Goal: Task Accomplishment & Management: Complete application form

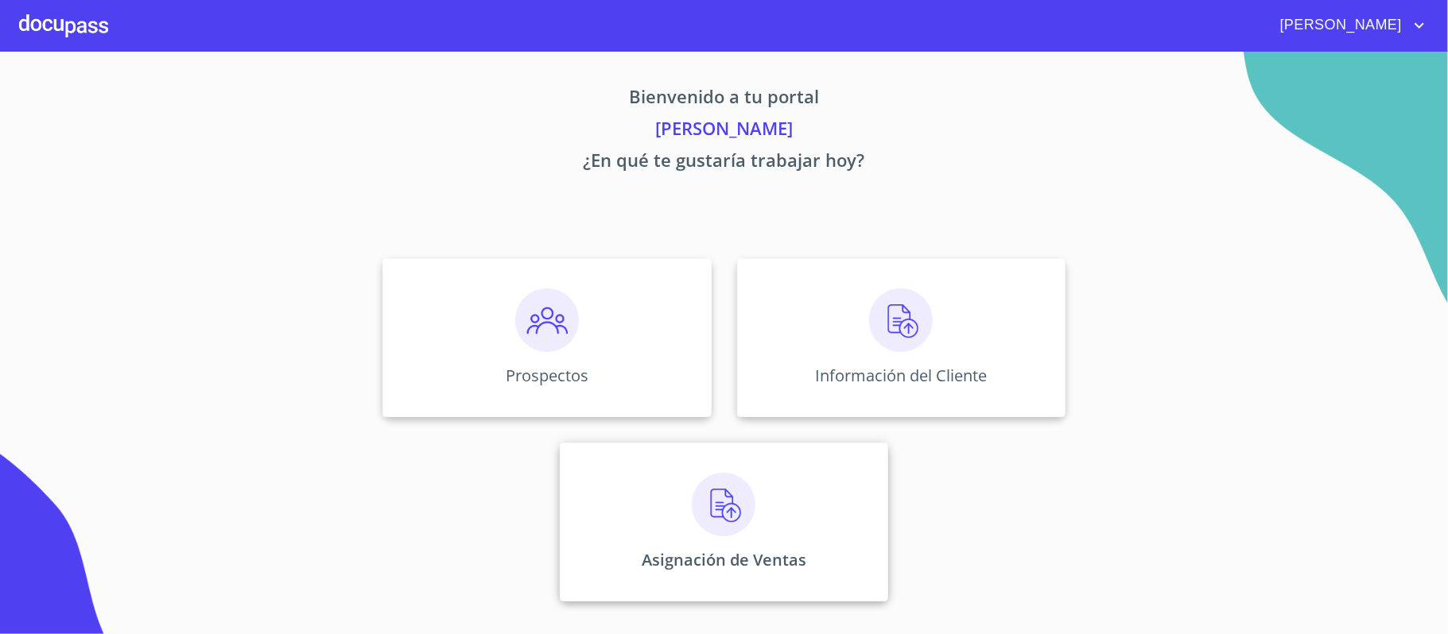
click at [731, 512] on img at bounding box center [724, 505] width 64 height 64
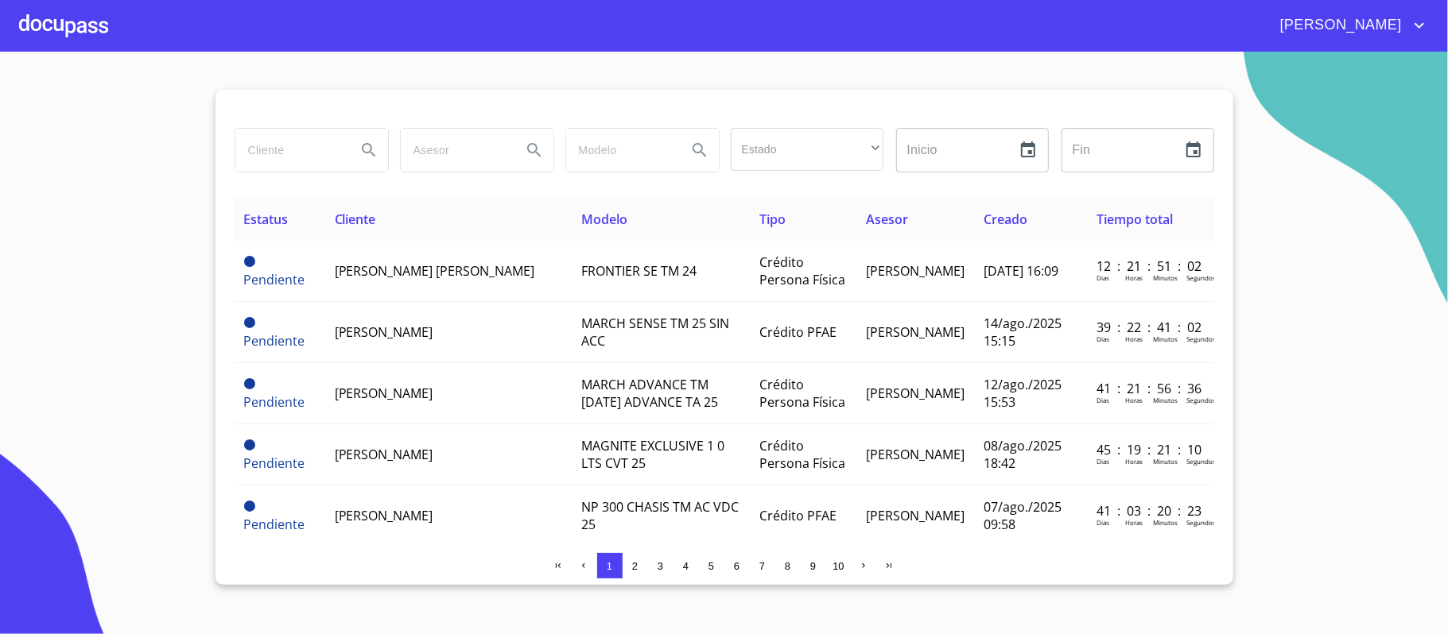
click at [49, 27] on div at bounding box center [63, 25] width 89 height 51
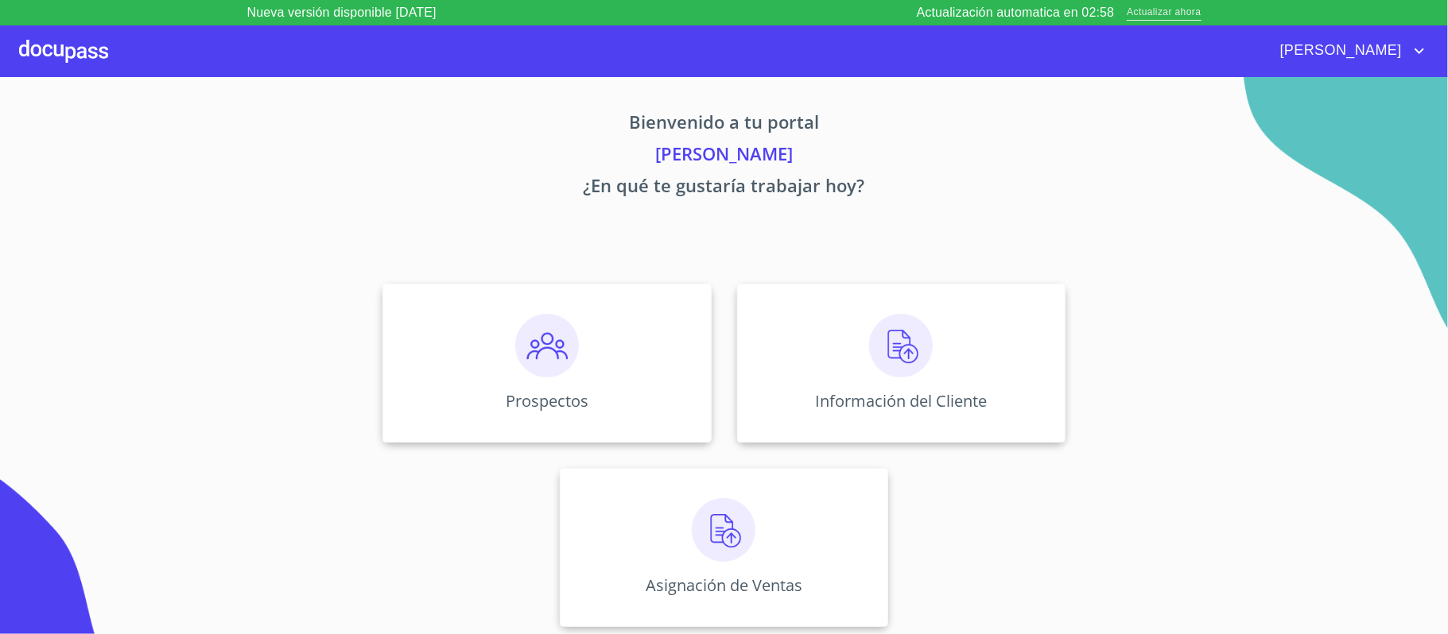
click at [1196, 13] on span "Actualizar ahora" at bounding box center [1164, 13] width 74 height 17
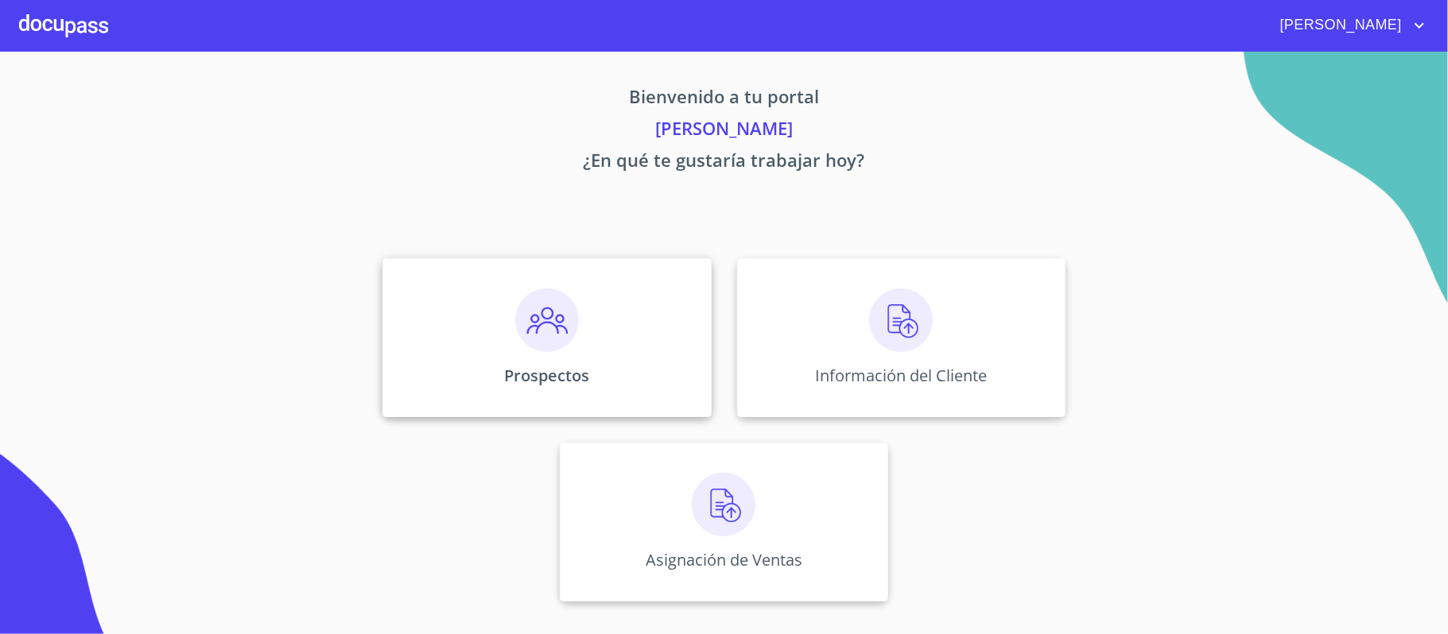
click at [549, 328] on img at bounding box center [547, 321] width 64 height 64
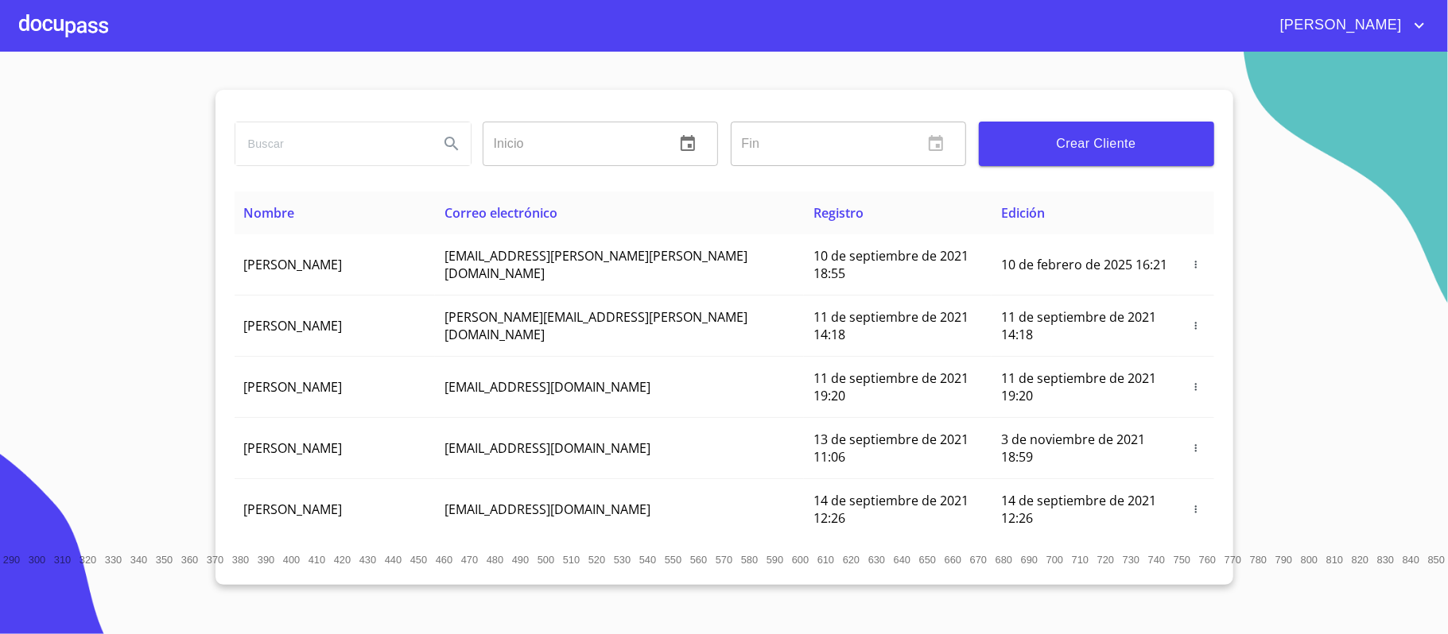
click at [332, 144] on input "search" at bounding box center [330, 143] width 191 height 43
click at [1066, 144] on span "Crear Cliente" at bounding box center [1096, 144] width 210 height 22
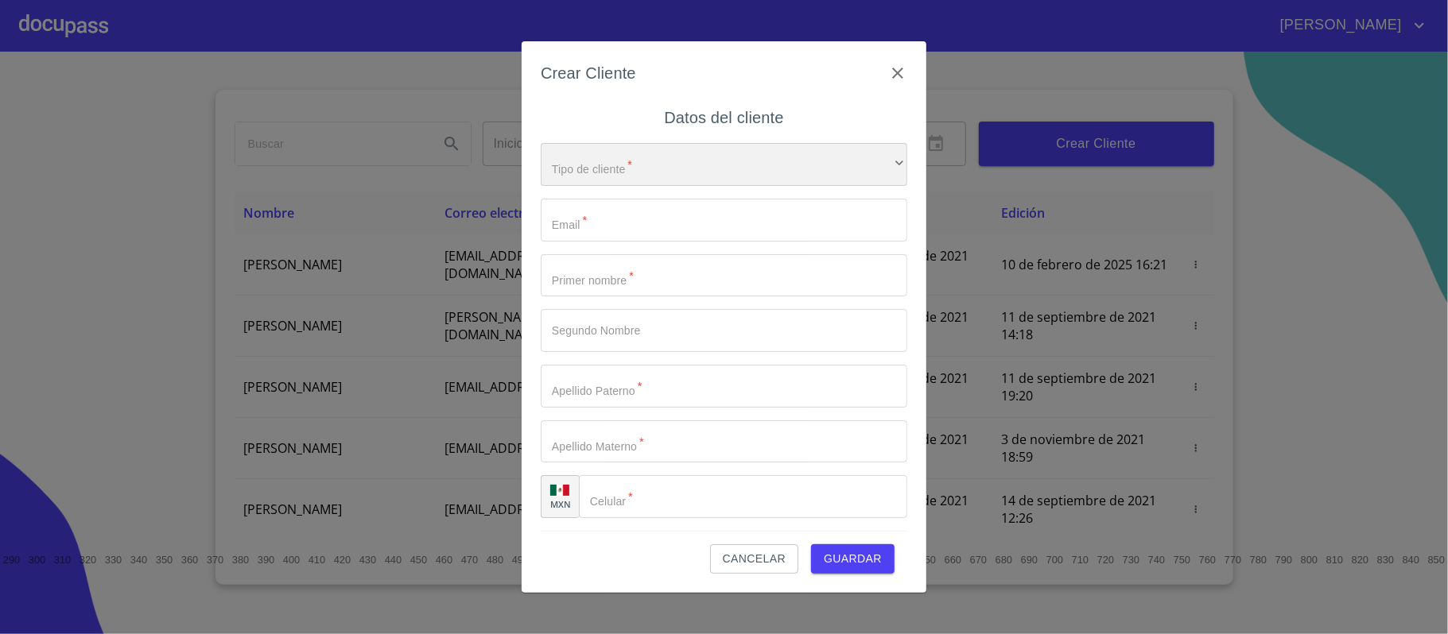
click at [595, 178] on div "​" at bounding box center [724, 164] width 367 height 43
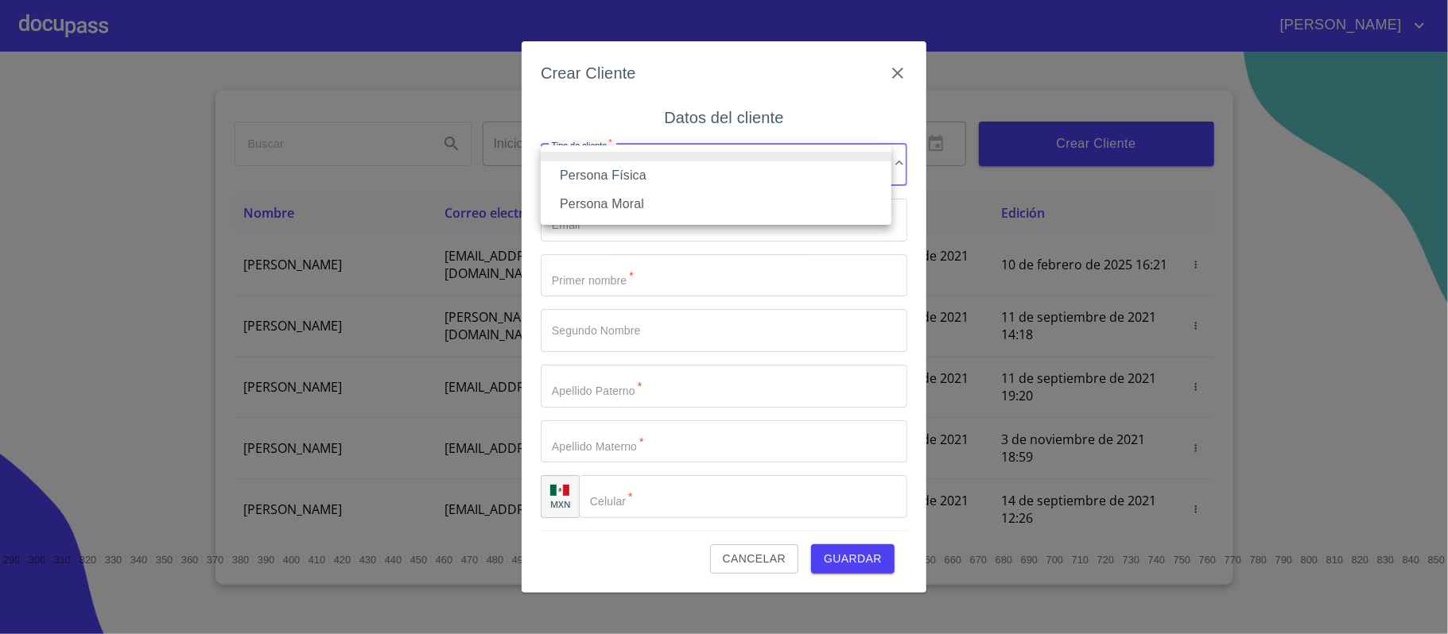
click at [768, 568] on div at bounding box center [724, 317] width 1448 height 634
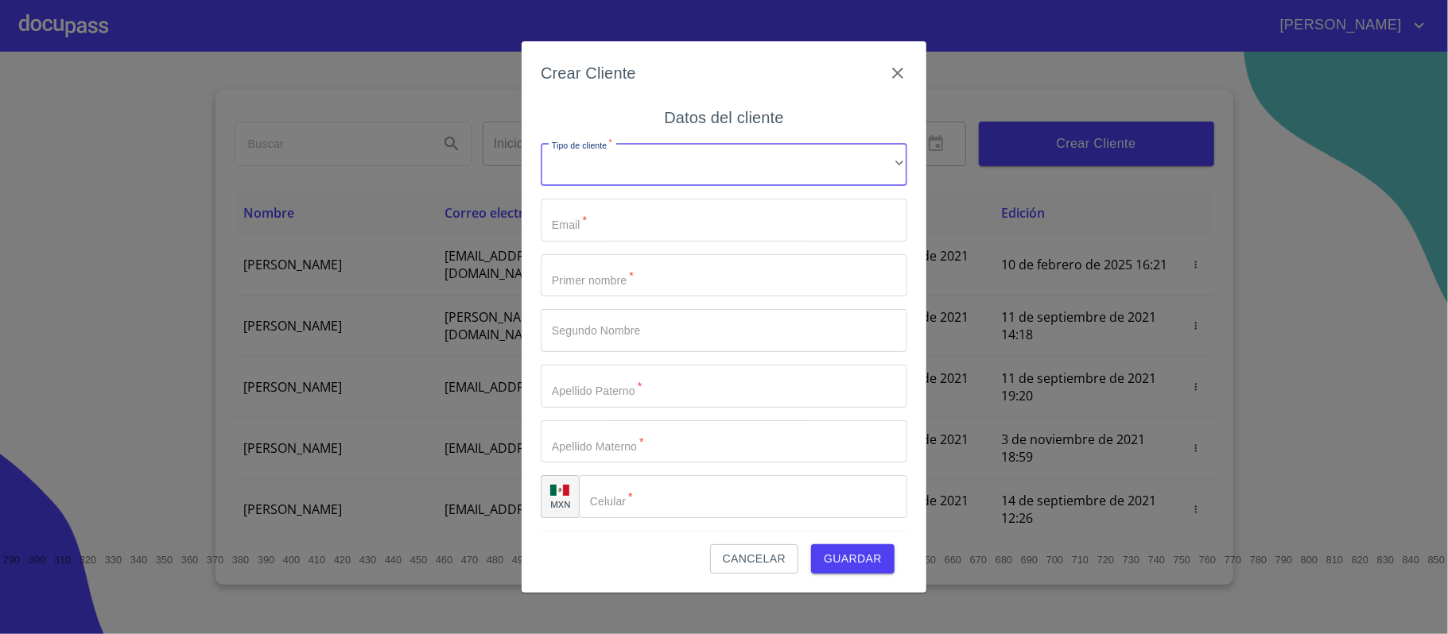
click at [731, 565] on span "Cancelar" at bounding box center [754, 559] width 63 height 20
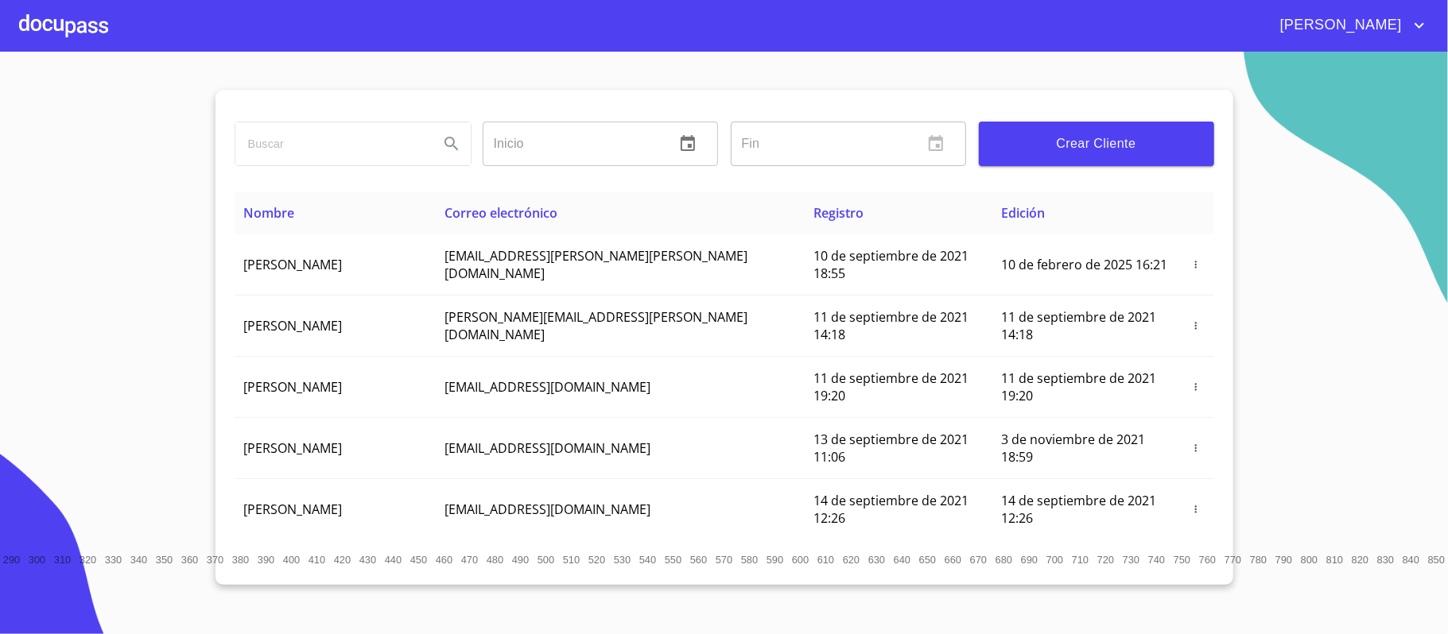
click at [280, 134] on input "search" at bounding box center [330, 143] width 191 height 43
click at [449, 147] on icon "Search" at bounding box center [451, 144] width 14 height 14
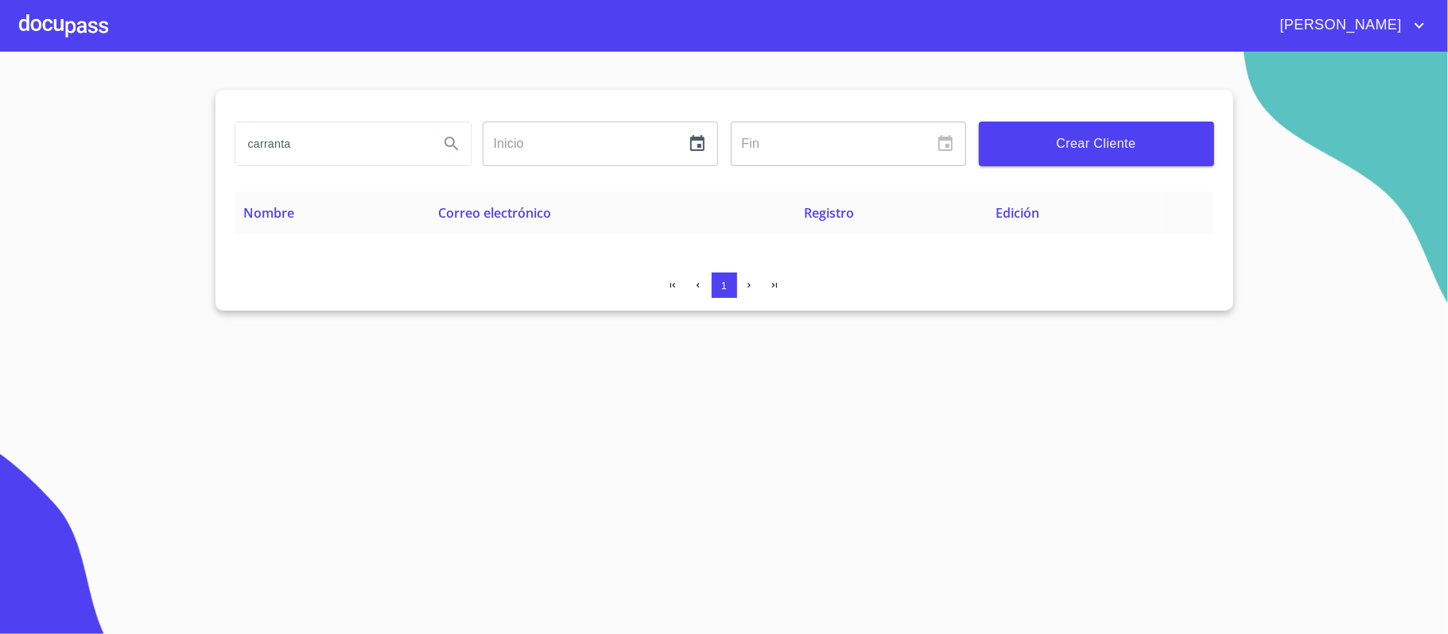
drag, startPoint x: 372, startPoint y: 142, endPoint x: 218, endPoint y: 141, distance: 154.3
click at [218, 141] on div "carranta Inicio ​ Fin ​ Crear Cliente Nombre Correo electrónico Registro Edició…" at bounding box center [724, 200] width 1018 height 221
type input "constructora carranta"
click at [448, 145] on icon "Search" at bounding box center [451, 143] width 19 height 19
click at [41, 19] on div at bounding box center [63, 25] width 89 height 51
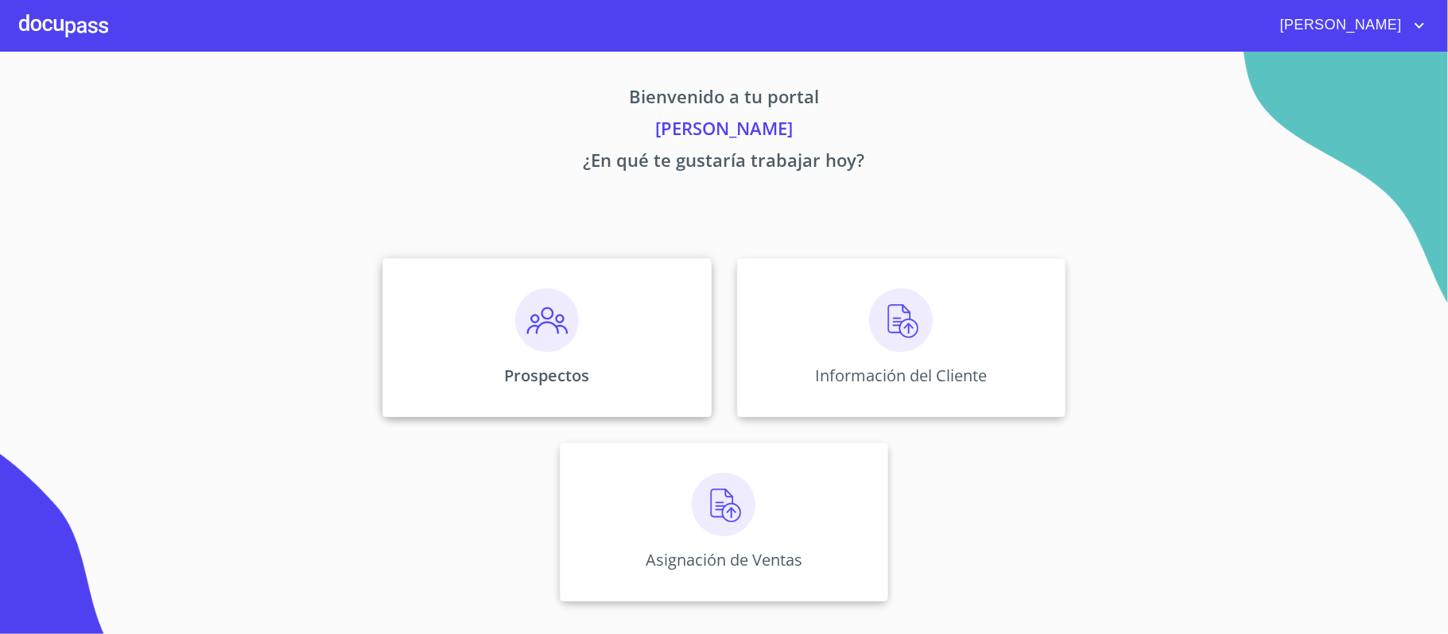
click at [544, 325] on img at bounding box center [547, 321] width 64 height 64
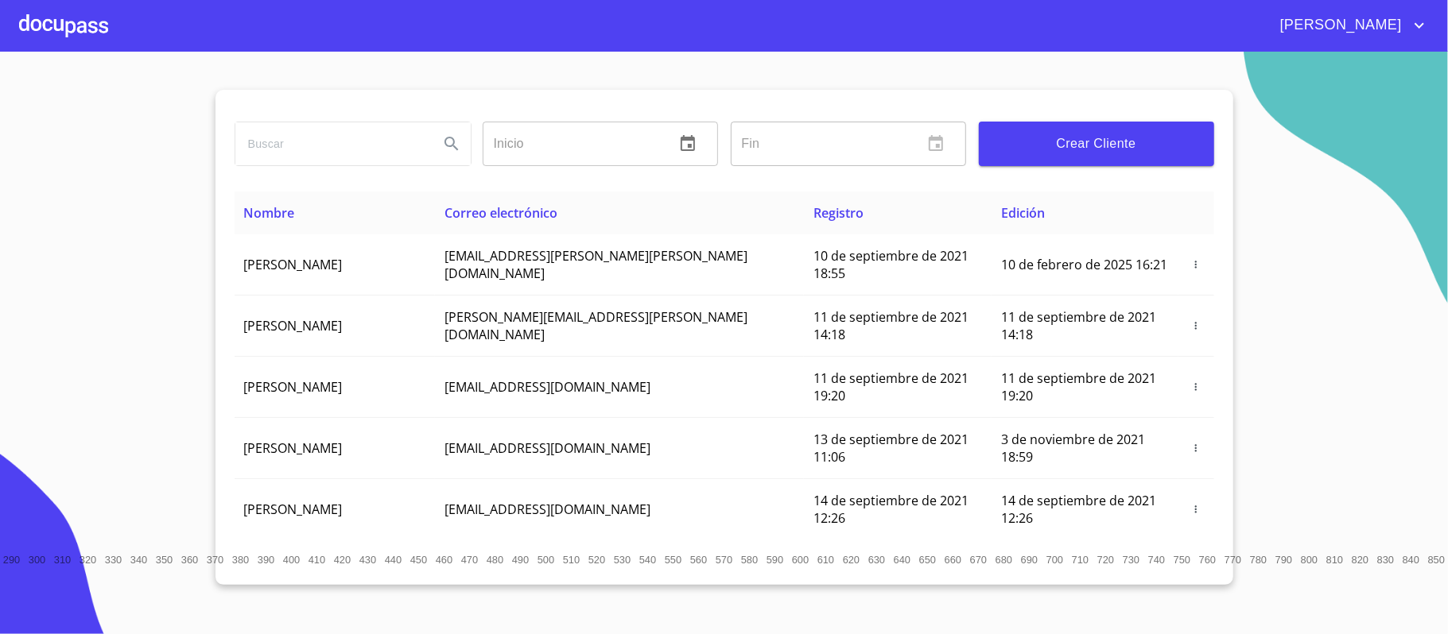
click at [1101, 144] on span "Crear Cliente" at bounding box center [1096, 144] width 210 height 22
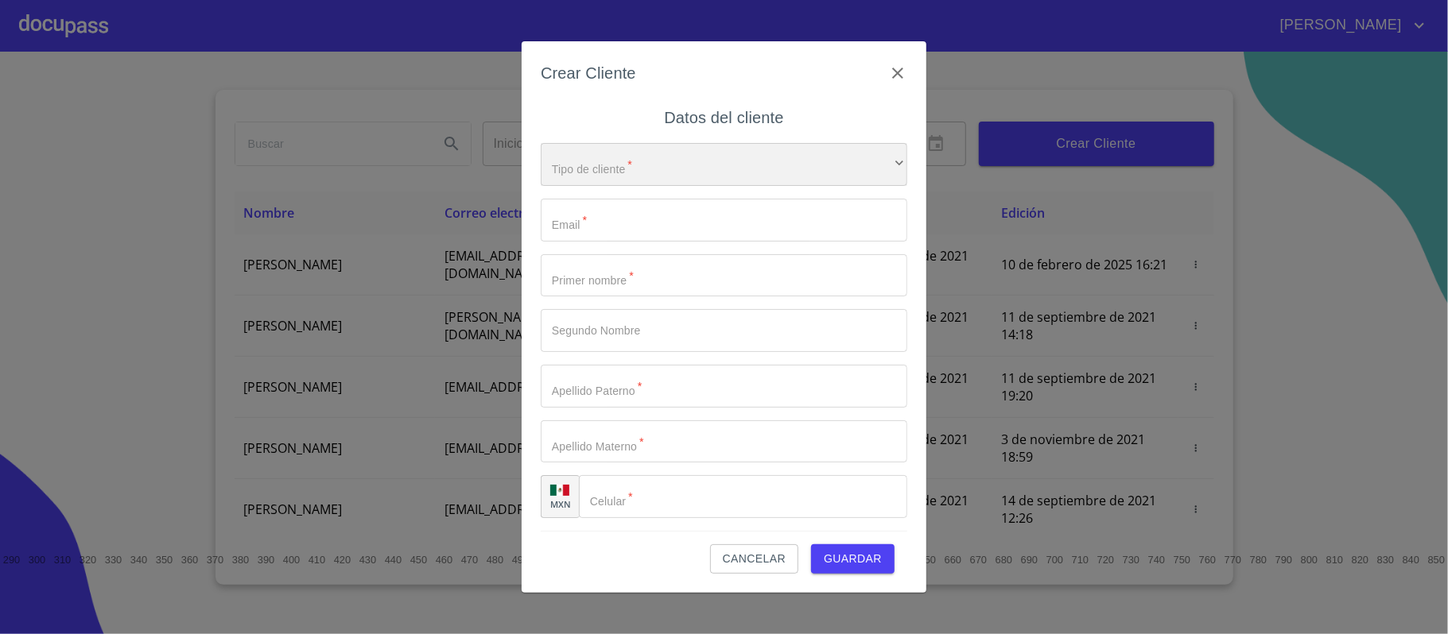
click at [733, 160] on div "​" at bounding box center [724, 164] width 367 height 43
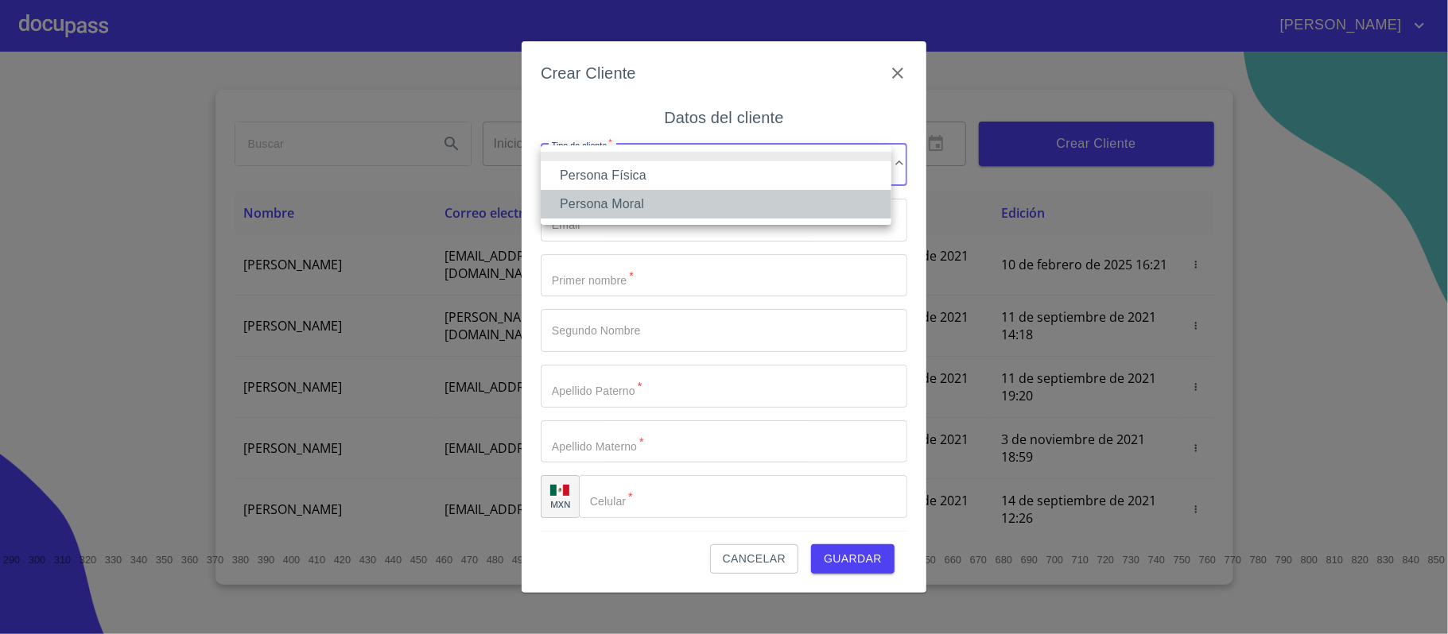
click at [580, 202] on li "Persona Moral" at bounding box center [716, 204] width 351 height 29
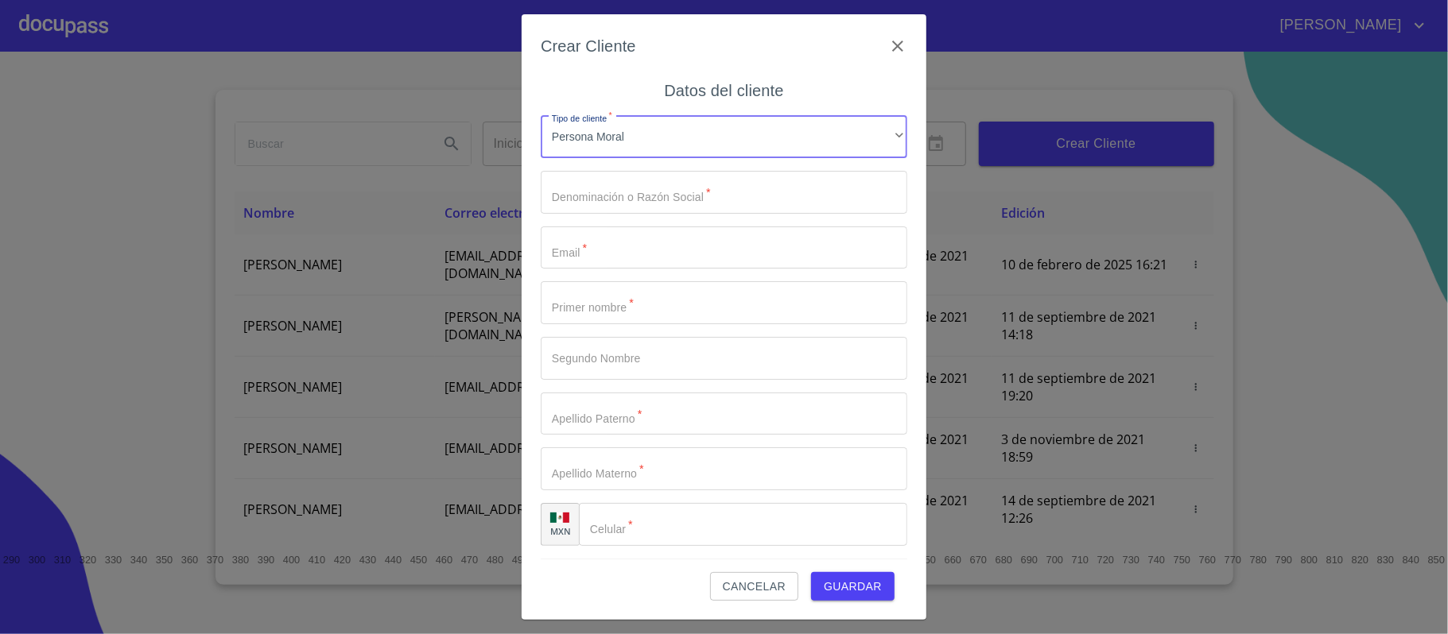
click at [576, 200] on input "Tipo de cliente   *" at bounding box center [724, 192] width 367 height 43
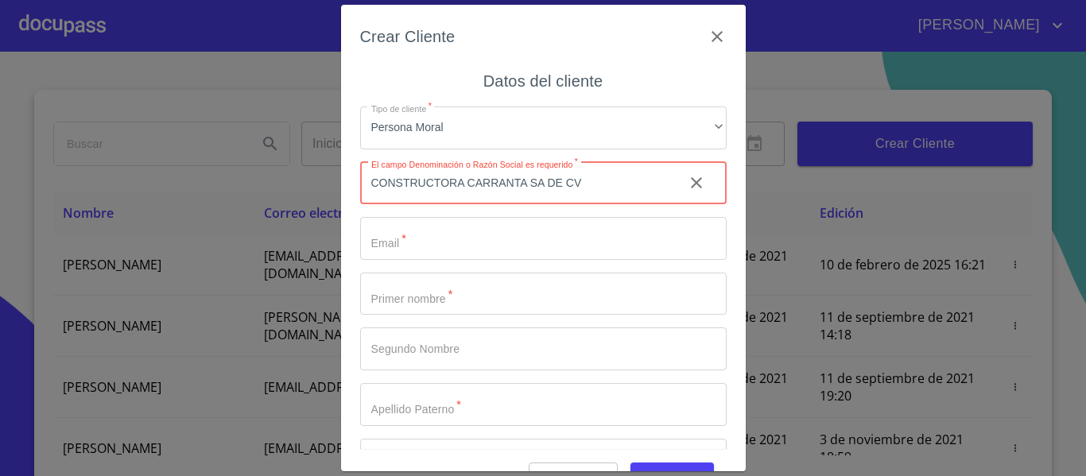
type input "CONSTRUCTORA CARRANTA SA DE CV"
click at [551, 250] on input "Tipo de cliente   *" at bounding box center [543, 238] width 367 height 43
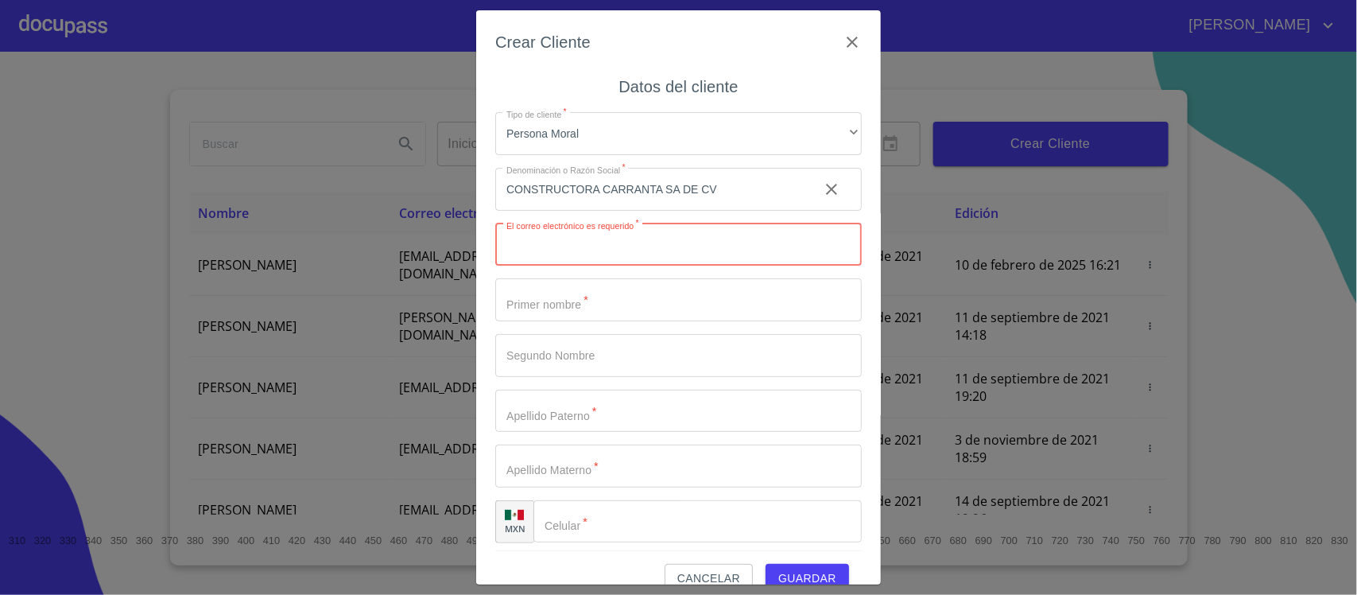
paste input "[EMAIL_ADDRESS][DOMAIN_NAME]"
type input "[EMAIL_ADDRESS][DOMAIN_NAME]"
click at [529, 297] on input "Tipo de cliente   *" at bounding box center [678, 299] width 367 height 43
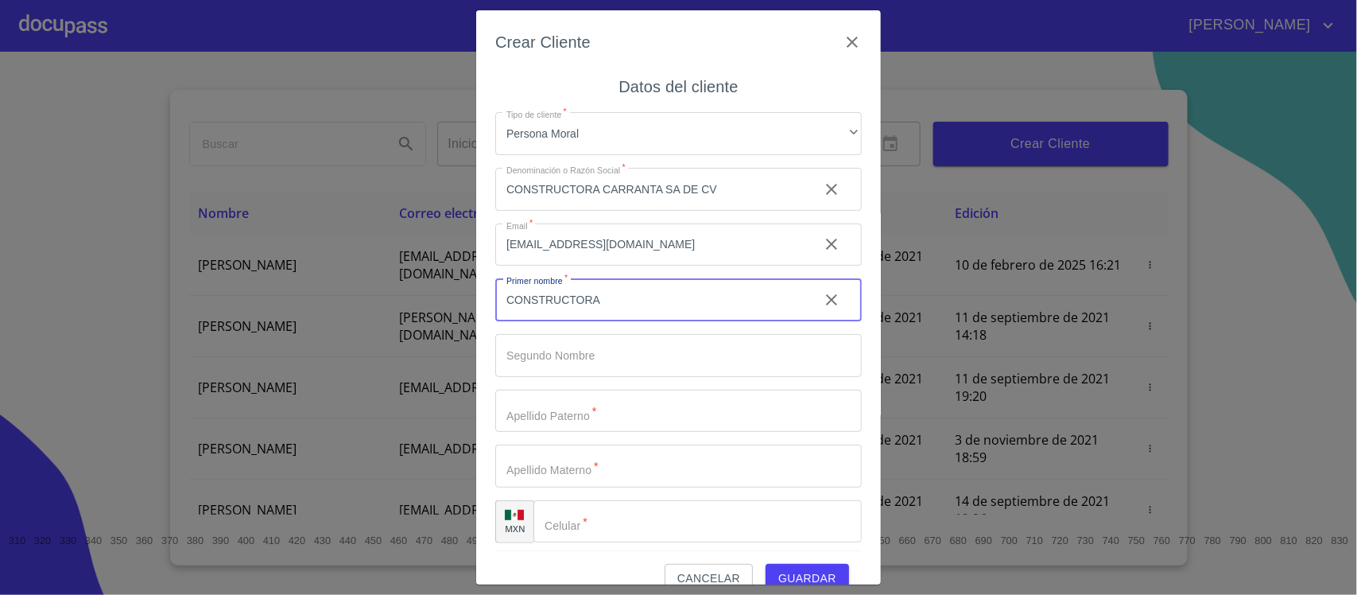
type input "CONSTRUCTORA"
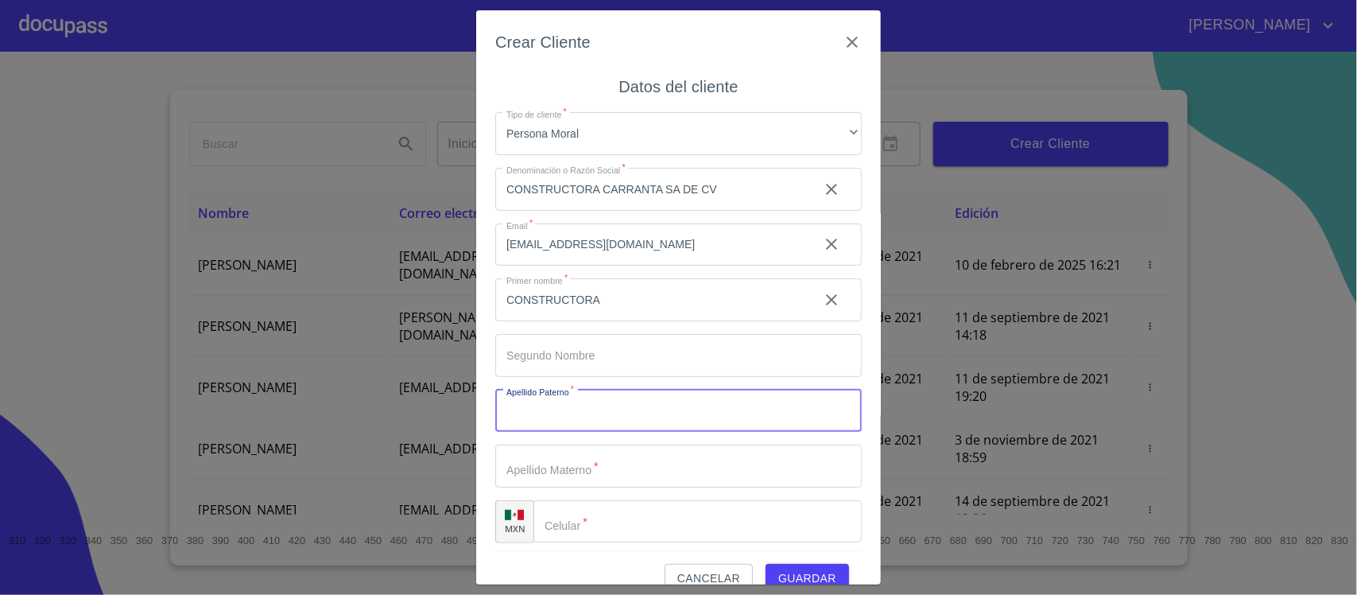
click at [553, 411] on input "Tipo de cliente   *" at bounding box center [678, 411] width 367 height 43
type input "CARRANTA"
click at [549, 481] on input "Tipo de cliente   *" at bounding box center [678, 465] width 367 height 43
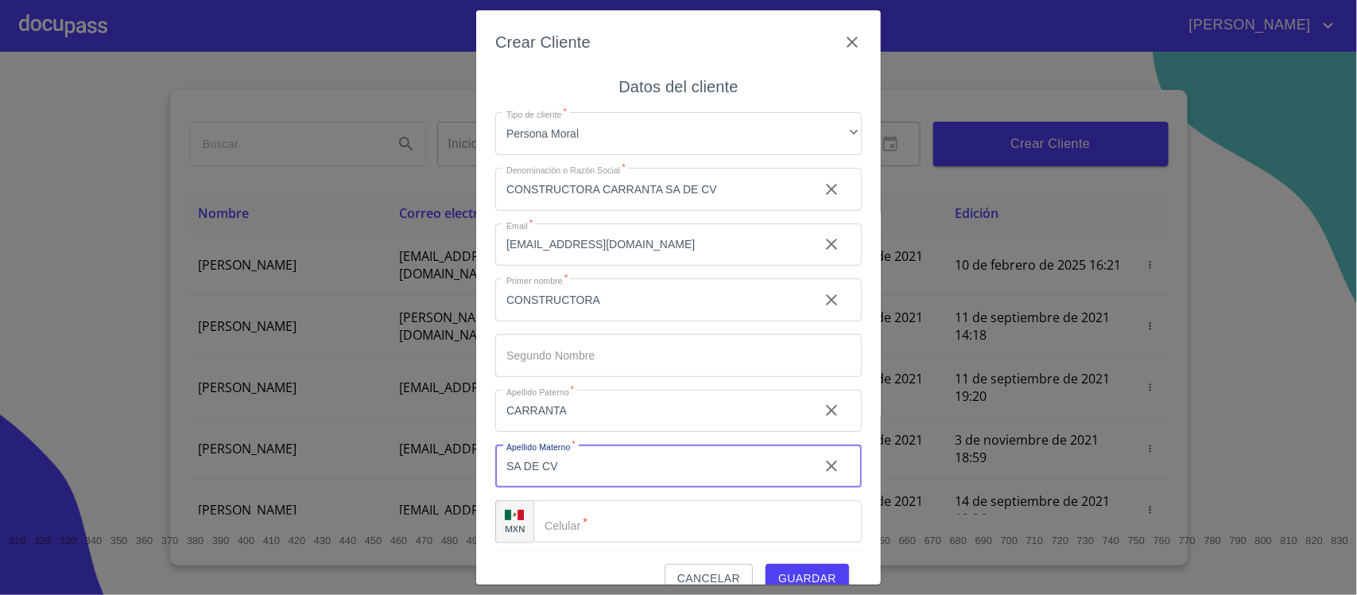
type input "SA DE CV"
click at [606, 521] on input "Tipo de cliente   *" at bounding box center [698, 521] width 328 height 43
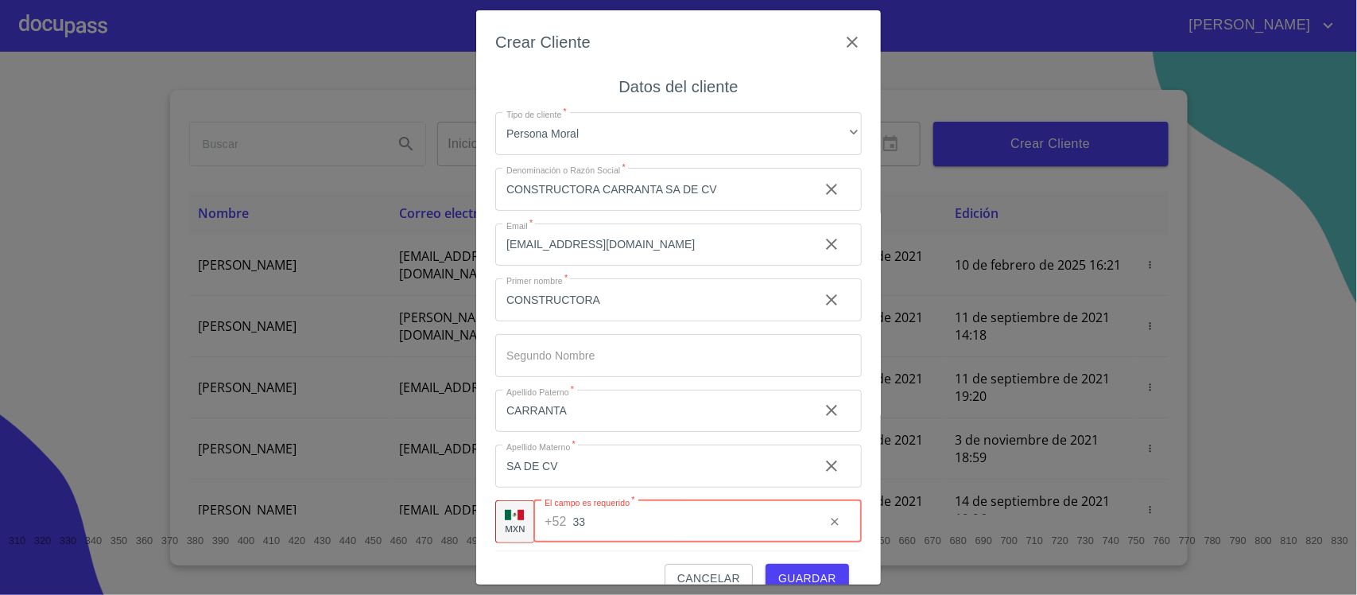
paste input "[PHONE_NUMBER]"
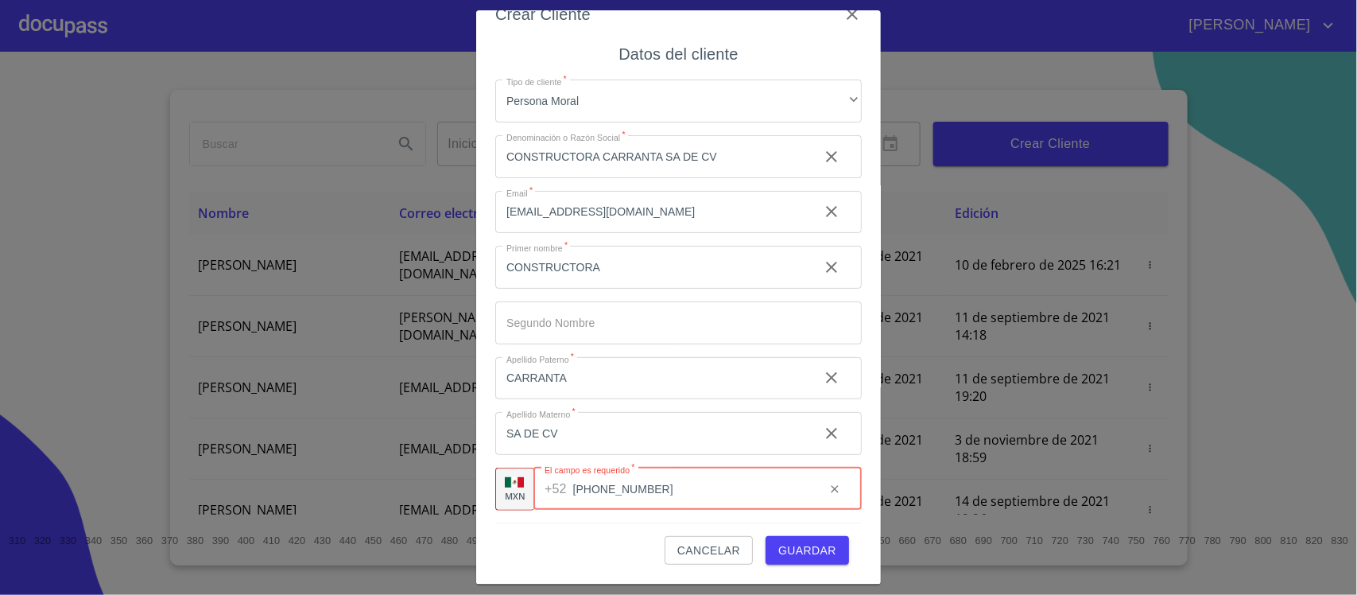
type input "[PHONE_NUMBER]"
click at [799, 545] on span "Guardar" at bounding box center [807, 551] width 58 height 20
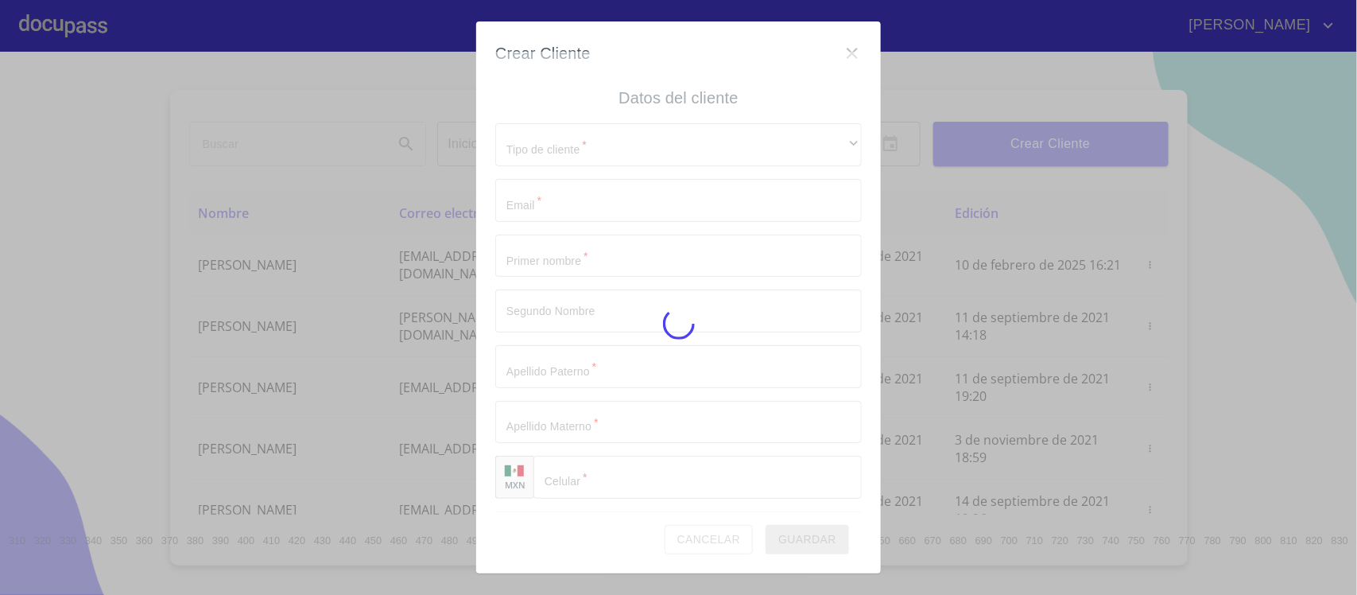
scroll to position [0, 0]
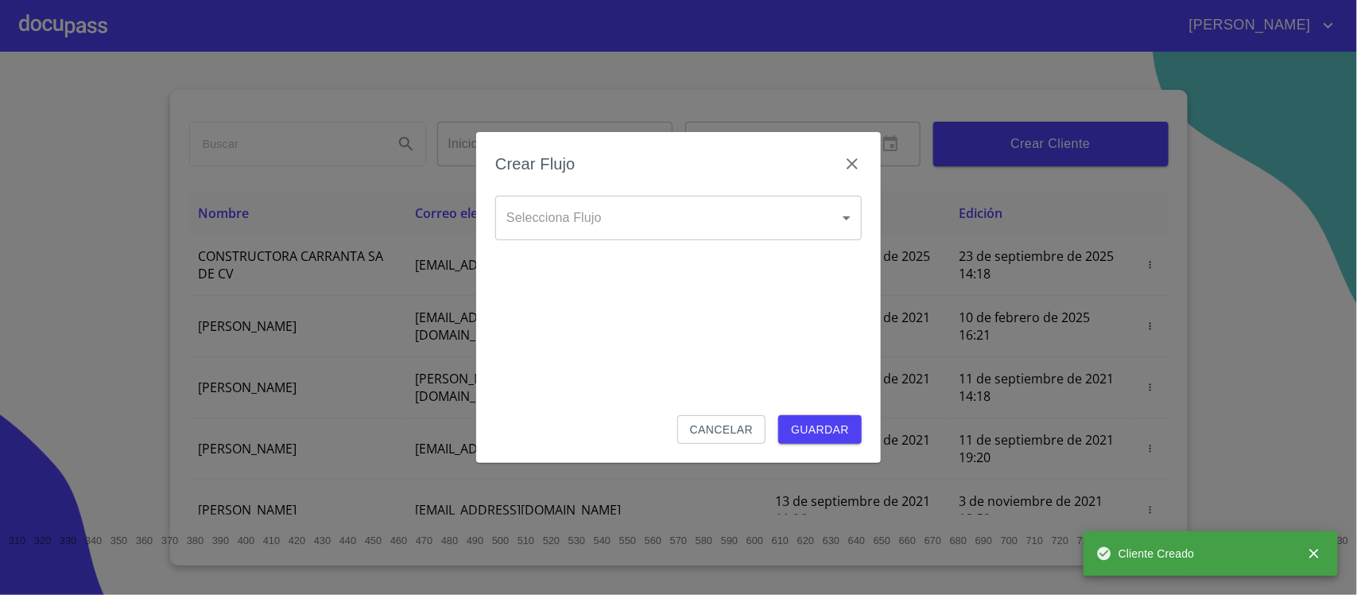
click at [673, 216] on body "[PERSON_NAME] ​ Fin ​ Crear Cliente Nombre Correo electrónico Registro Edición …" at bounding box center [678, 297] width 1357 height 595
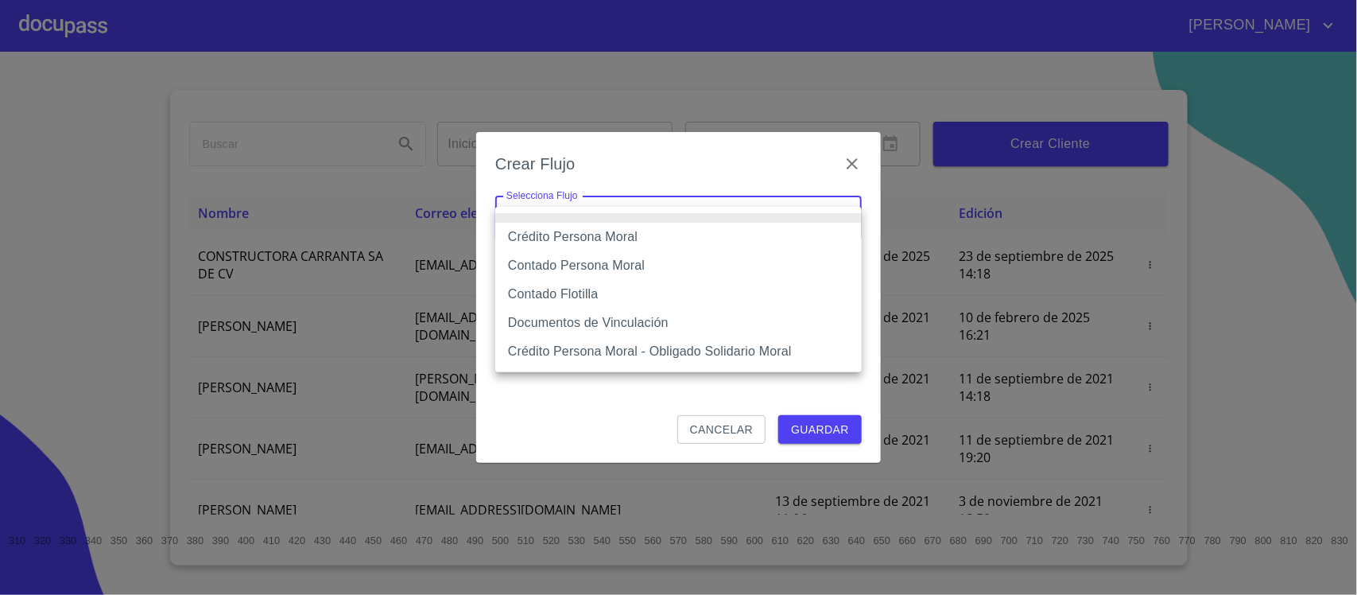
click at [616, 240] on li "Crédito Persona Moral" at bounding box center [678, 237] width 367 height 29
type input "614ae8207e49d67341f8d0cd"
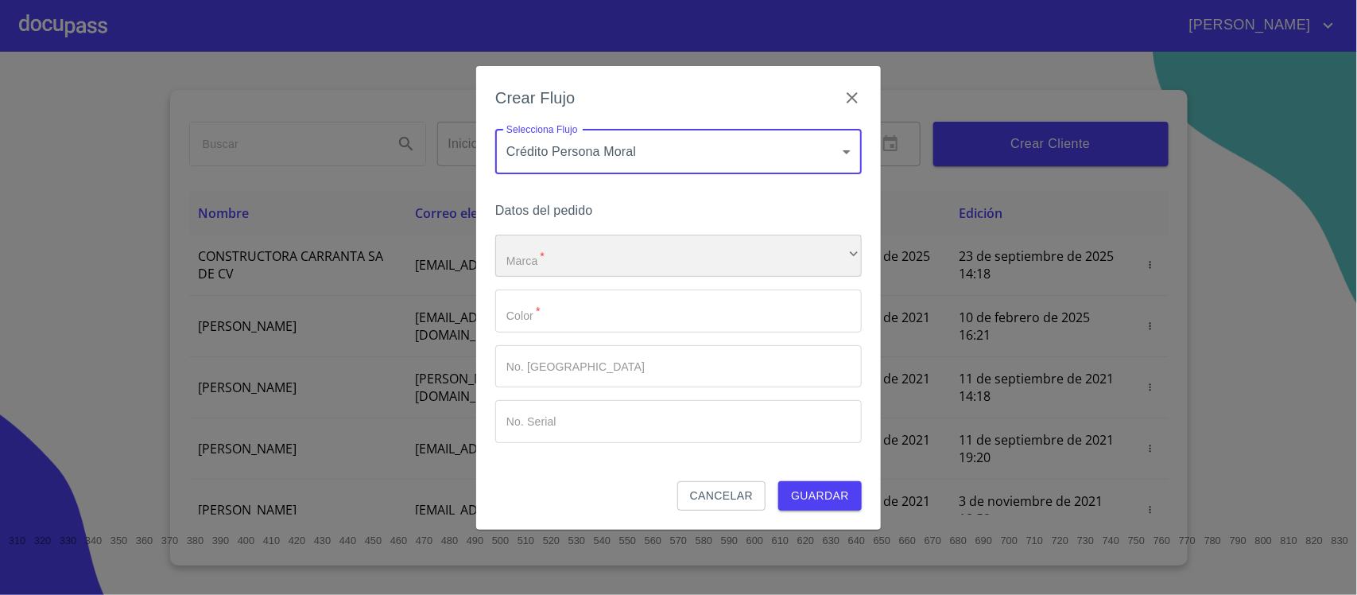
click at [602, 250] on div "​" at bounding box center [678, 256] width 367 height 43
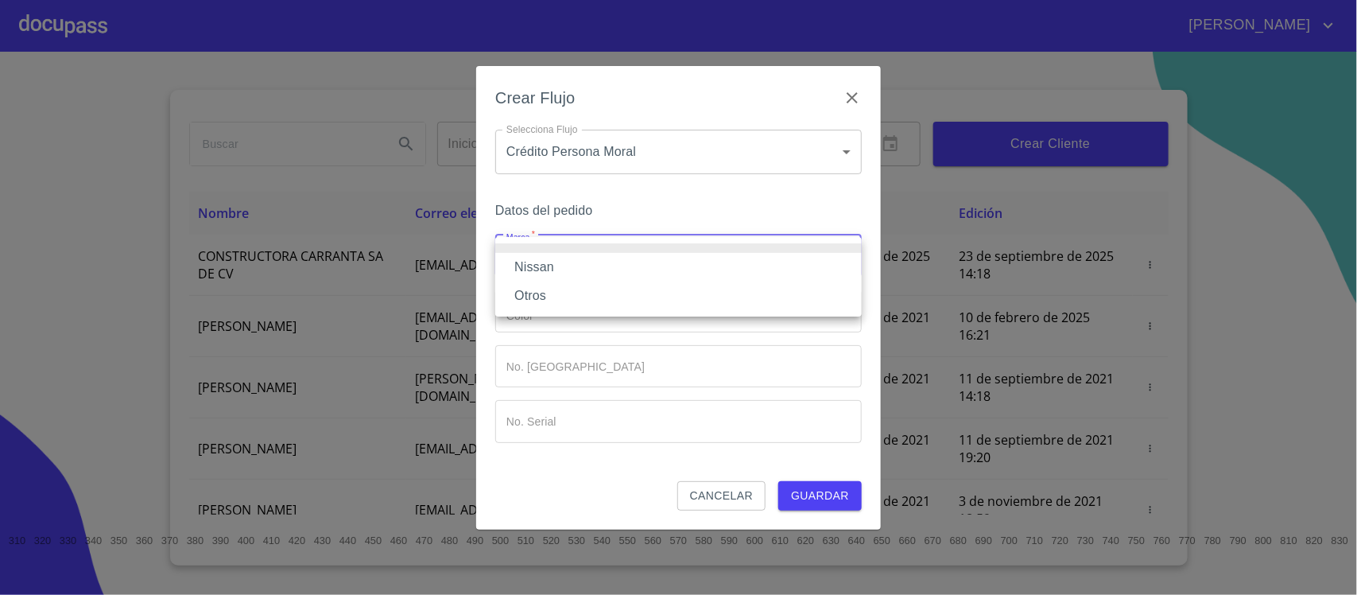
click at [572, 266] on li "Nissan" at bounding box center [678, 267] width 367 height 29
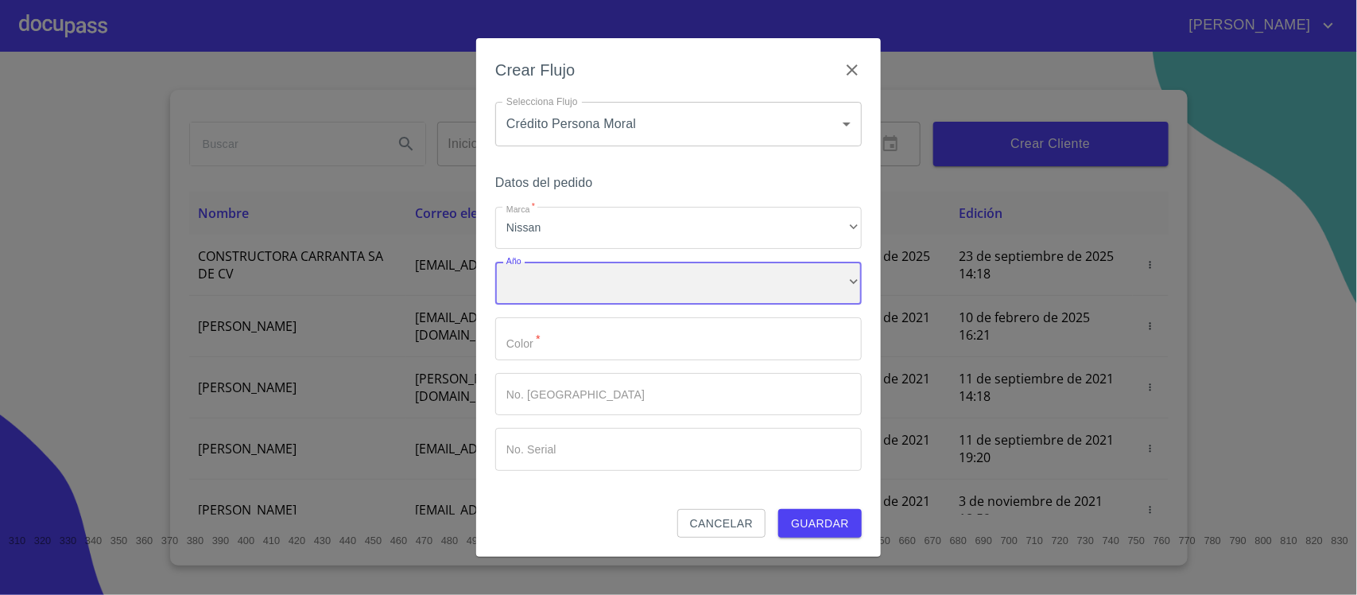
click at [565, 270] on div "​" at bounding box center [678, 283] width 367 height 43
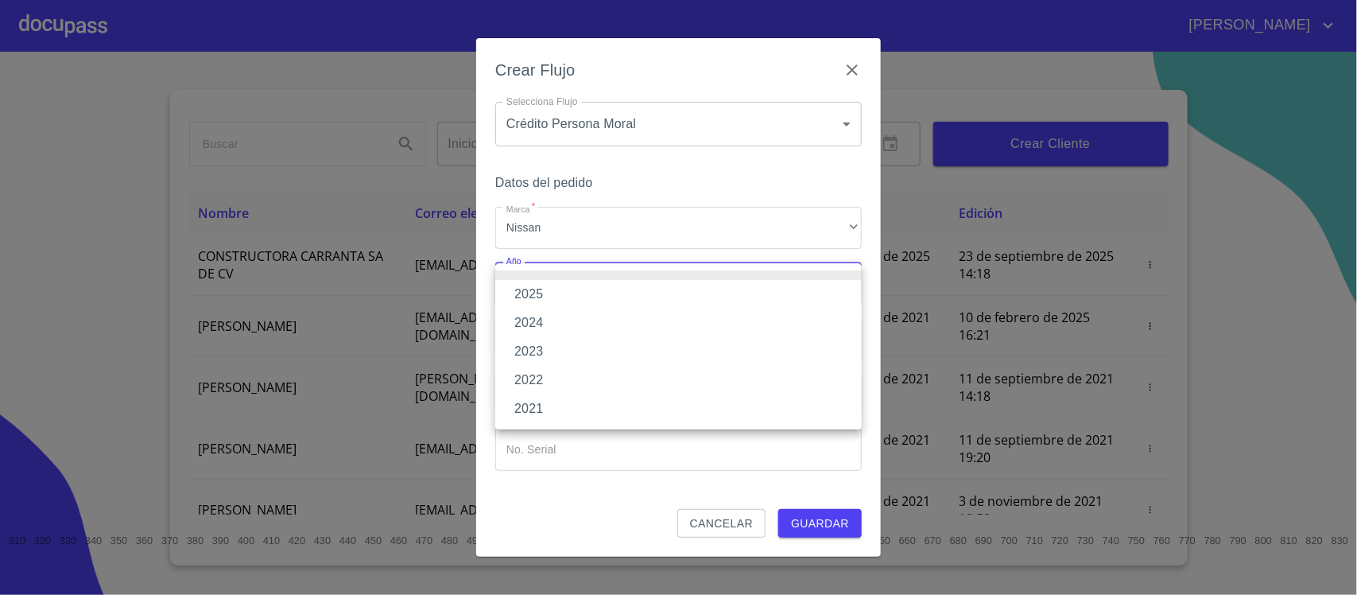
click at [553, 288] on li "2025" at bounding box center [678, 294] width 367 height 29
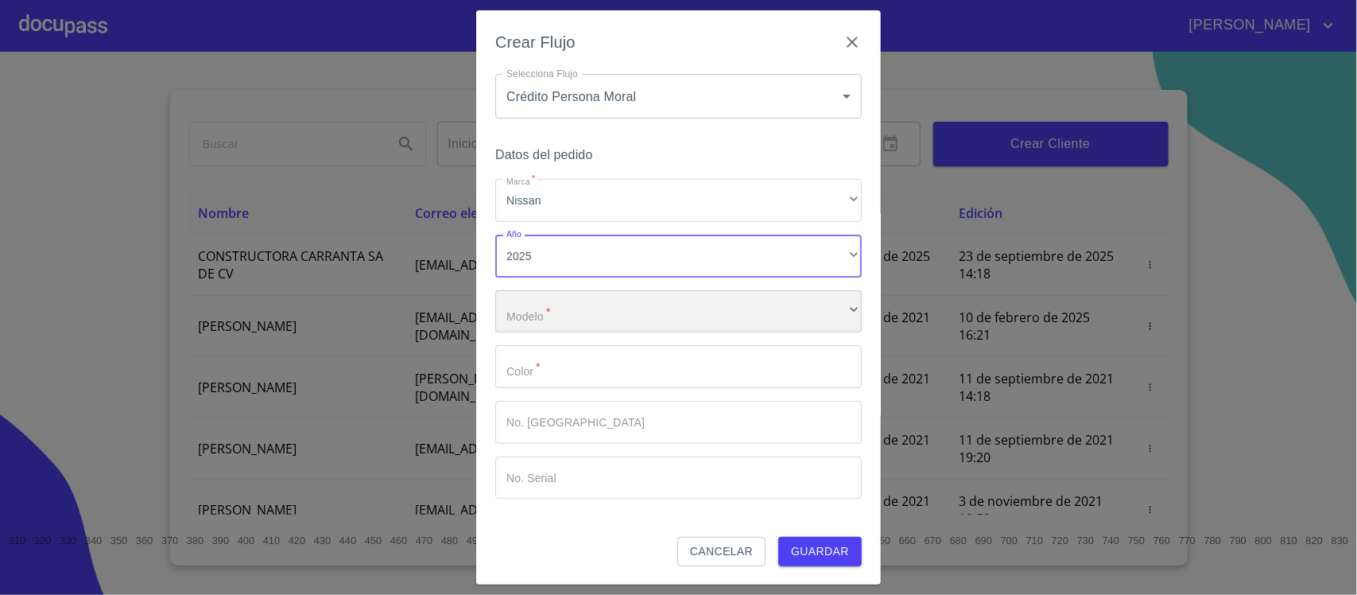
click at [555, 306] on div "​" at bounding box center [678, 311] width 367 height 43
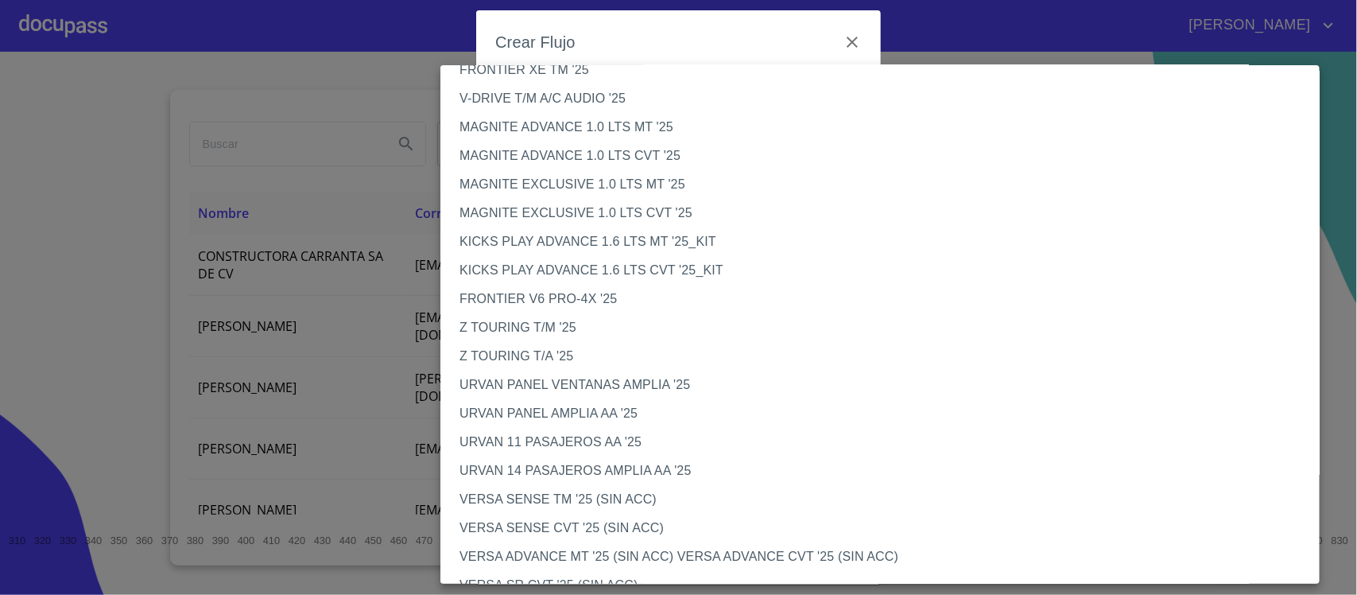
scroll to position [199, 0]
click at [549, 293] on li "FRONTIER V6 PRO-4X '25" at bounding box center [887, 297] width 894 height 29
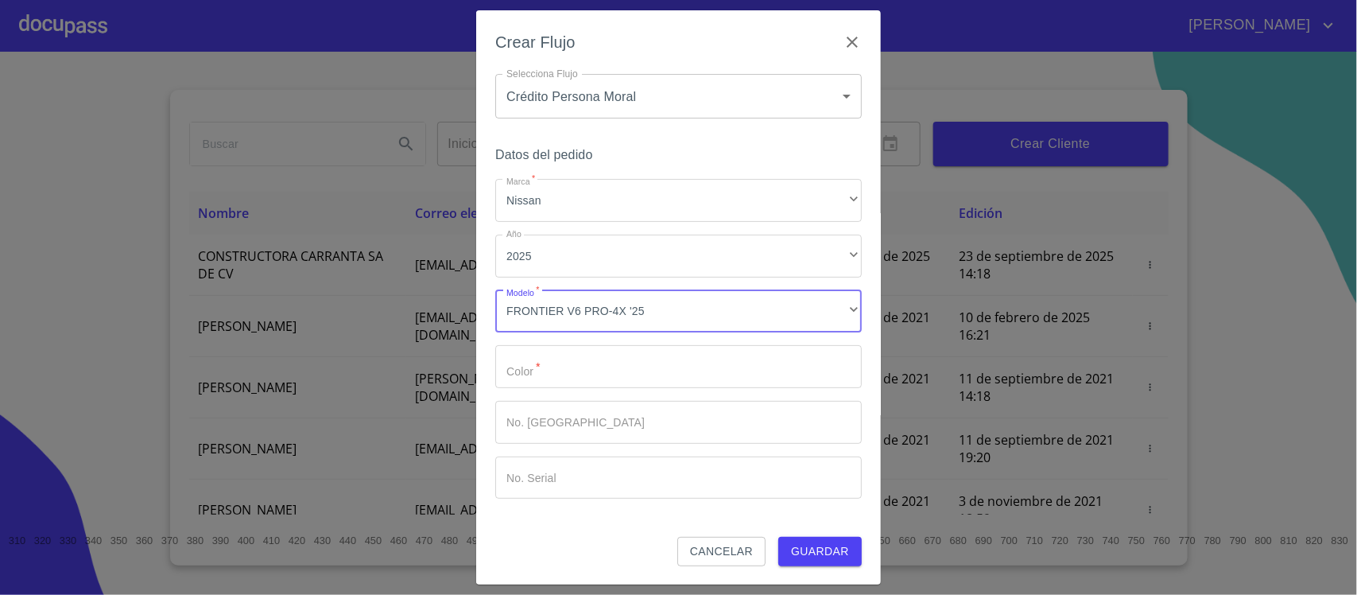
click at [534, 379] on input "Marca   *" at bounding box center [678, 366] width 367 height 43
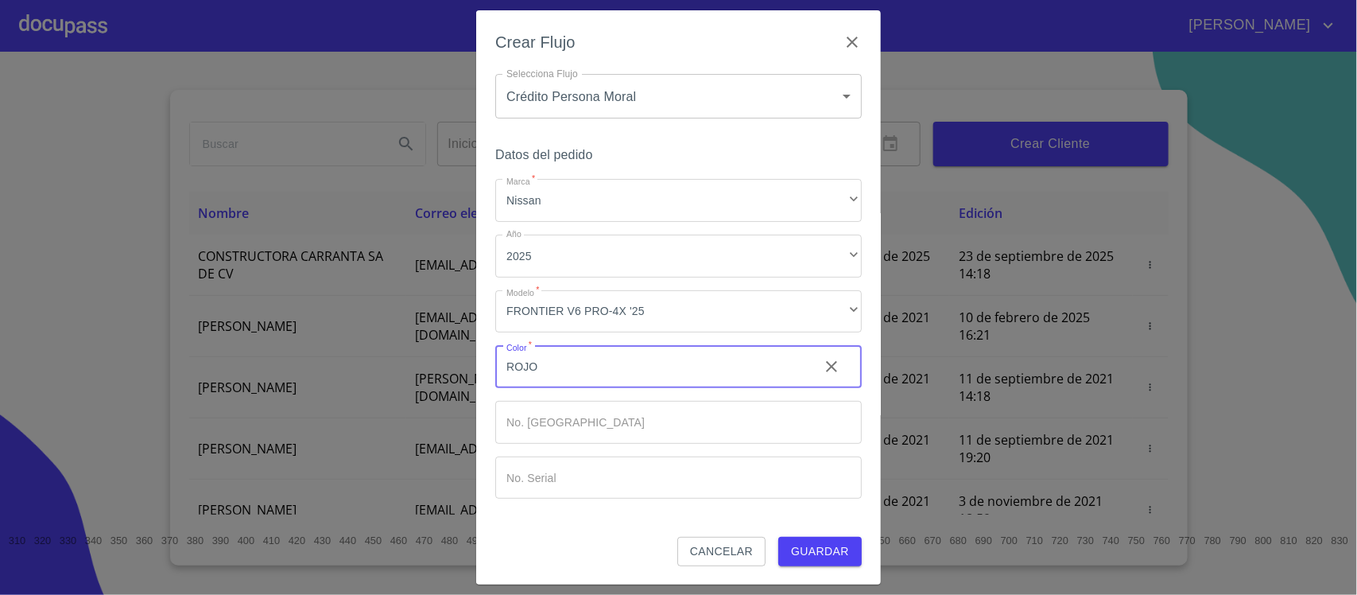
type input "ROJO"
click at [650, 428] on input "Marca   *" at bounding box center [678, 422] width 367 height 43
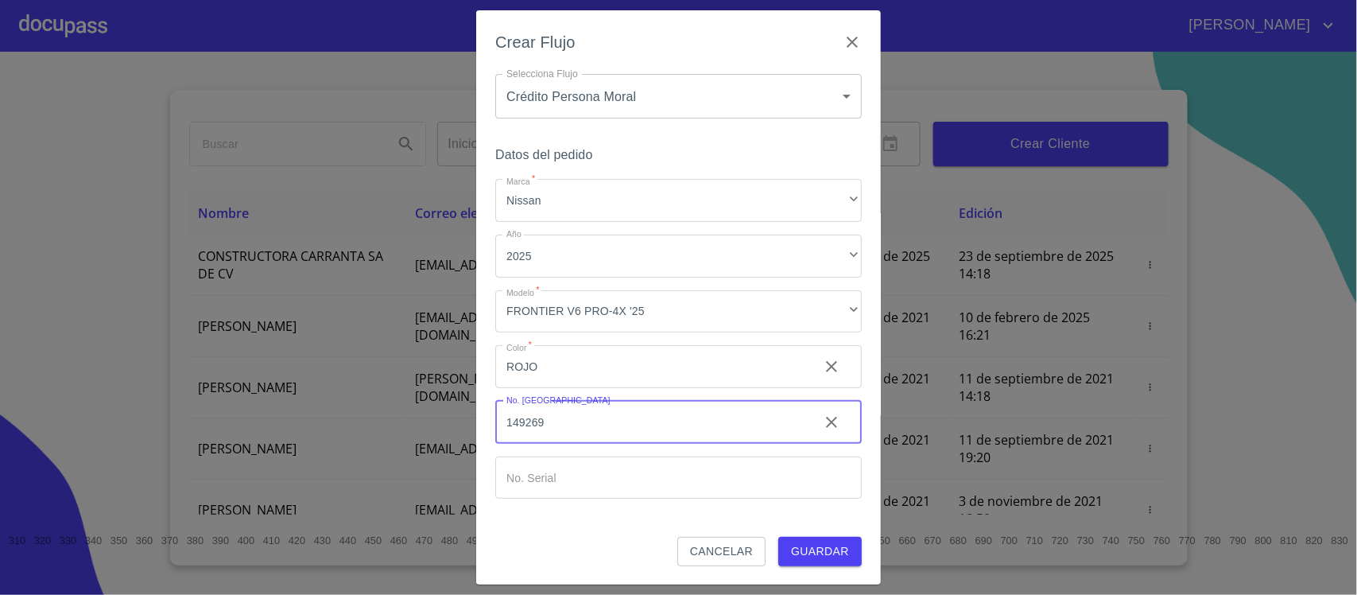
type input "149269"
click at [825, 517] on div "Datos del pedido Marca   * Nissan ​ Año 2025 ​ Modelo   * FRONTIER V6 PRO-4X '2…" at bounding box center [678, 340] width 367 height 393
click at [804, 545] on span "Guardar" at bounding box center [820, 551] width 58 height 20
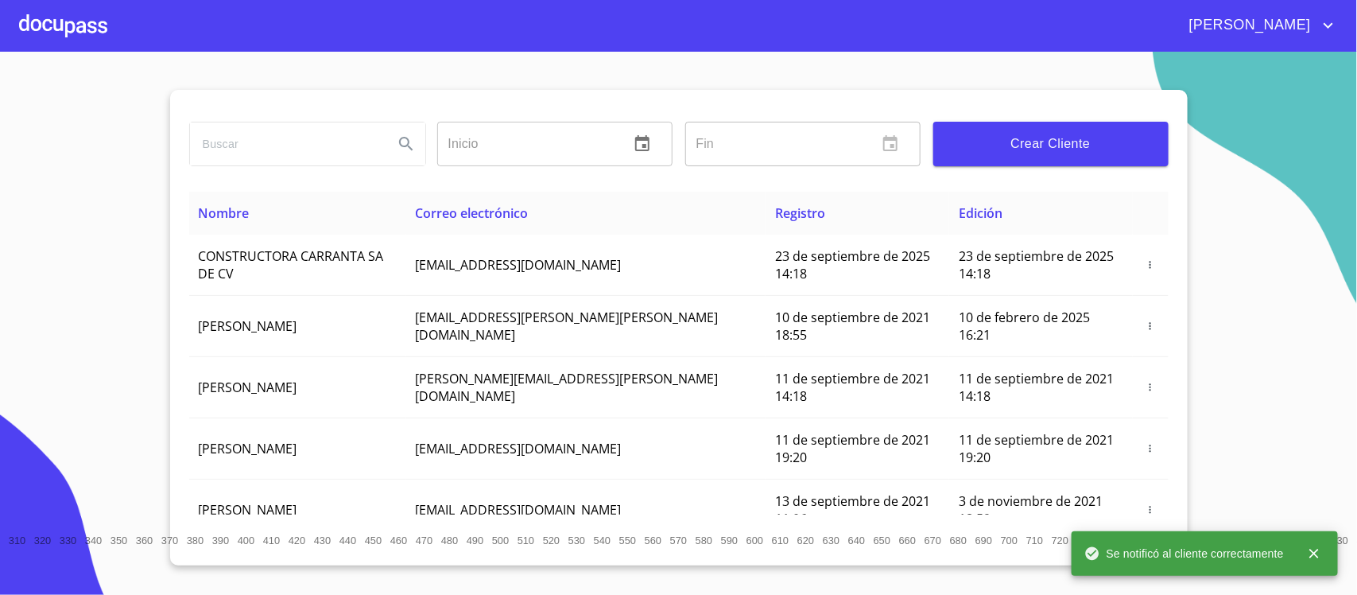
click at [30, 25] on div at bounding box center [63, 25] width 88 height 51
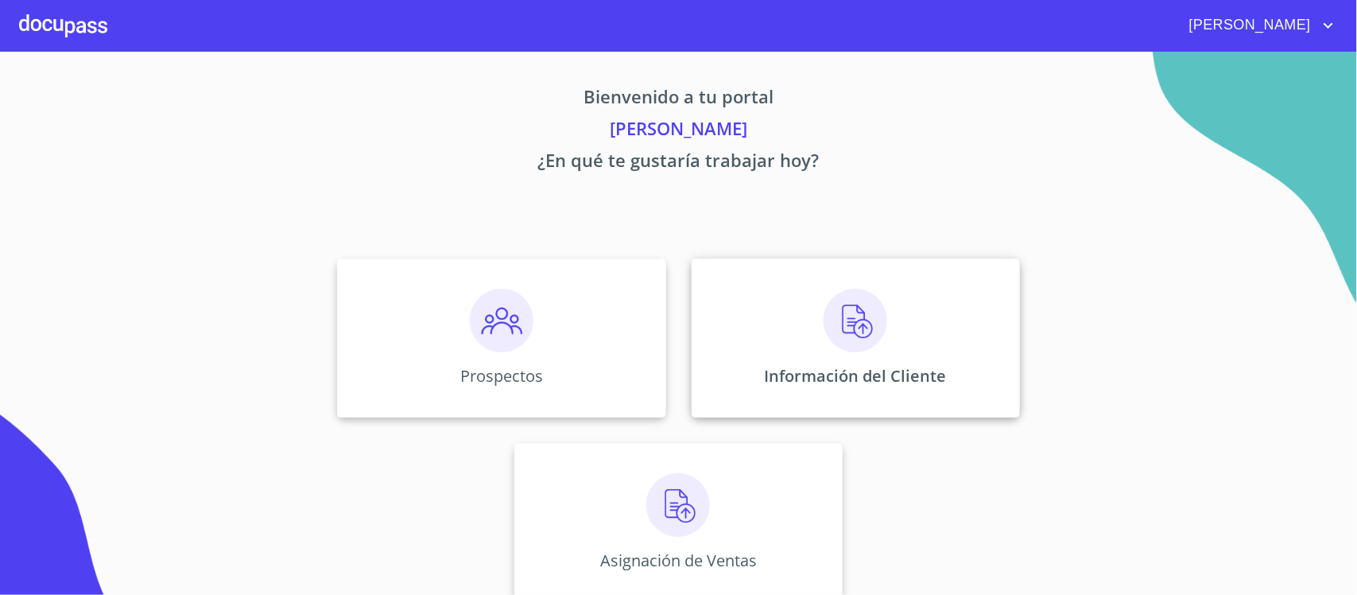
click at [824, 320] on img at bounding box center [856, 321] width 64 height 64
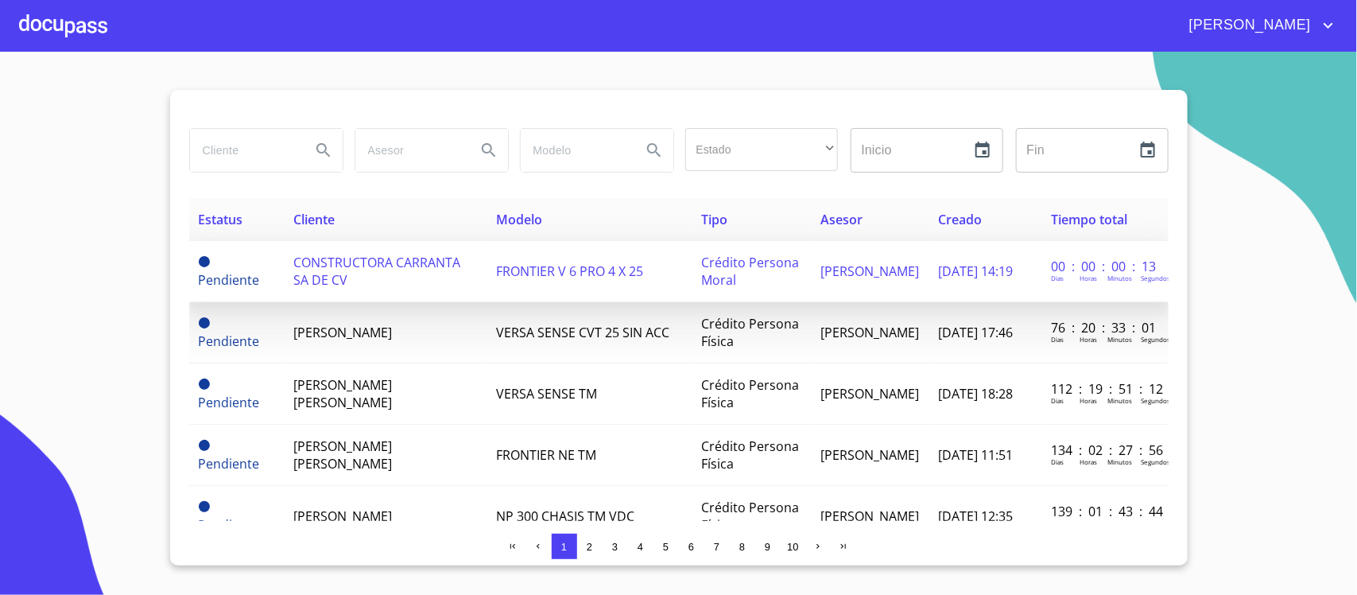
click at [379, 281] on td "CONSTRUCTORA CARRANTA SA DE CV" at bounding box center [385, 271] width 202 height 61
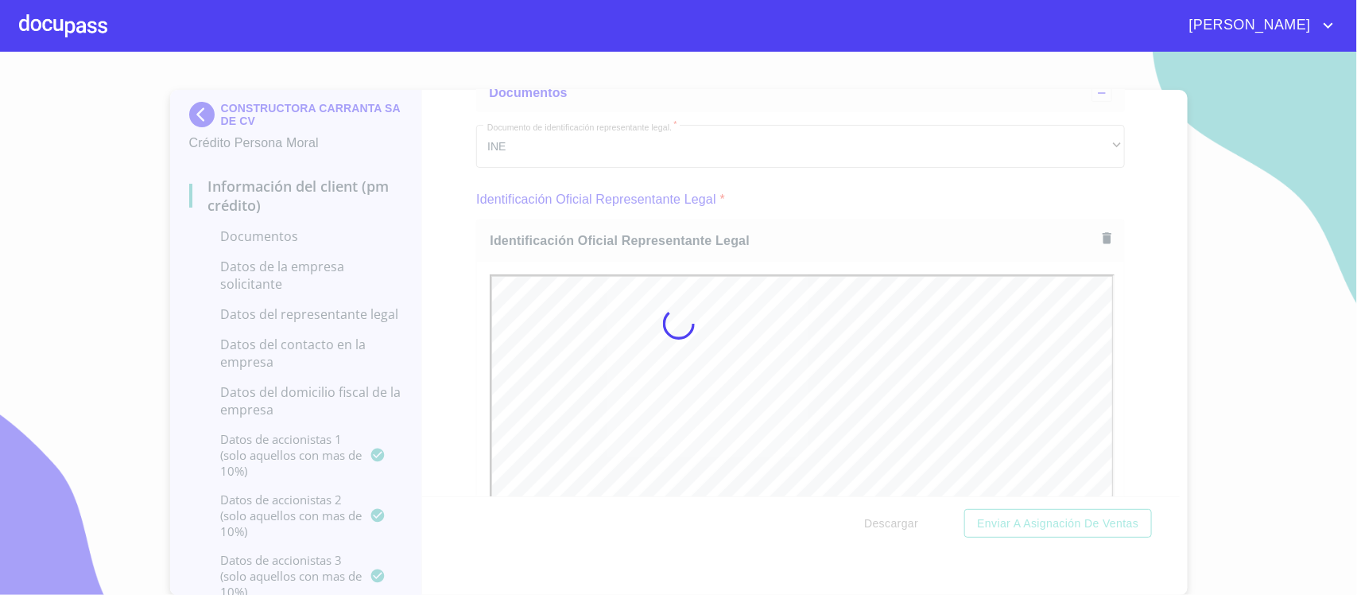
click at [1126, 284] on div at bounding box center [678, 323] width 1357 height 543
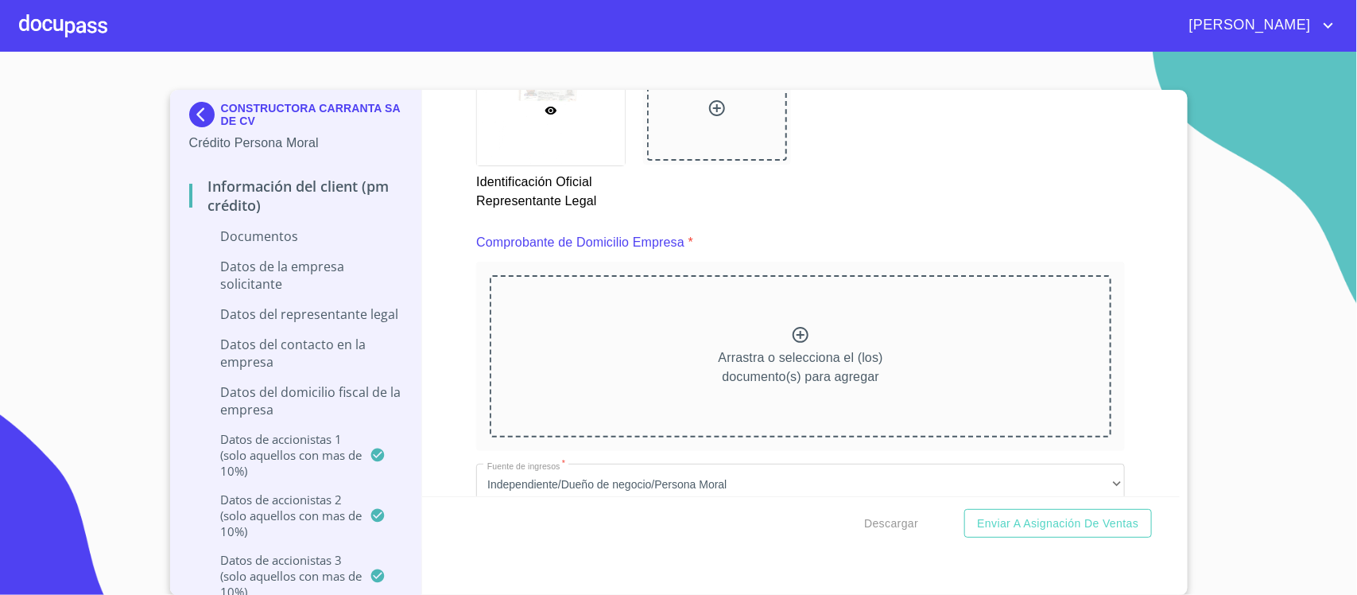
scroll to position [795, 0]
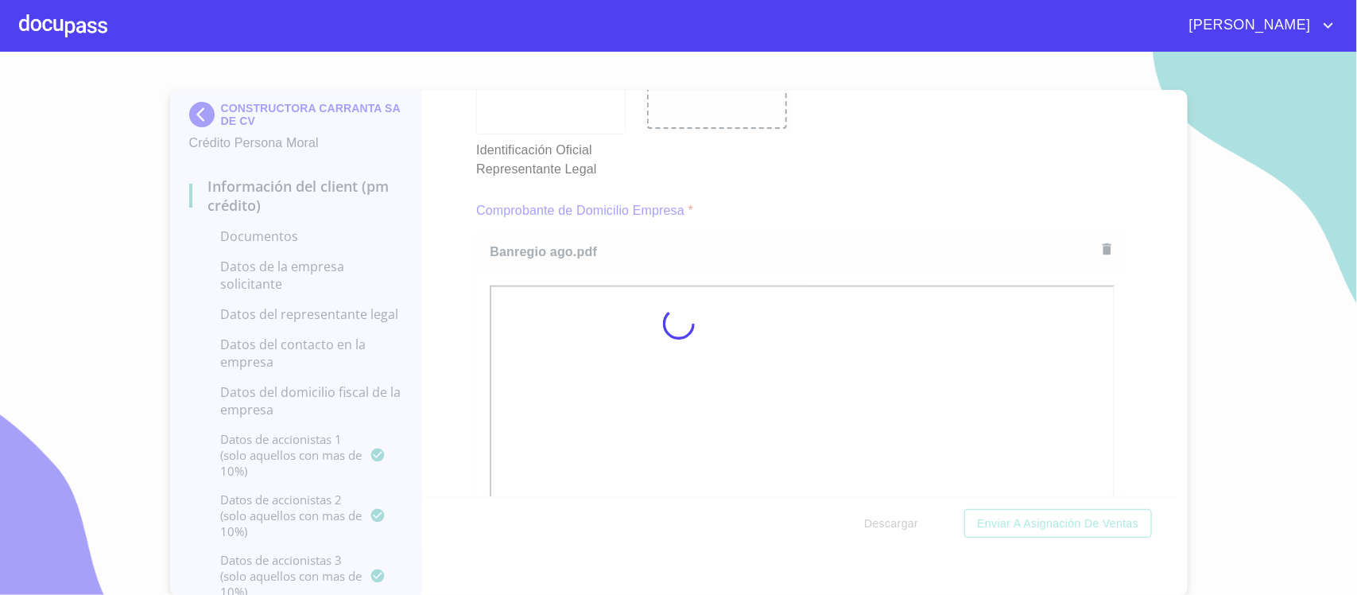
click at [1130, 343] on div "Información del Client (PM crédito) Documentos Documento de identificación repr…" at bounding box center [801, 293] width 758 height 406
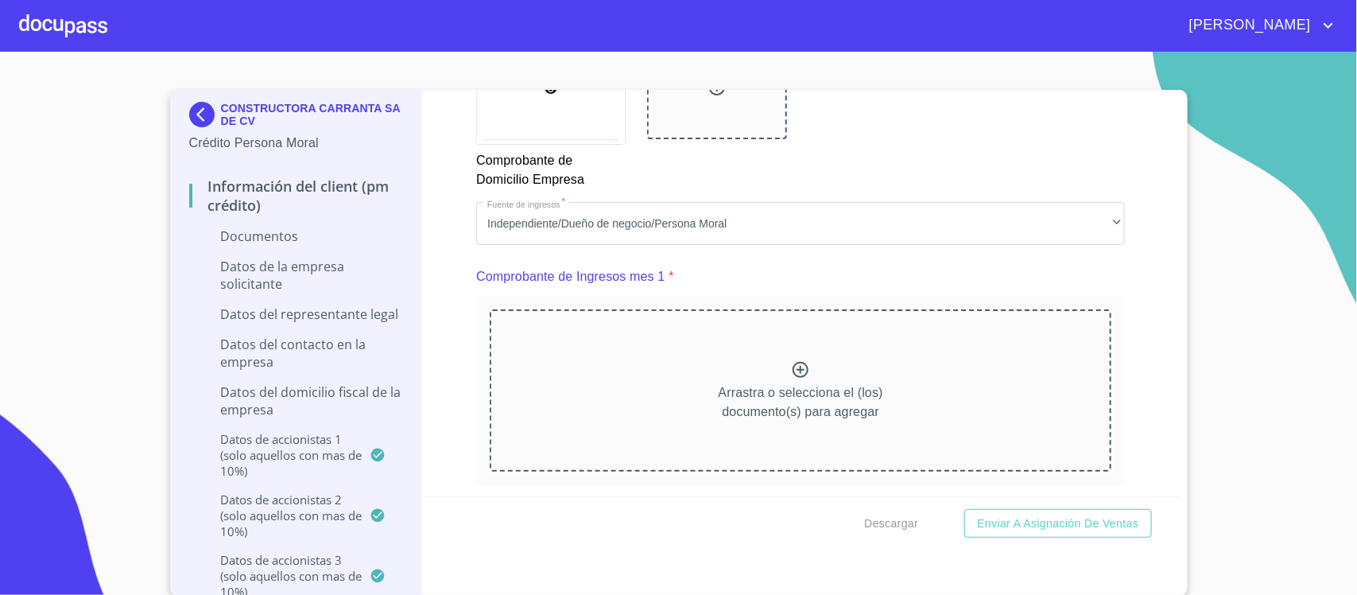
scroll to position [1590, 0]
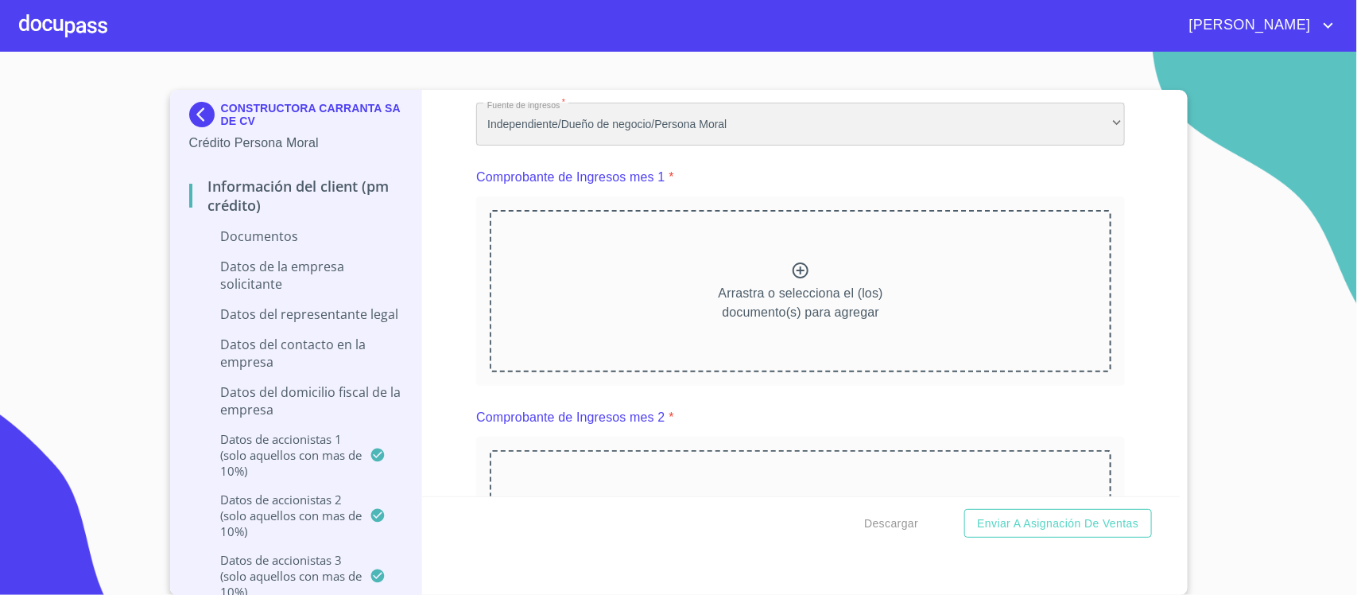
click at [689, 123] on div "Independiente/Dueño de negocio/Persona Moral" at bounding box center [800, 124] width 649 height 43
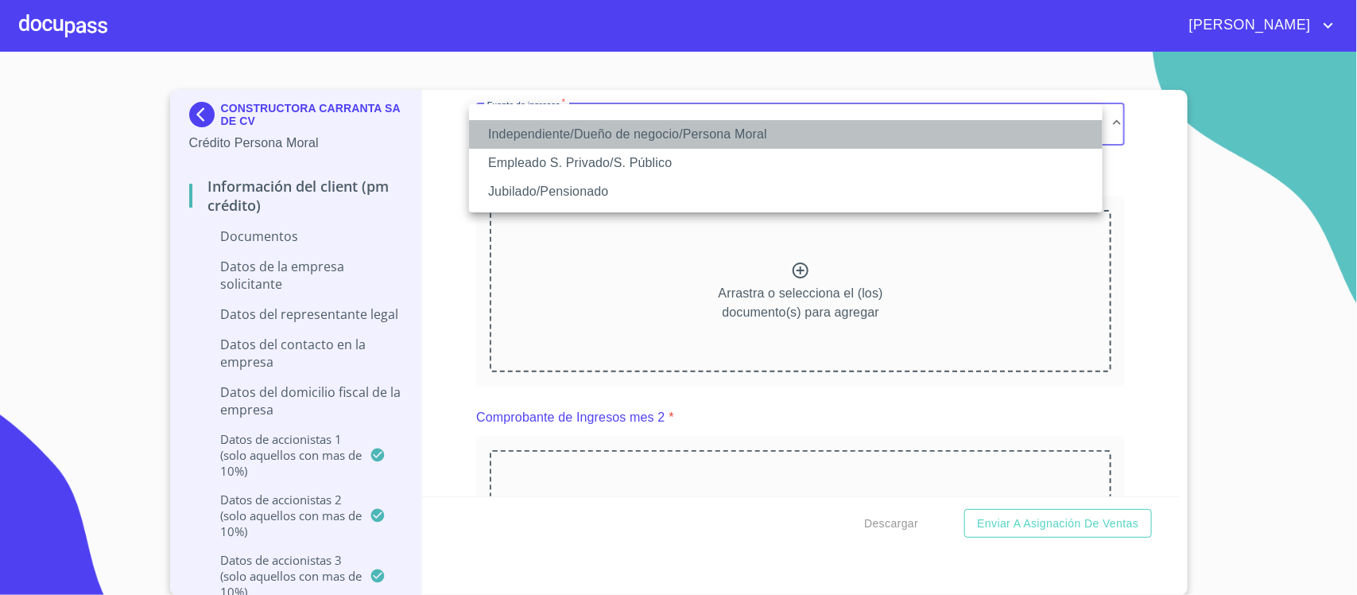
click at [664, 131] on li "Independiente/Dueño de negocio/Persona Moral" at bounding box center [786, 134] width 634 height 29
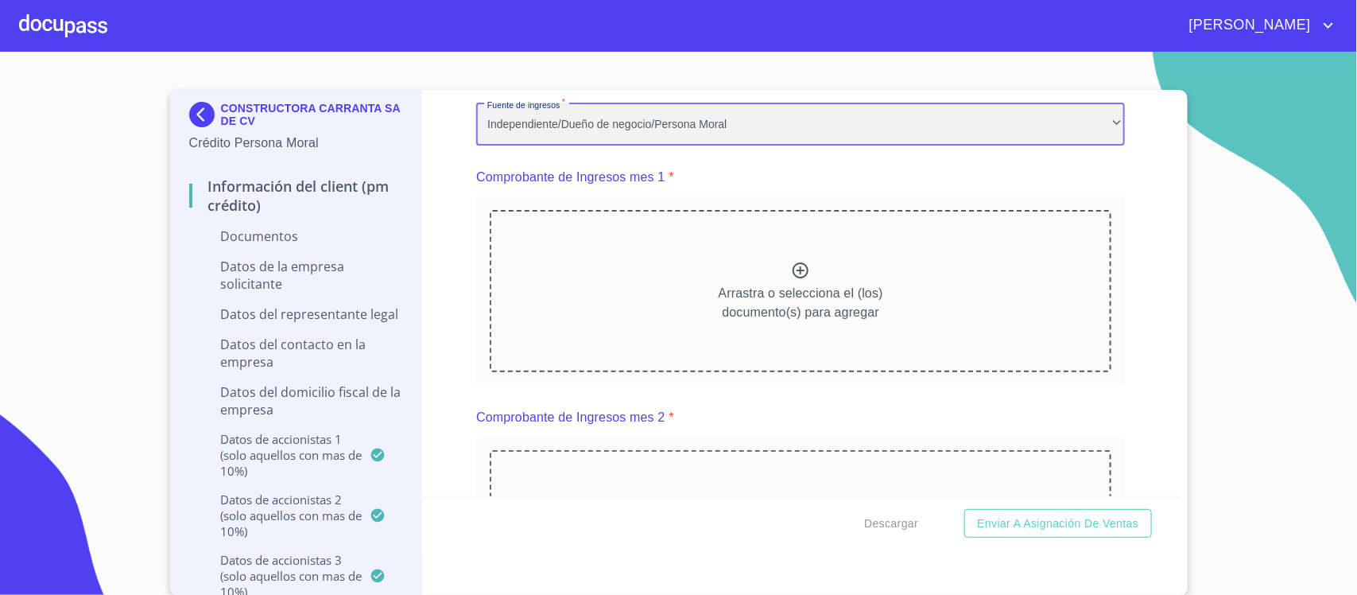
scroll to position [0, 0]
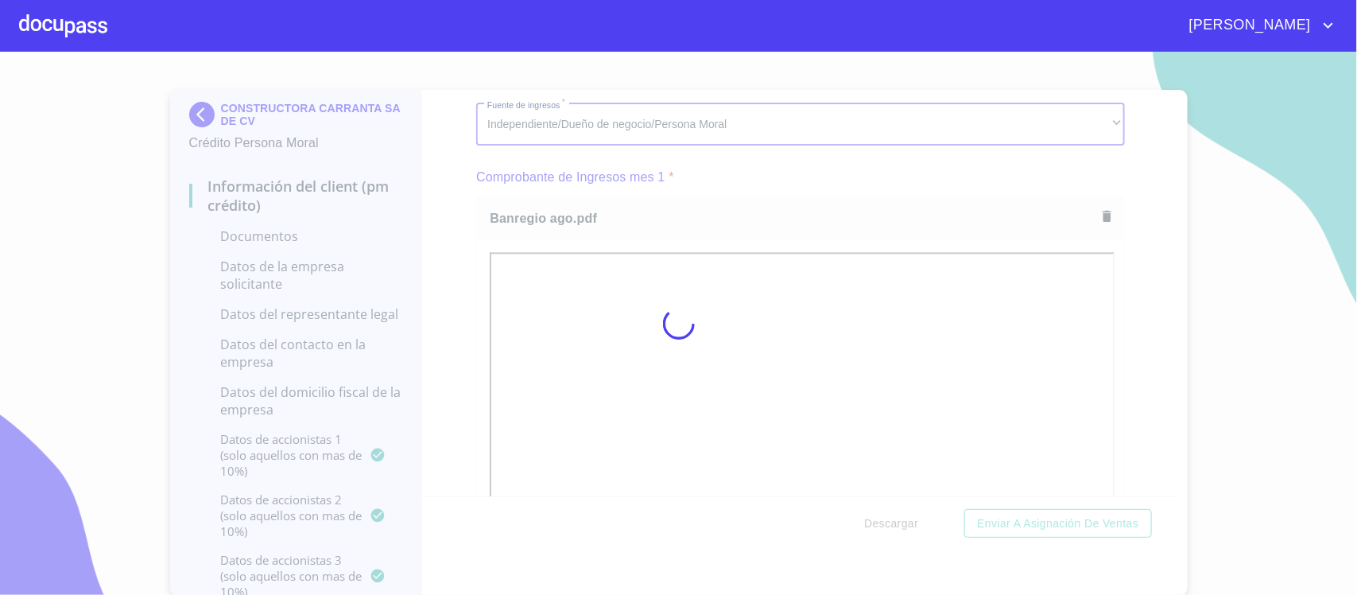
click at [1117, 312] on div at bounding box center [678, 323] width 1357 height 543
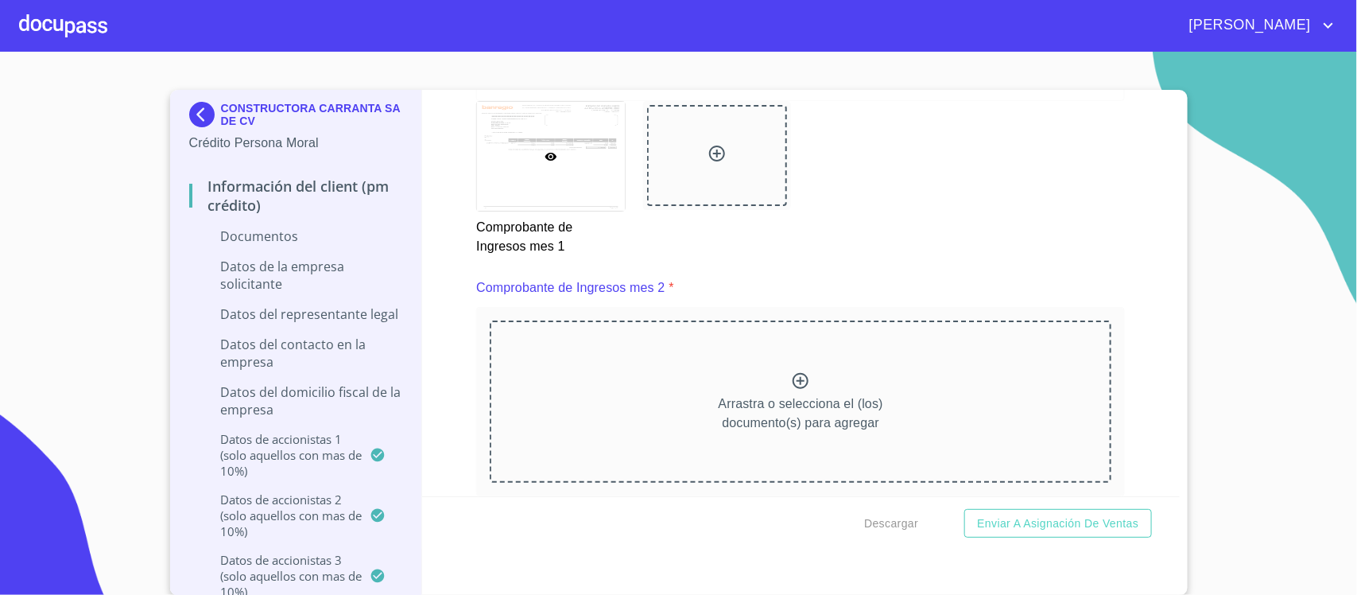
scroll to position [2385, 0]
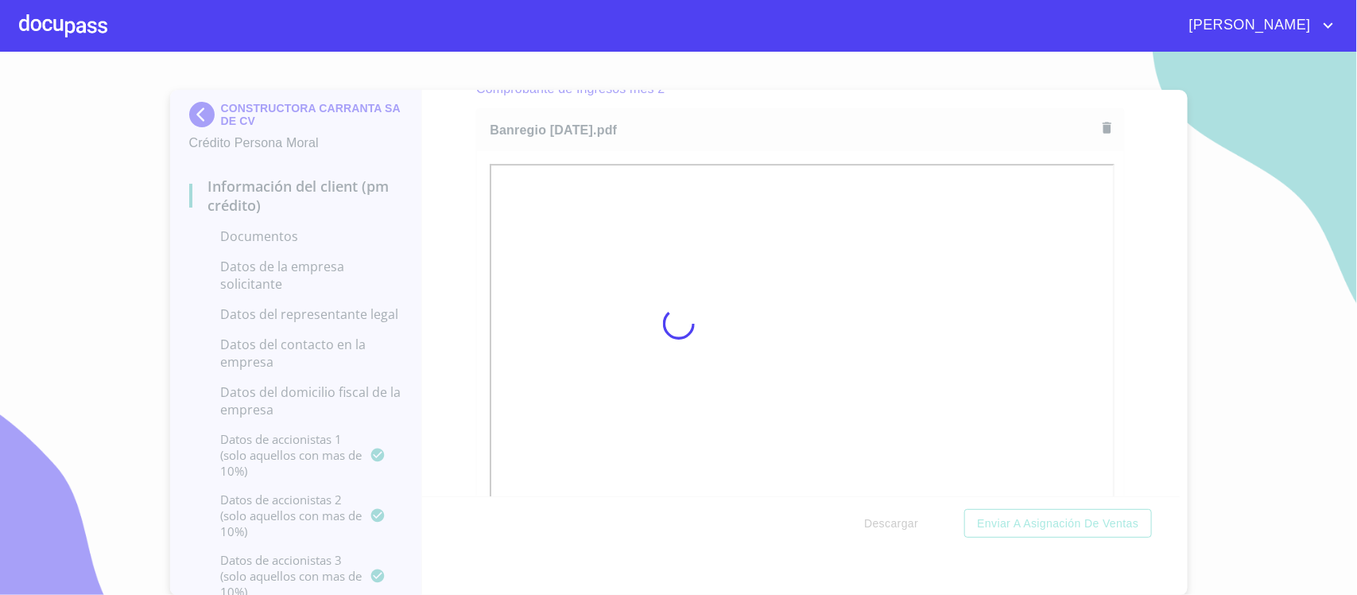
click at [1116, 286] on div at bounding box center [678, 323] width 1357 height 543
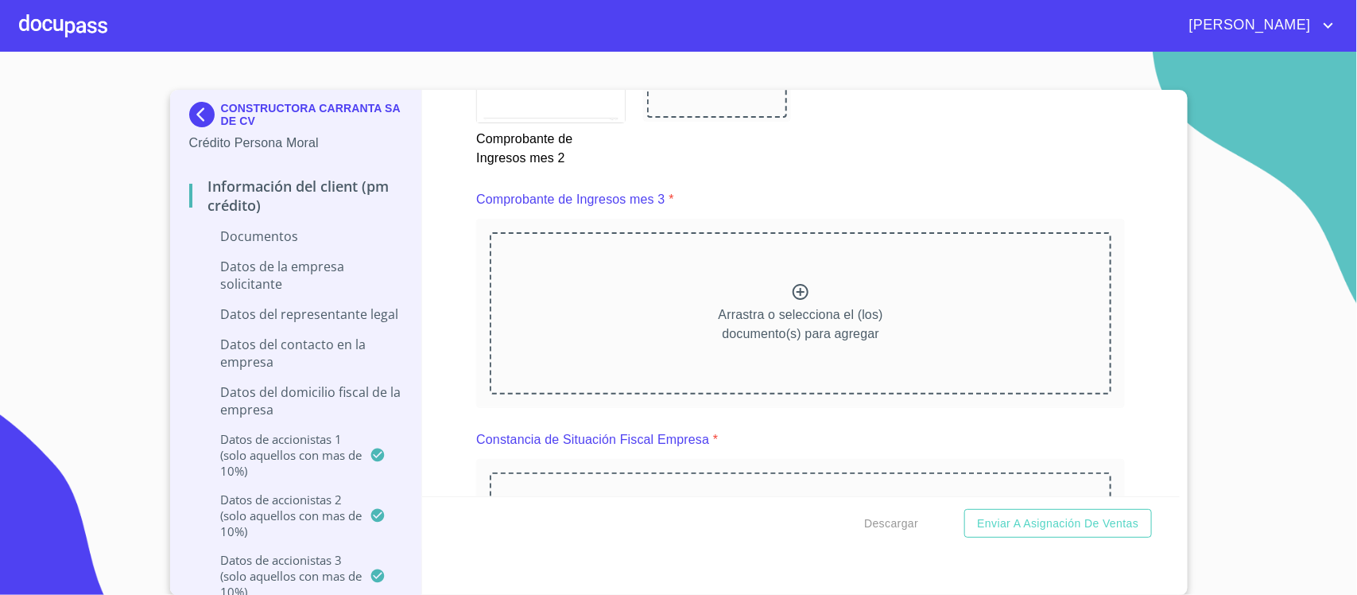
scroll to position [3081, 0]
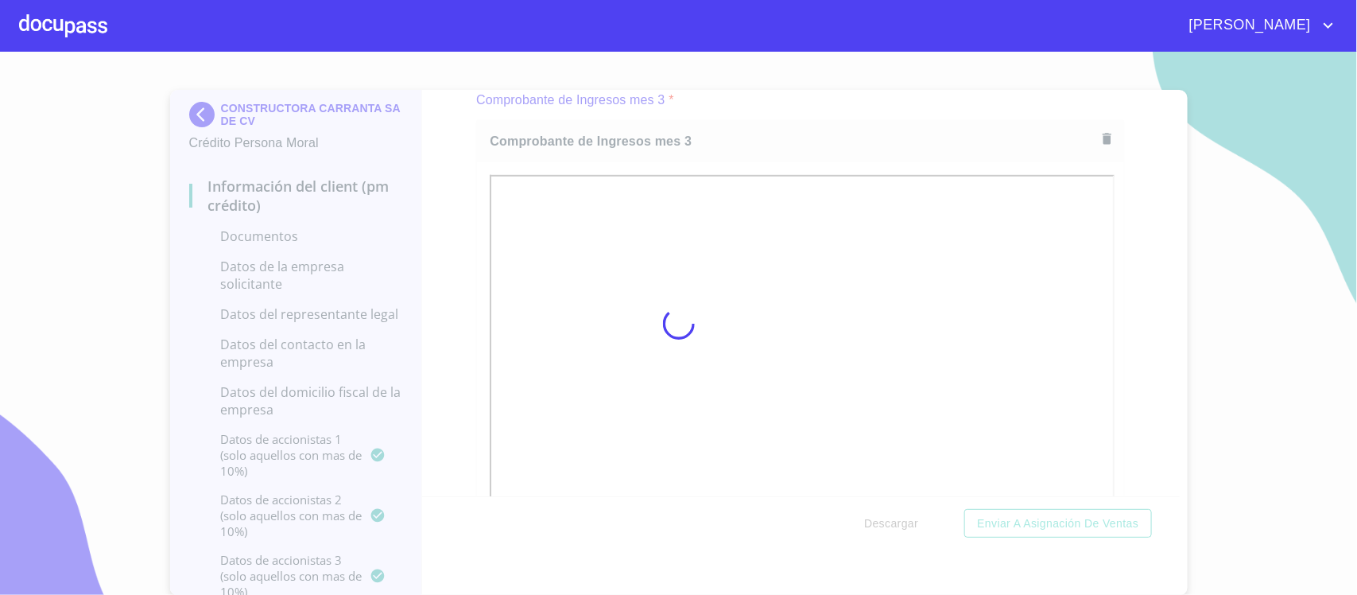
click at [1135, 362] on div at bounding box center [678, 323] width 1357 height 543
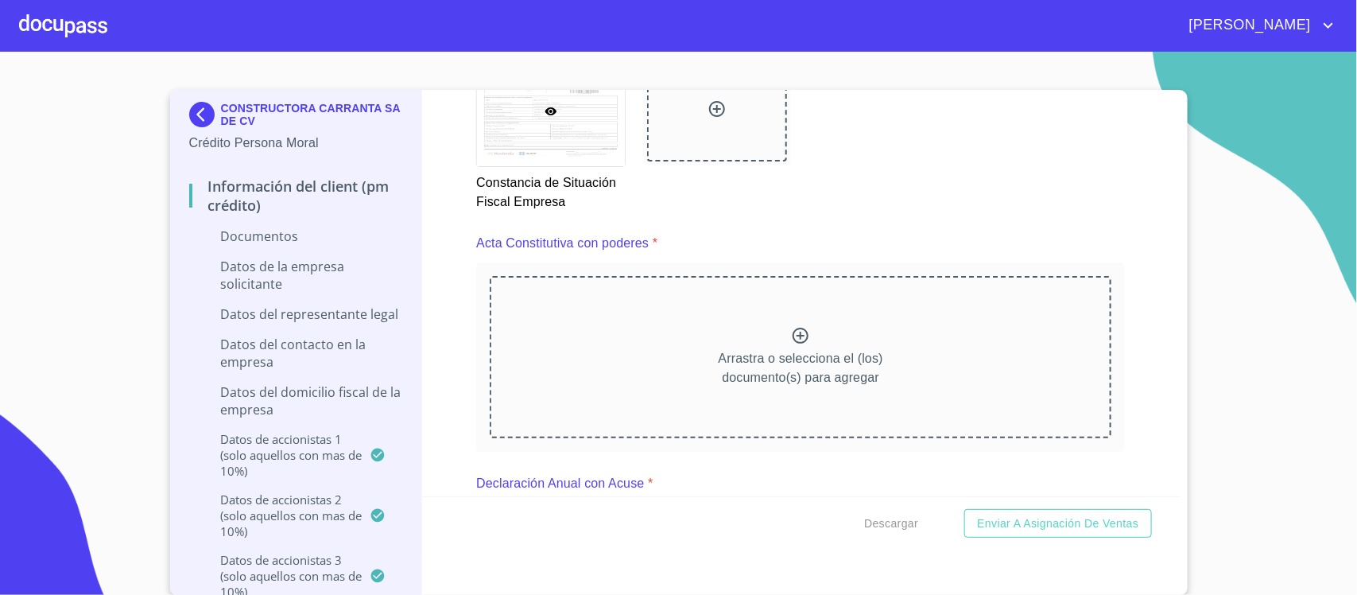
scroll to position [4373, 0]
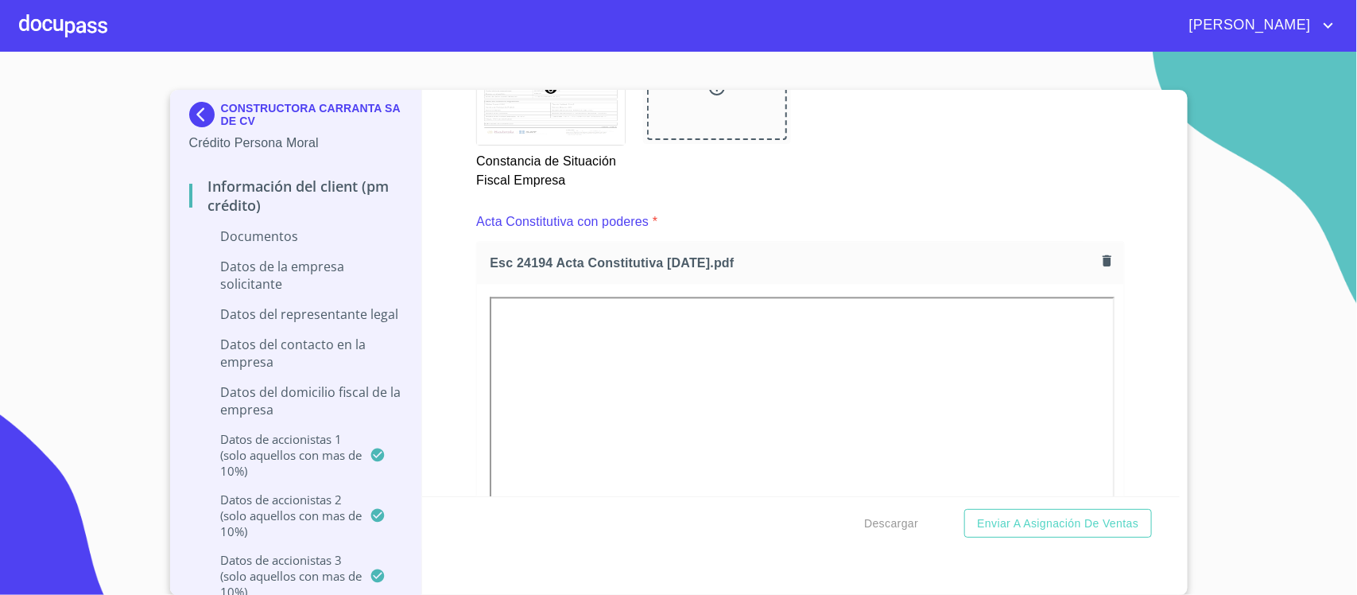
click at [1131, 350] on div "Información del Client (PM crédito) Documentos Documento de identificación repr…" at bounding box center [801, 293] width 758 height 406
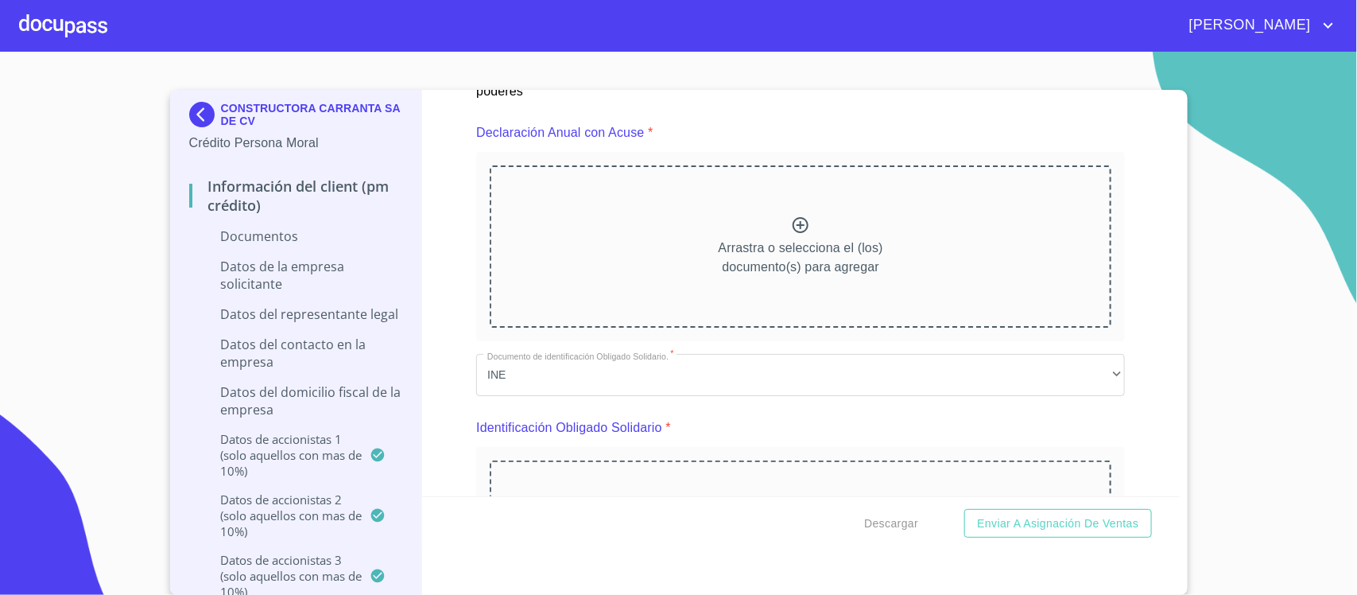
scroll to position [5149, 0]
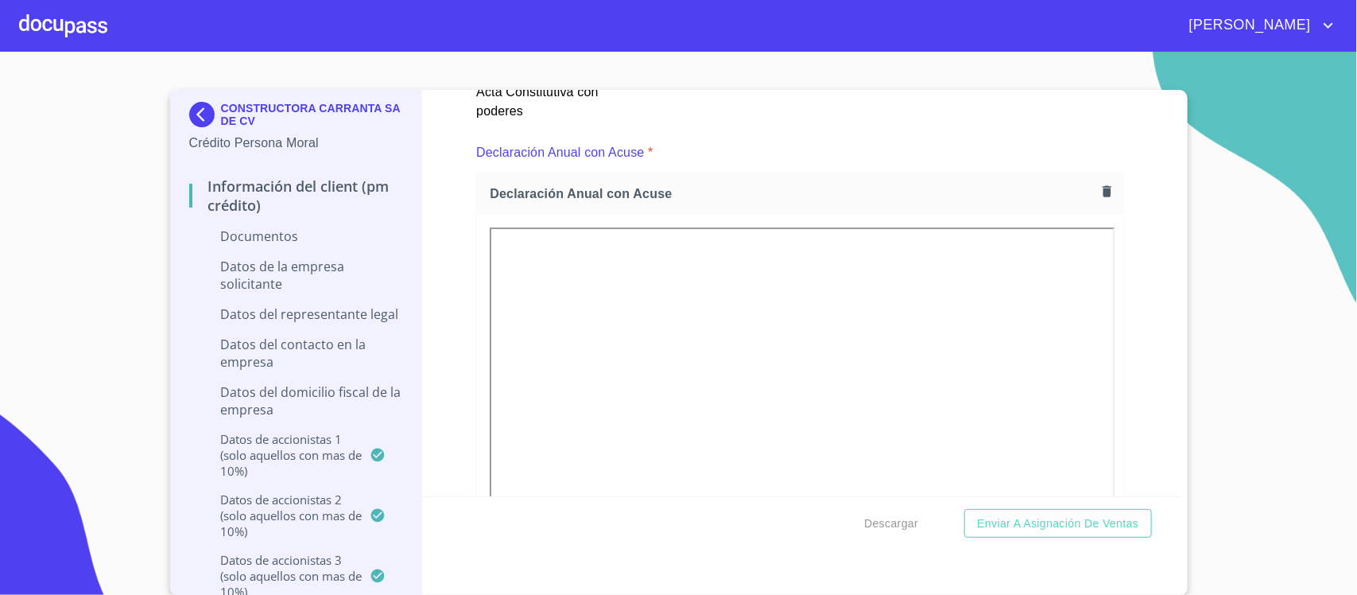
click at [1121, 286] on div "Información del Client (PM crédito) Documentos Documento de identificación repr…" at bounding box center [801, 293] width 758 height 406
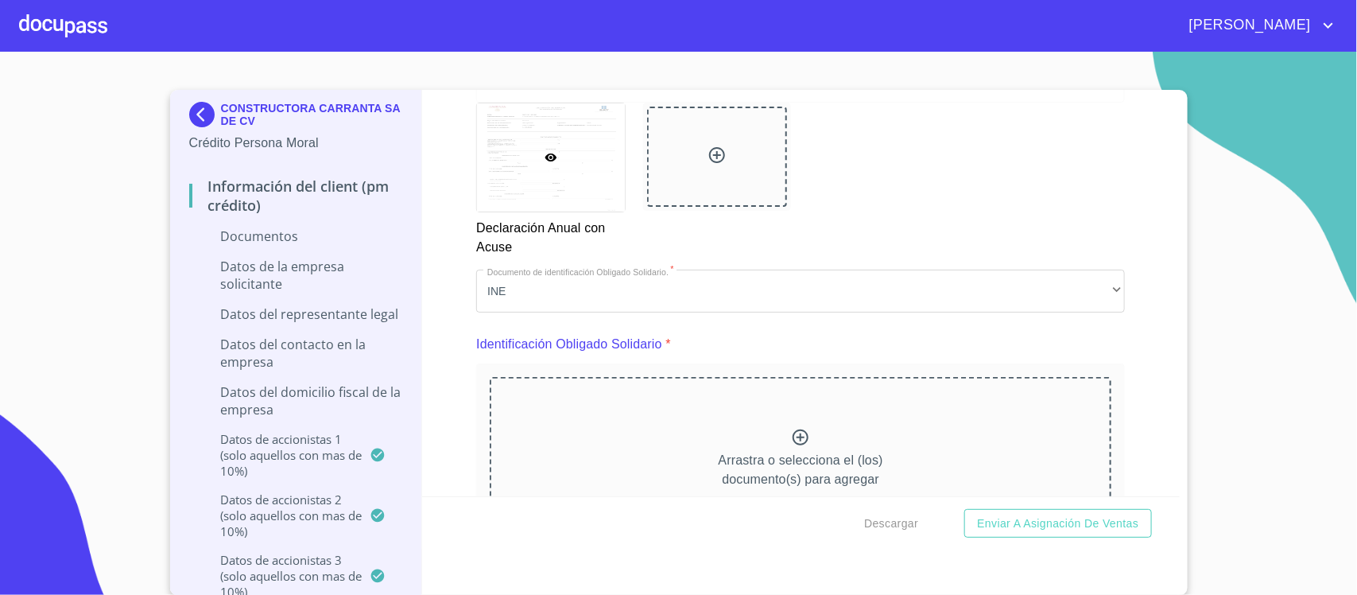
scroll to position [5646, 0]
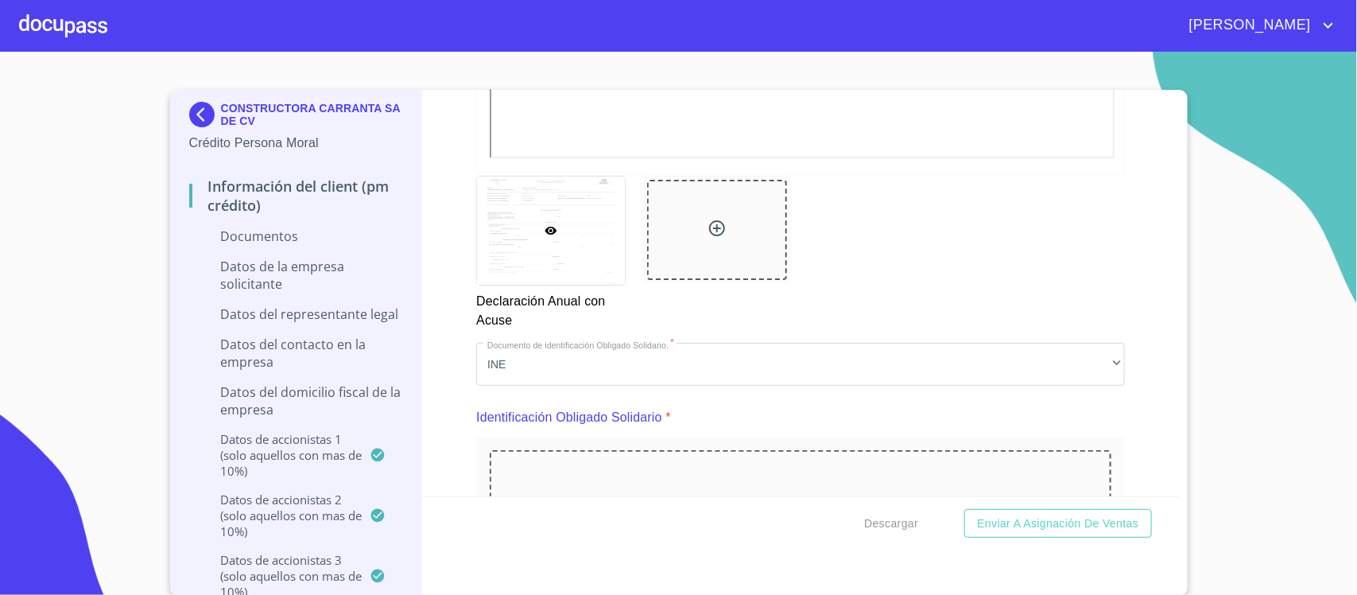
click at [708, 223] on icon at bounding box center [717, 228] width 19 height 19
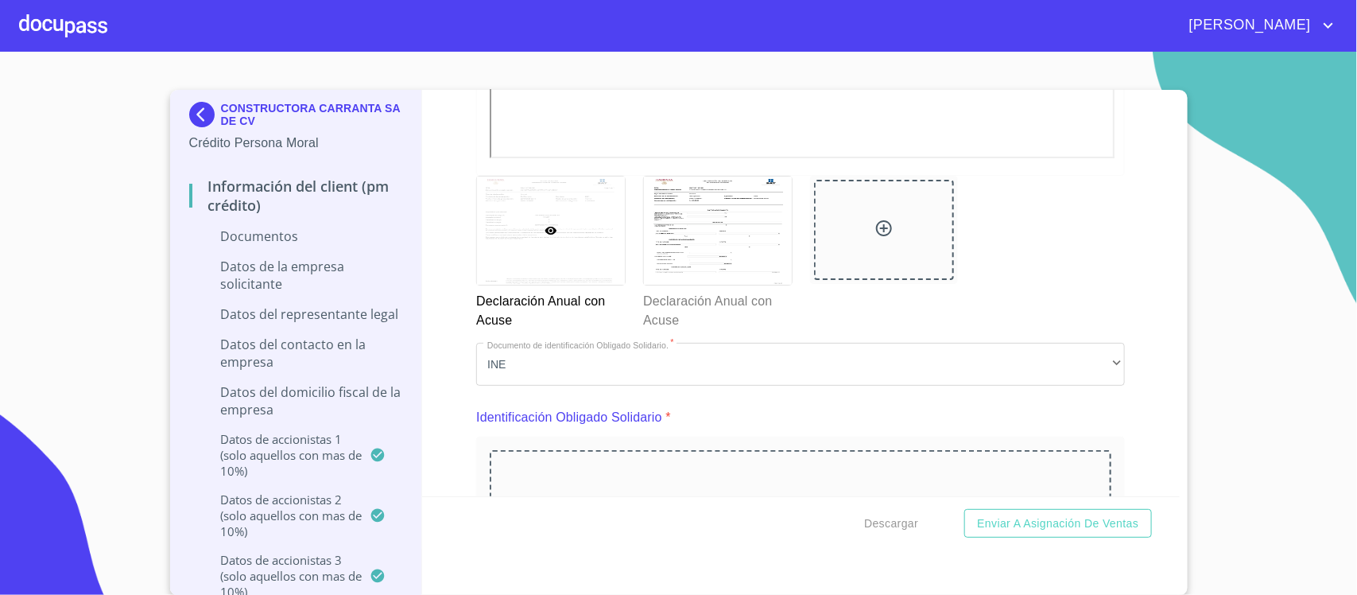
click at [1127, 311] on div "Información del Client (PM crédito) Documentos Documento de identificación repr…" at bounding box center [801, 293] width 758 height 406
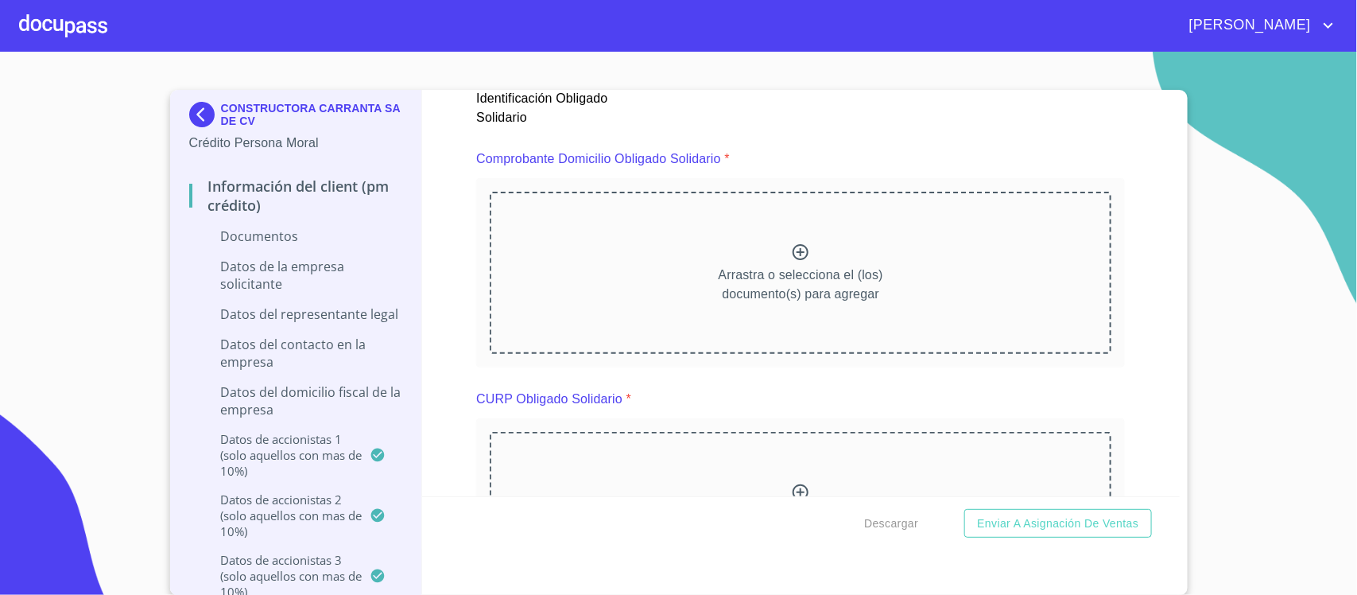
scroll to position [6640, 0]
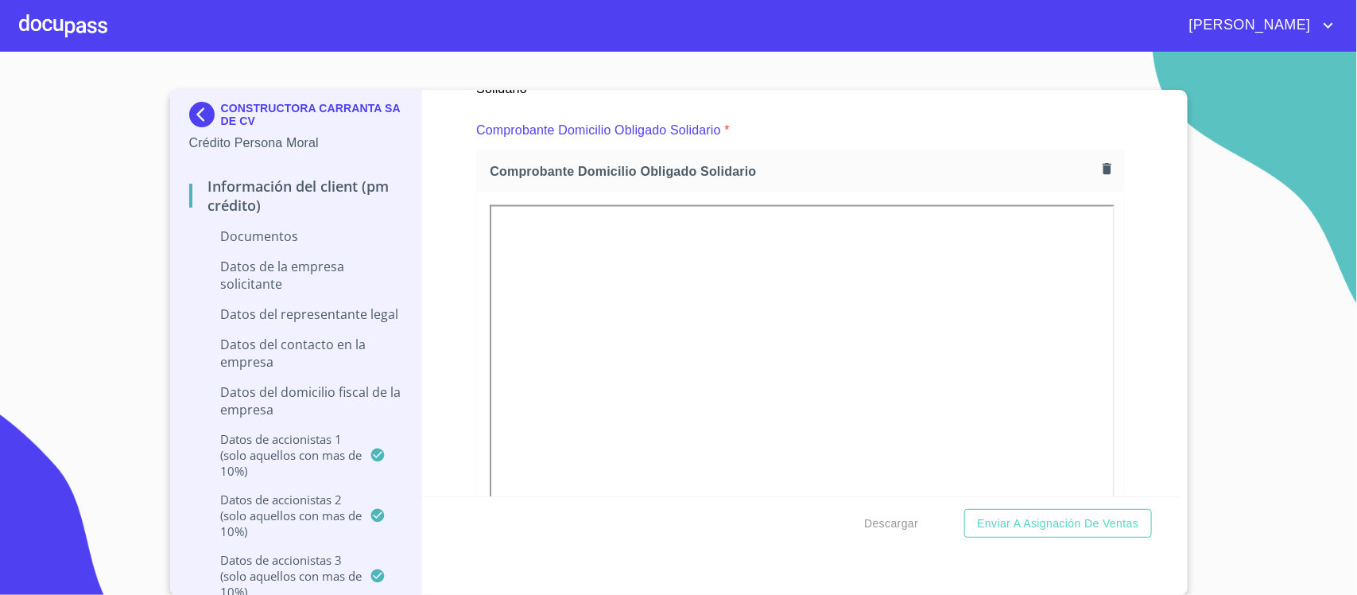
click at [1126, 320] on div "Información del Client (PM crédito) Documentos Documento de identificación repr…" at bounding box center [801, 293] width 758 height 406
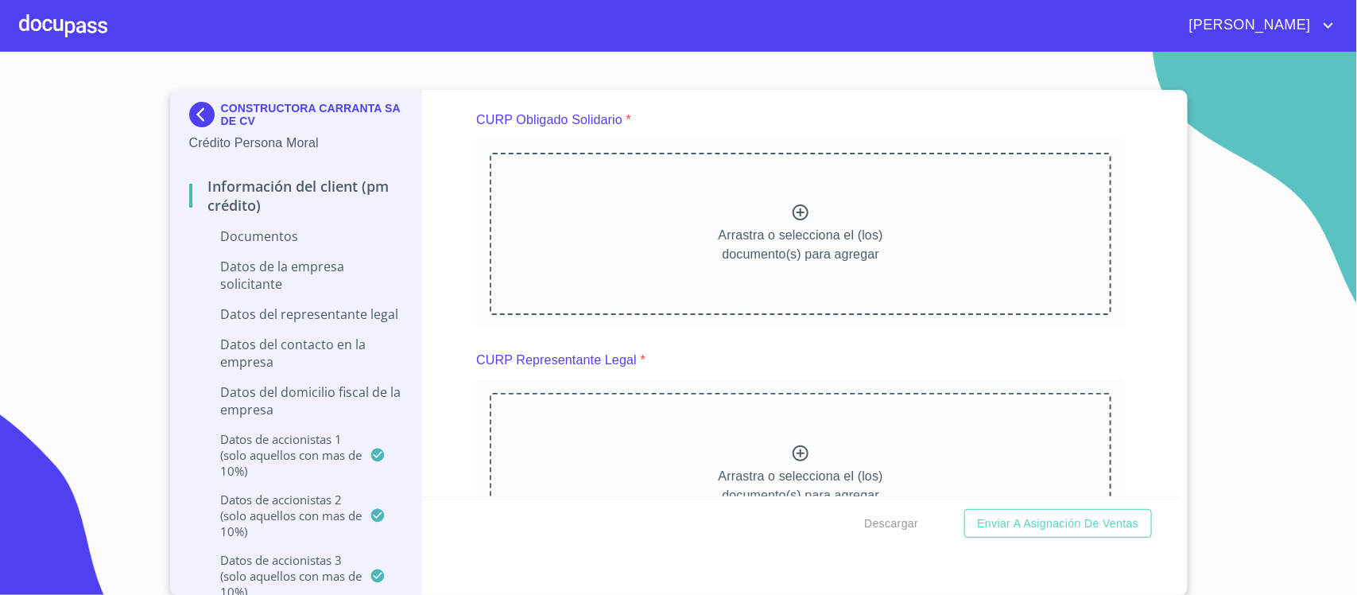
scroll to position [7336, 0]
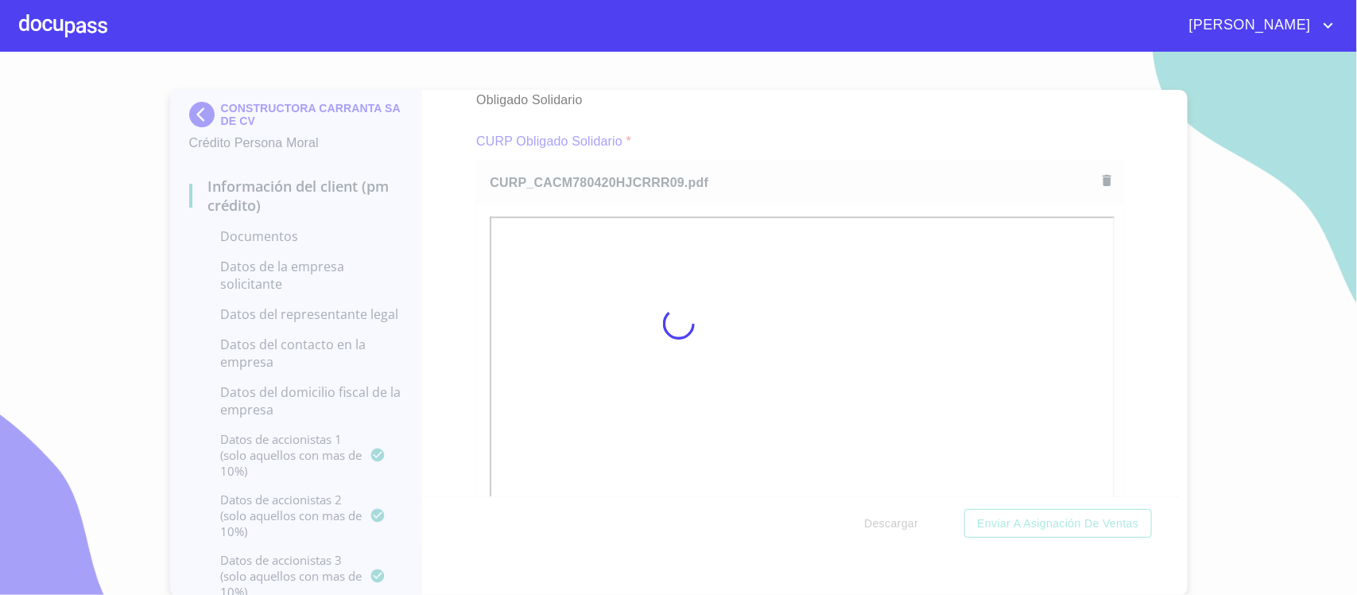
click at [1117, 299] on div "Información del Client (PM crédito) Documentos Documento de identificación repr…" at bounding box center [801, 293] width 758 height 406
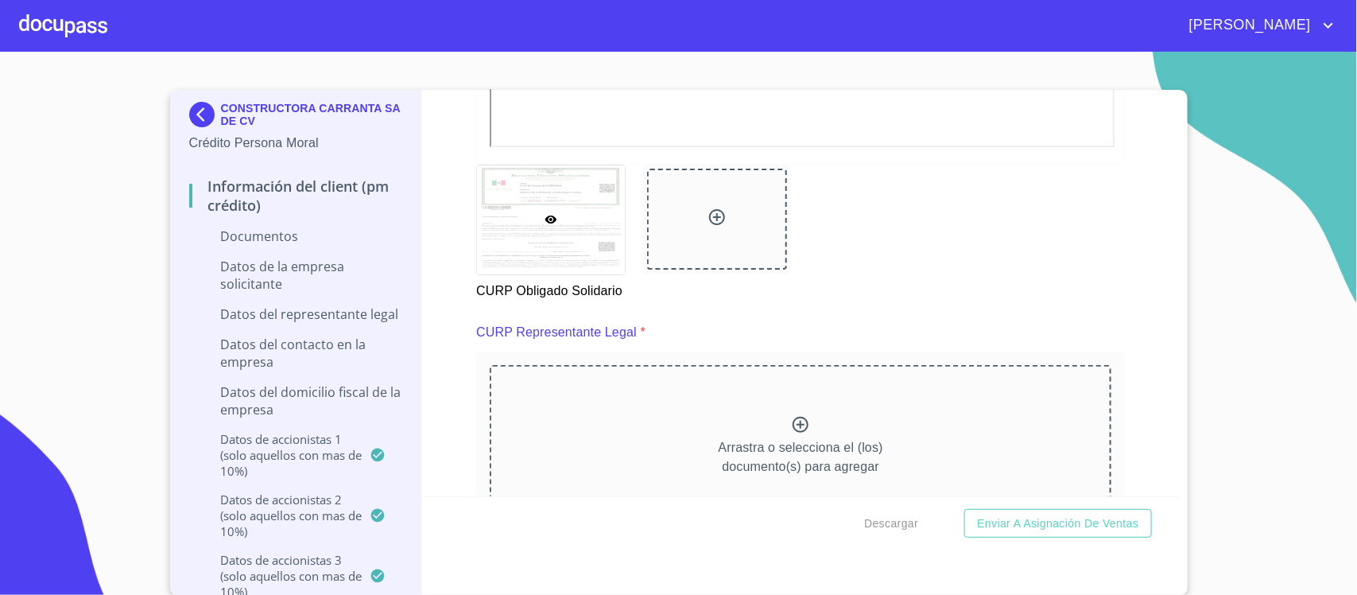
scroll to position [7932, 0]
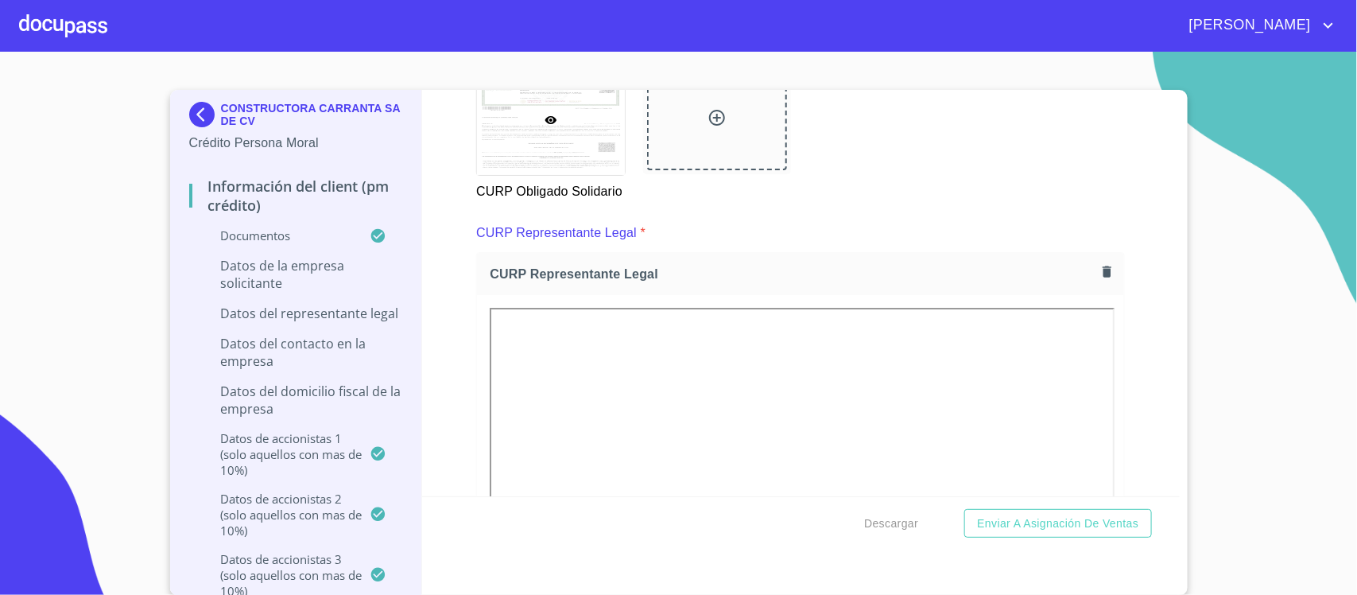
click at [1112, 316] on div "Información del Client (PM crédito) Documentos Documento de identificación repr…" at bounding box center [801, 293] width 758 height 406
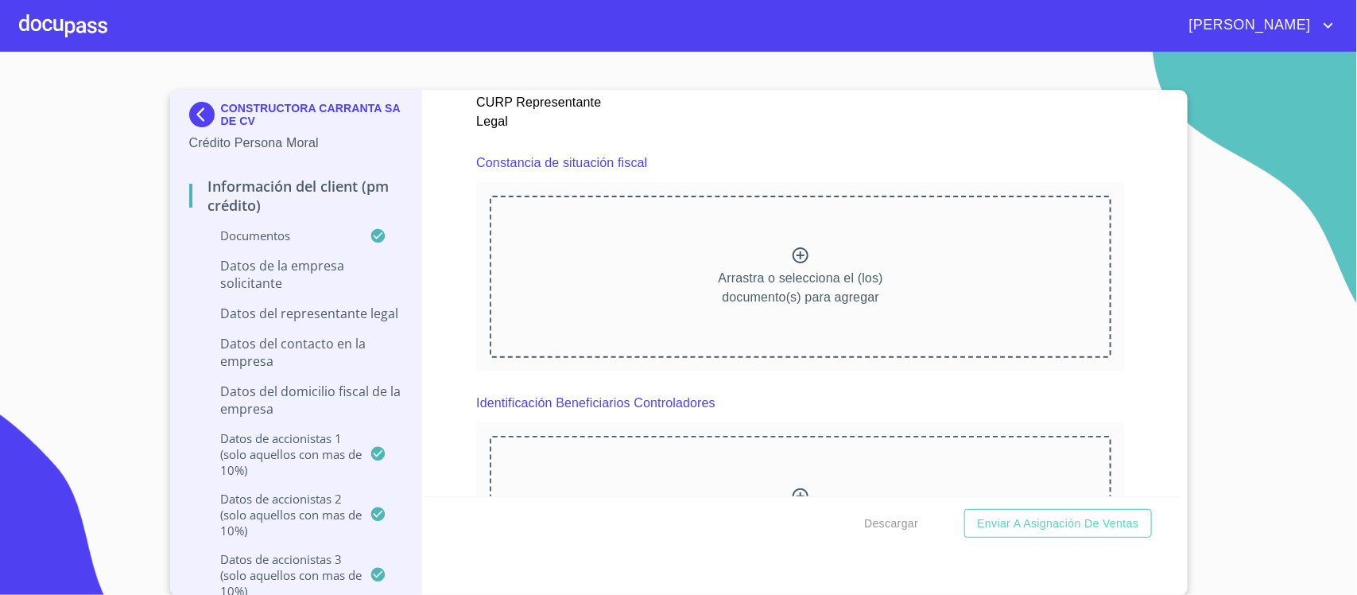
scroll to position [8727, 0]
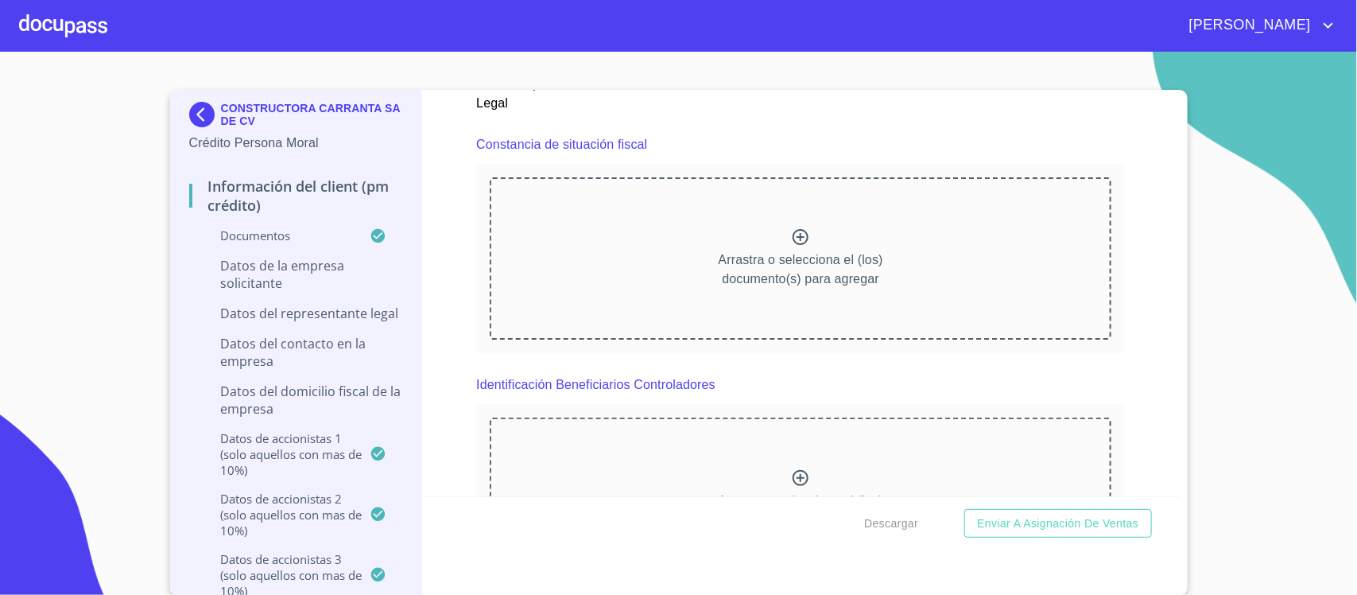
click at [1112, 360] on div "Información del Client (PM crédito) Documentos Documento de identificación repr…" at bounding box center [801, 293] width 758 height 406
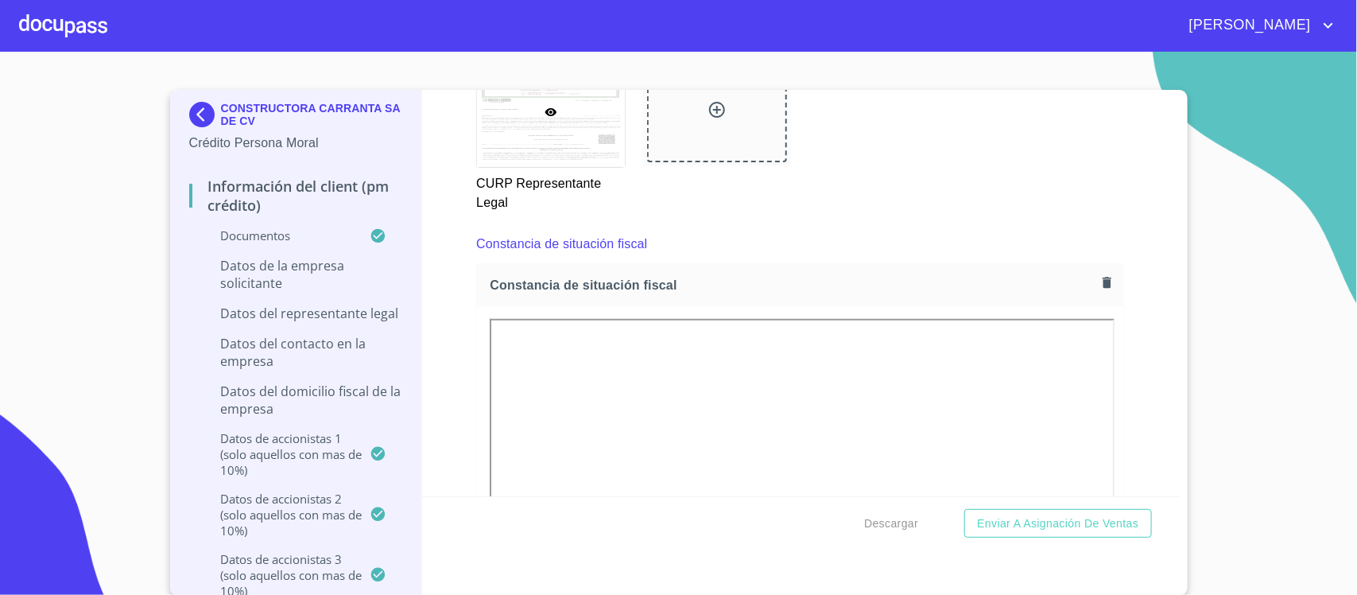
click at [1118, 394] on div "Información del Client (PM crédito) Documentos Documento de identificación repr…" at bounding box center [801, 293] width 758 height 406
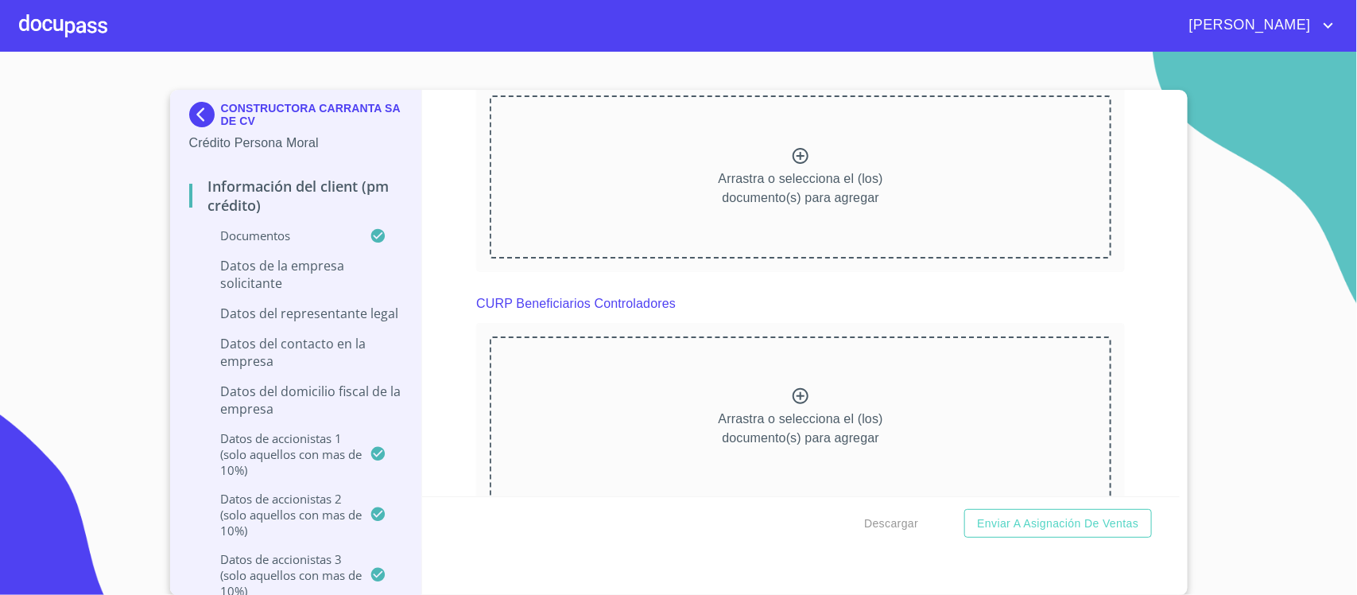
scroll to position [9423, 0]
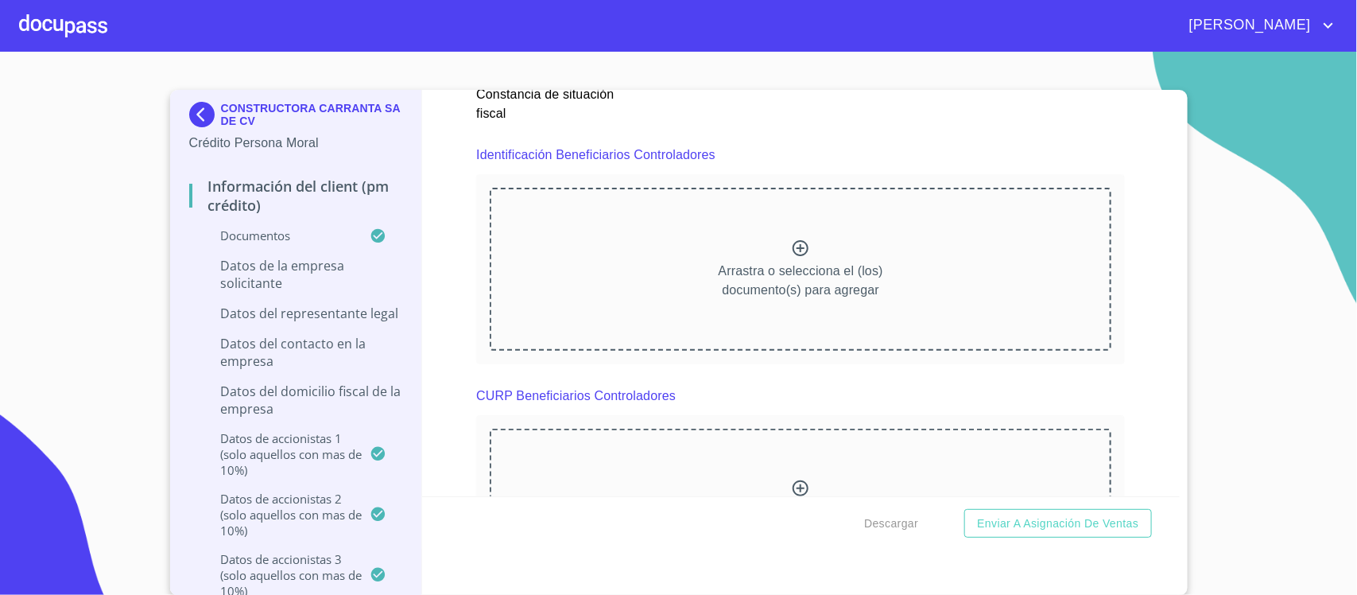
click at [1125, 318] on div "Información del Client (PM crédito) Documentos Documento de identificación repr…" at bounding box center [801, 293] width 758 height 406
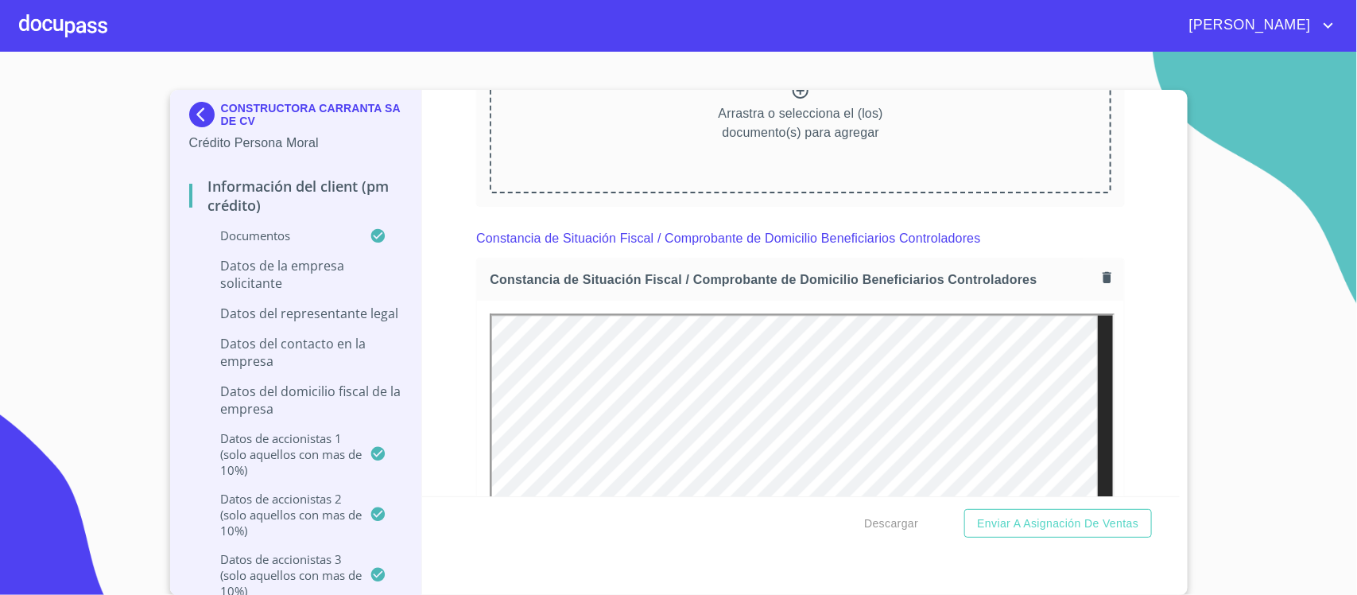
scroll to position [0, 0]
click at [1119, 362] on div "Información del Client (PM crédito) Documentos Documento de identificación repr…" at bounding box center [801, 293] width 758 height 406
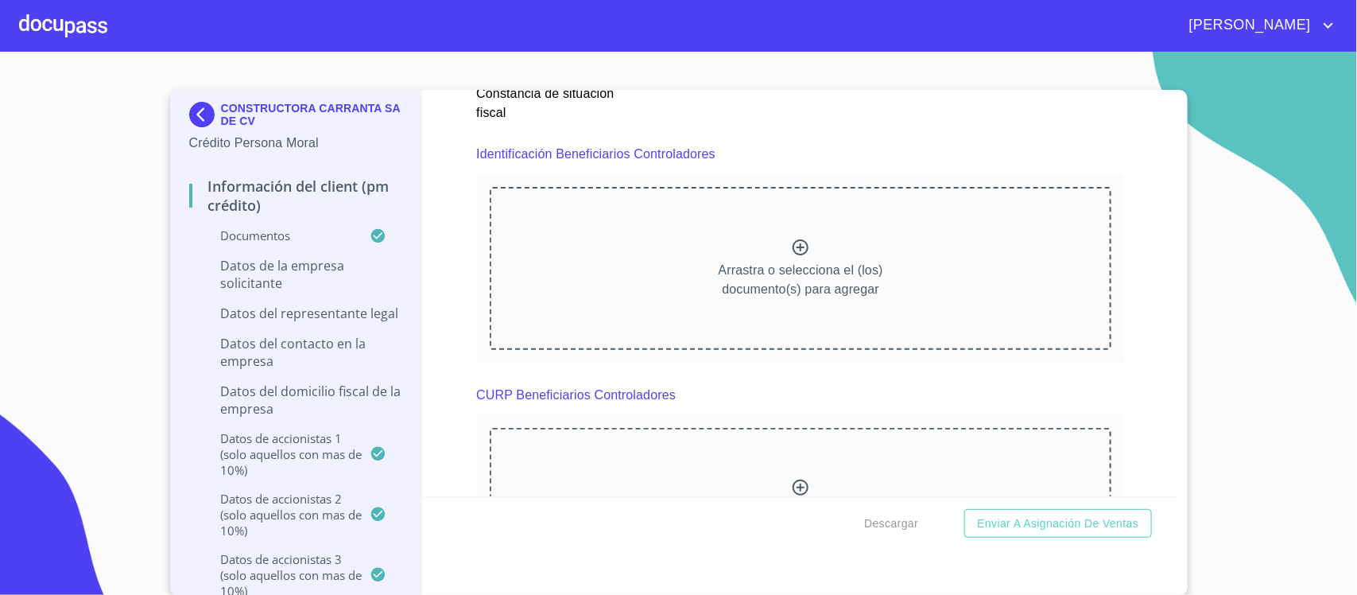
scroll to position [9423, 0]
click at [1073, 411] on div "CURP Beneficiarios Controladores" at bounding box center [800, 396] width 649 height 38
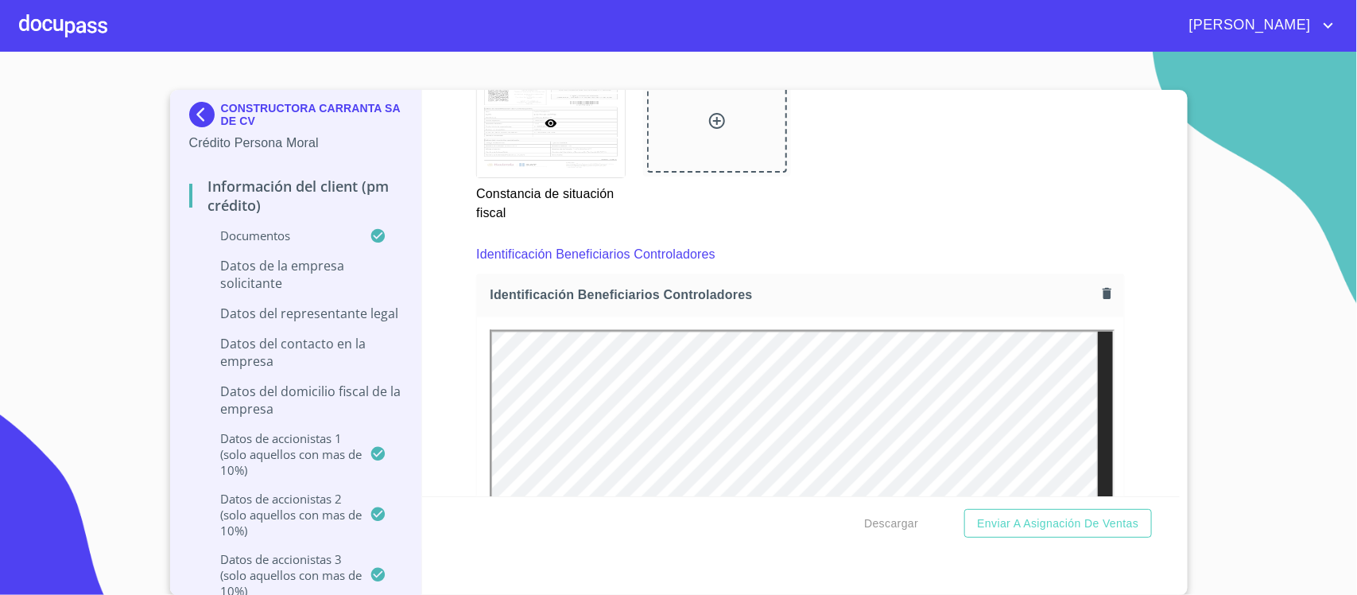
scroll to position [0, 0]
click at [1123, 293] on div "Información del Client (PM crédito) Documentos Documento de identificación repr…" at bounding box center [801, 293] width 758 height 406
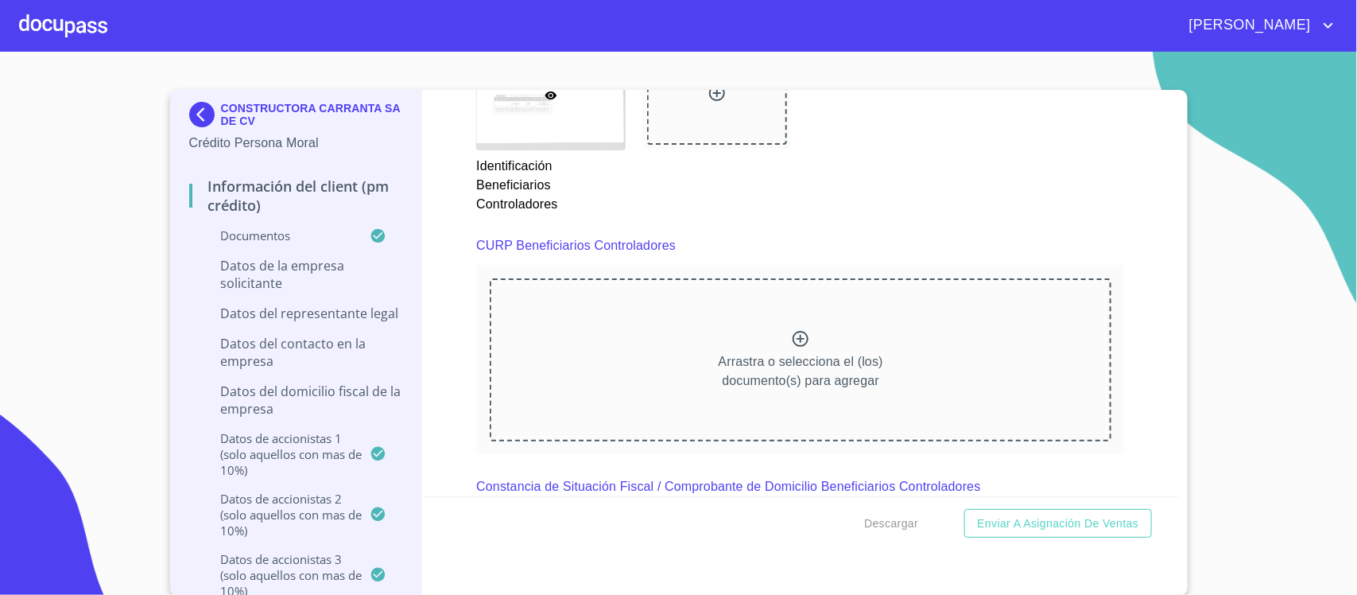
scroll to position [10118, 0]
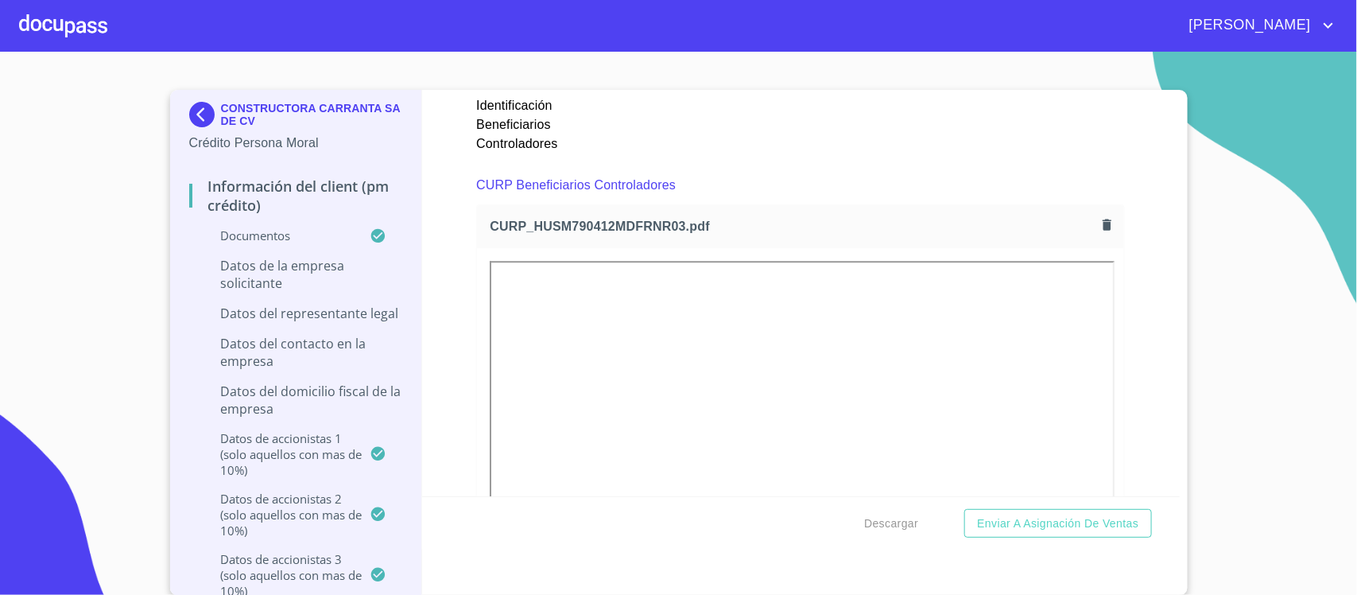
click at [1115, 334] on div "Información del Client (PM crédito) Documentos Documento de identificación repr…" at bounding box center [801, 293] width 758 height 406
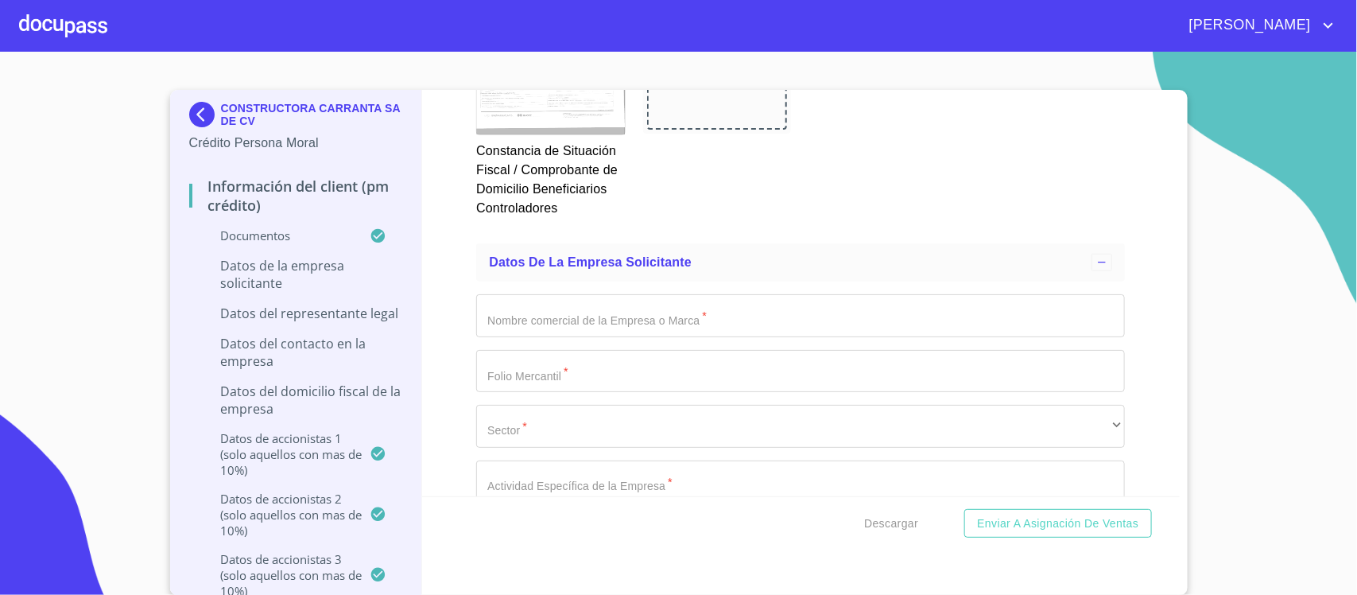
scroll to position [11510, 0]
click at [669, 324] on input "Documento de identificación representante legal.   *" at bounding box center [800, 311] width 649 height 43
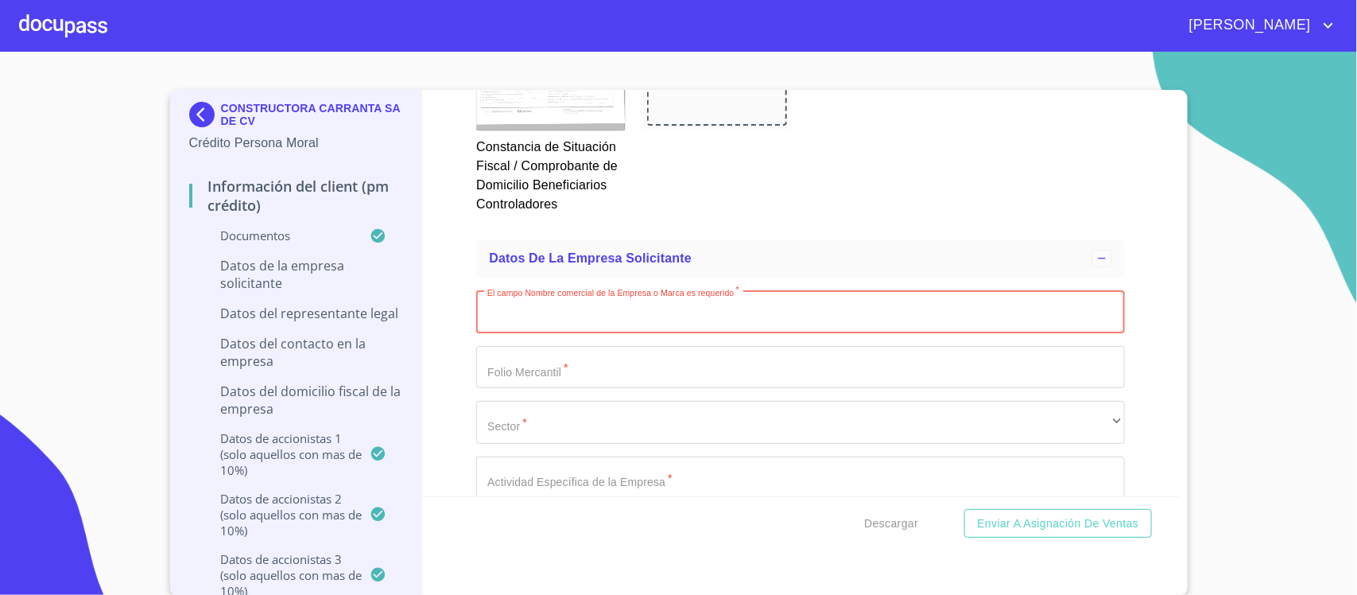
click at [584, 324] on input "Documento de identificación representante legal.   *" at bounding box center [800, 311] width 649 height 43
type input "CONSTRUCTORA CARRANTA"
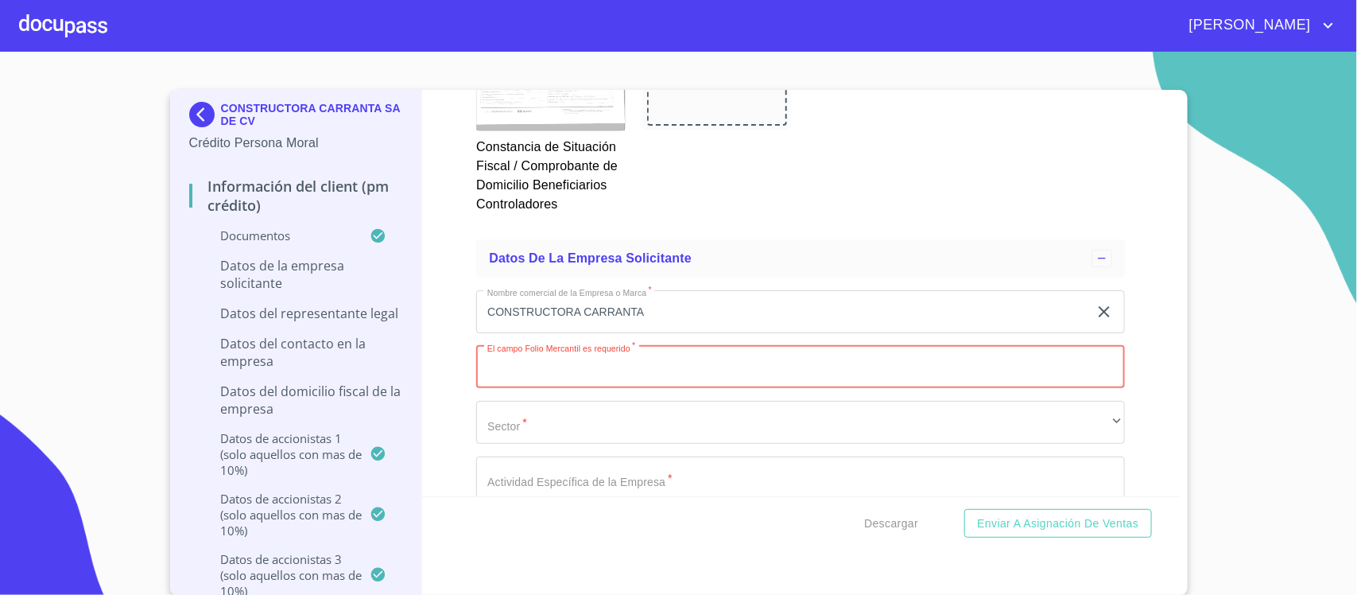
paste input "77935 * 1"
type input "77935 * 1"
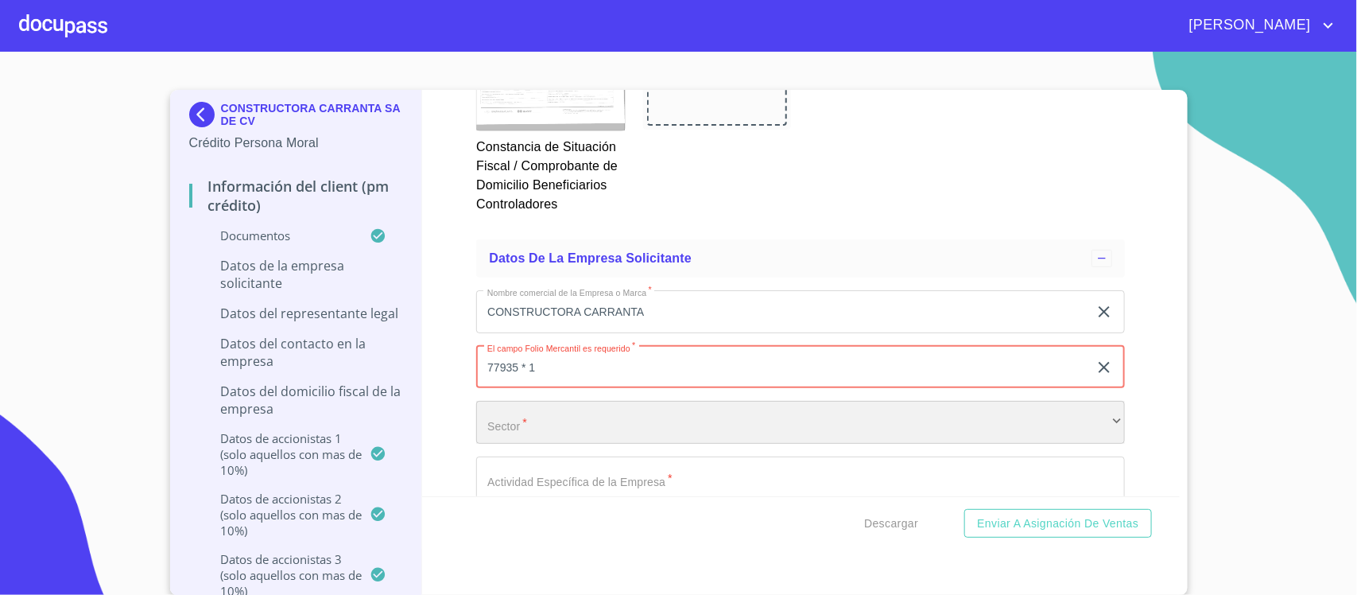
click at [593, 430] on div "​" at bounding box center [800, 422] width 649 height 43
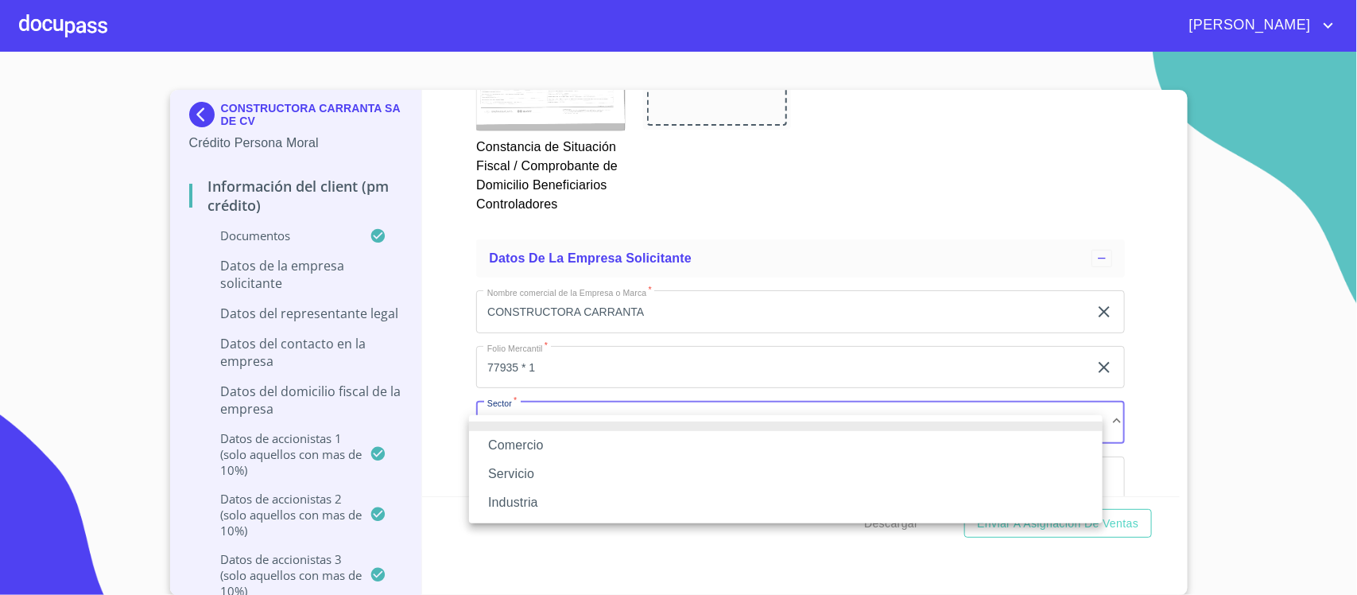
click at [534, 471] on li "Servicio" at bounding box center [786, 474] width 634 height 29
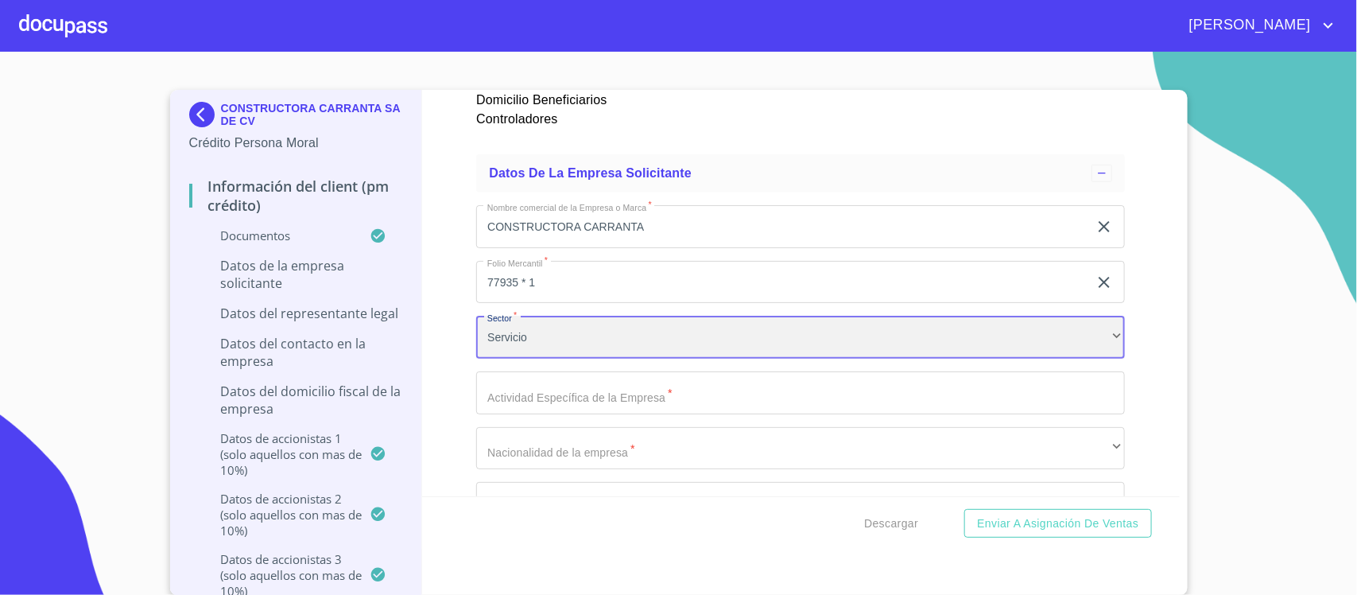
scroll to position [11808, 0]
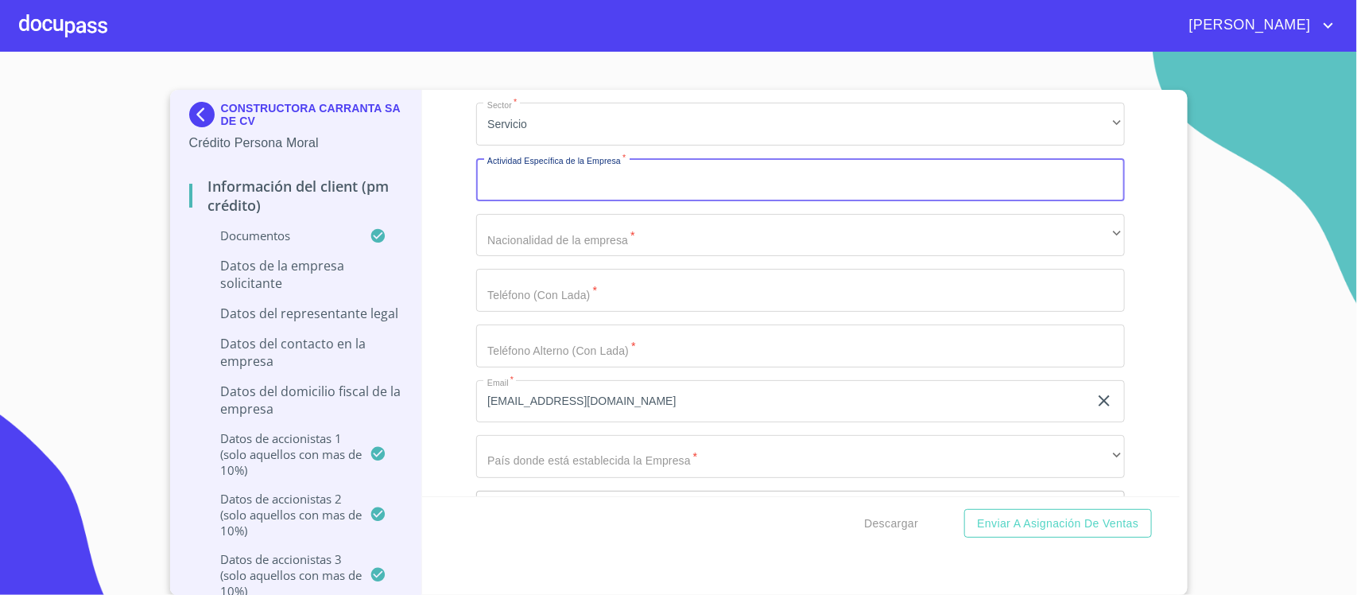
click at [557, 200] on input "Documento de identificación representante legal.   *" at bounding box center [800, 179] width 649 height 43
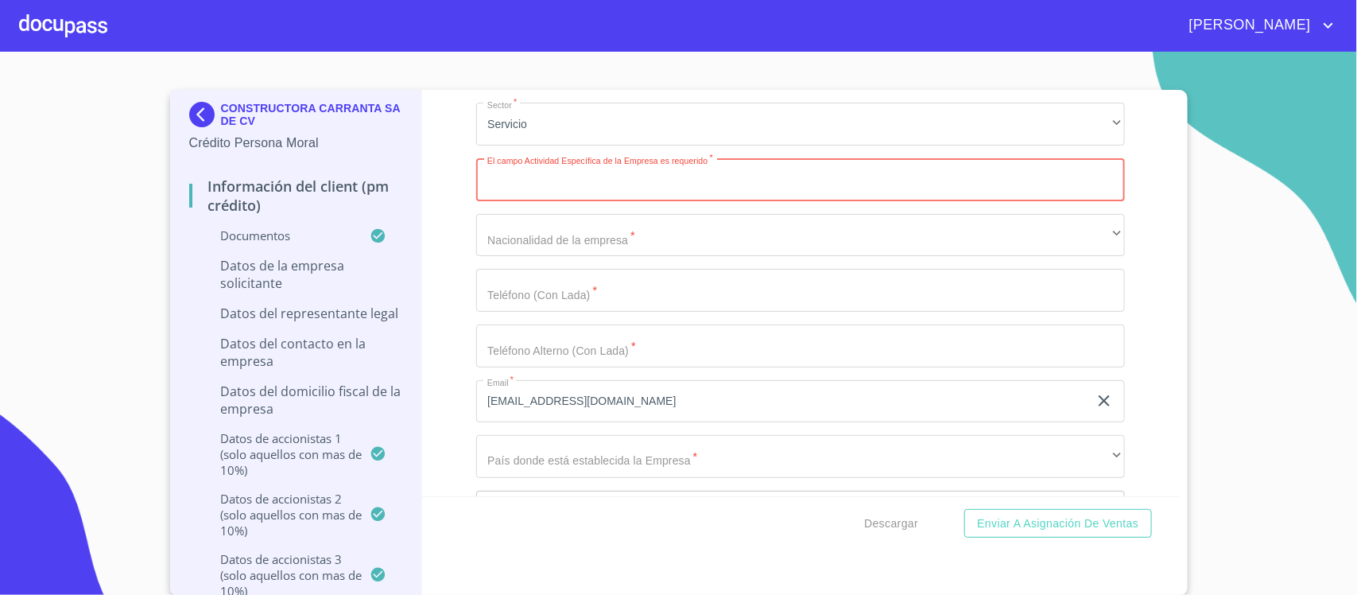
paste input "CONSTRUCCION"
type input "CONSTRUCCION"
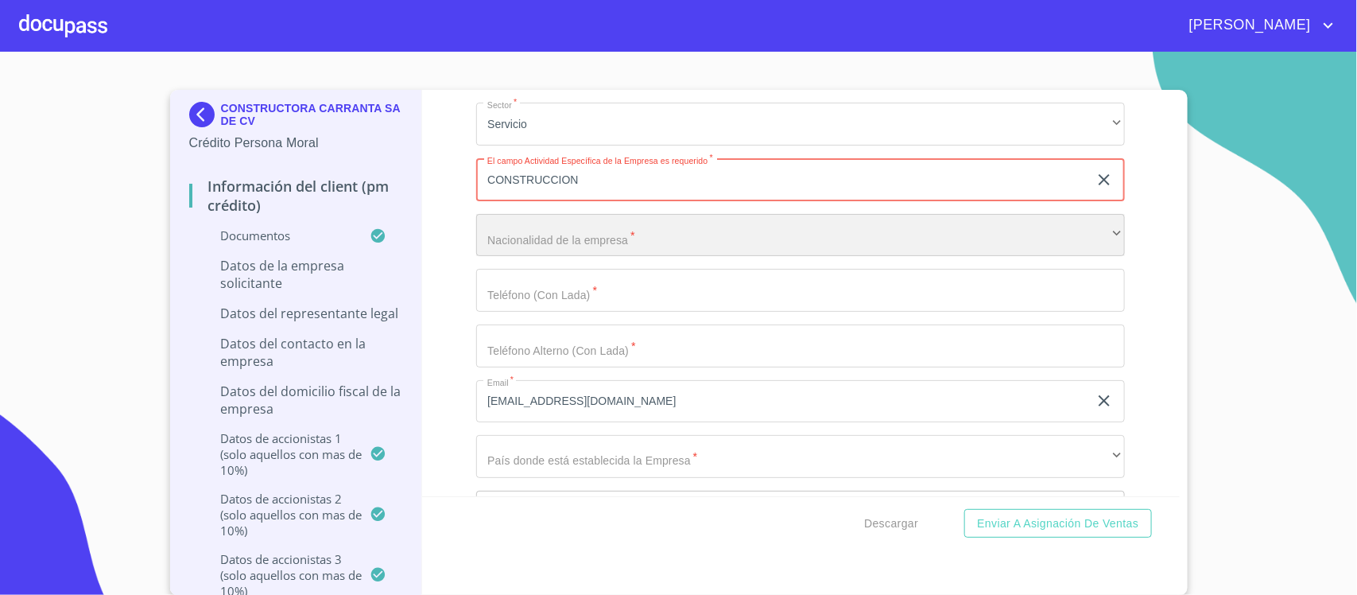
click at [510, 235] on div "​" at bounding box center [800, 235] width 649 height 43
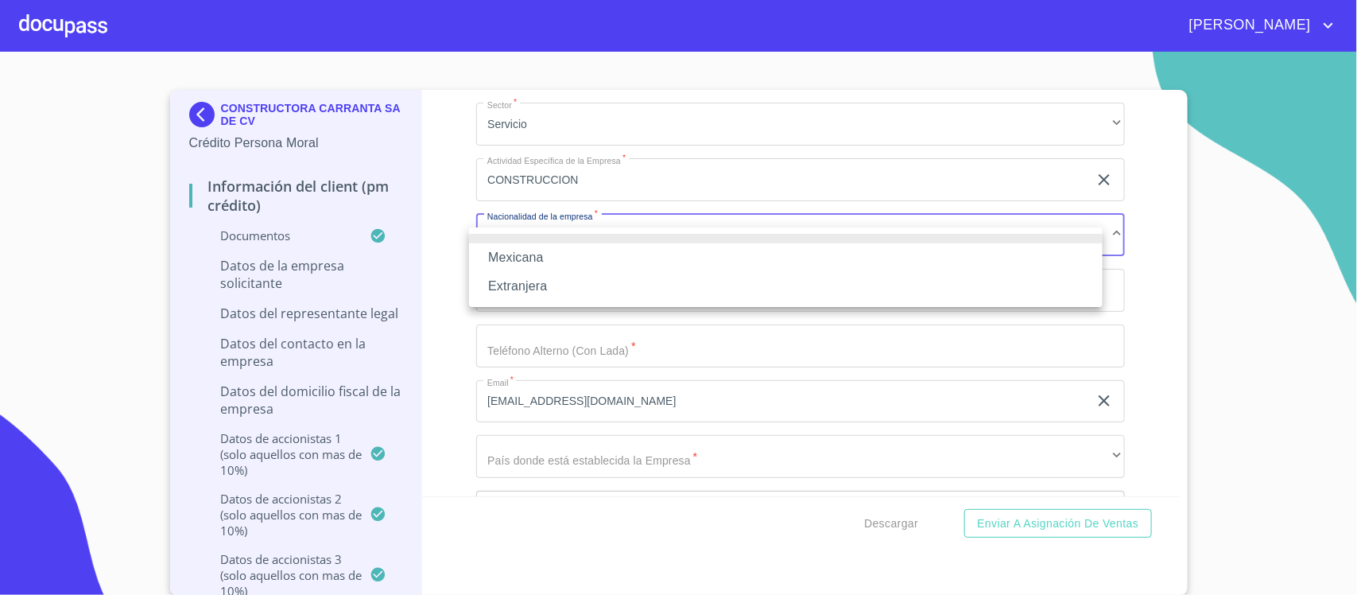
click at [515, 251] on li "Mexicana" at bounding box center [786, 257] width 634 height 29
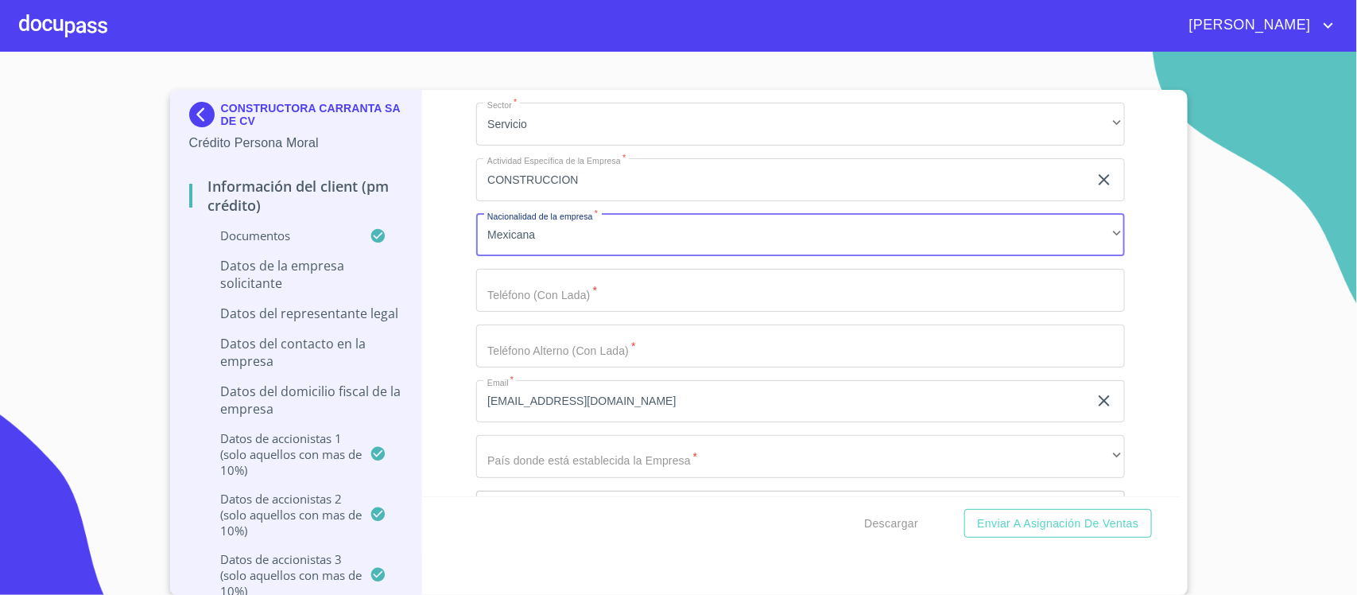
click at [519, 292] on input "Documento de identificación representante legal.   *" at bounding box center [800, 290] width 649 height 43
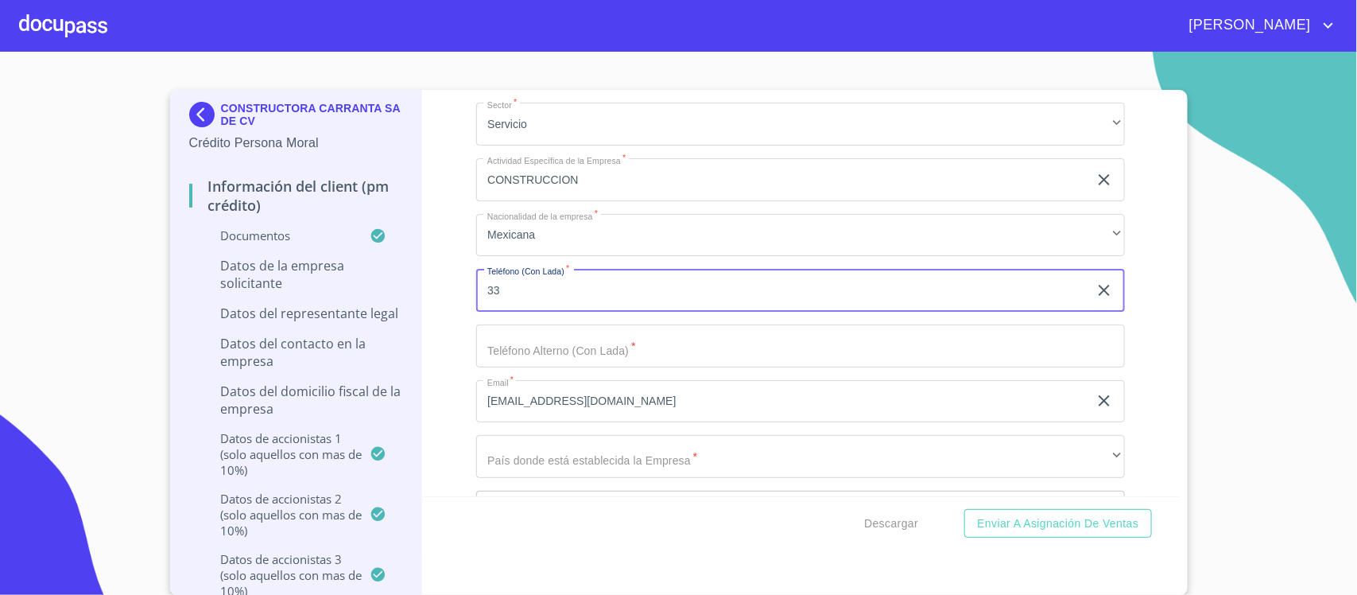
paste input "36455517"
type input "3336455517"
click at [523, 367] on input "Documento de identificación representante legal.   *" at bounding box center [800, 345] width 649 height 43
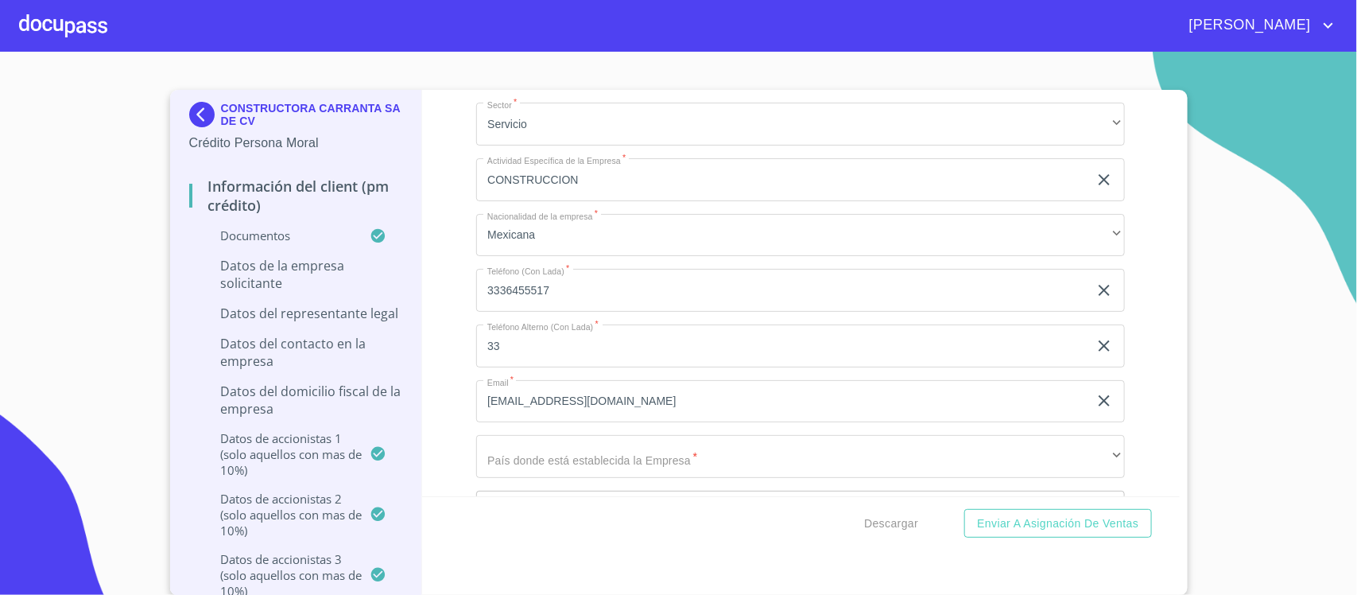
click at [507, 358] on input "33" at bounding box center [782, 345] width 612 height 43
paste input "14115965"
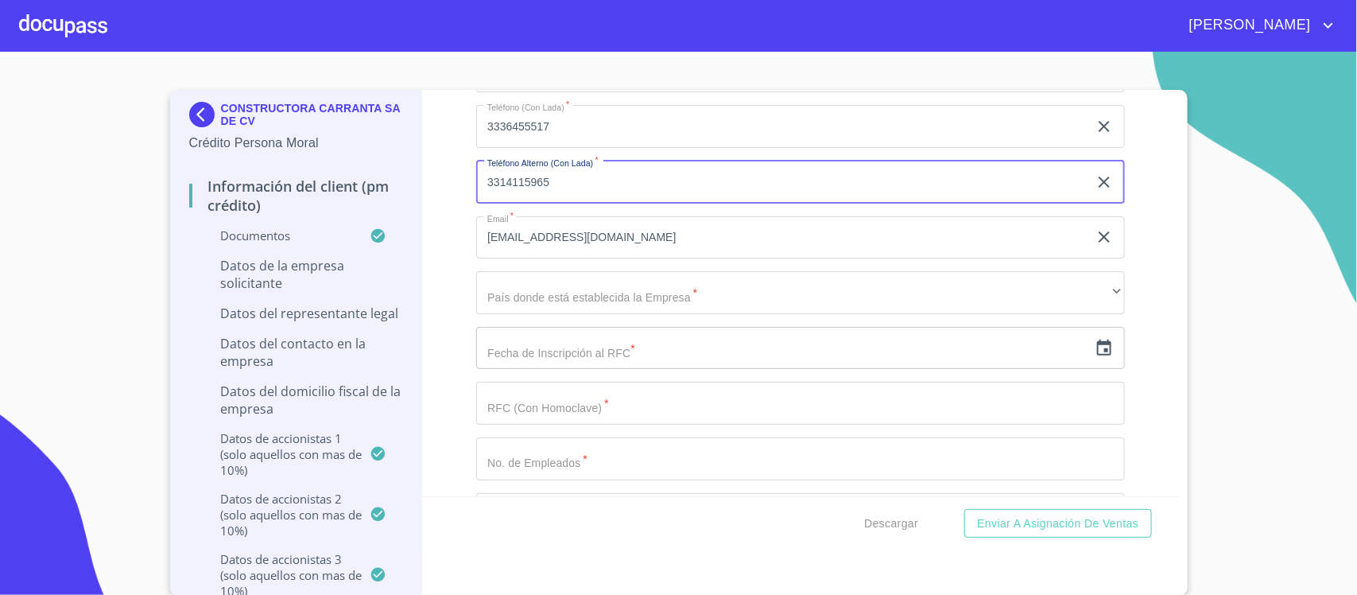
scroll to position [12007, 0]
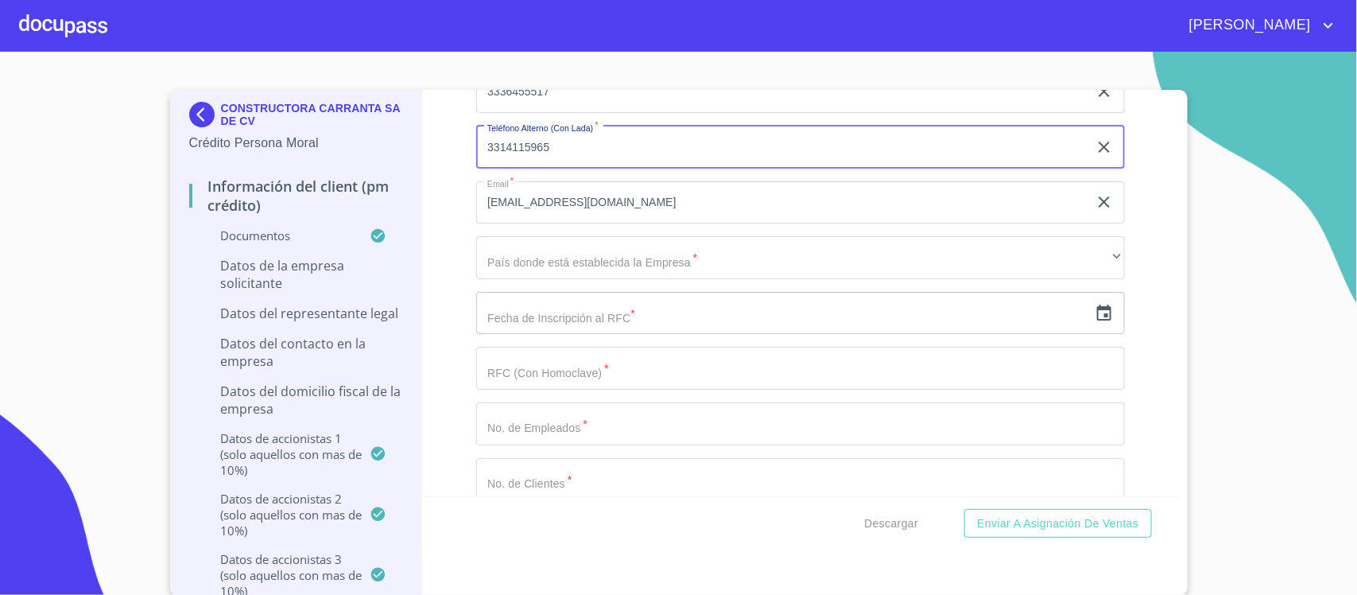
type input "3314115965"
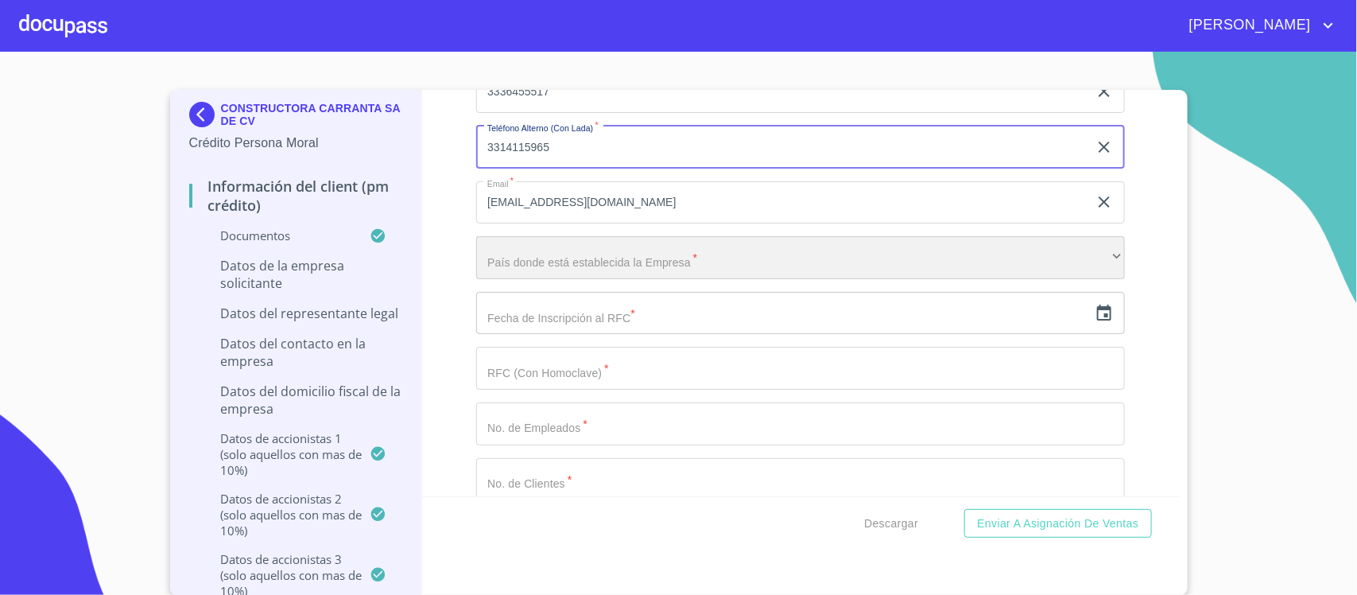
click at [609, 277] on div "​" at bounding box center [800, 257] width 649 height 43
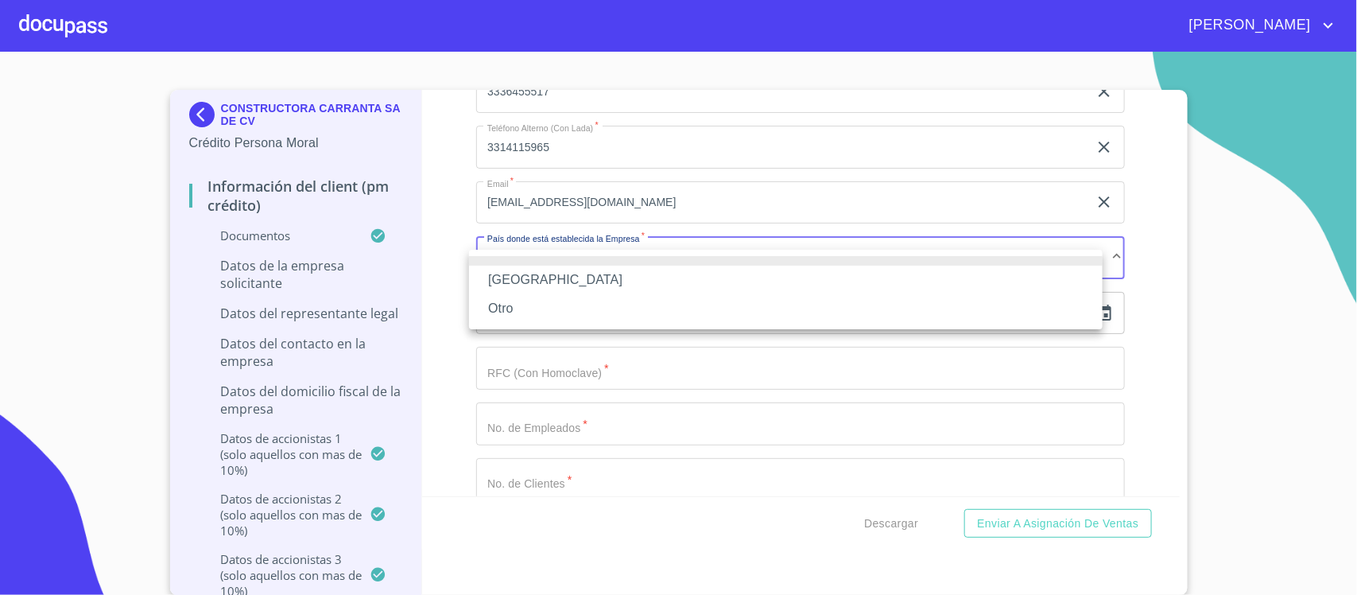
click at [517, 285] on li "[GEOGRAPHIC_DATA]" at bounding box center [786, 280] width 634 height 29
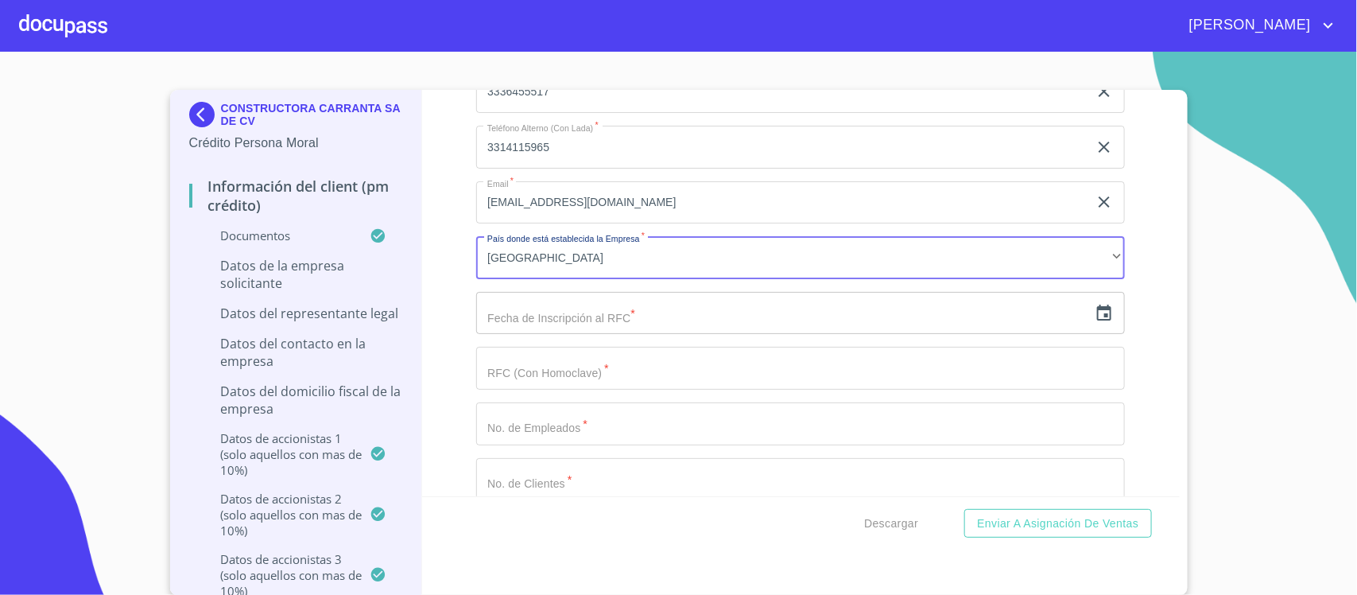
click at [523, 323] on input "text" at bounding box center [782, 313] width 612 height 43
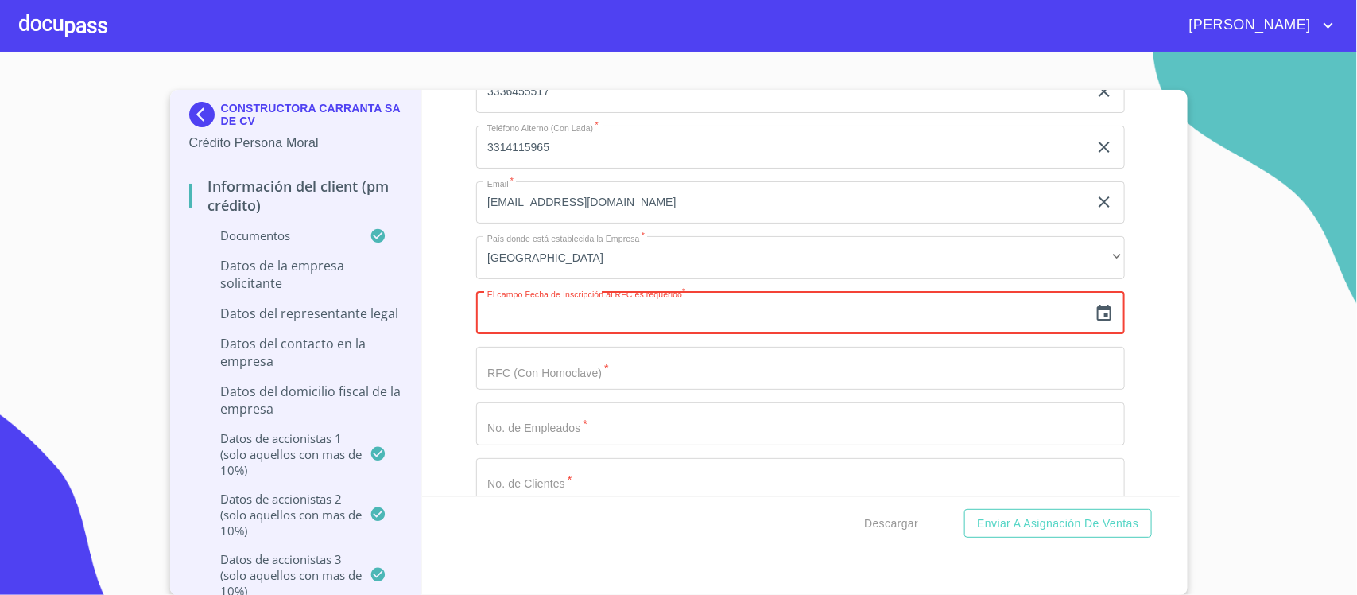
click at [1095, 323] on icon "button" at bounding box center [1104, 313] width 19 height 19
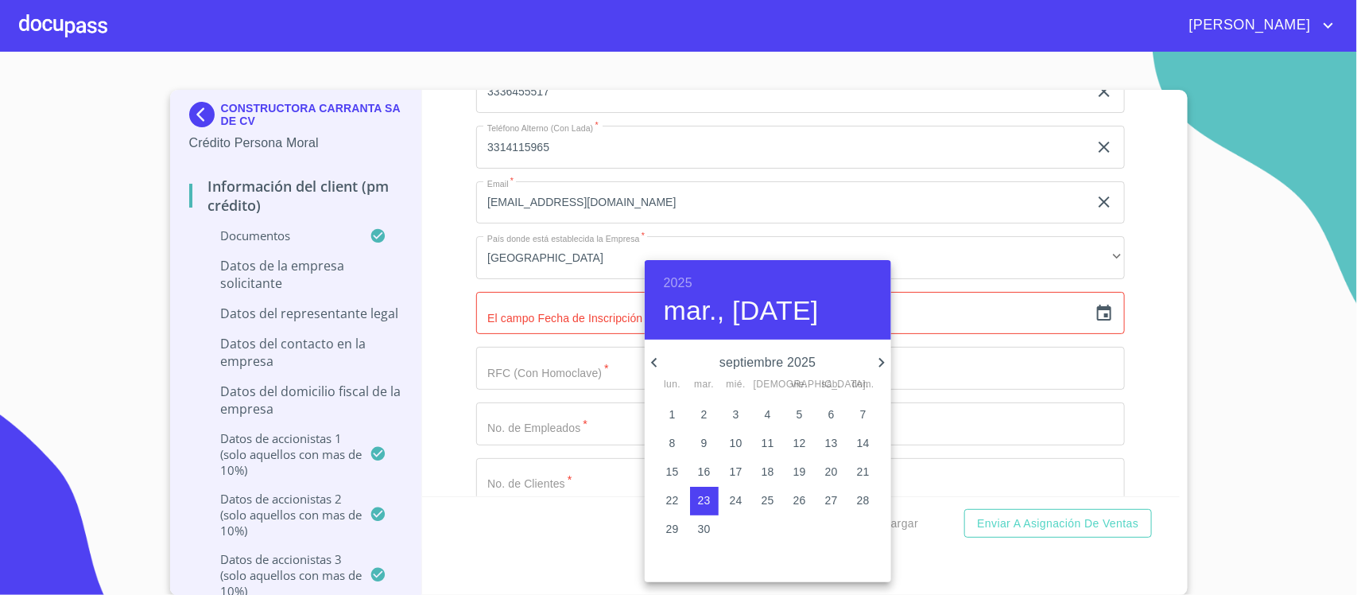
click at [689, 280] on h6 "2025" at bounding box center [678, 283] width 29 height 22
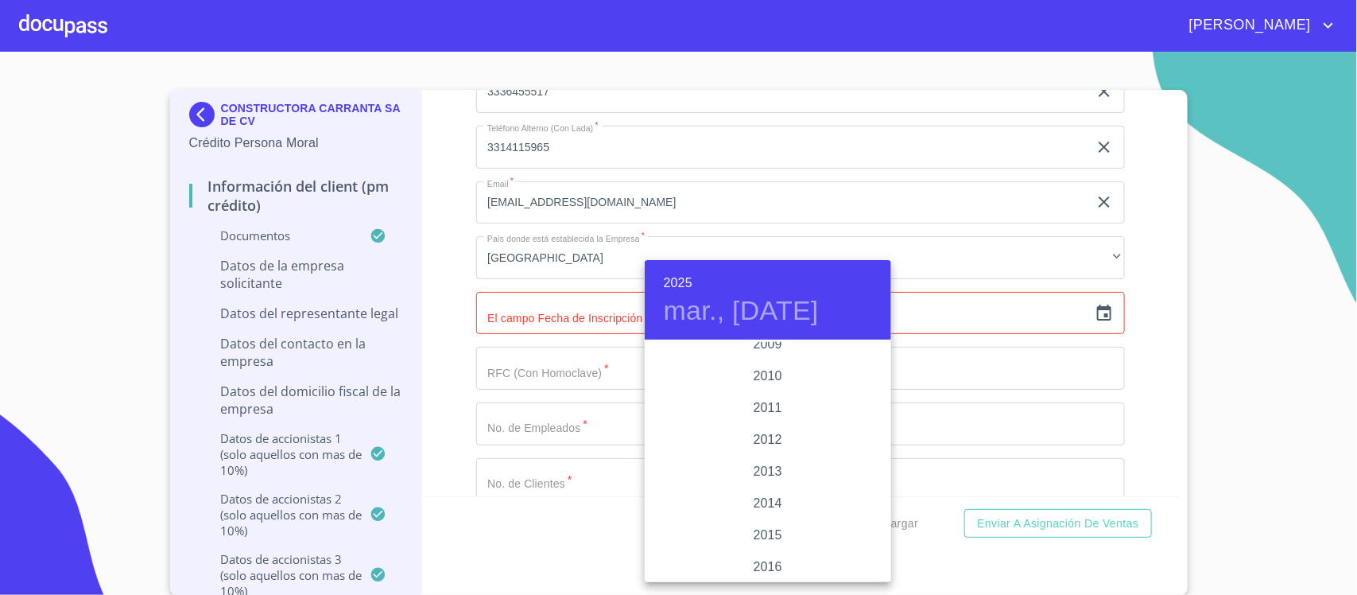
scroll to position [2713, 0]
click at [763, 442] on div "2013" at bounding box center [768, 444] width 246 height 32
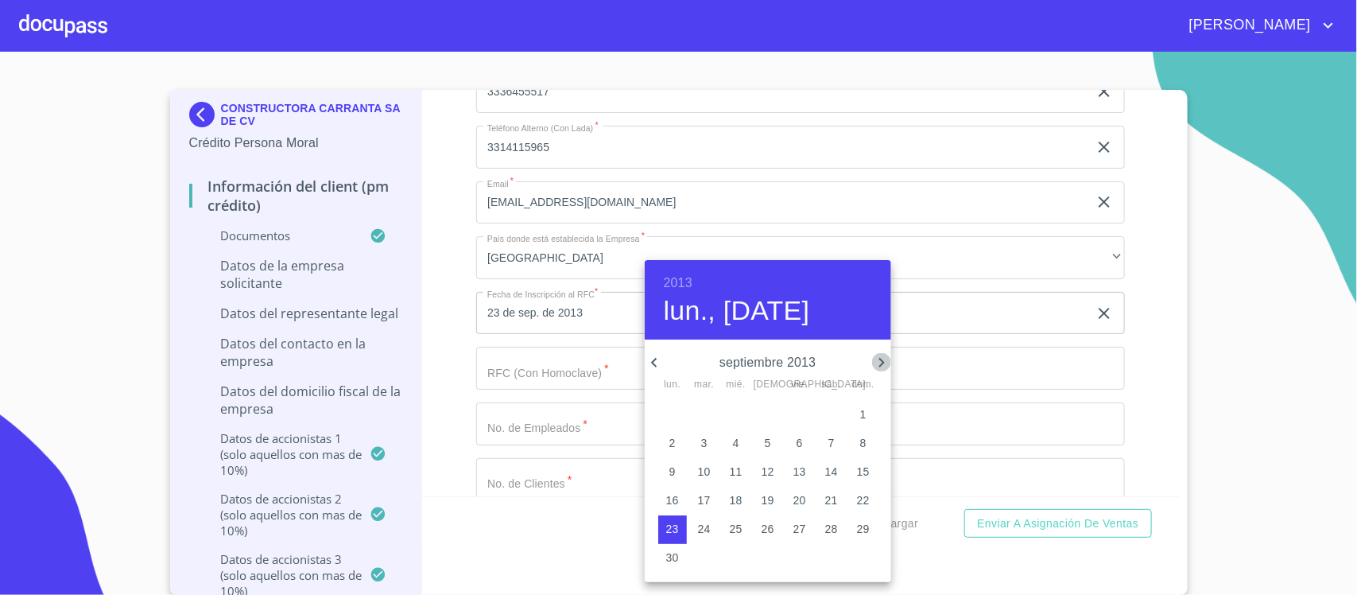
click at [877, 359] on icon "button" at bounding box center [881, 362] width 19 height 19
click at [704, 446] on p "5" at bounding box center [704, 443] width 6 height 16
type input "5 de nov. de 2013"
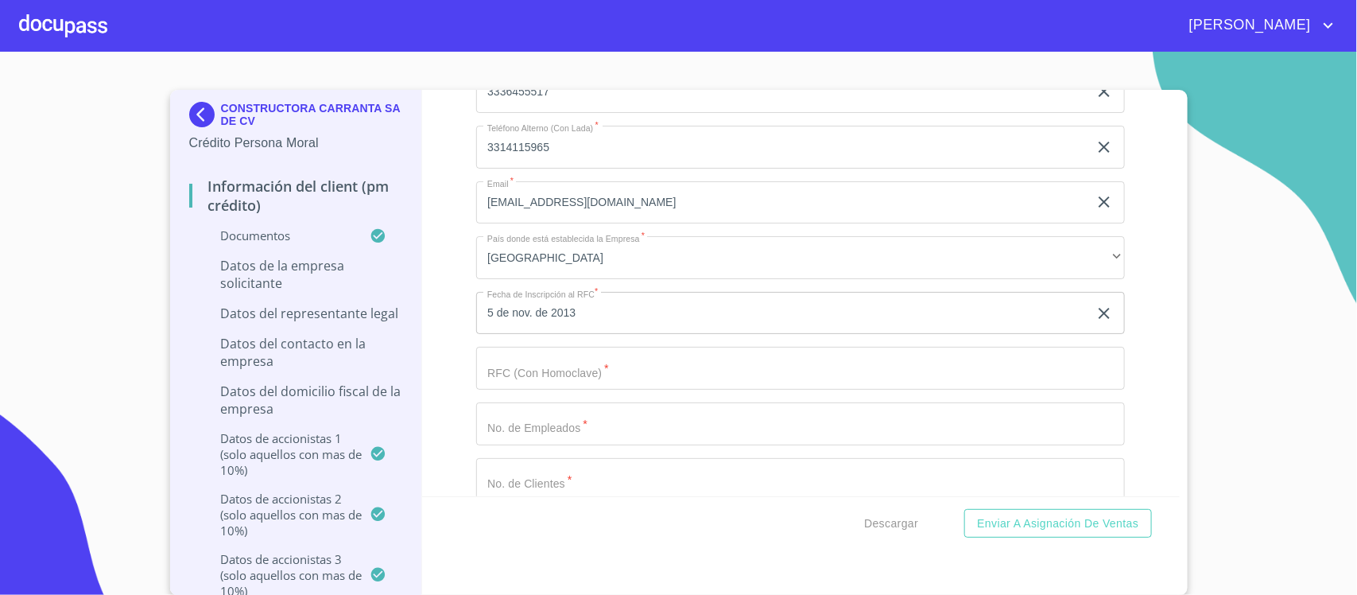
click at [507, 378] on input "Documento de identificación representante legal.   *" at bounding box center [800, 368] width 649 height 43
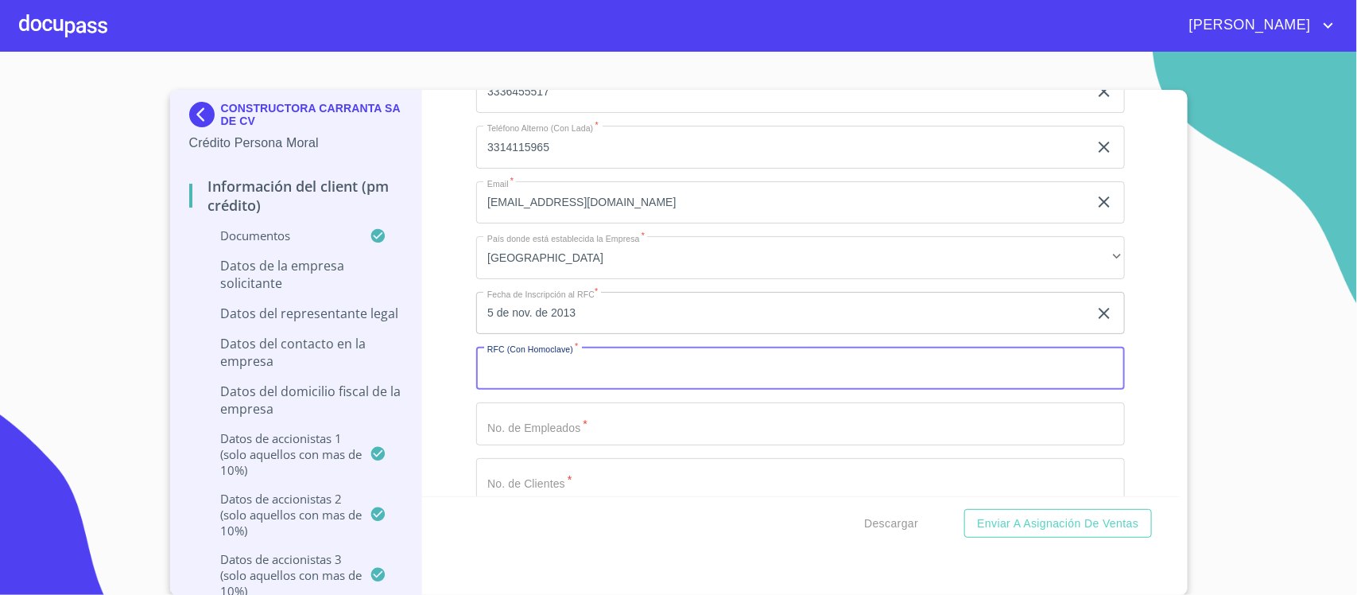
paste input "CCA131105V39"
type input "CCA131105V39"
click at [511, 435] on input "Documento de identificación representante legal.   *" at bounding box center [800, 423] width 649 height 43
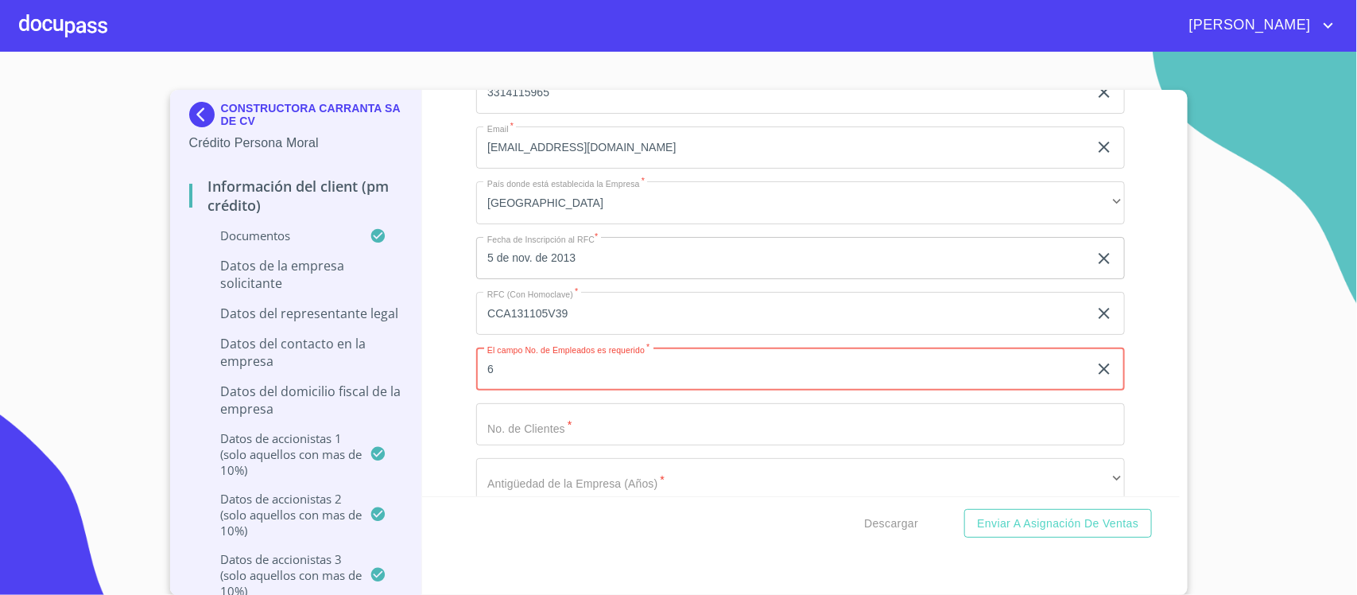
scroll to position [12106, 0]
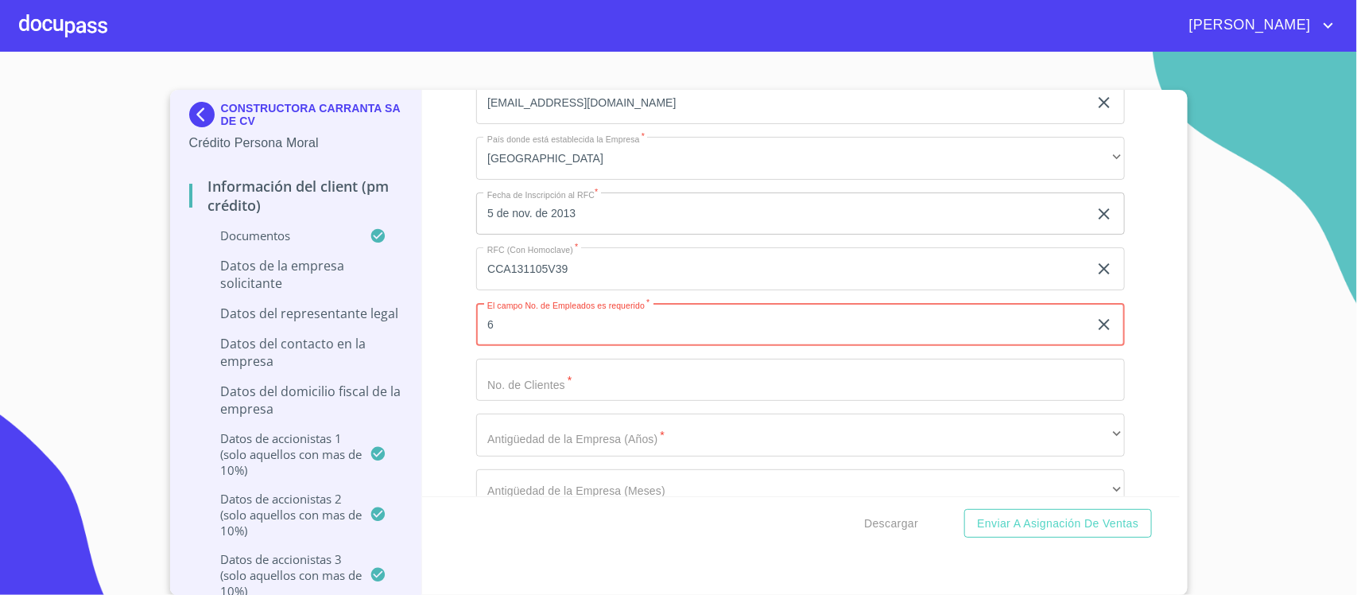
type input "6"
click at [538, 392] on input "Documento de identificación representante legal.   *" at bounding box center [800, 380] width 649 height 43
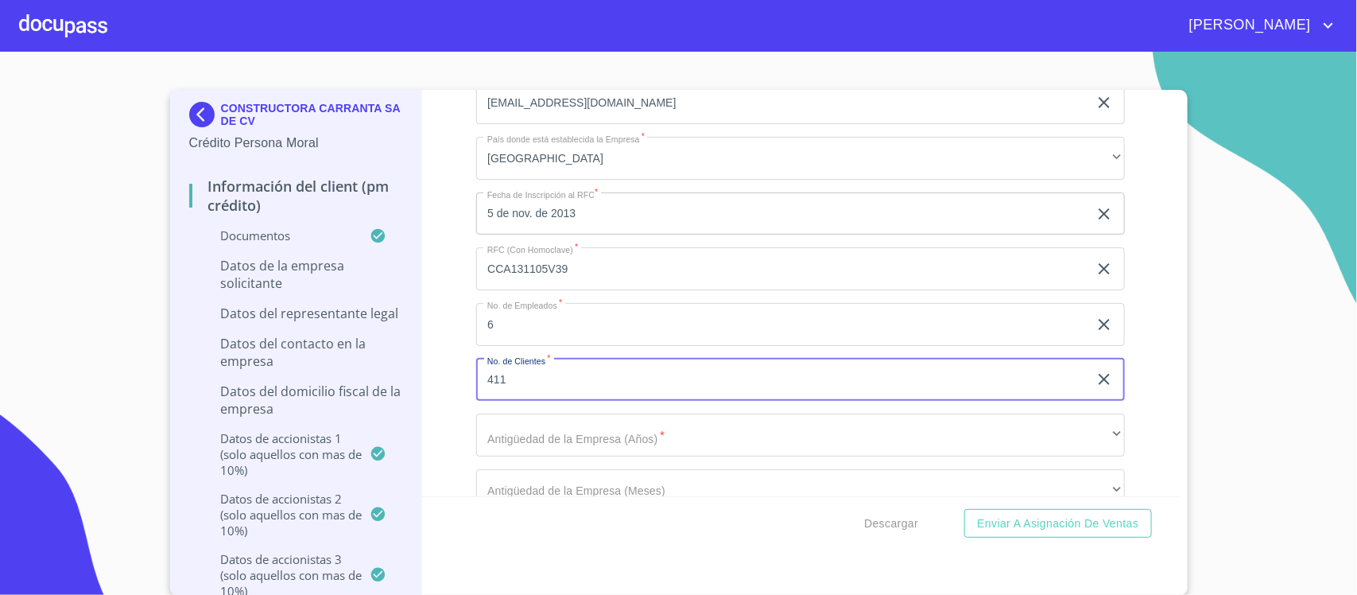
type input "411"
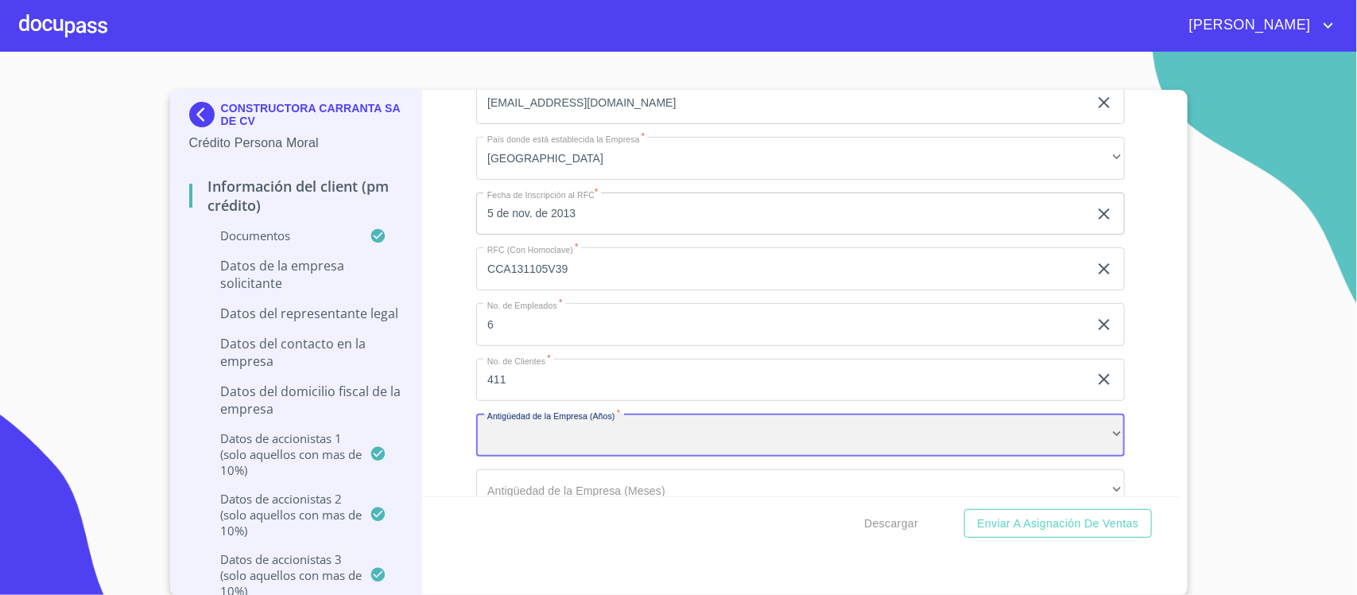
click at [539, 445] on div "​" at bounding box center [800, 434] width 649 height 43
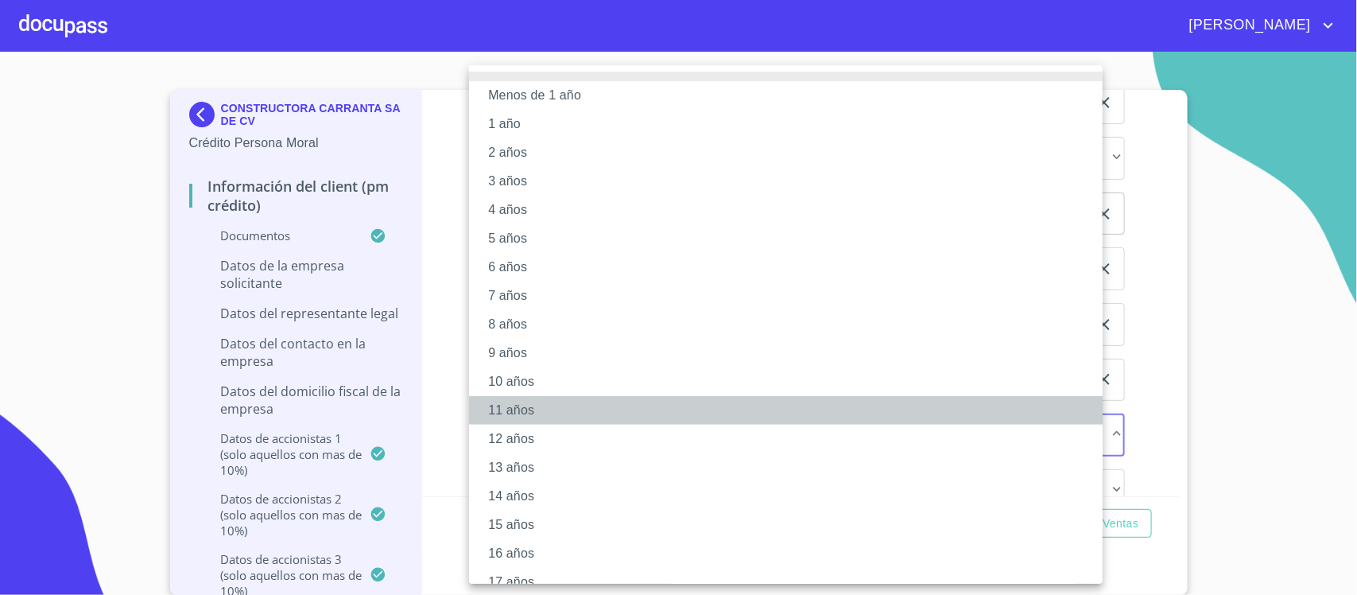
click at [525, 409] on li "11 años" at bounding box center [793, 410] width 649 height 29
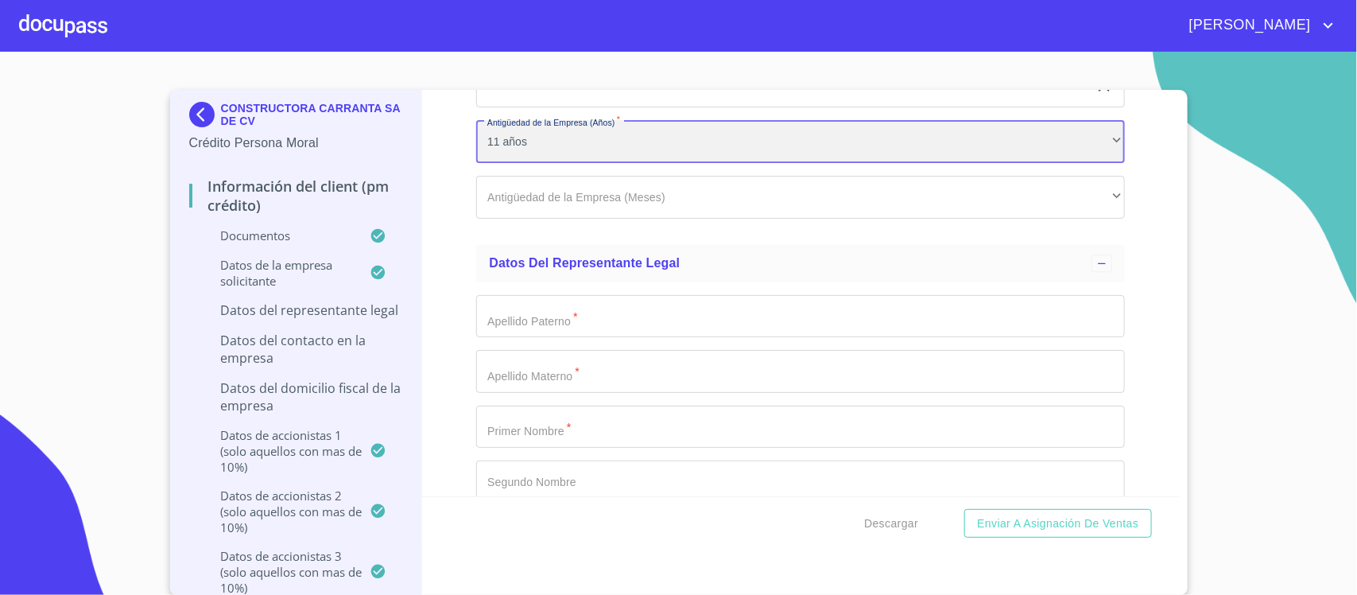
scroll to position [12404, 0]
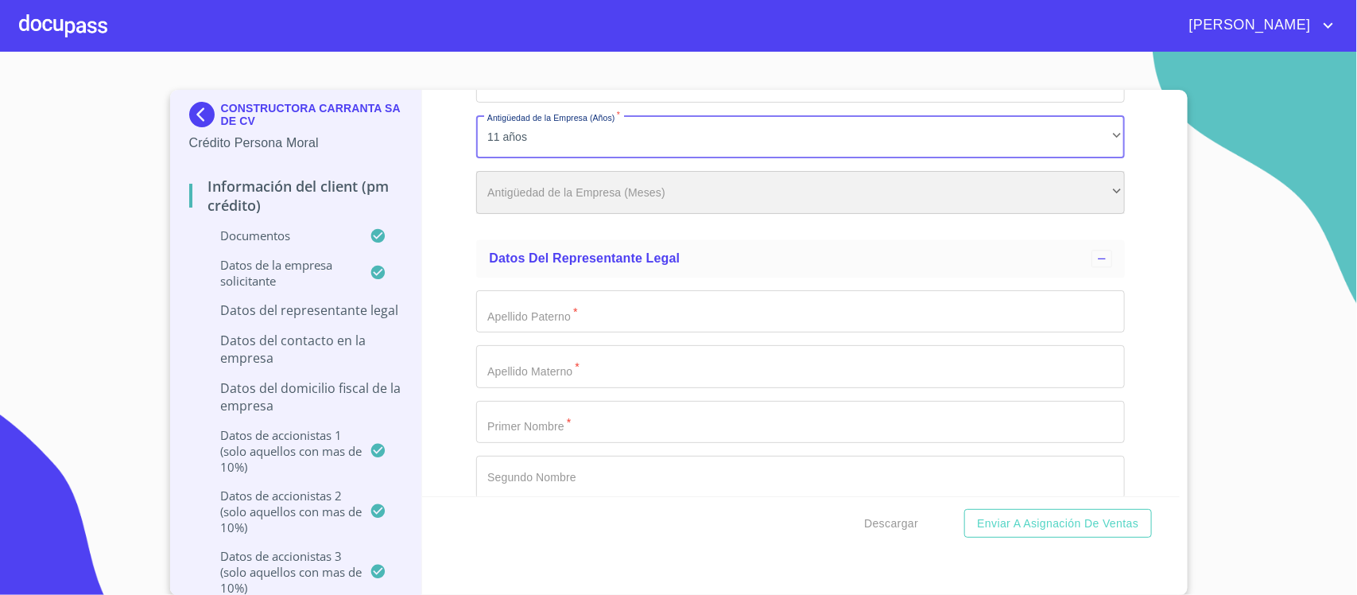
click at [529, 211] on div "​" at bounding box center [800, 192] width 649 height 43
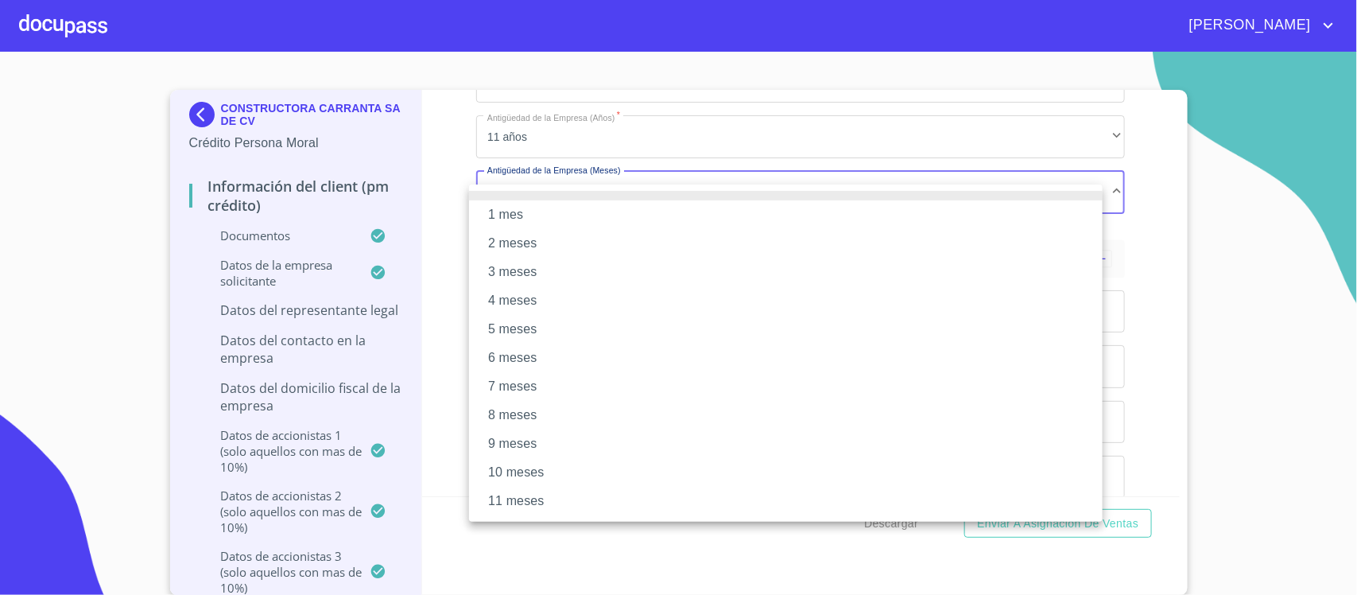
click at [506, 470] on li "10 meses" at bounding box center [786, 472] width 634 height 29
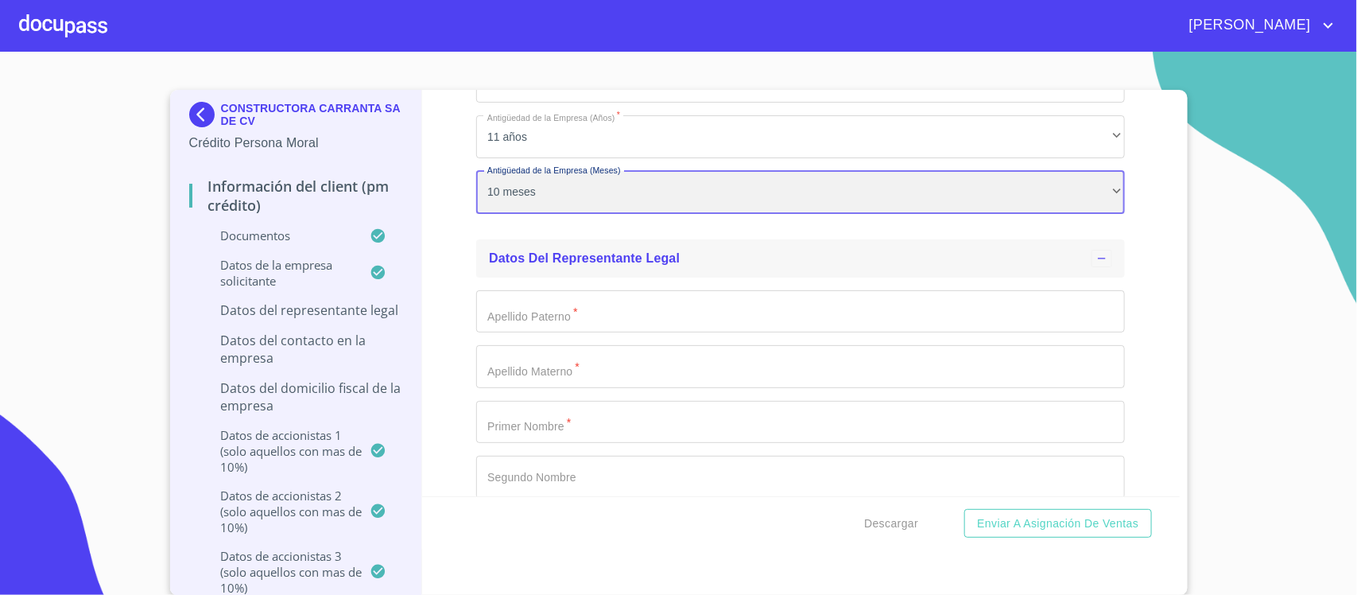
scroll to position [12504, 0]
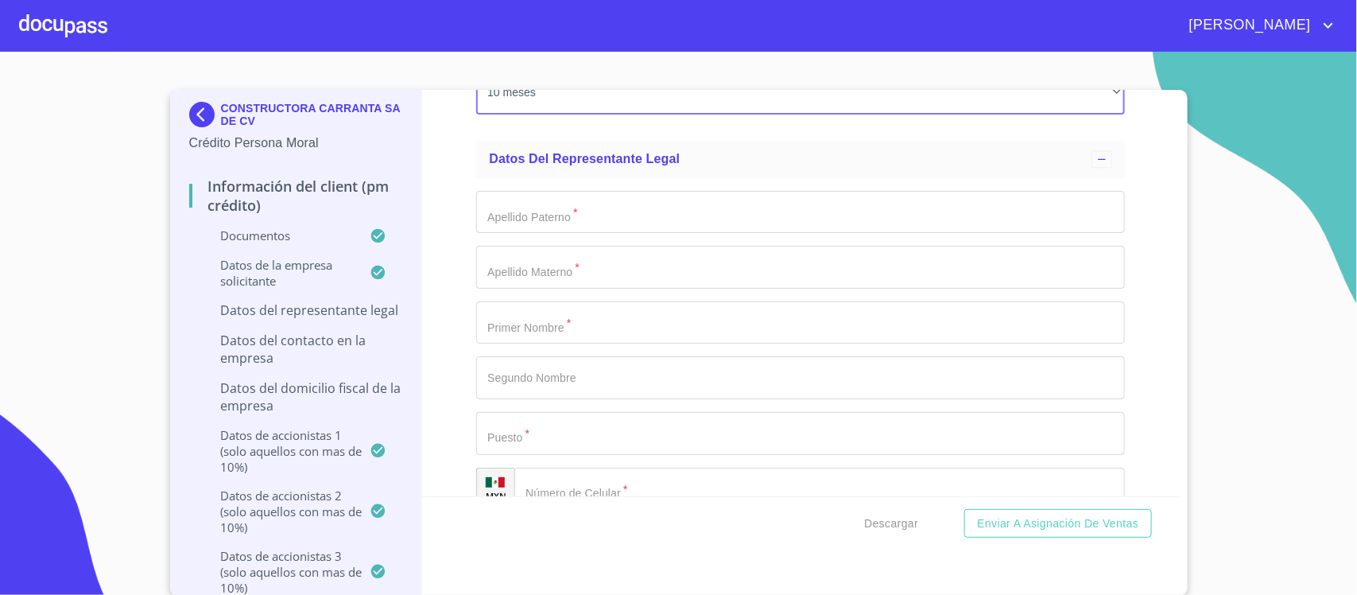
click at [515, 234] on input "Documento de identificación representante legal.   *" at bounding box center [800, 212] width 649 height 43
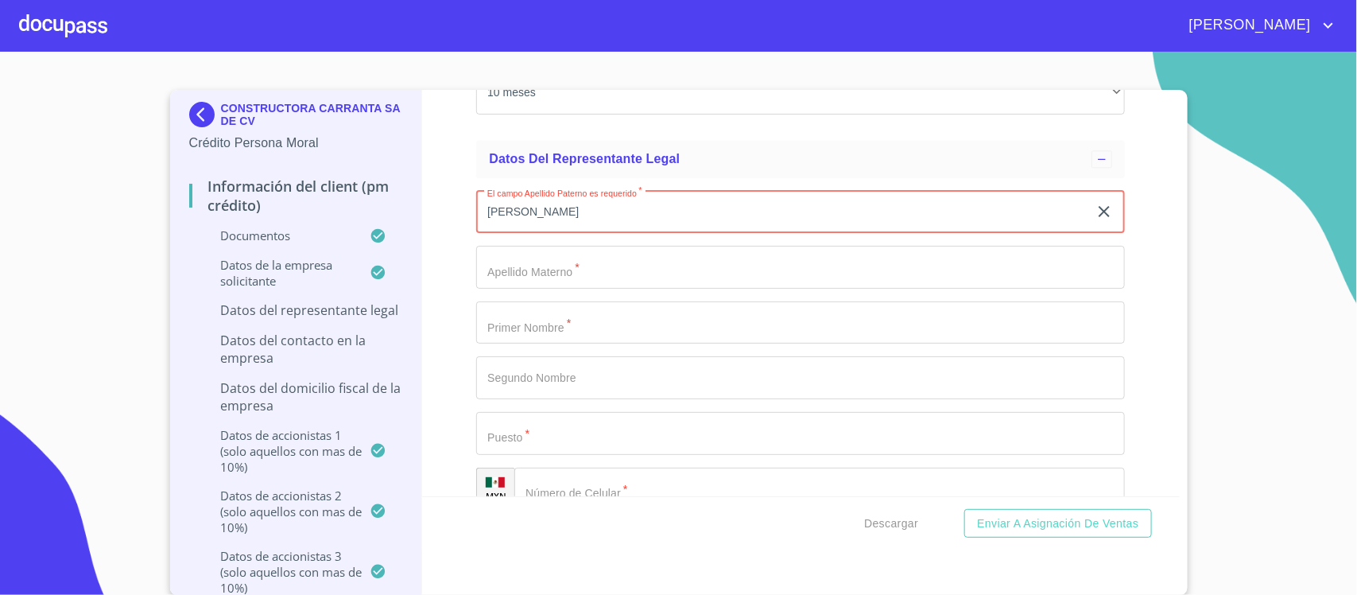
type input "[PERSON_NAME]"
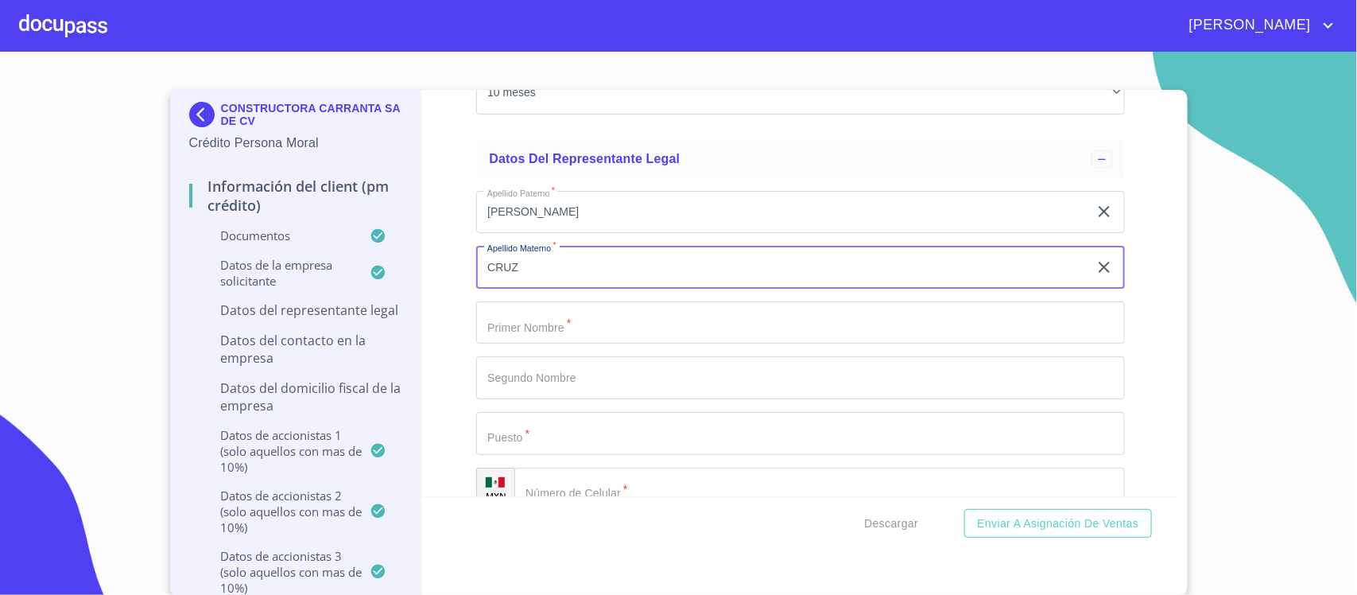
type input "CRUZ"
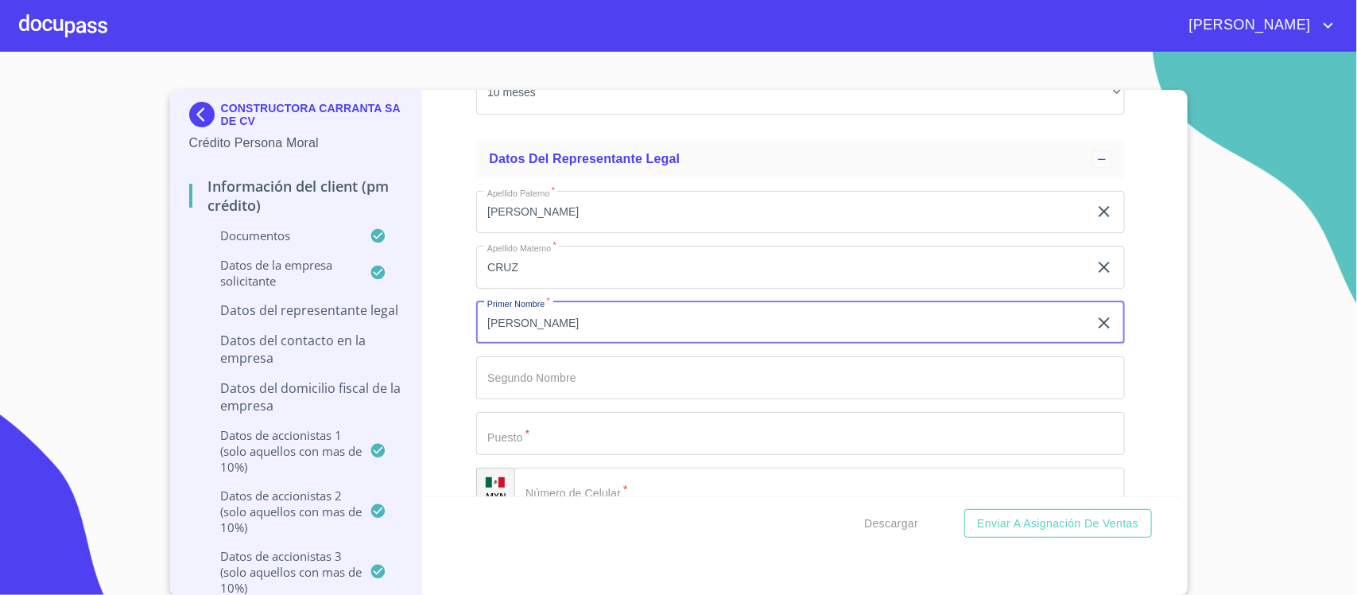
type input "[PERSON_NAME]"
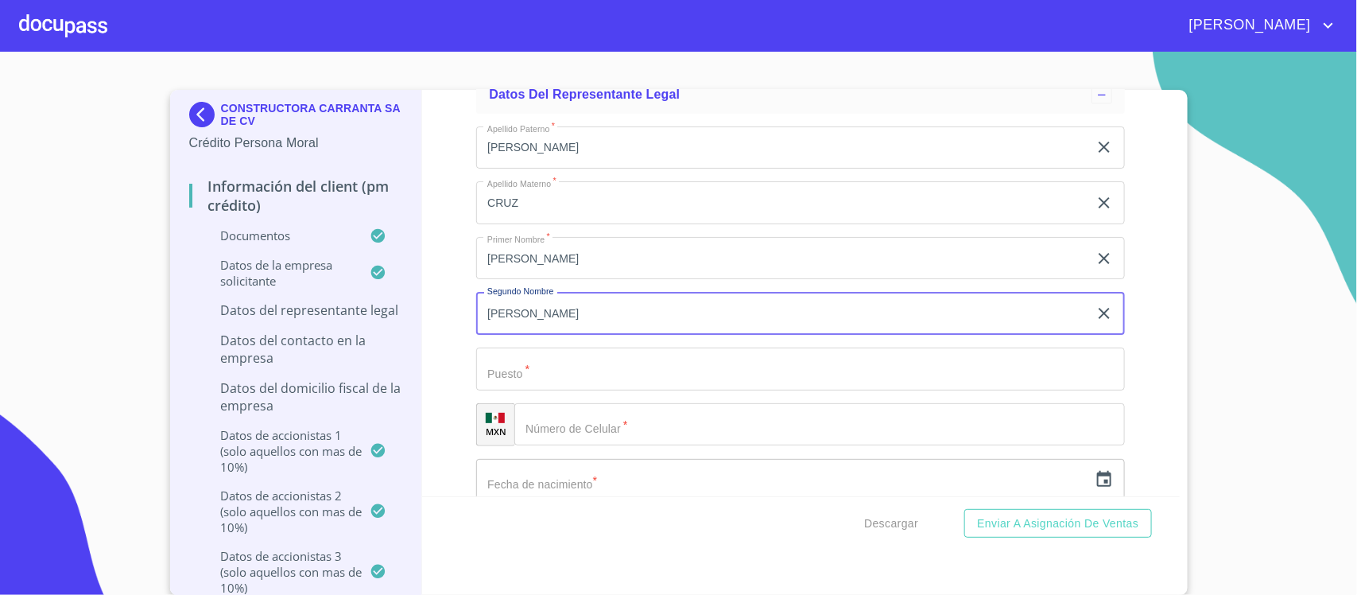
scroll to position [12603, 0]
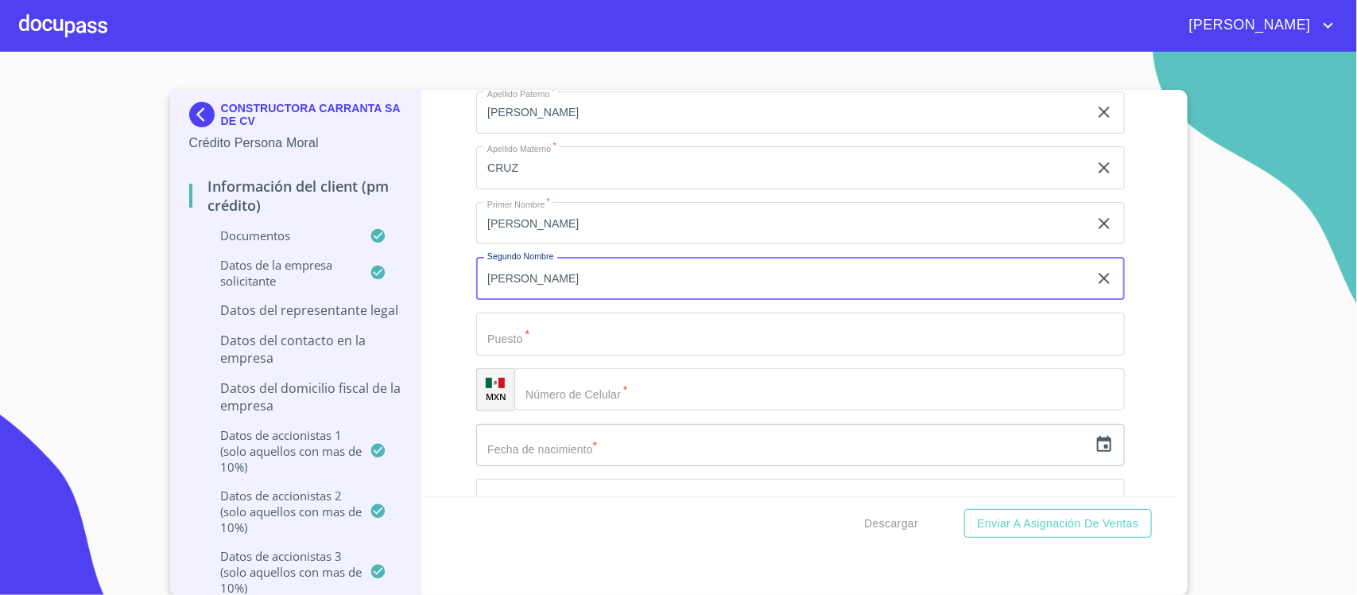
type input "[PERSON_NAME]"
click at [538, 347] on input "Documento de identificación representante legal.   *" at bounding box center [800, 333] width 649 height 43
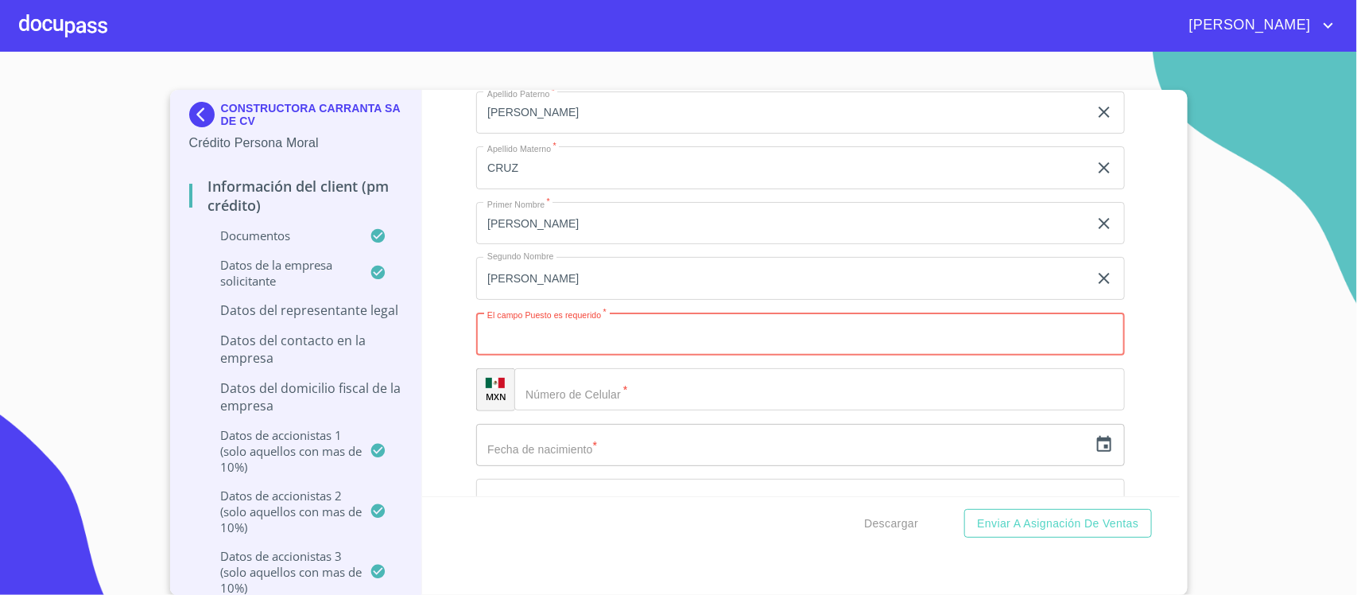
paste input "ADMINISTRADOR GENERAL"
type input "ADMINISTRADOR GENERAL"
click at [595, 403] on input "Documento de identificación representante legal.   *" at bounding box center [819, 389] width 611 height 43
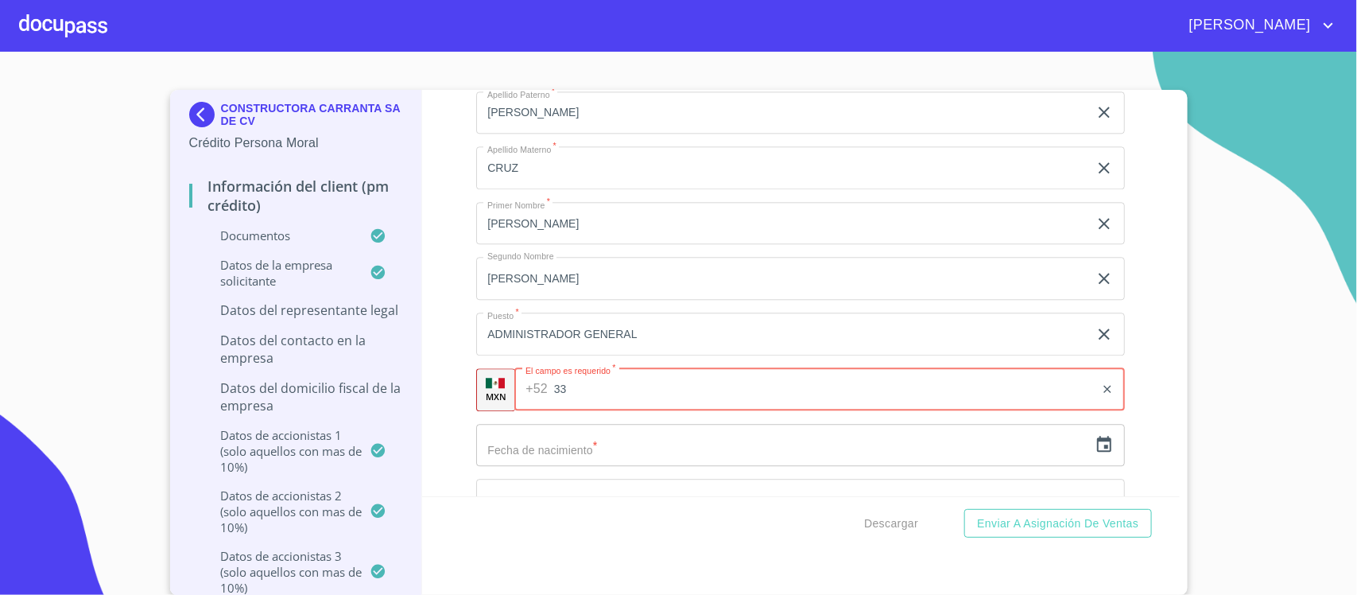
paste input "[PHONE_NUMBER]"
type input "[PHONE_NUMBER]"
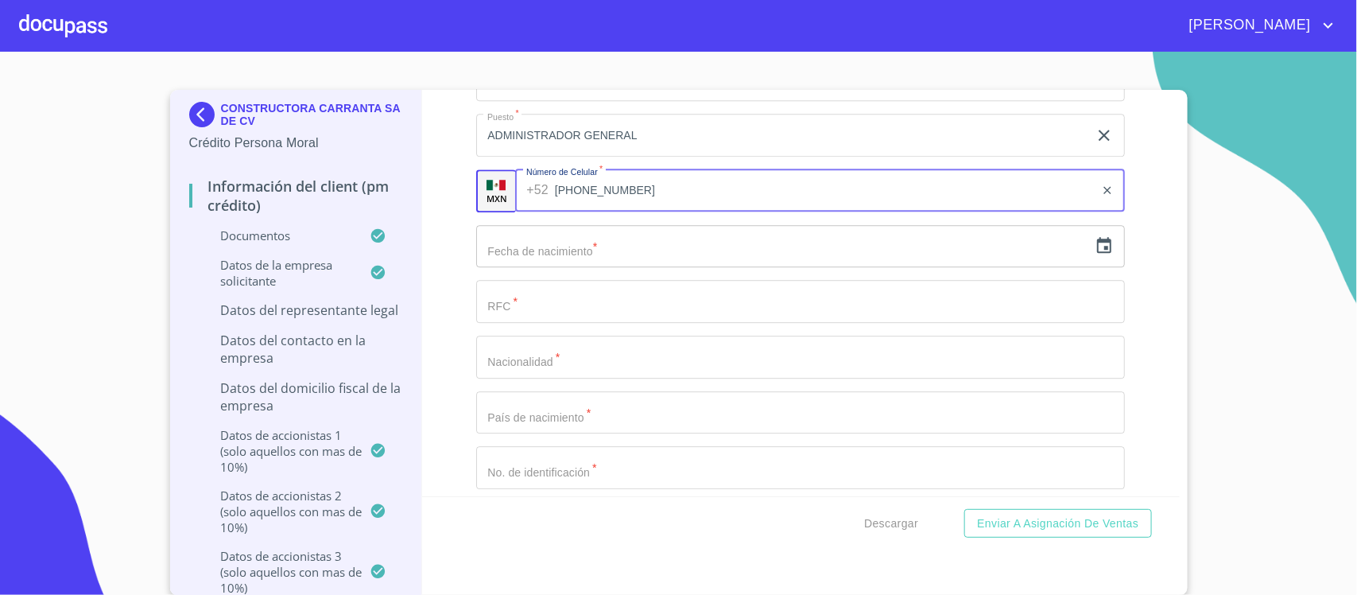
scroll to position [12703, 0]
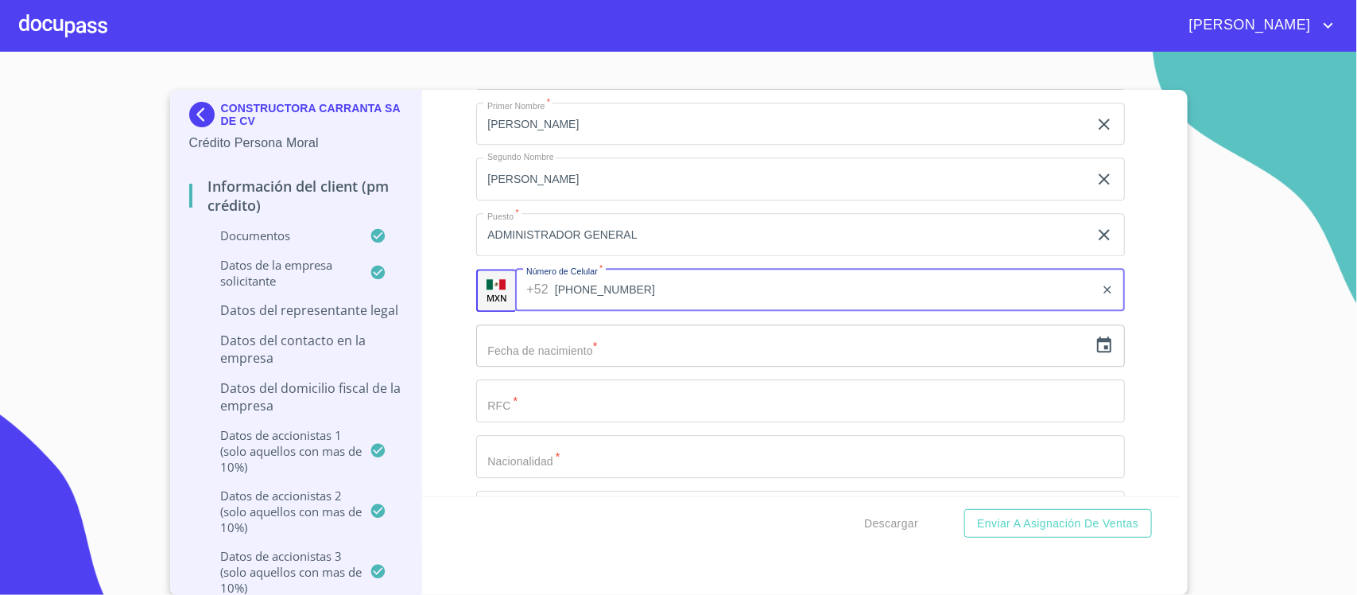
click at [1095, 355] on icon "button" at bounding box center [1104, 345] width 19 height 19
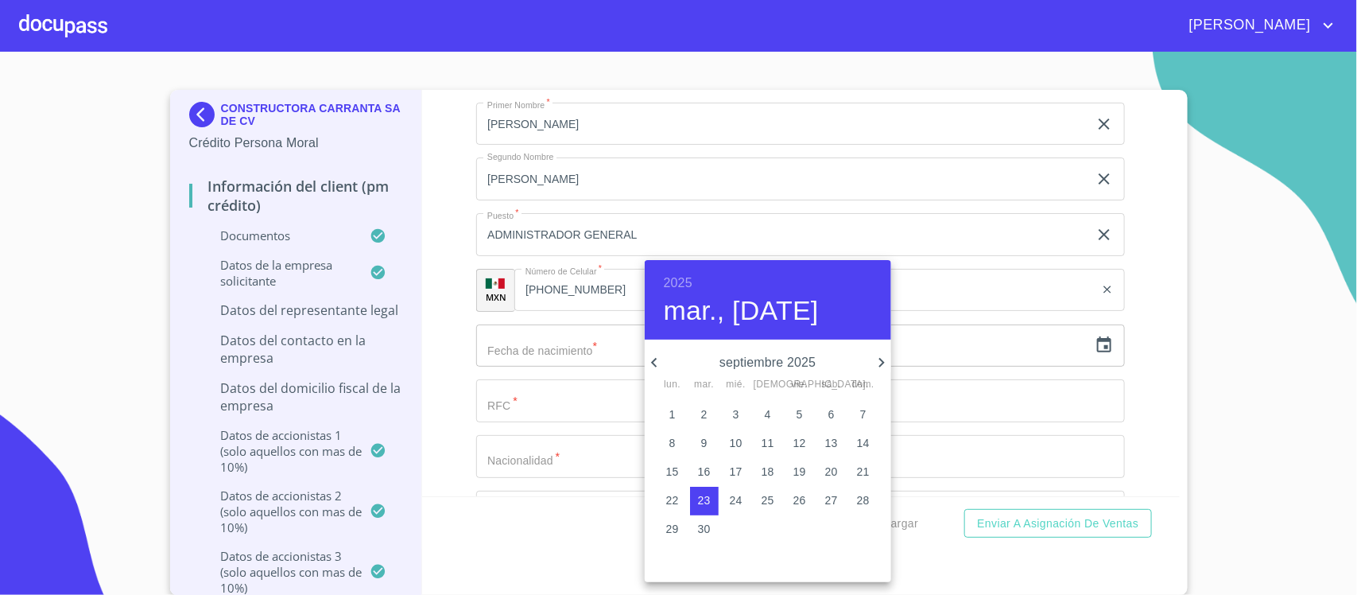
click at [673, 276] on h6 "2025" at bounding box center [678, 283] width 29 height 22
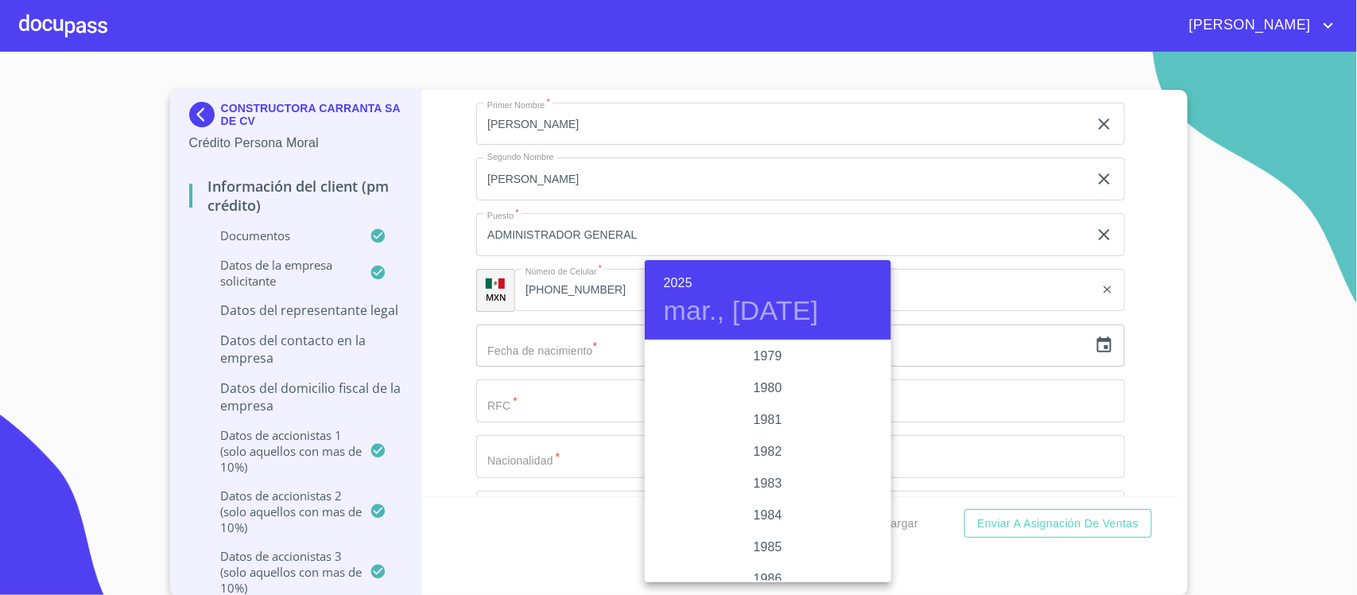
scroll to position [1624, 0]
click at [780, 415] on div "1978" at bounding box center [768, 420] width 246 height 32
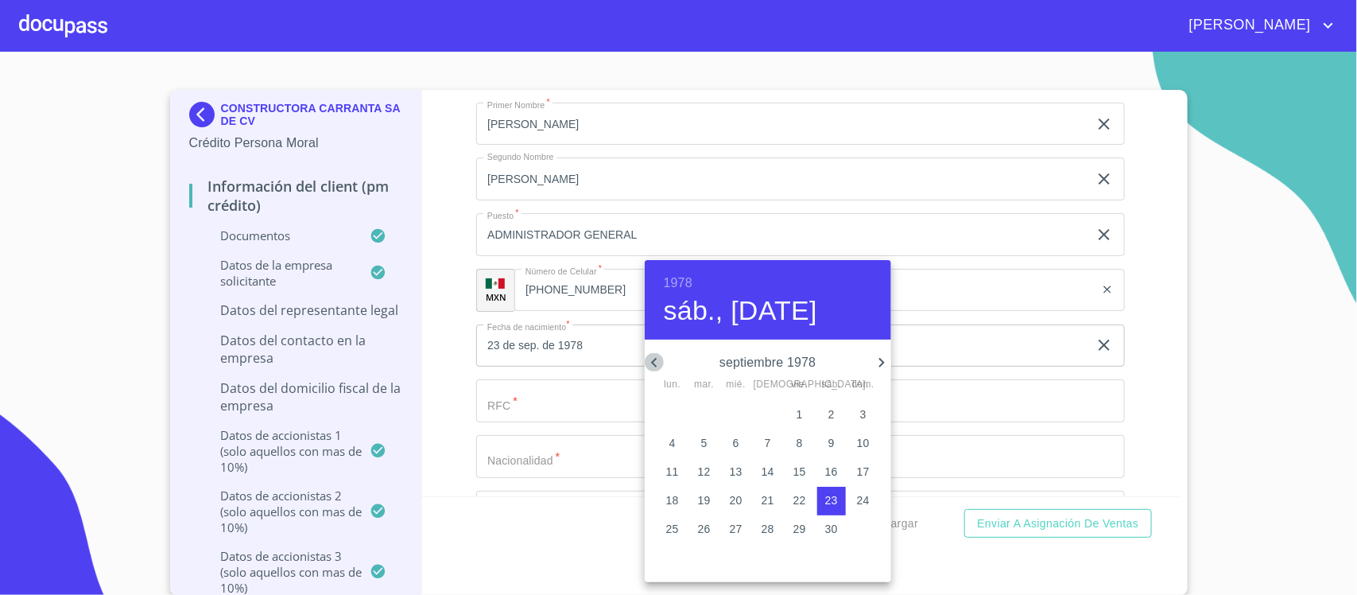
click at [653, 363] on icon "button" at bounding box center [654, 363] width 6 height 10
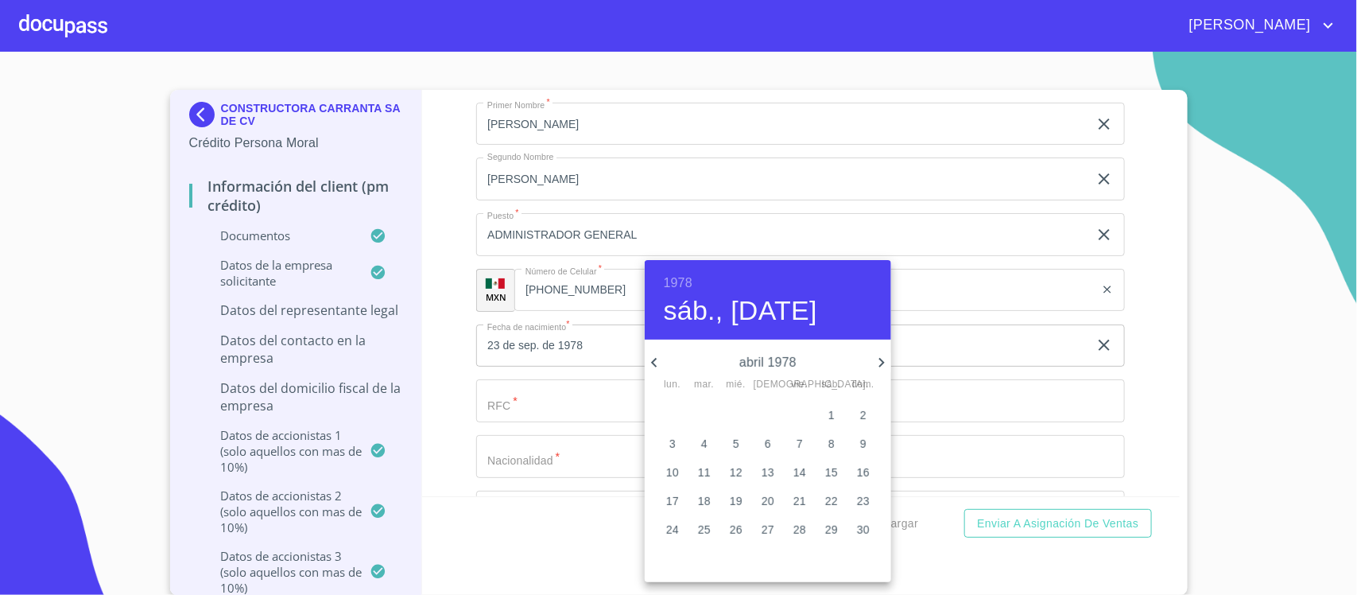
click at [653, 363] on icon "button" at bounding box center [654, 363] width 6 height 10
click at [888, 359] on icon "button" at bounding box center [881, 362] width 19 height 19
click at [776, 499] on span "20" at bounding box center [768, 500] width 29 height 16
type input "20 de abr. de 1978"
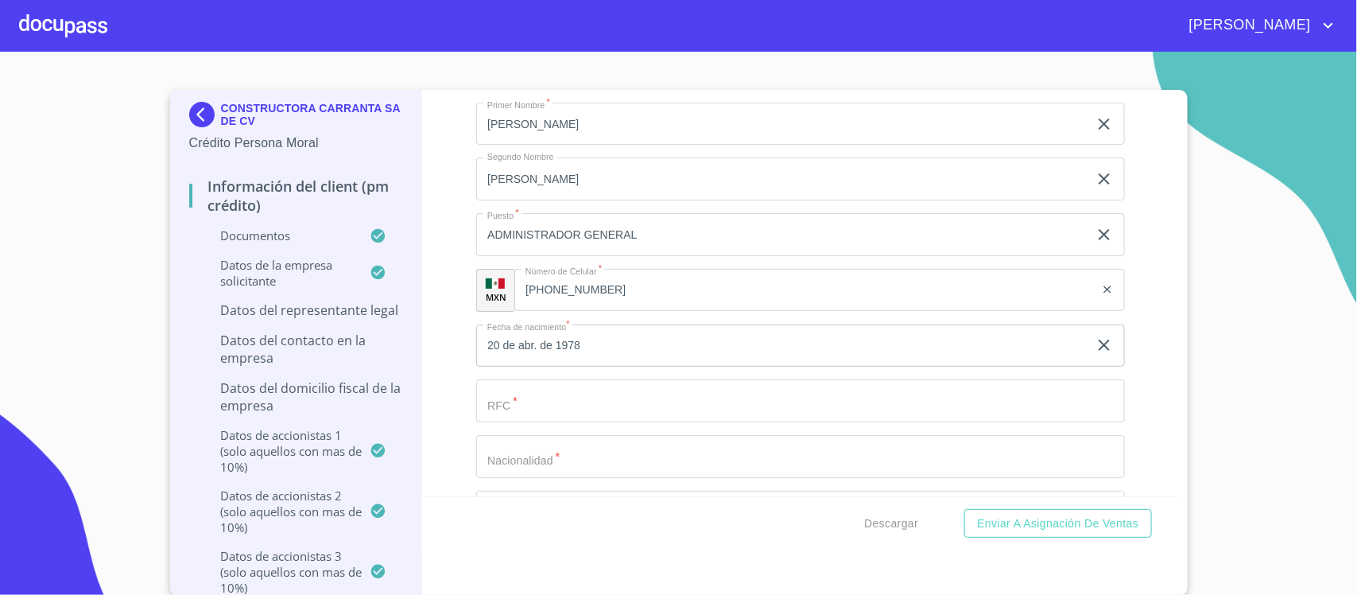
drag, startPoint x: 531, startPoint y: 406, endPoint x: 549, endPoint y: 374, distance: 36.0
click at [537, 392] on input "Documento de identificación representante legal.   *" at bounding box center [800, 400] width 649 height 43
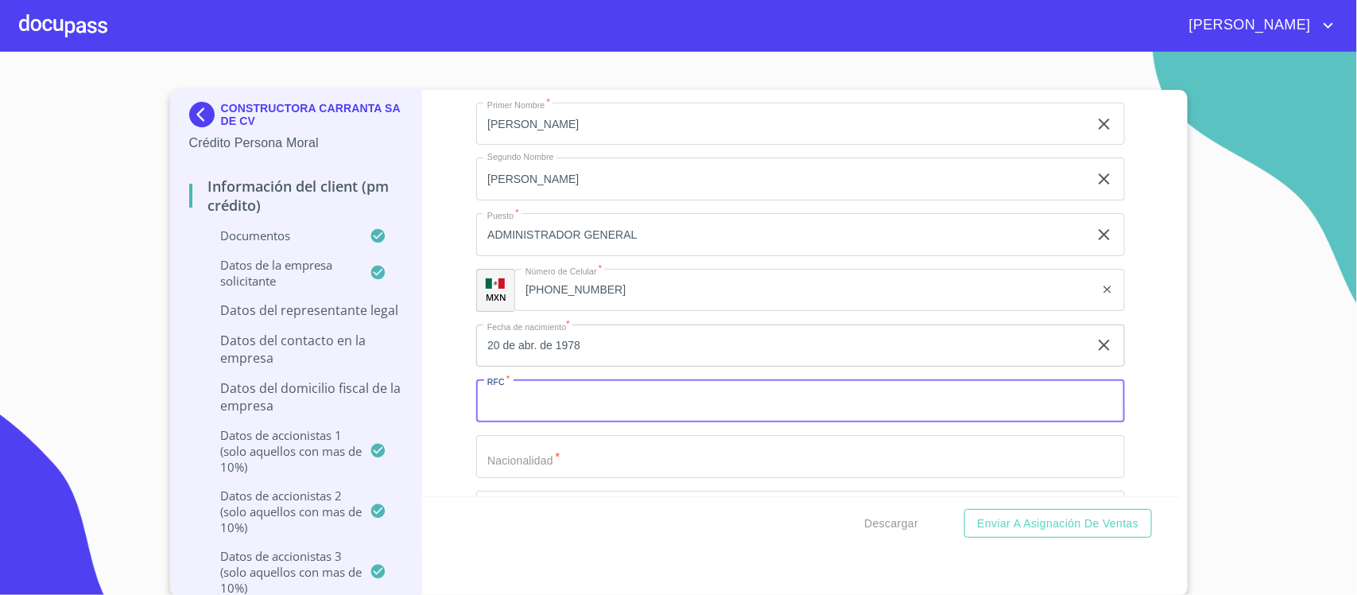
paste input "CACM780420Q18"
type input "CACM780420Q18"
click at [525, 464] on input "Documento de identificación representante legal.   *" at bounding box center [800, 456] width 649 height 43
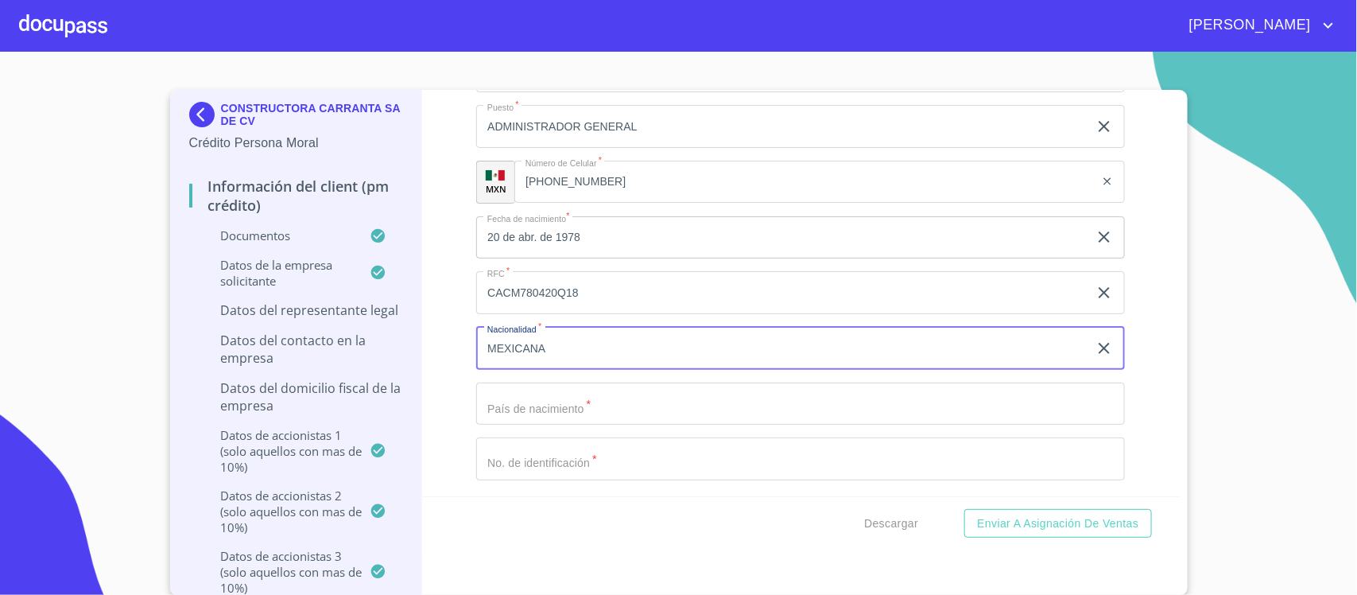
scroll to position [13001, 0]
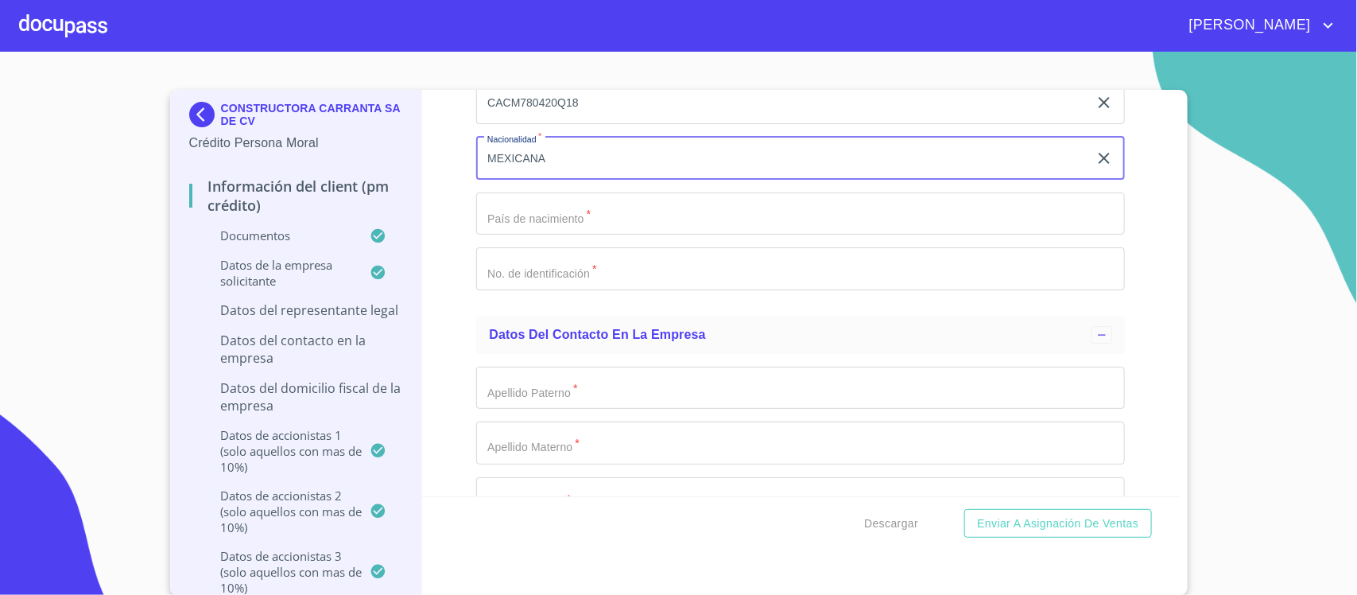
type input "MEXICANA"
click at [582, 228] on input "Documento de identificación representante legal.   *" at bounding box center [800, 213] width 649 height 43
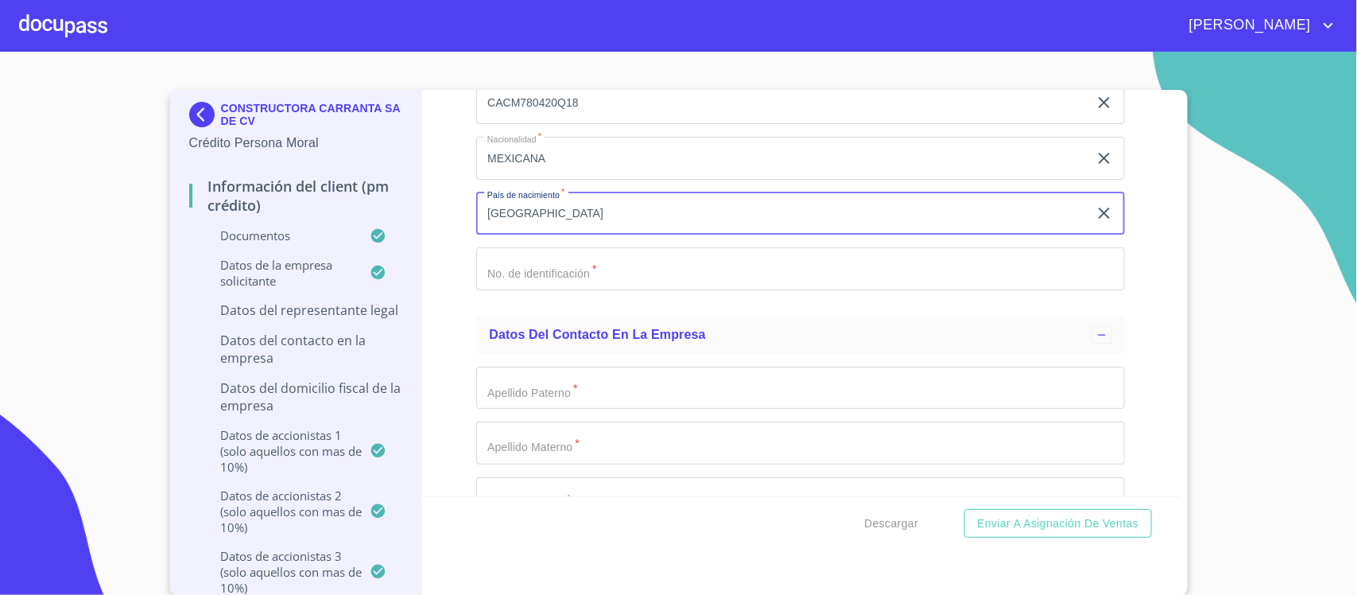
type input "[GEOGRAPHIC_DATA]"
click at [518, 286] on input "Documento de identificación representante legal.   *" at bounding box center [800, 268] width 649 height 43
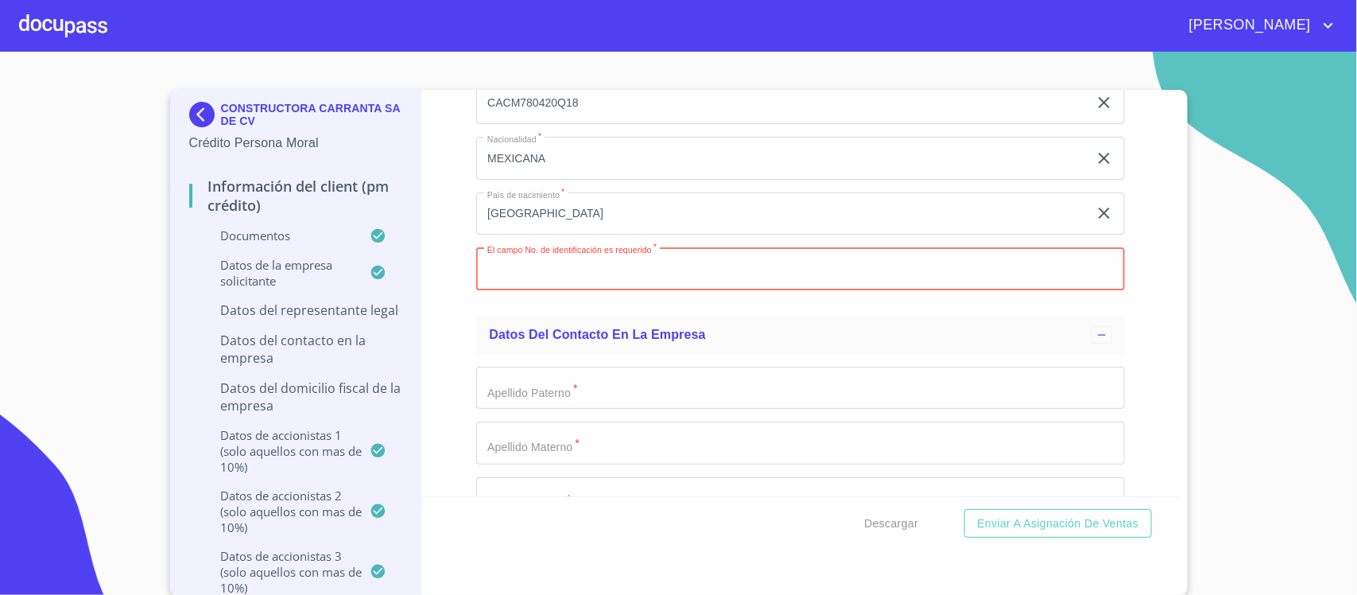
paste input "2077116028"
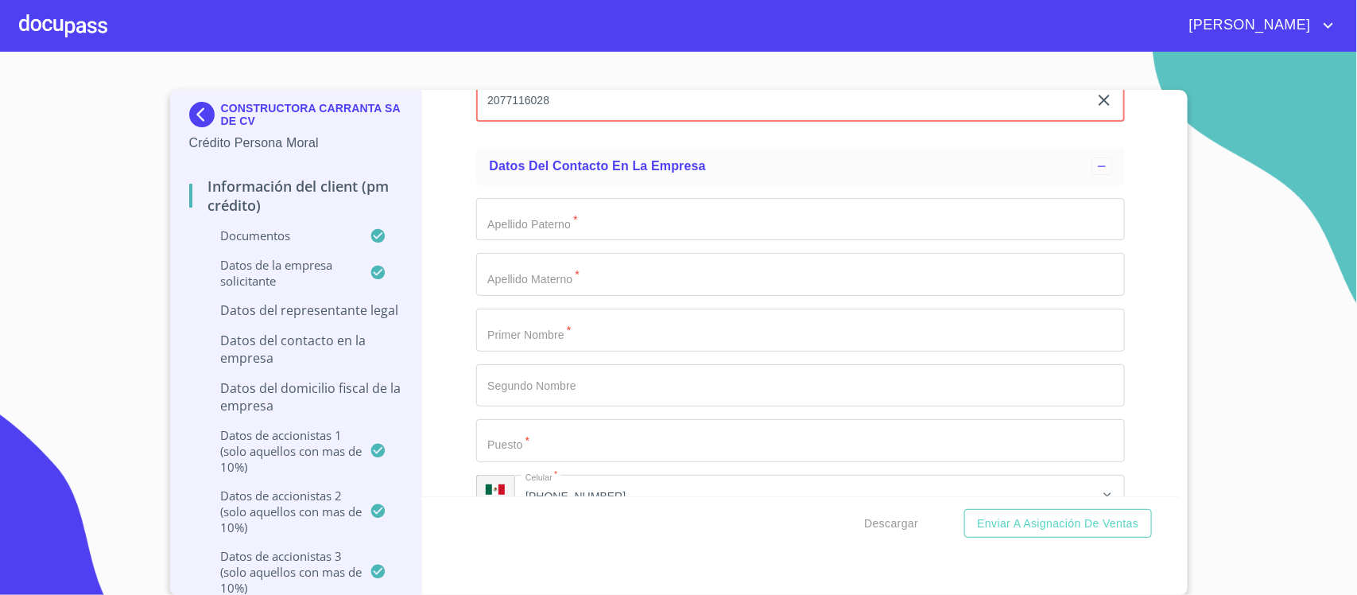
scroll to position [13199, 0]
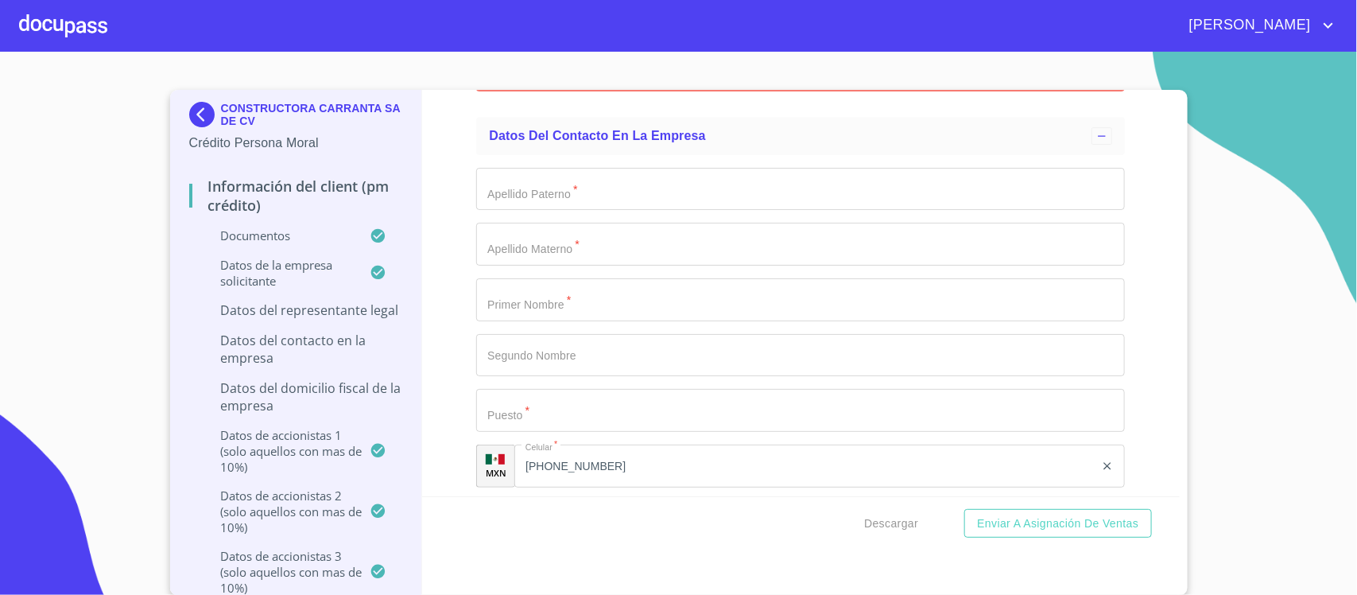
type input "2077116028"
click at [555, 203] on input "Documento de identificación representante legal.   *" at bounding box center [800, 189] width 649 height 43
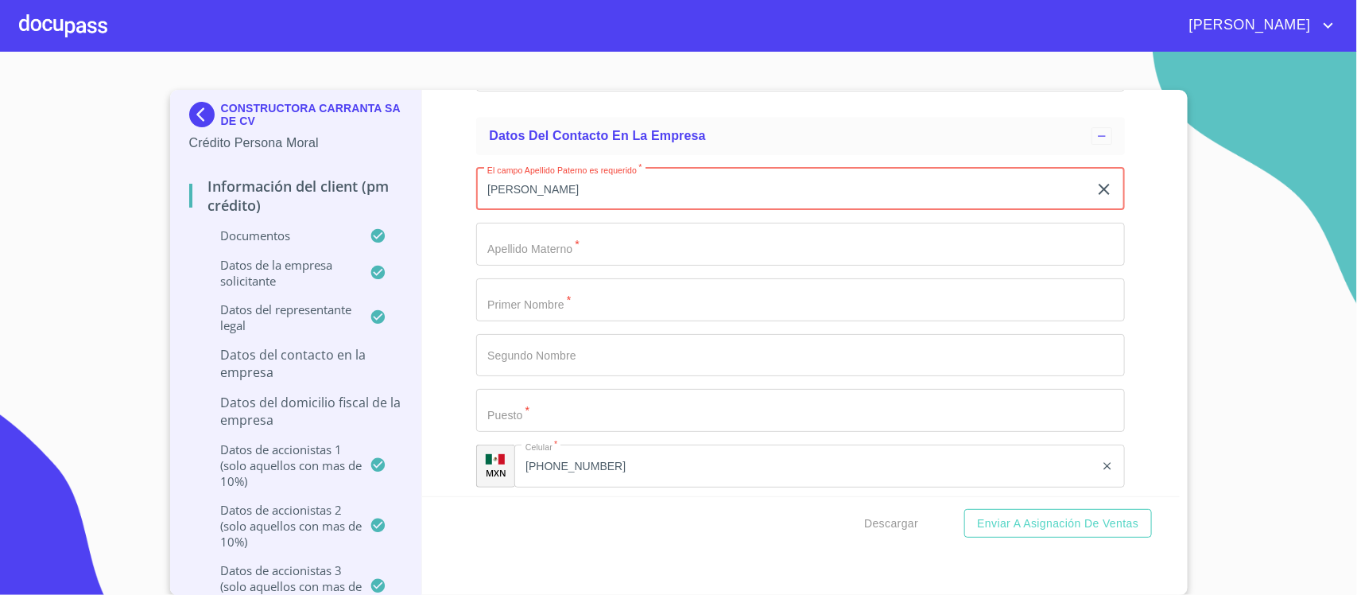
type input "[PERSON_NAME]"
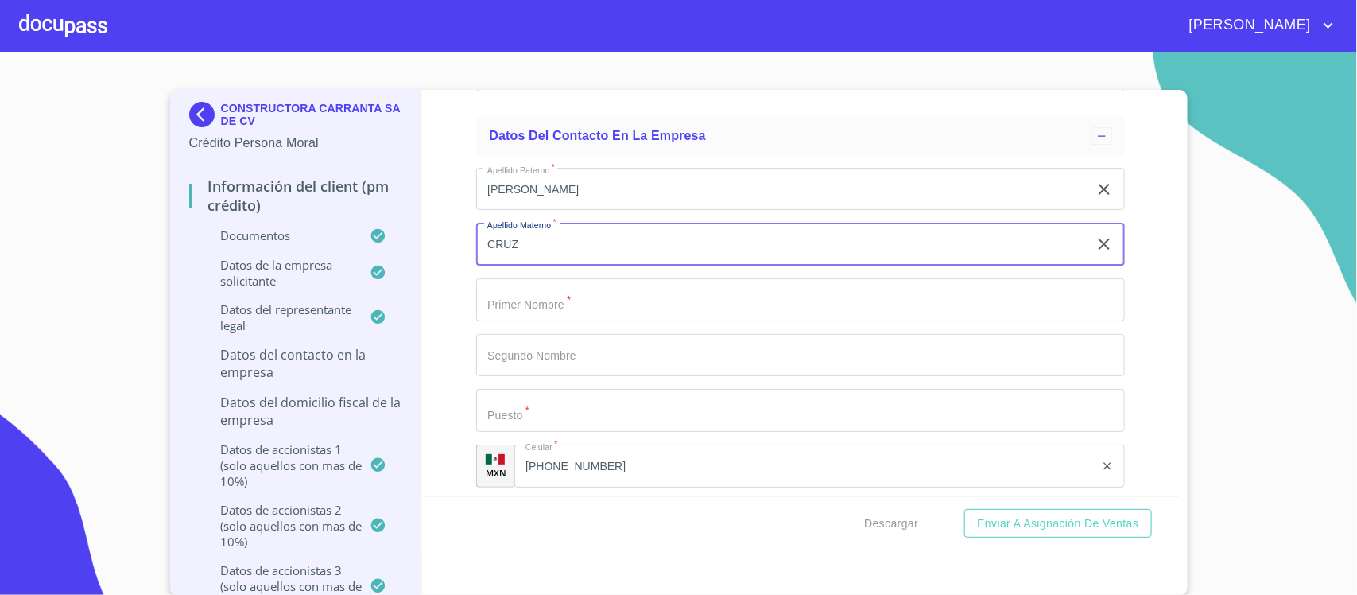
type input "CRUZ"
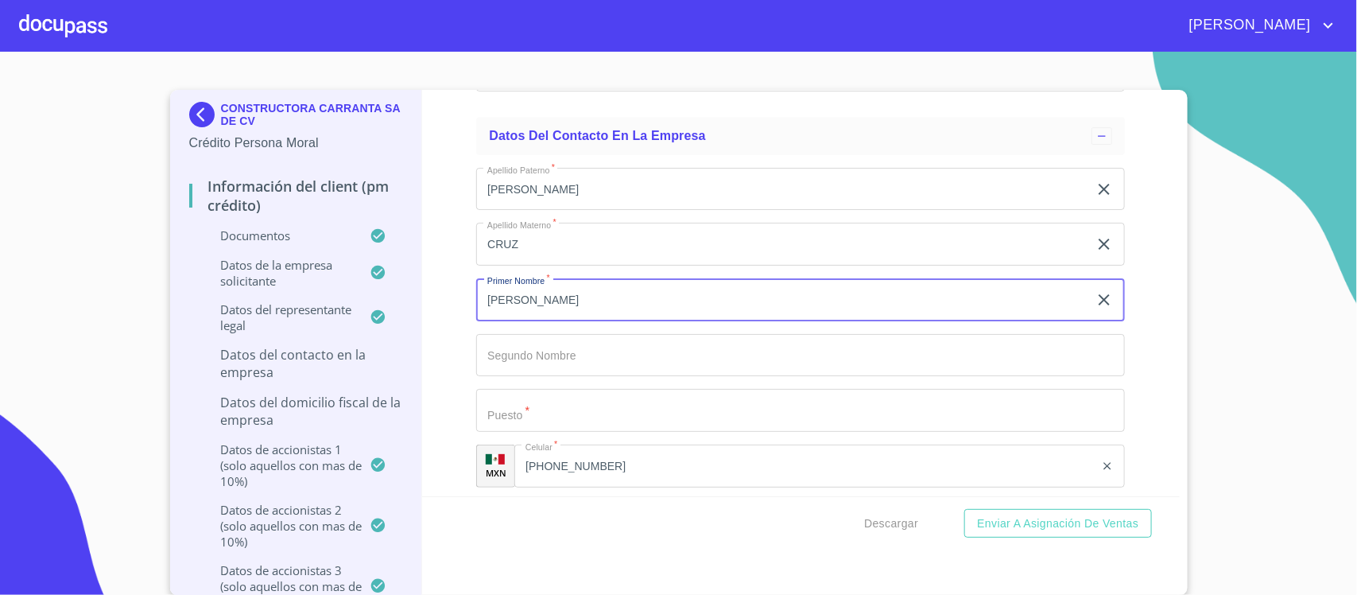
type input "[PERSON_NAME]"
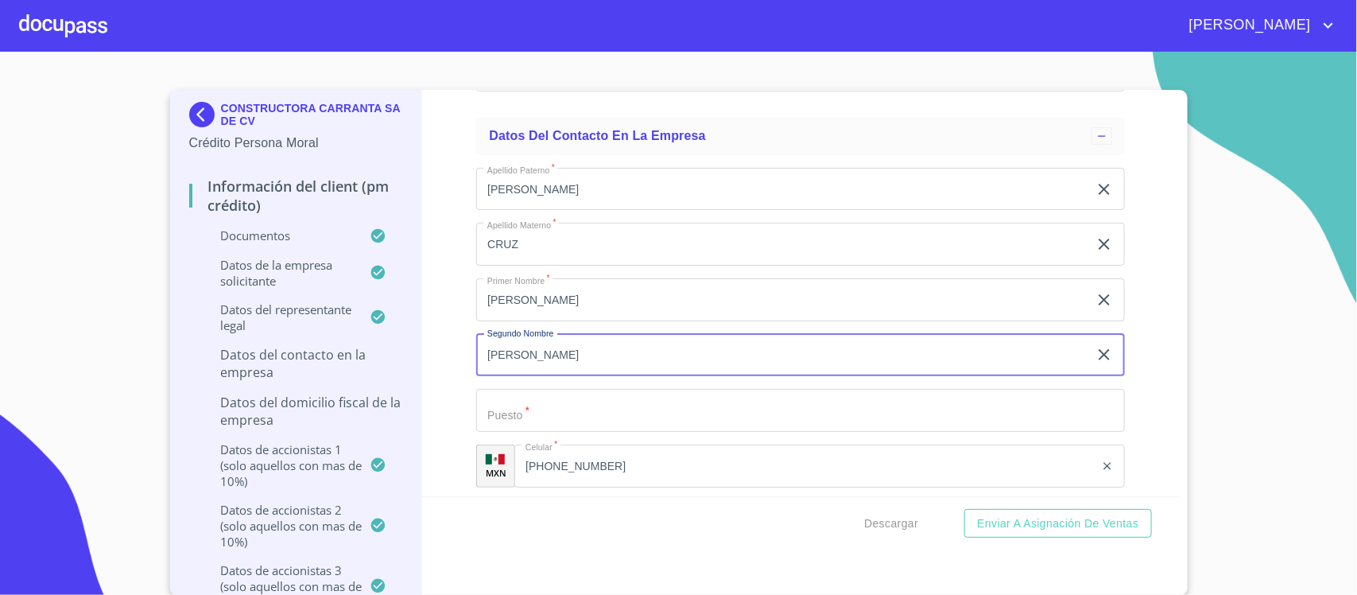
type input "[PERSON_NAME]"
click at [572, 422] on input "Documento de identificación representante legal.   *" at bounding box center [800, 410] width 649 height 43
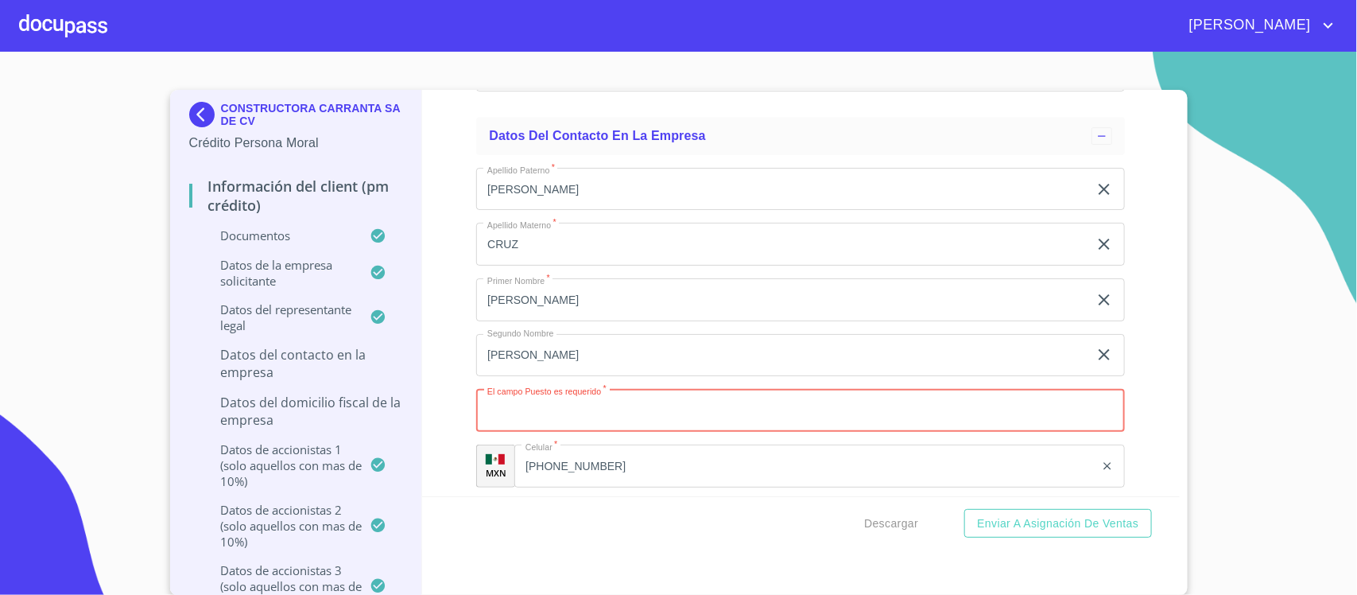
paste input "ADMINISTRADOR GENERAL"
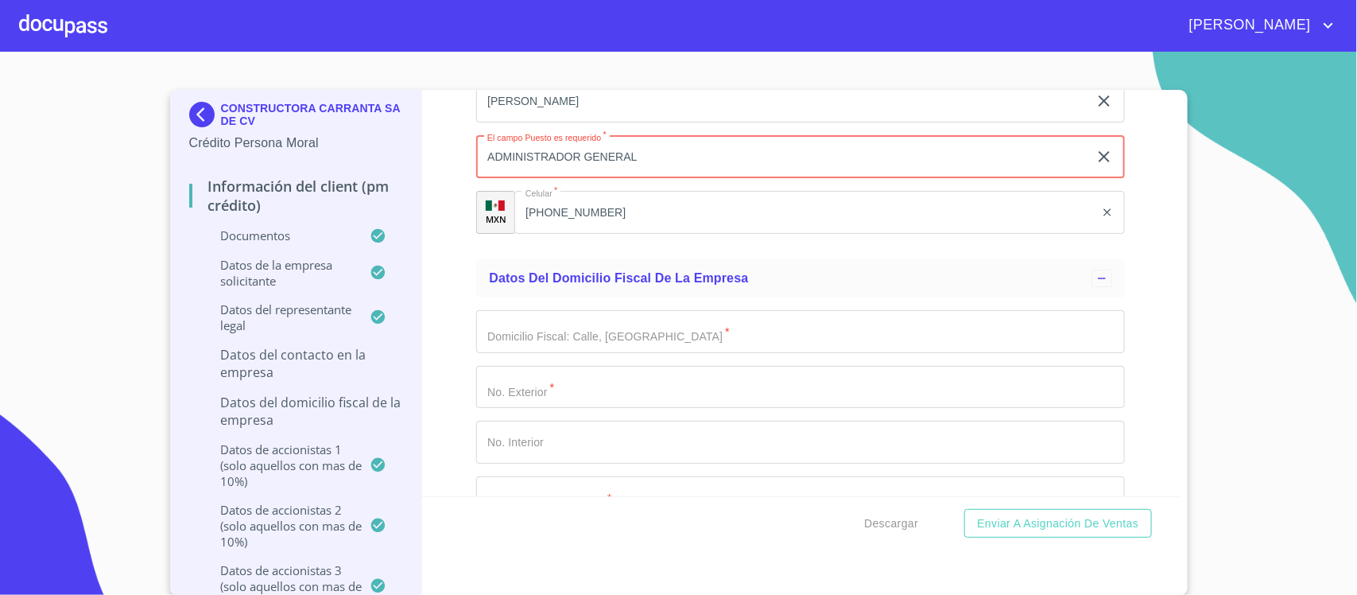
scroll to position [13498, 0]
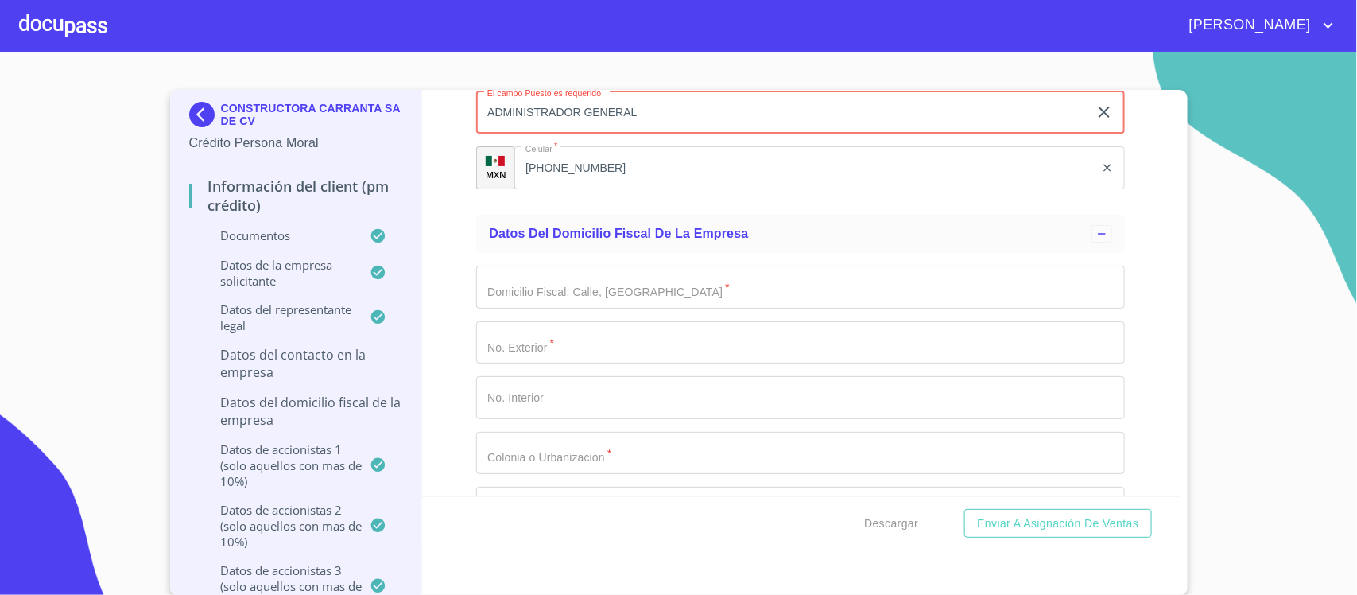
type input "ADMINISTRADOR GENERAL"
click at [605, 290] on input "Documento de identificación representante legal.   *" at bounding box center [800, 287] width 649 height 43
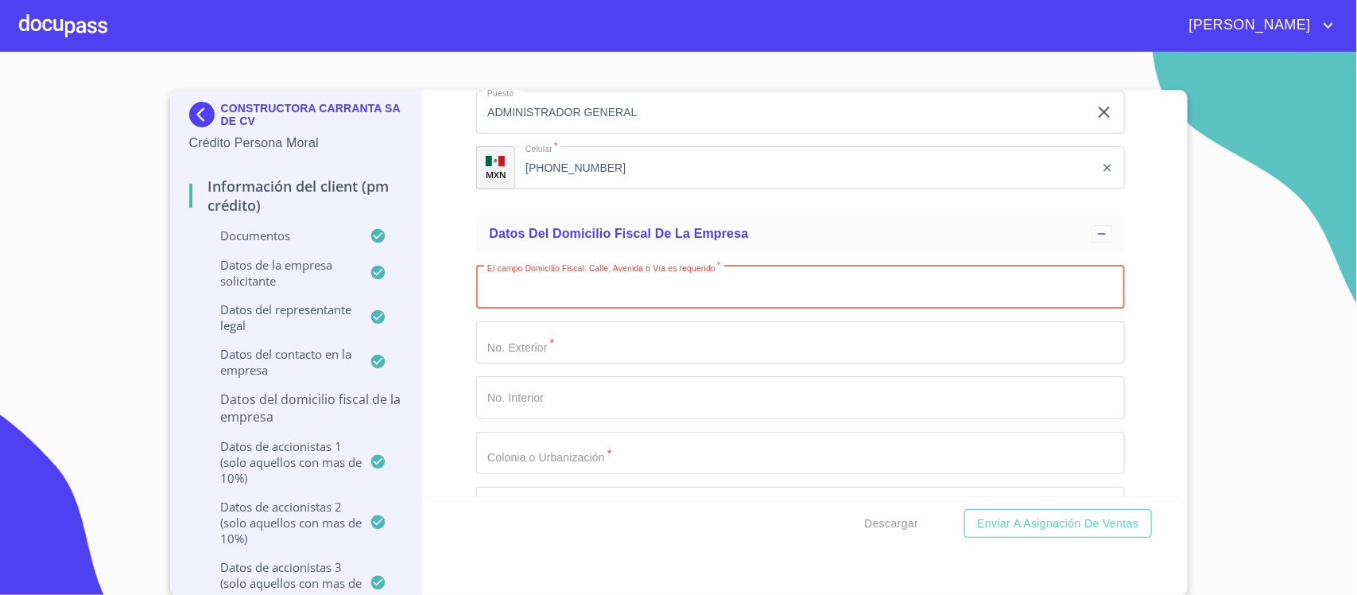
paste input "DURAZNO"
type input "DURAZNO"
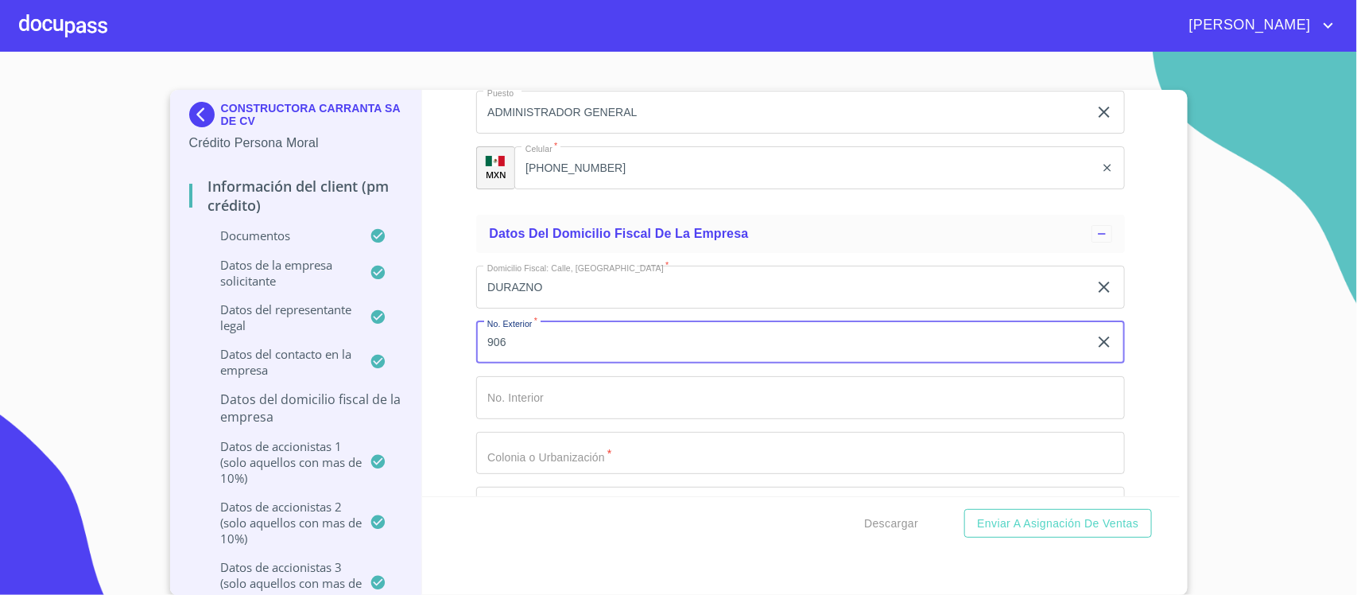
type input "906"
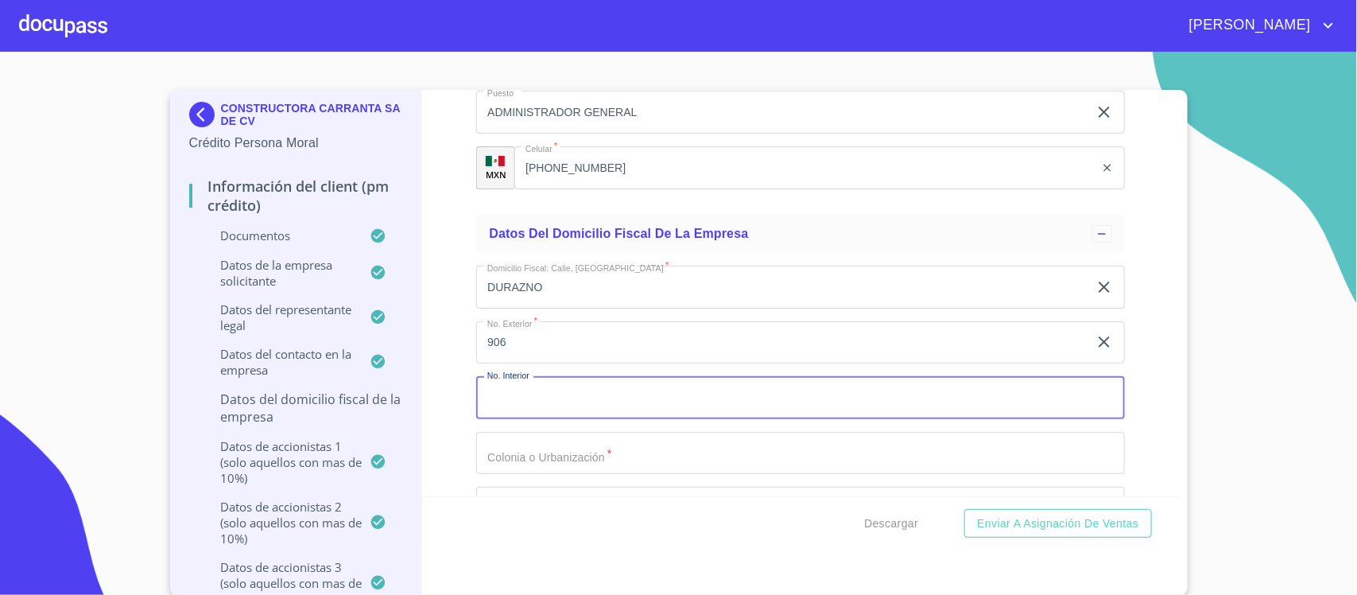
click at [501, 463] on input "Documento de identificación representante legal.   *" at bounding box center [800, 453] width 649 height 43
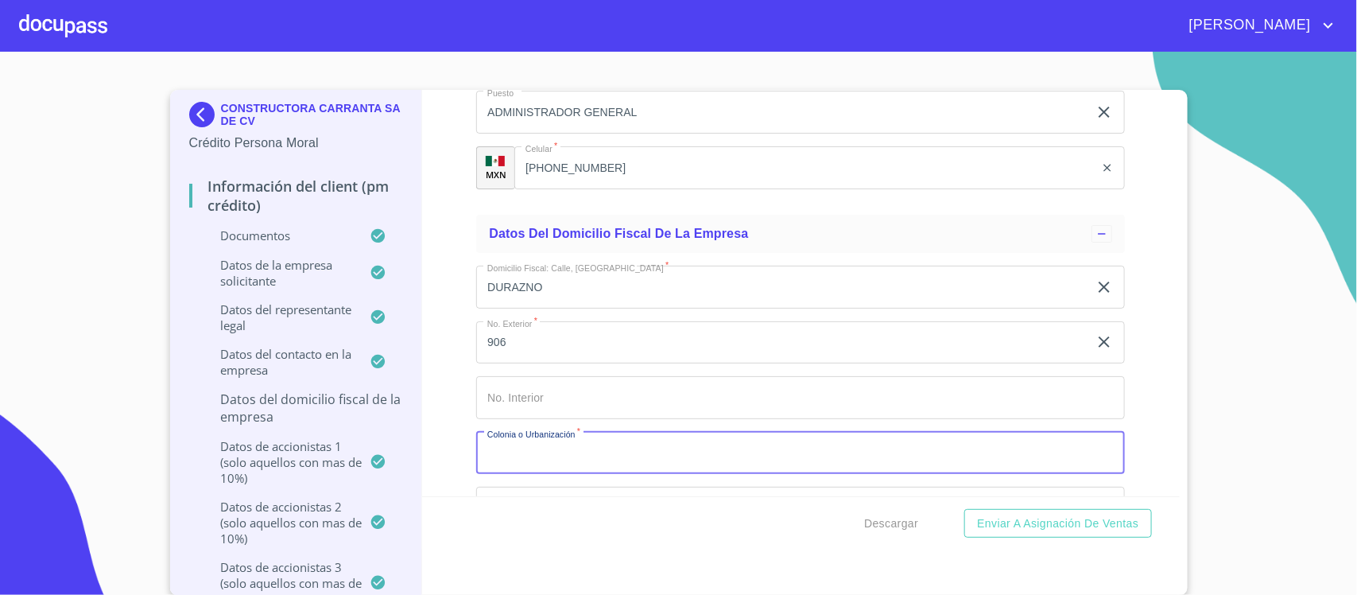
paste input "PARAISOS DEL COLLI"
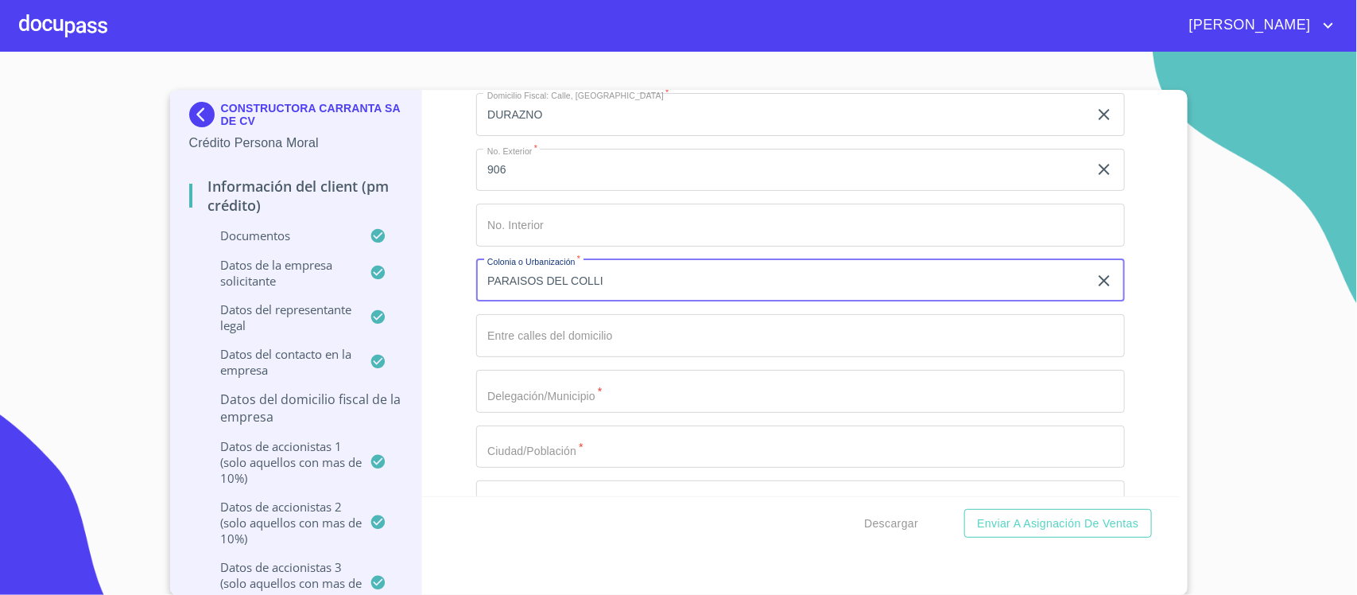
scroll to position [13696, 0]
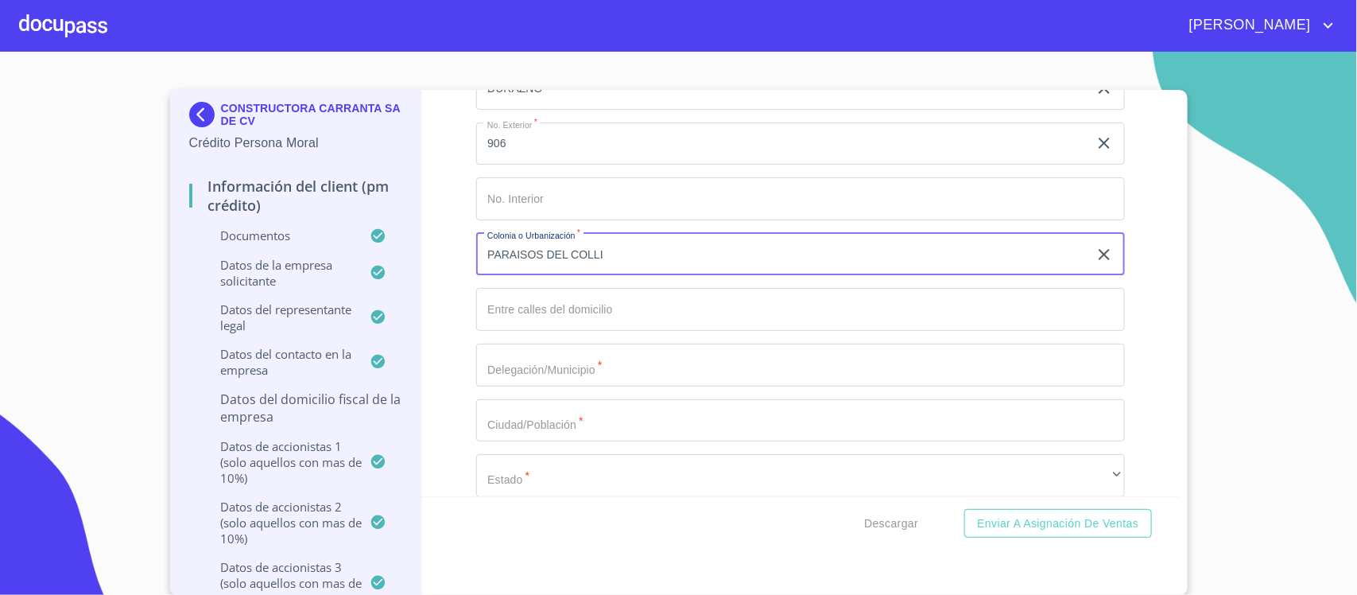
type input "PARAISOS DEL COLLI"
click at [503, 318] on input "Documento de identificación representante legal.   *" at bounding box center [800, 309] width 649 height 43
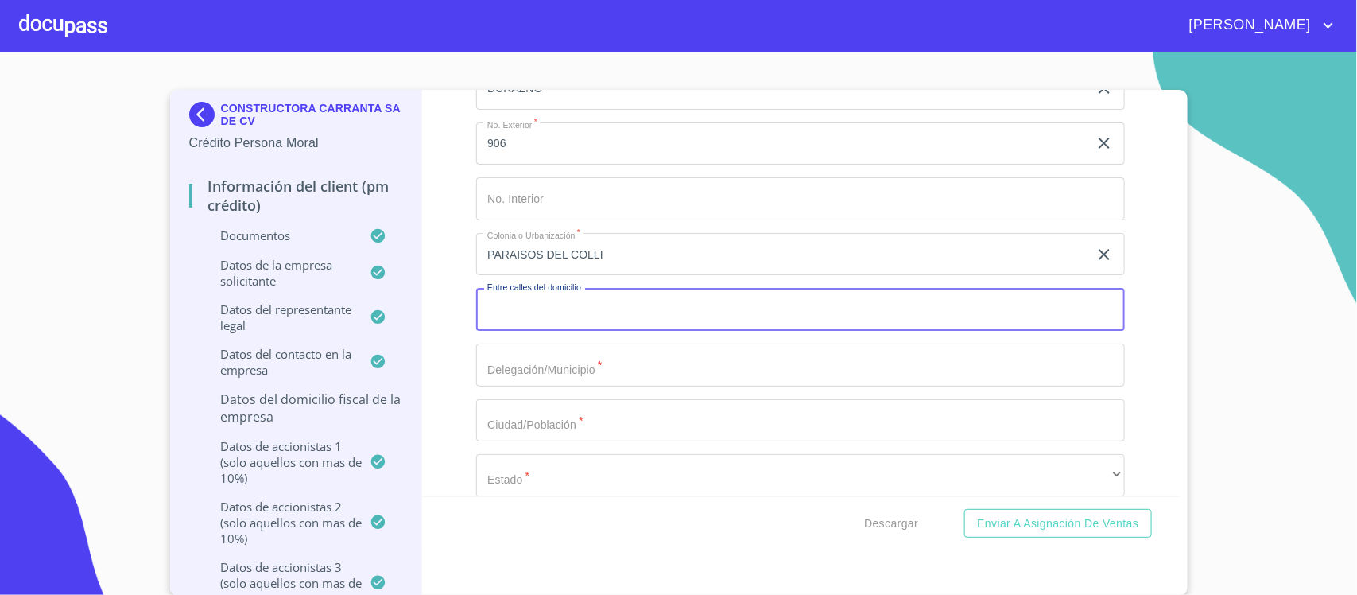
paste input "PROL AV GUADALUPE Y LAS [PERSON_NAME]"
type input "PROL AV GUADALUPE Y LAS [PERSON_NAME]"
click at [510, 386] on input "Documento de identificación representante legal.   *" at bounding box center [800, 364] width 649 height 43
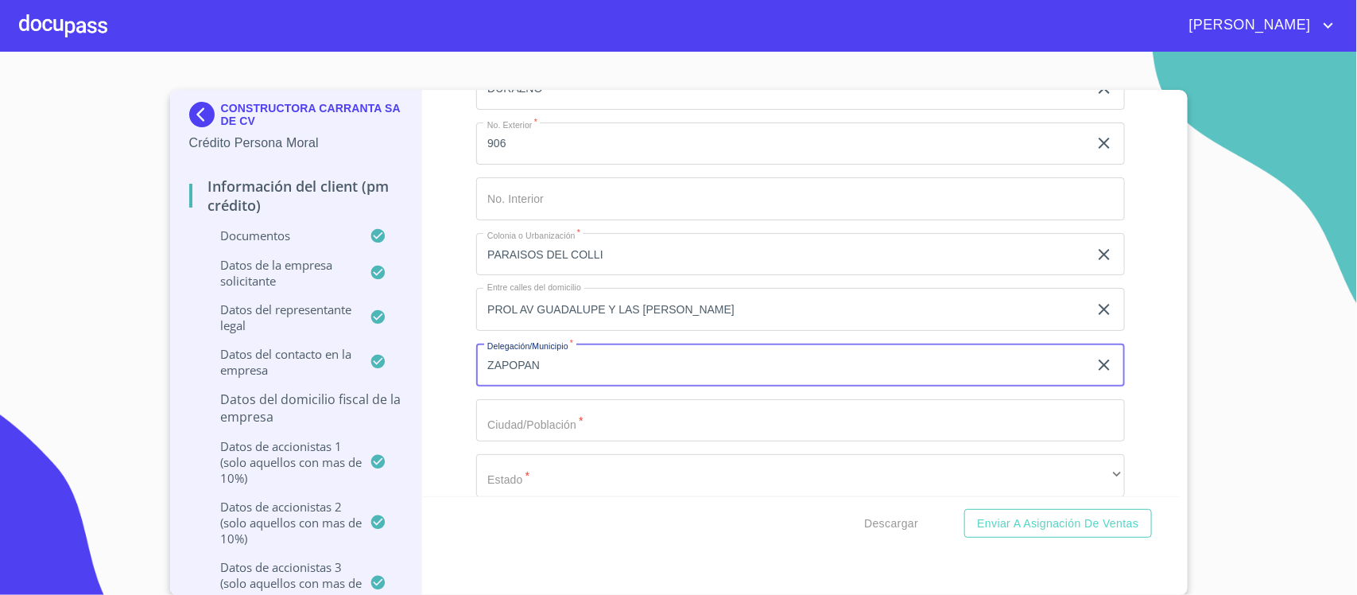
type input "ZAPOPAN"
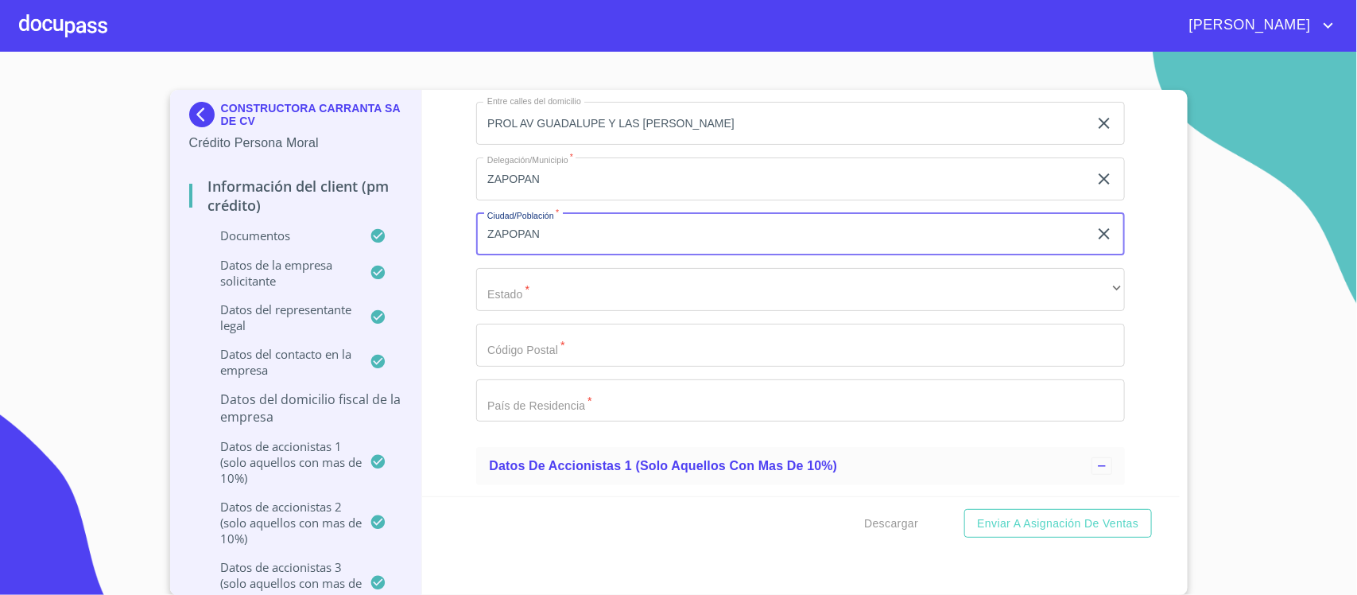
scroll to position [13895, 0]
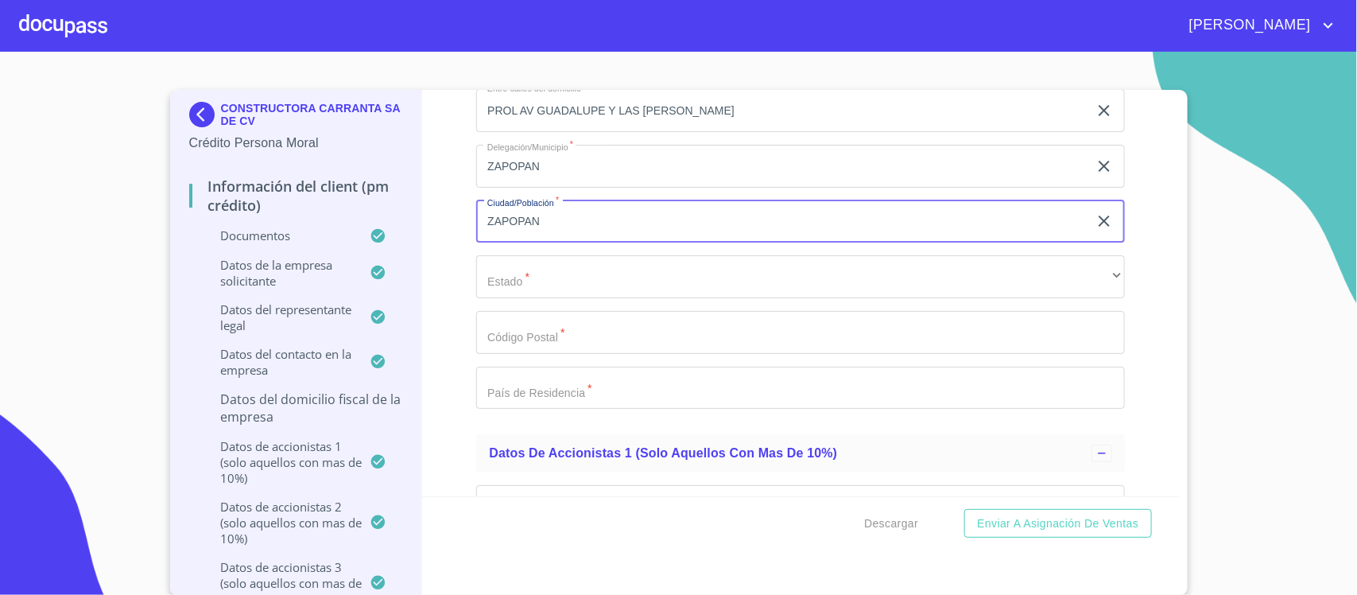
type input "ZAPOPAN"
click at [525, 261] on div "Domicilio Fiscal: Calle, [GEOGRAPHIC_DATA]   * DURAZNO ​ No. Exterior   * 906 ​…" at bounding box center [800, 138] width 649 height 566
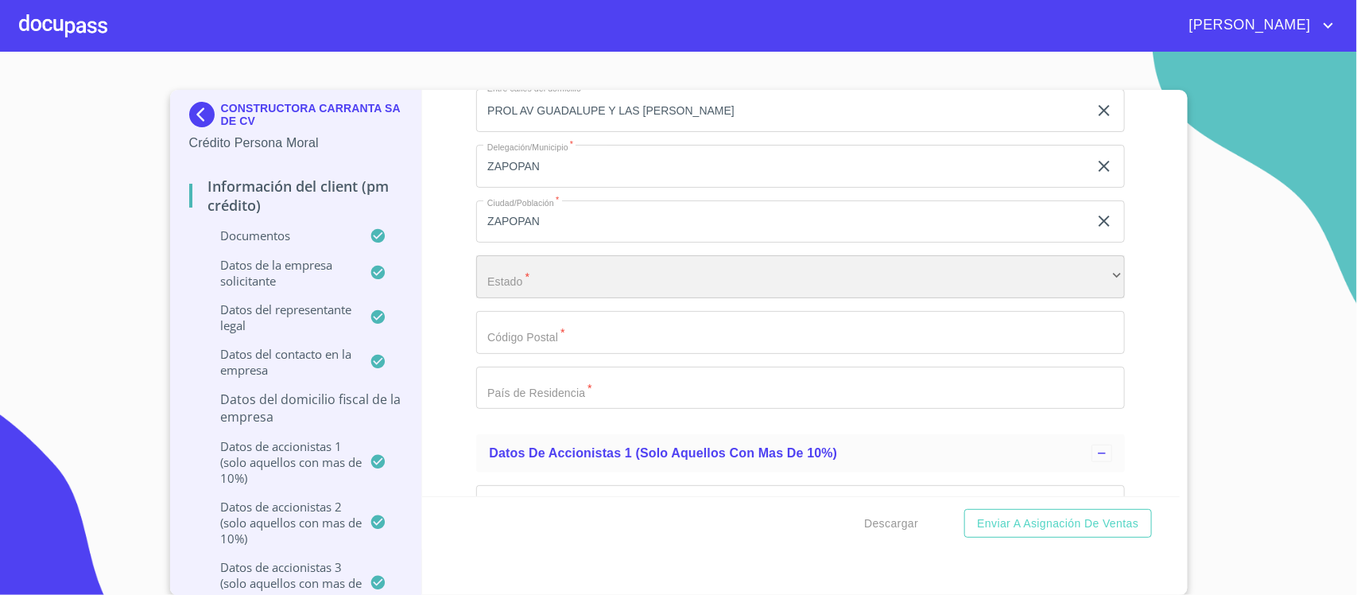
click at [541, 298] on div "​" at bounding box center [800, 276] width 649 height 43
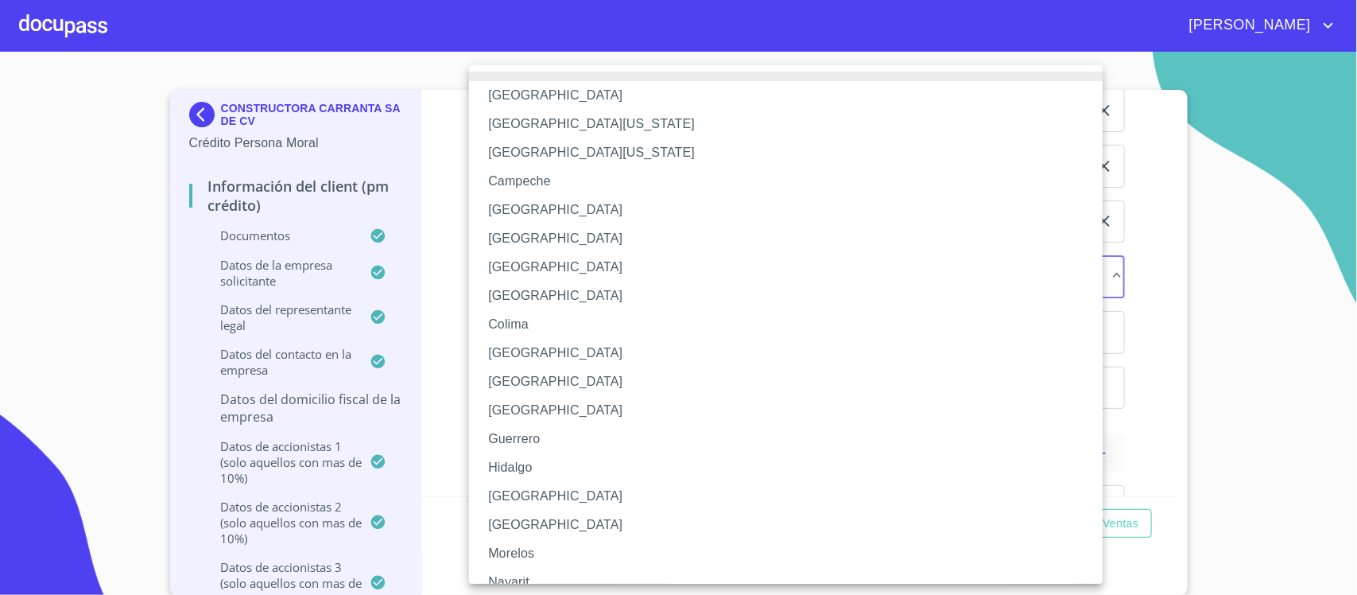
click at [503, 497] on li "[GEOGRAPHIC_DATA]" at bounding box center [793, 496] width 649 height 29
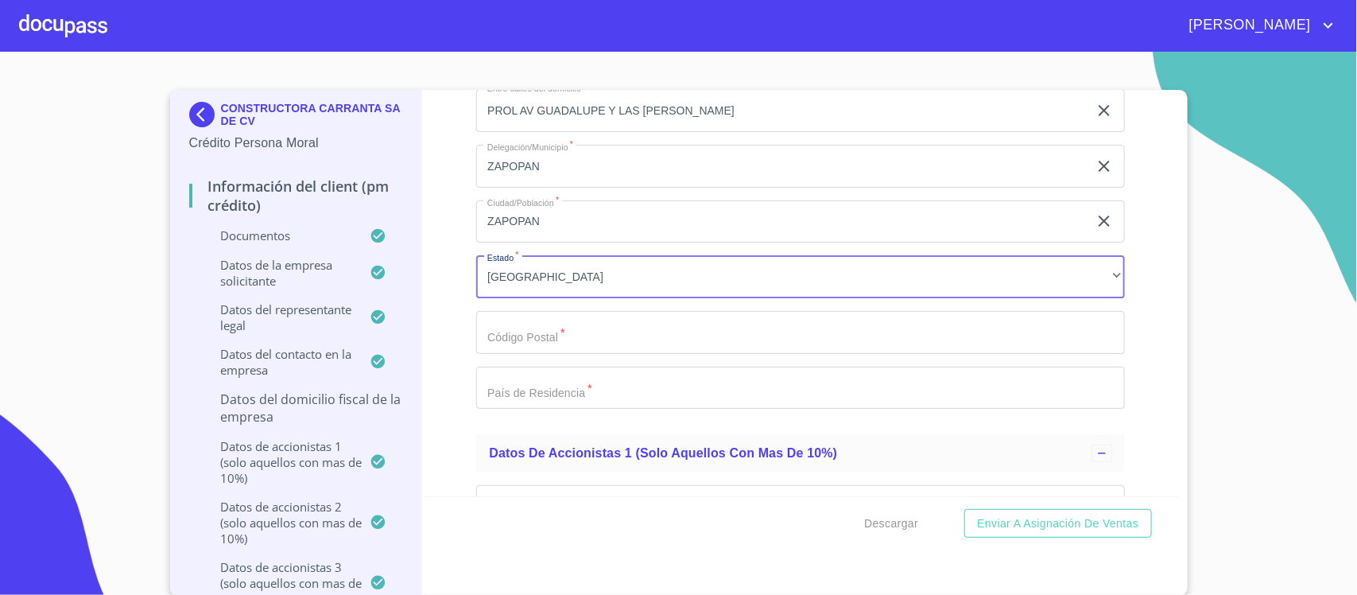
click at [491, 344] on input "Documento de identificación representante legal.   *" at bounding box center [800, 332] width 649 height 43
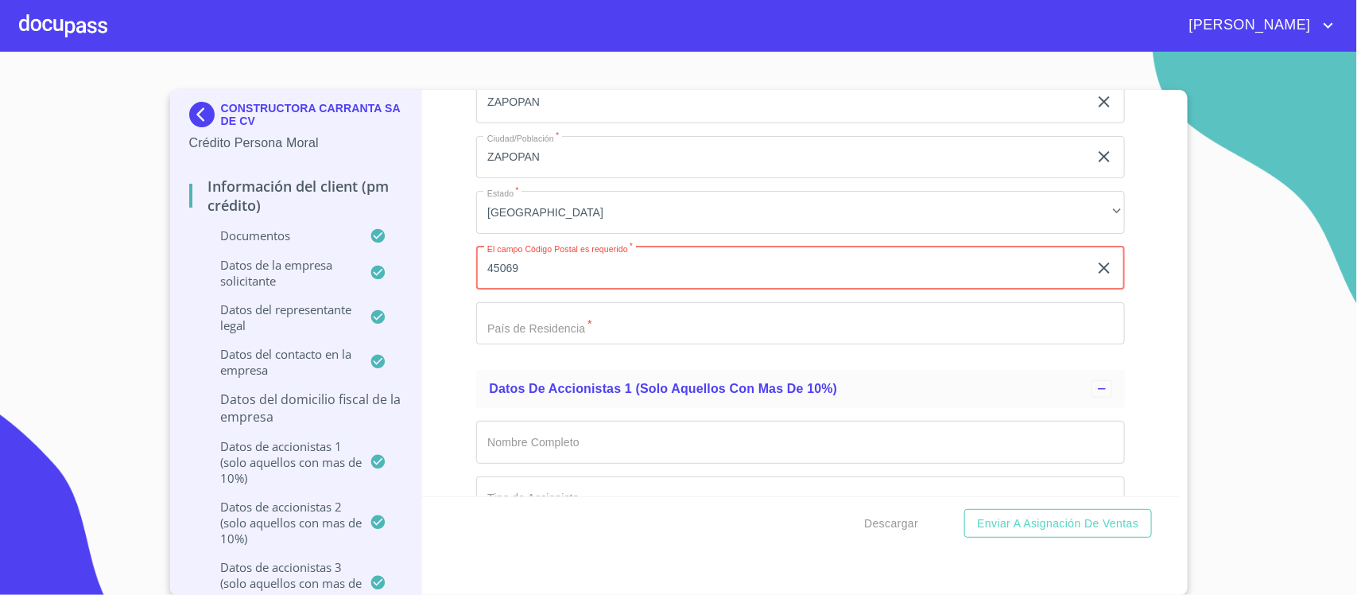
scroll to position [13995, 0]
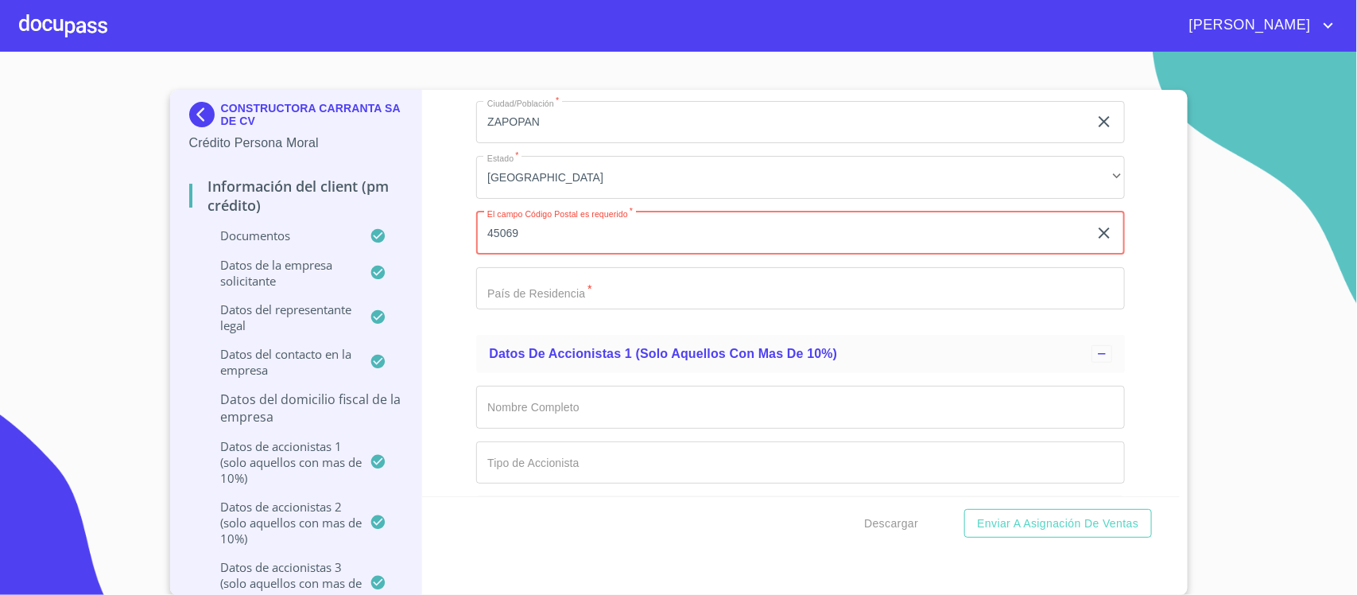
type input "45069"
click at [502, 301] on input "Documento de identificación representante legal.   *" at bounding box center [800, 288] width 649 height 43
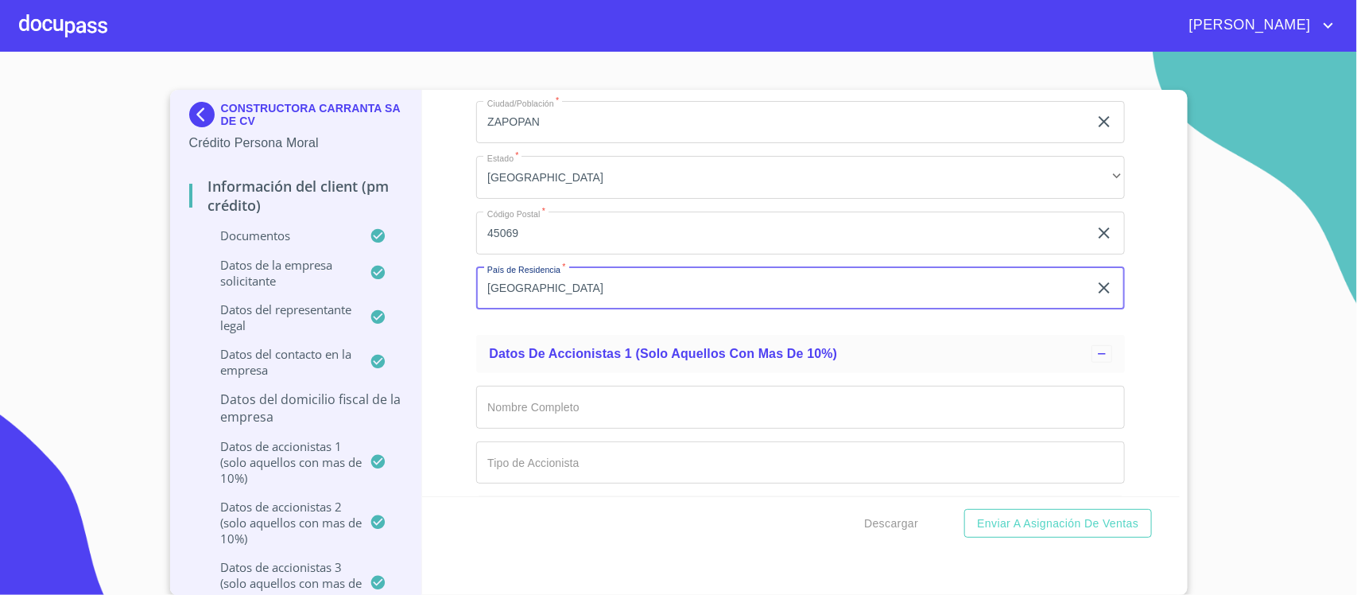
type input "[GEOGRAPHIC_DATA]"
click at [451, 294] on div "Información del Client (PM crédito) Documentos Documento de identificación repr…" at bounding box center [801, 293] width 758 height 406
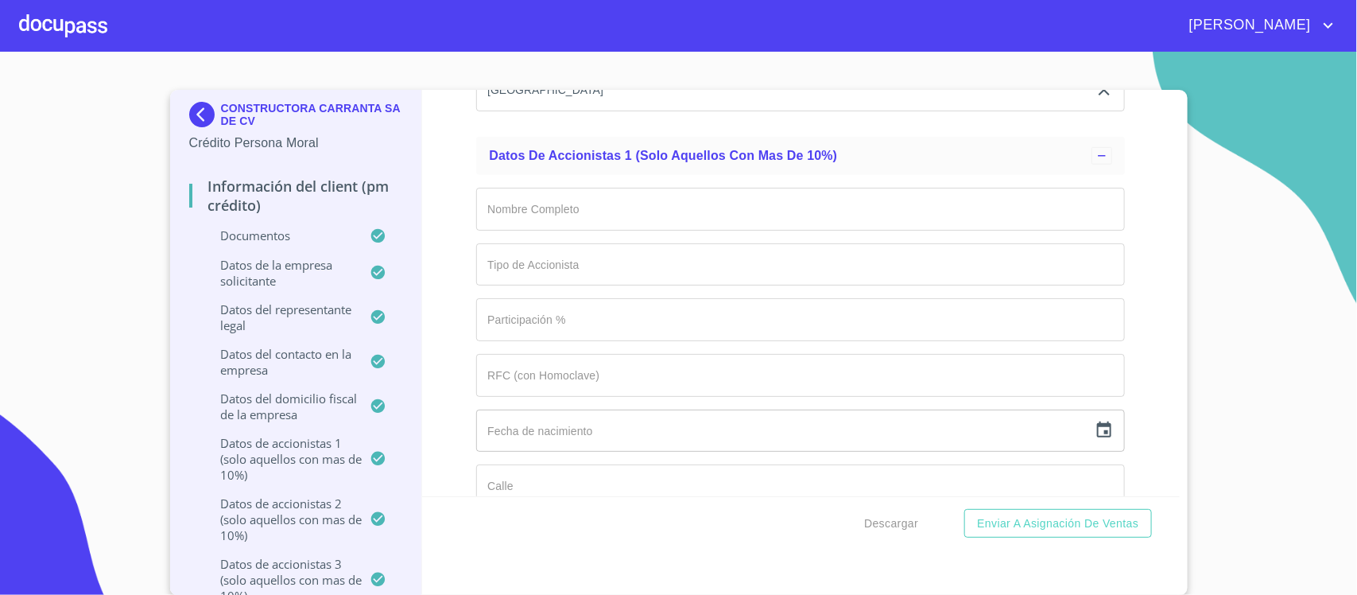
scroll to position [14193, 0]
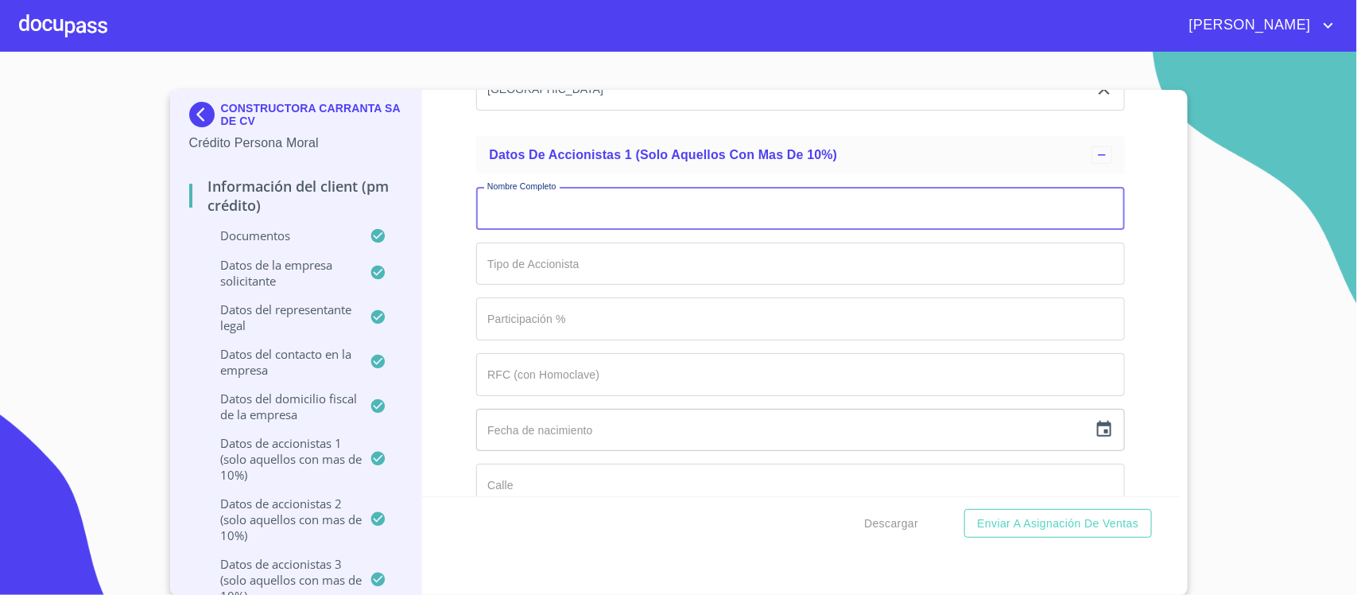
click at [515, 227] on input "Documento de identificación representante legal.   *" at bounding box center [800, 208] width 649 height 43
paste input "[PERSON_NAME] [PERSON_NAME]"
type input "[PERSON_NAME] [PERSON_NAME]"
click at [545, 274] on input "Documento de identificación representante legal.   *" at bounding box center [800, 264] width 649 height 43
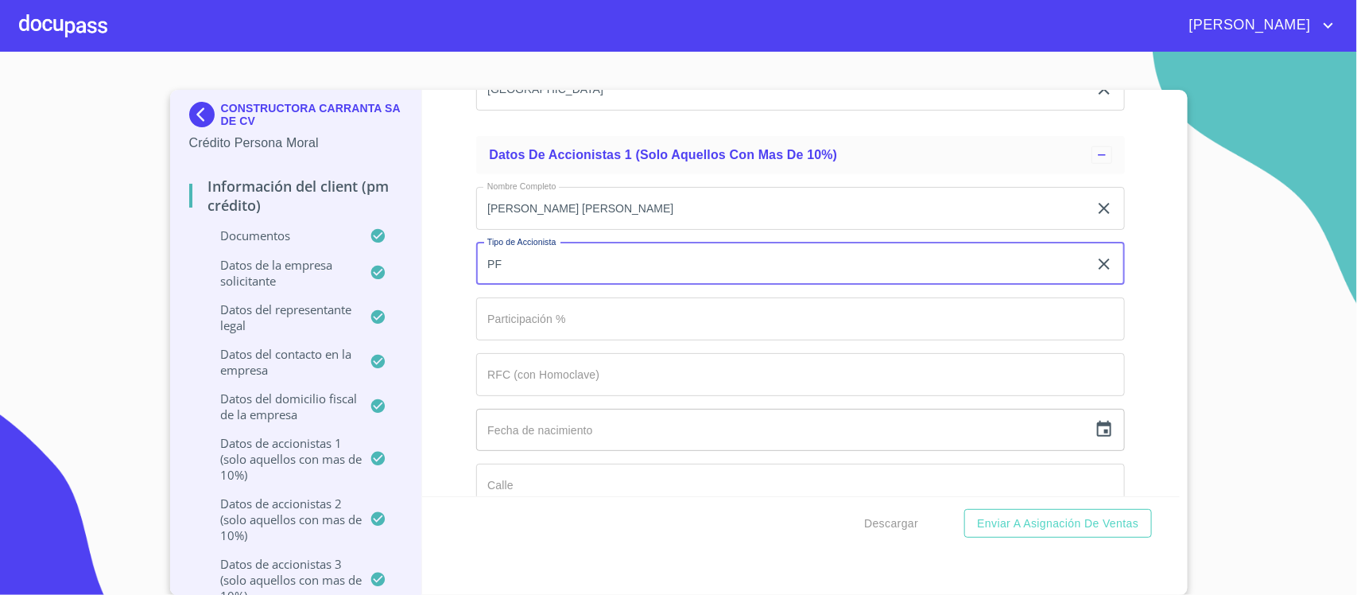
type input "PF"
click at [599, 326] on input "Documento de identificación representante legal.   *" at bounding box center [800, 318] width 649 height 43
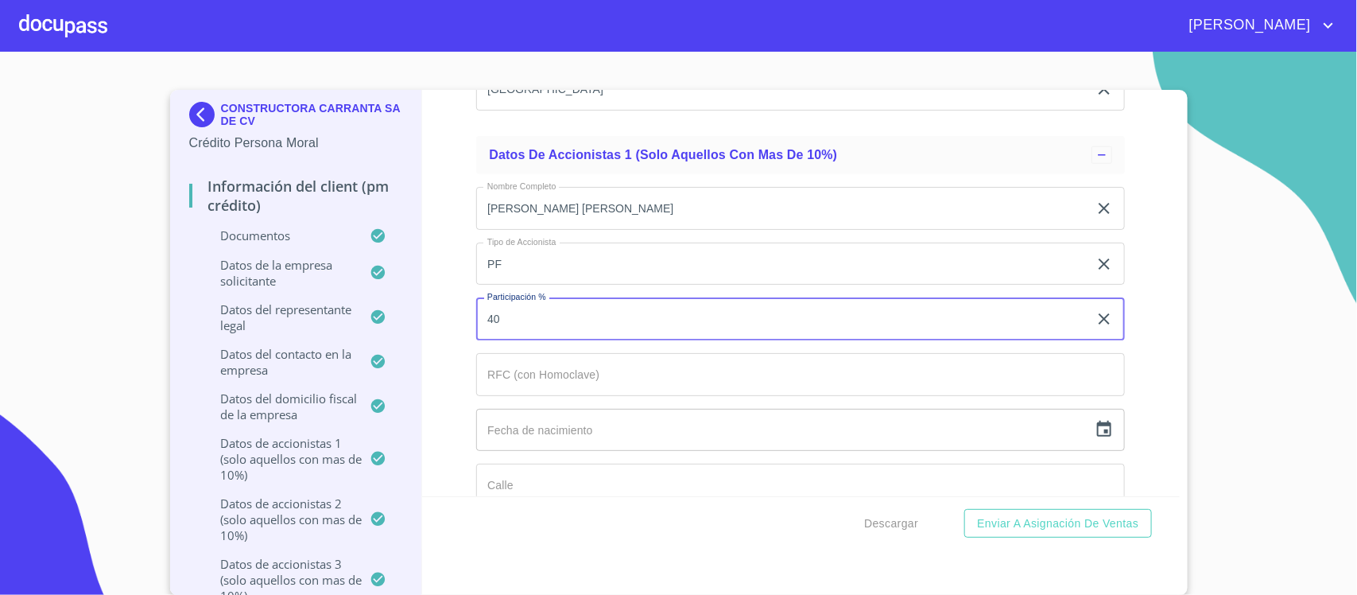
type input "40"
click at [557, 384] on input "Documento de identificación representante legal.   *" at bounding box center [800, 374] width 649 height 43
paste input "HUSM790412S14"
type input "HUSM790412S14"
click at [1095, 439] on icon "button" at bounding box center [1104, 429] width 19 height 19
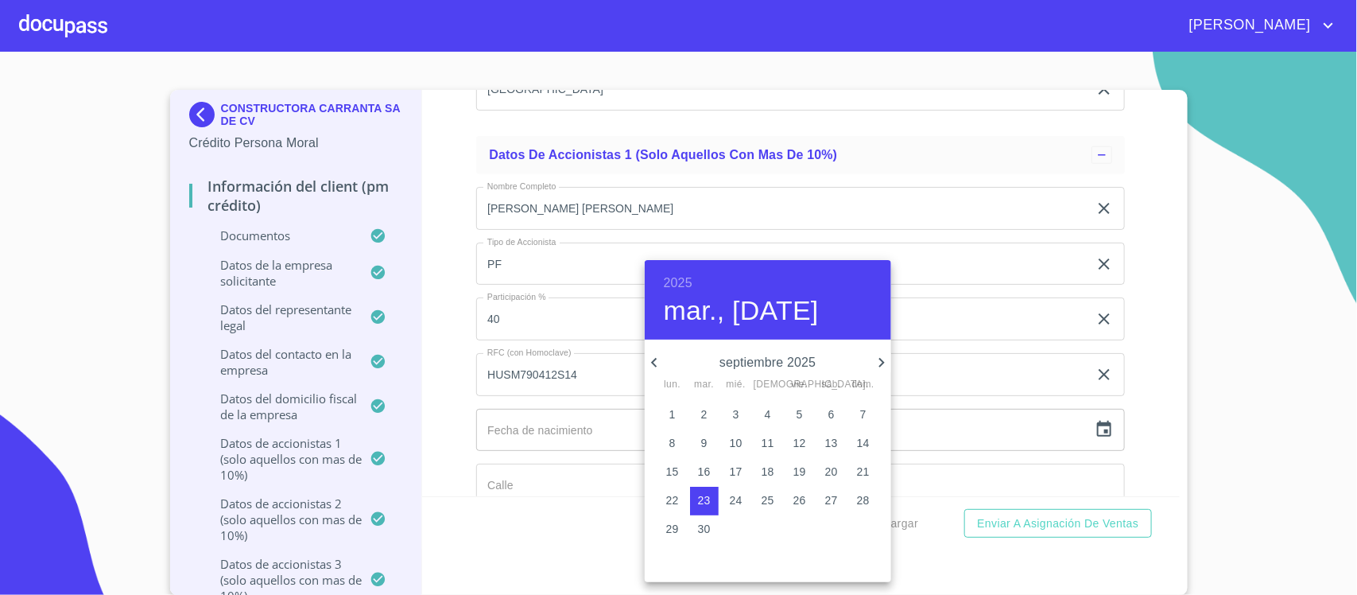
click at [664, 277] on h6 "2025" at bounding box center [678, 283] width 29 height 22
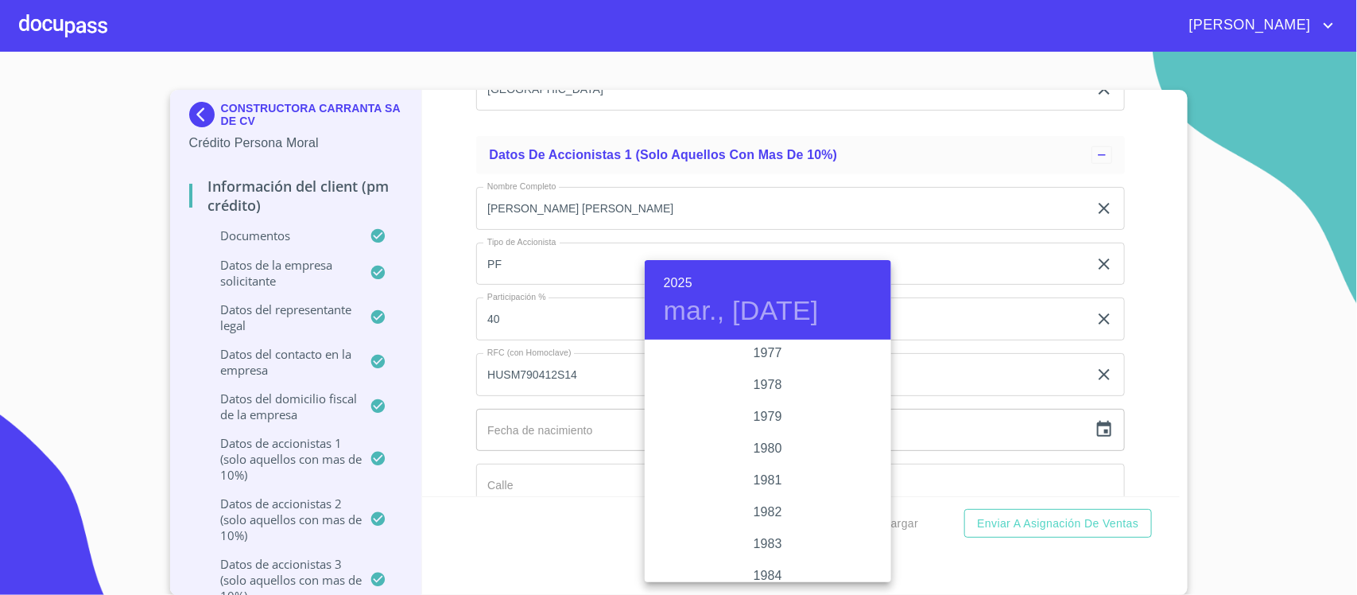
scroll to position [1624, 0]
click at [755, 442] on div "1979" at bounding box center [768, 452] width 246 height 32
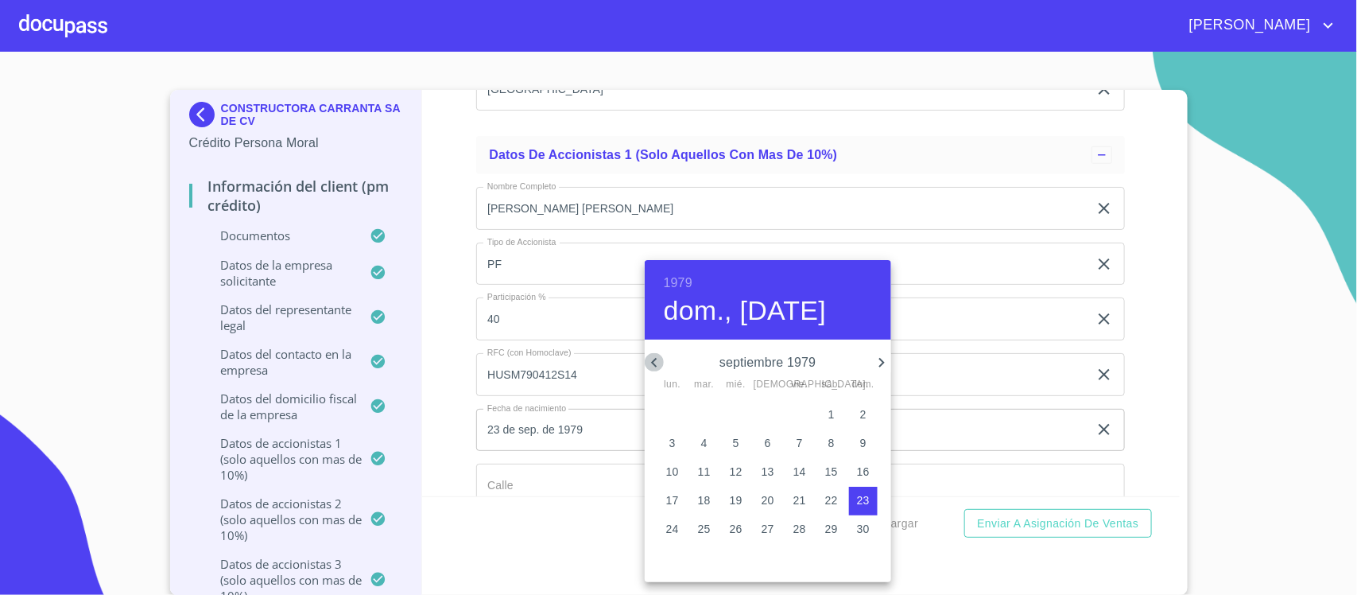
click at [654, 363] on icon "button" at bounding box center [654, 362] width 19 height 19
click at [656, 363] on icon "button" at bounding box center [654, 362] width 19 height 19
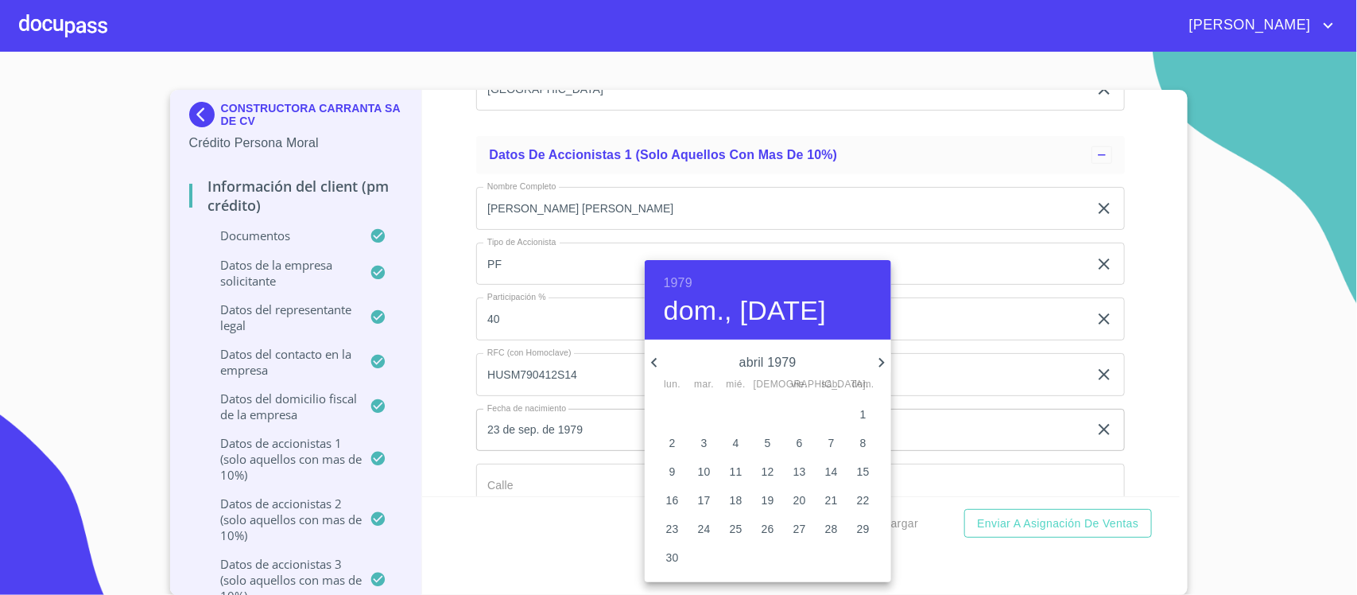
click at [776, 469] on span "12" at bounding box center [768, 472] width 29 height 16
type input "12 de abr. de 1979"
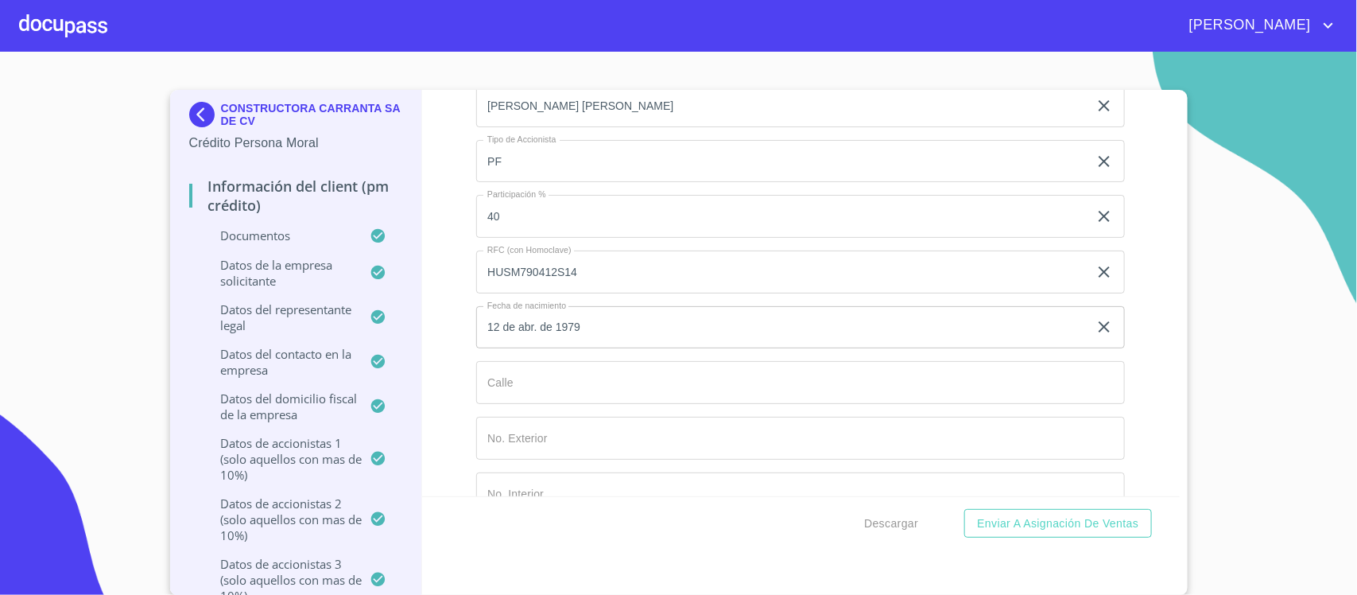
scroll to position [14392, 0]
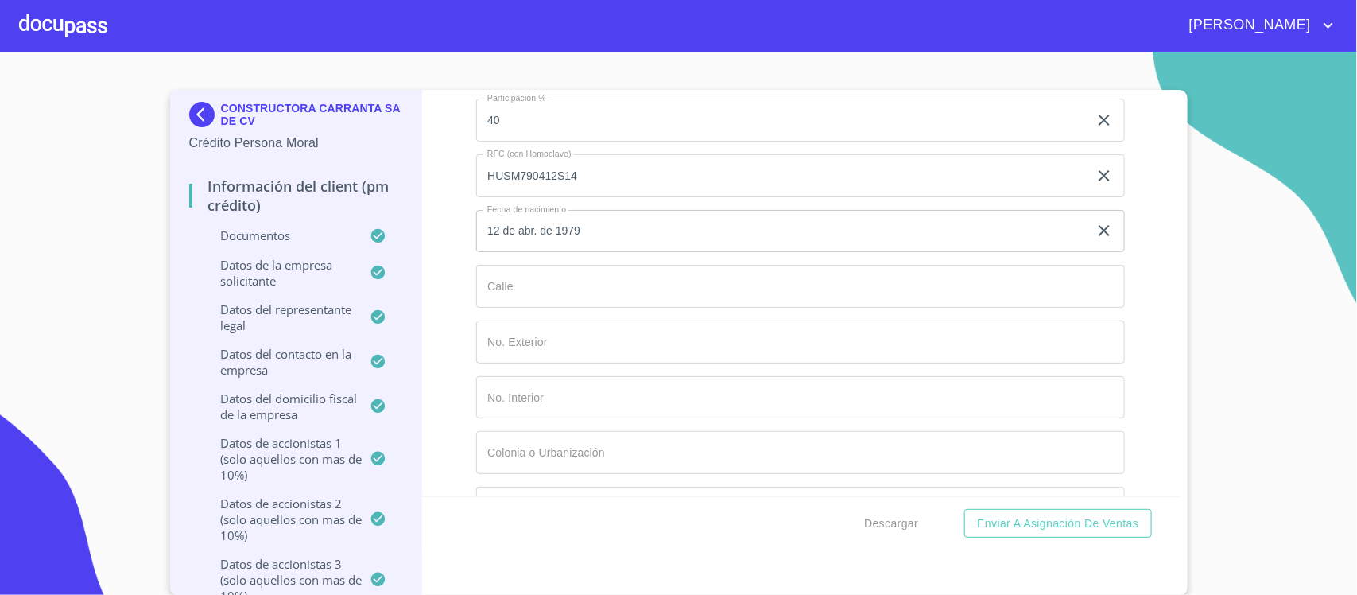
click at [530, 305] on input "Documento de identificación representante legal.   *" at bounding box center [800, 286] width 649 height 43
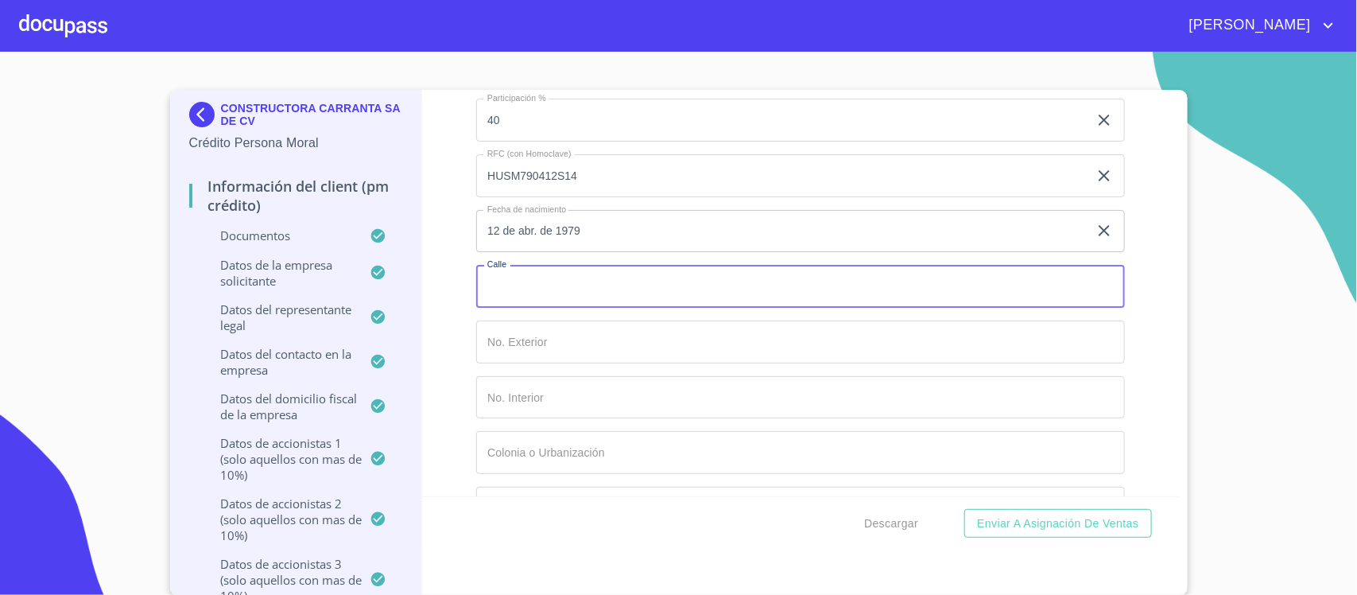
paste input "TIERRA DE UNICORNIO"
type input "TIERRA DE UNICORNIO"
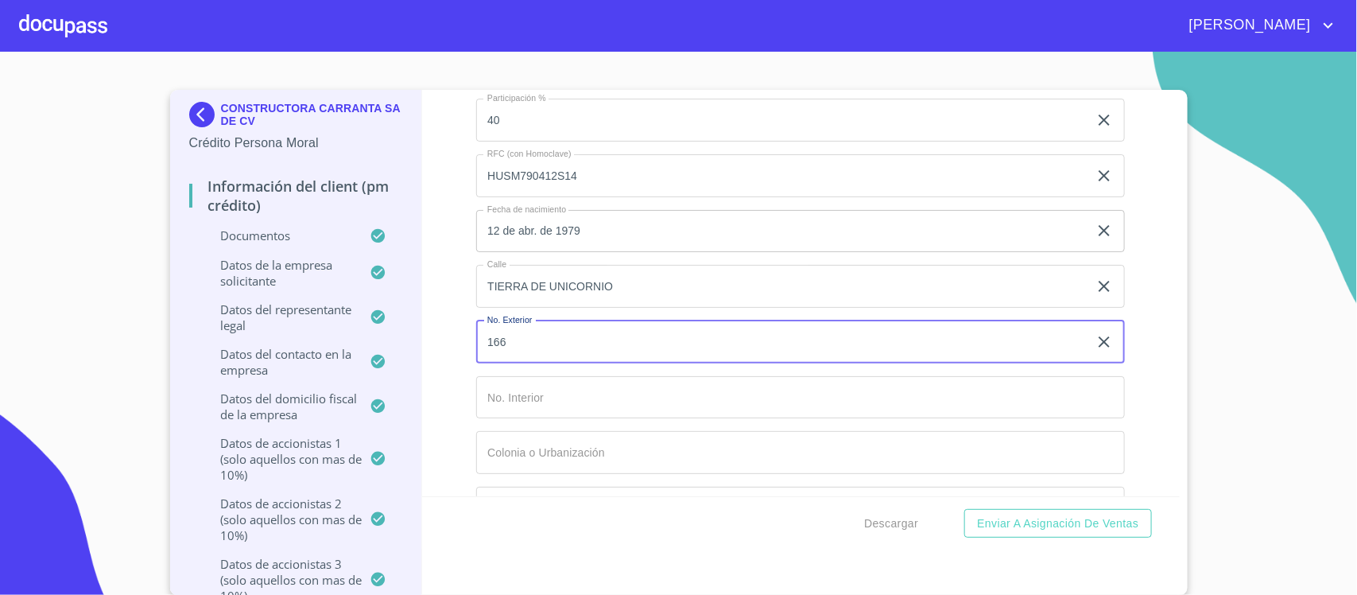
type input "166"
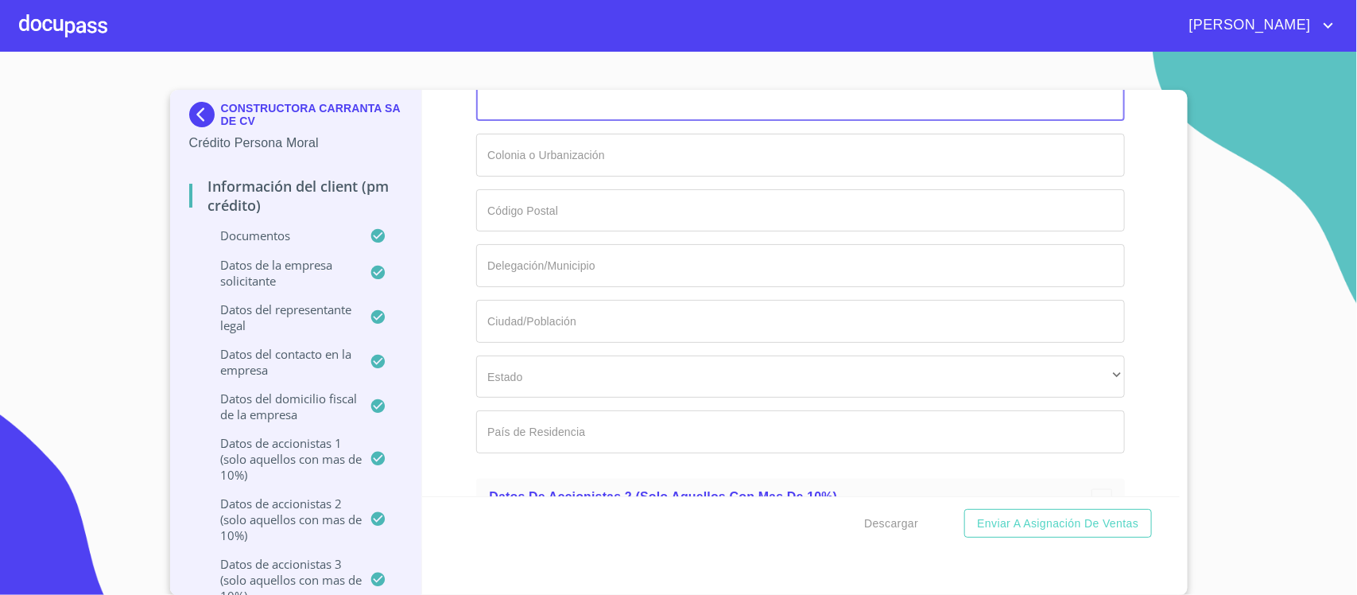
scroll to position [14690, 0]
click at [566, 163] on input "Documento de identificación representante legal.   *" at bounding box center [800, 154] width 649 height 43
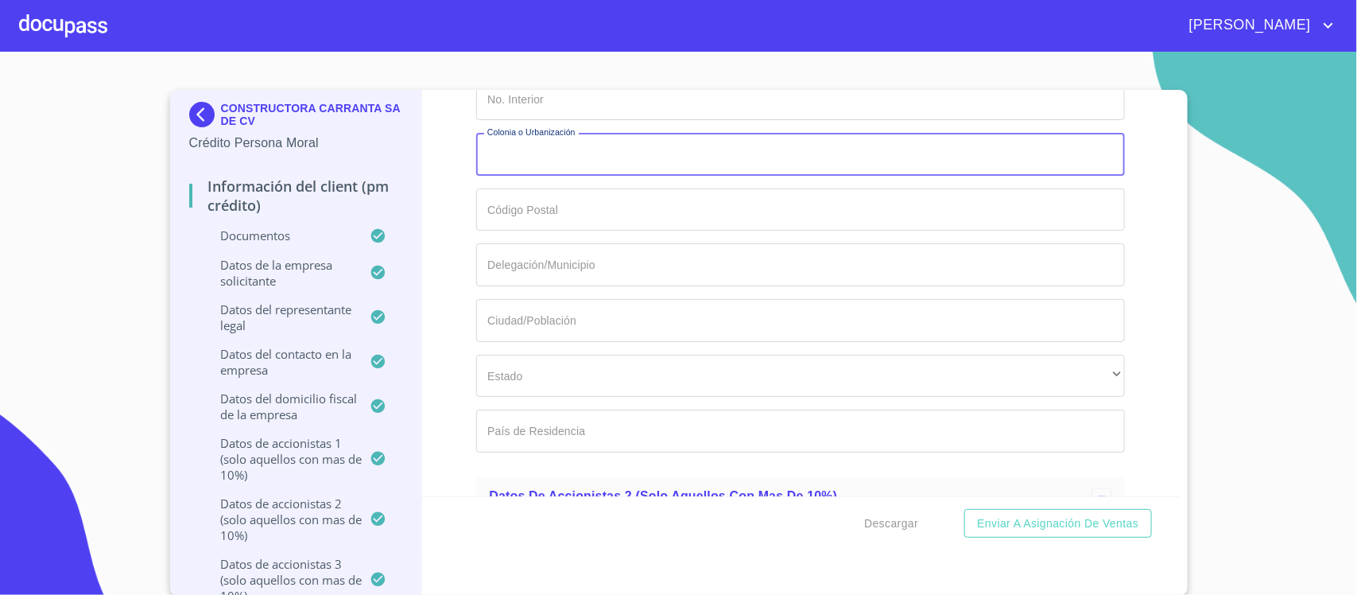
paste input "TERRALTA"
type input "TERRALTA"
click at [558, 227] on input "Documento de identificación representante legal.   *" at bounding box center [800, 209] width 649 height 43
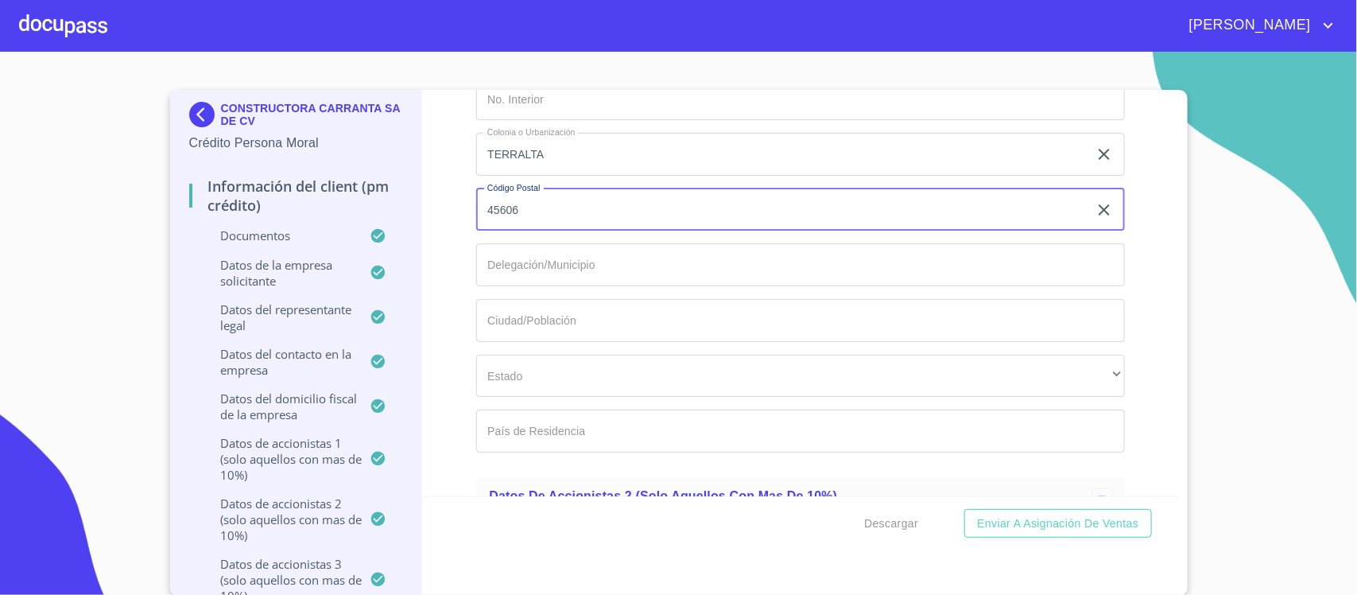
type input "45606"
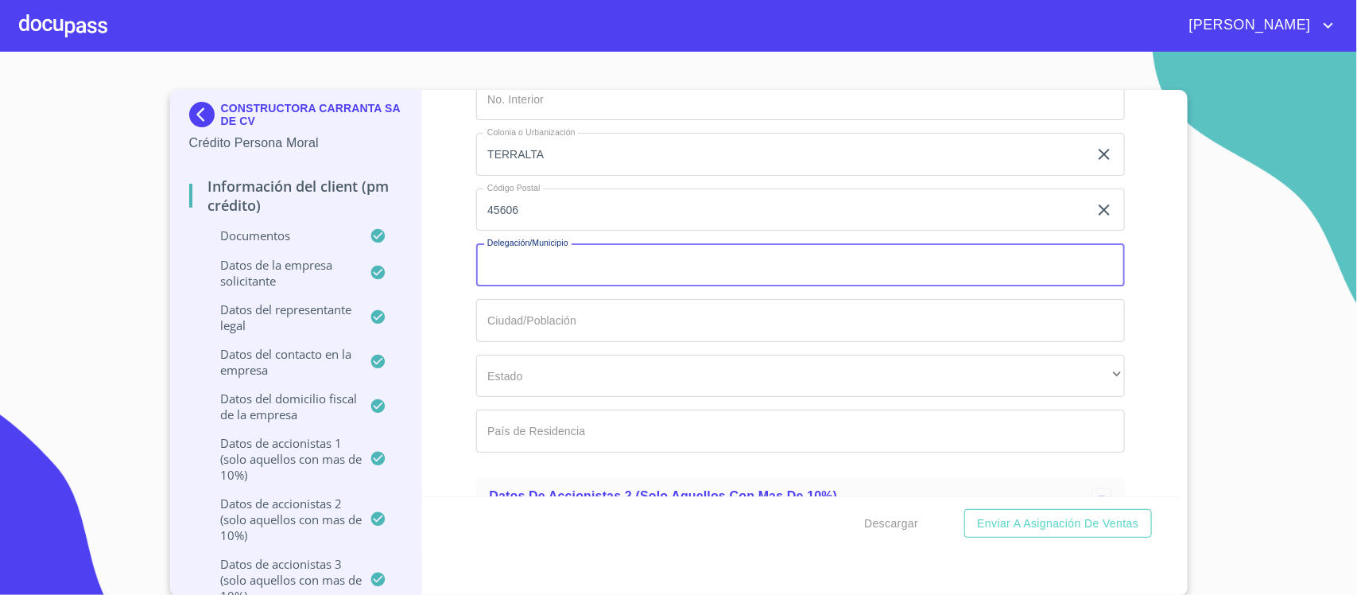
paste input "TLAQUEPAQUE"
type input "TLAQUEPAQUE"
click at [538, 331] on input "Documento de identificación representante legal.   *" at bounding box center [800, 320] width 649 height 43
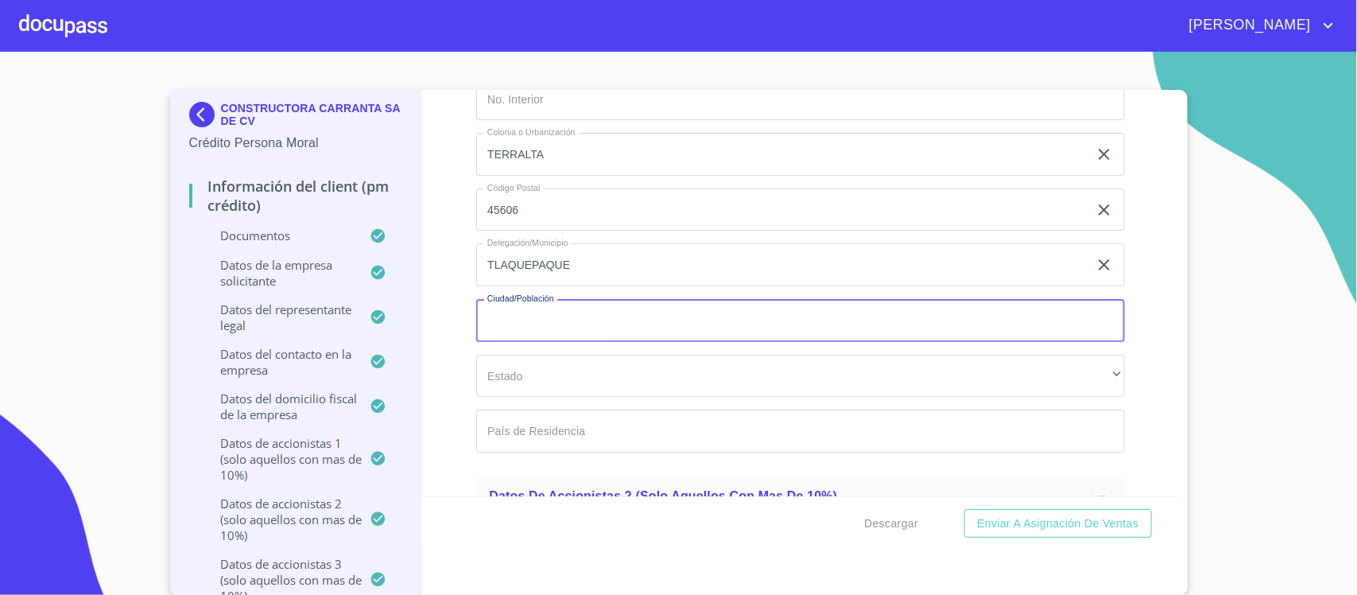
paste input "TLAQUEPAQUE"
type input "TLAQUEPAQUE"
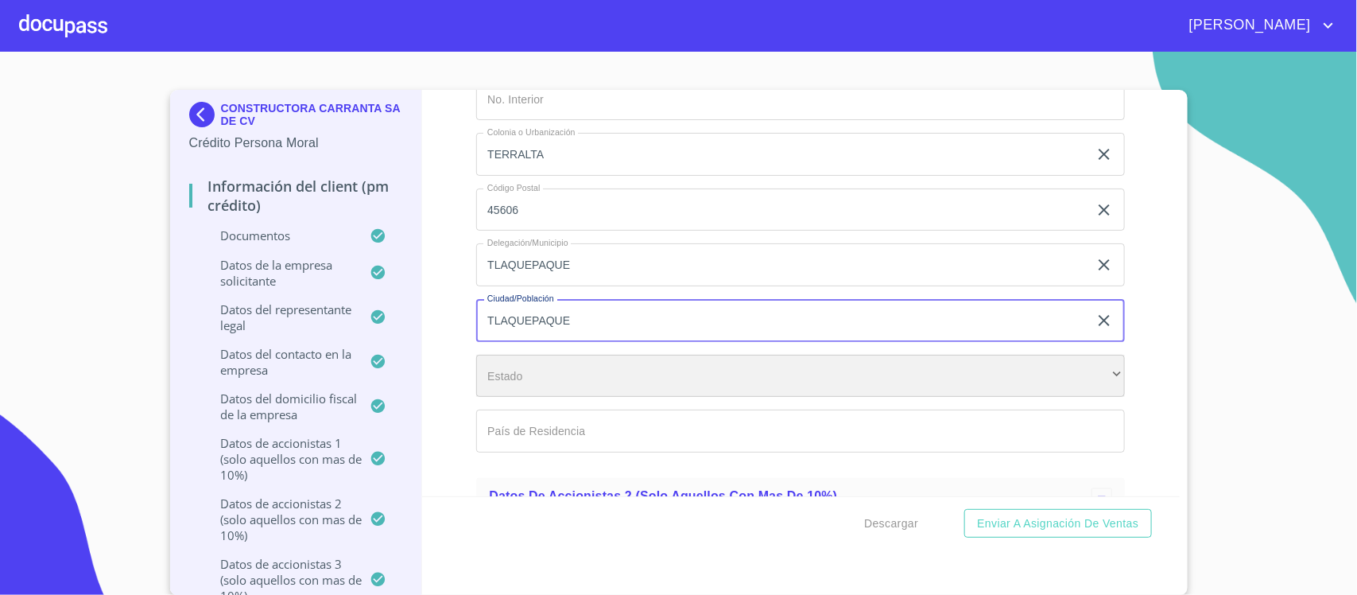
click at [553, 382] on div "​" at bounding box center [800, 376] width 649 height 43
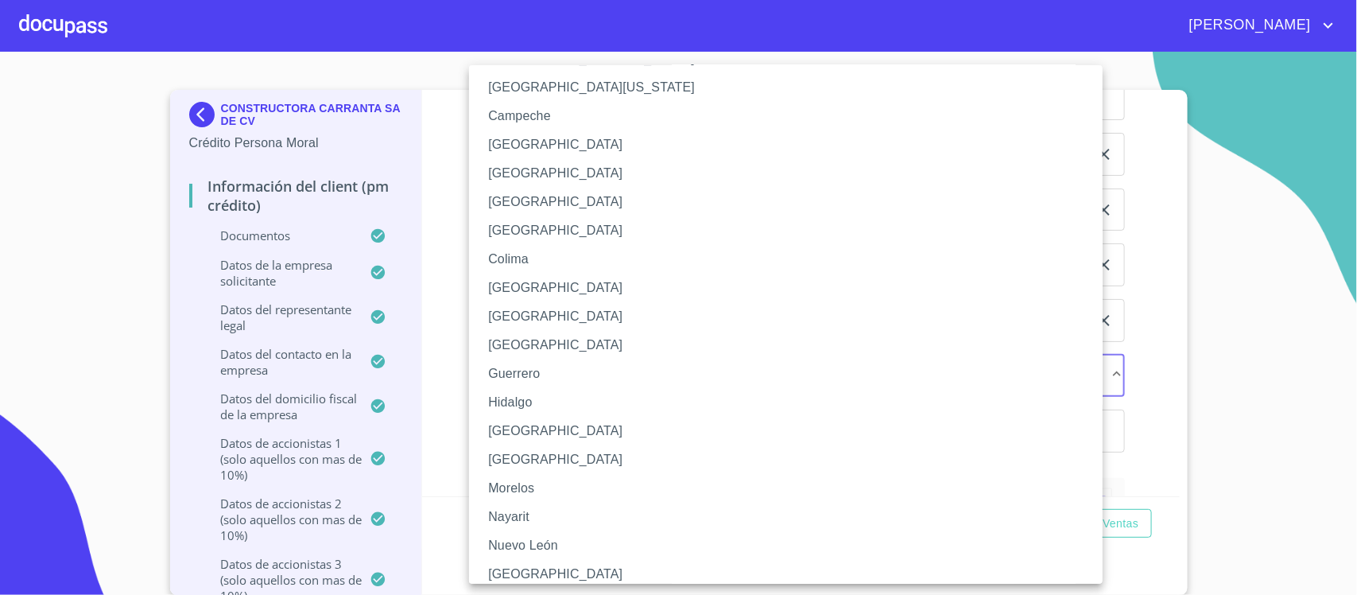
scroll to position [99, 0]
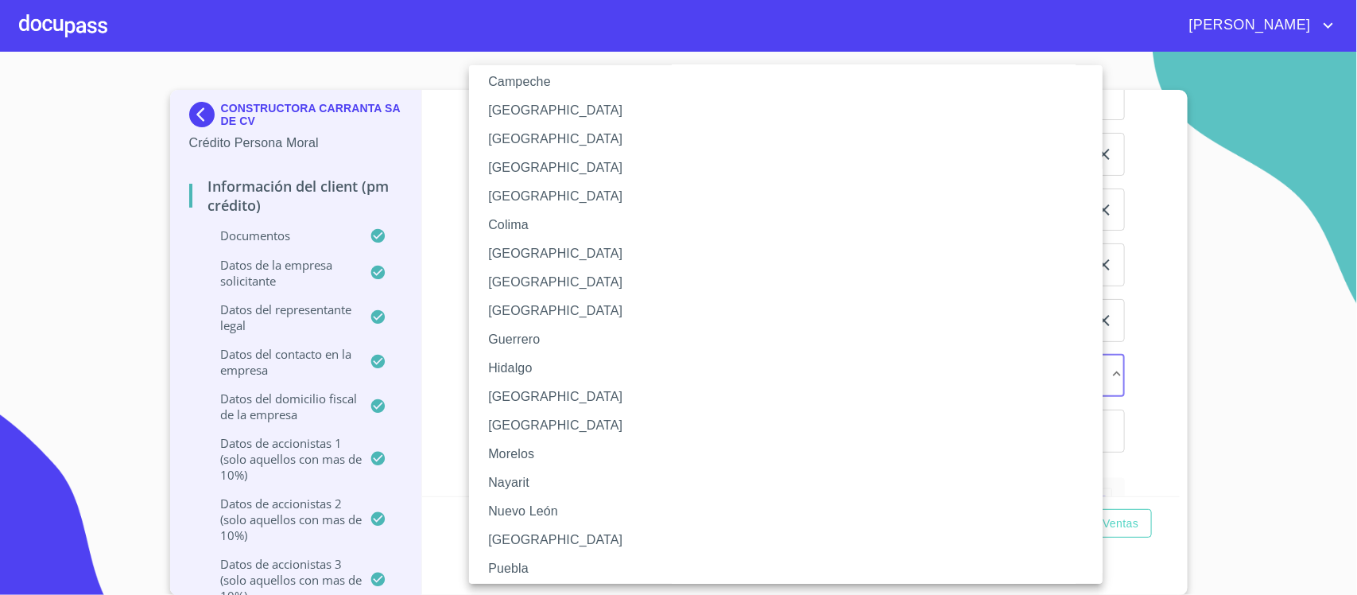
click at [506, 395] on li "[GEOGRAPHIC_DATA]" at bounding box center [793, 396] width 649 height 29
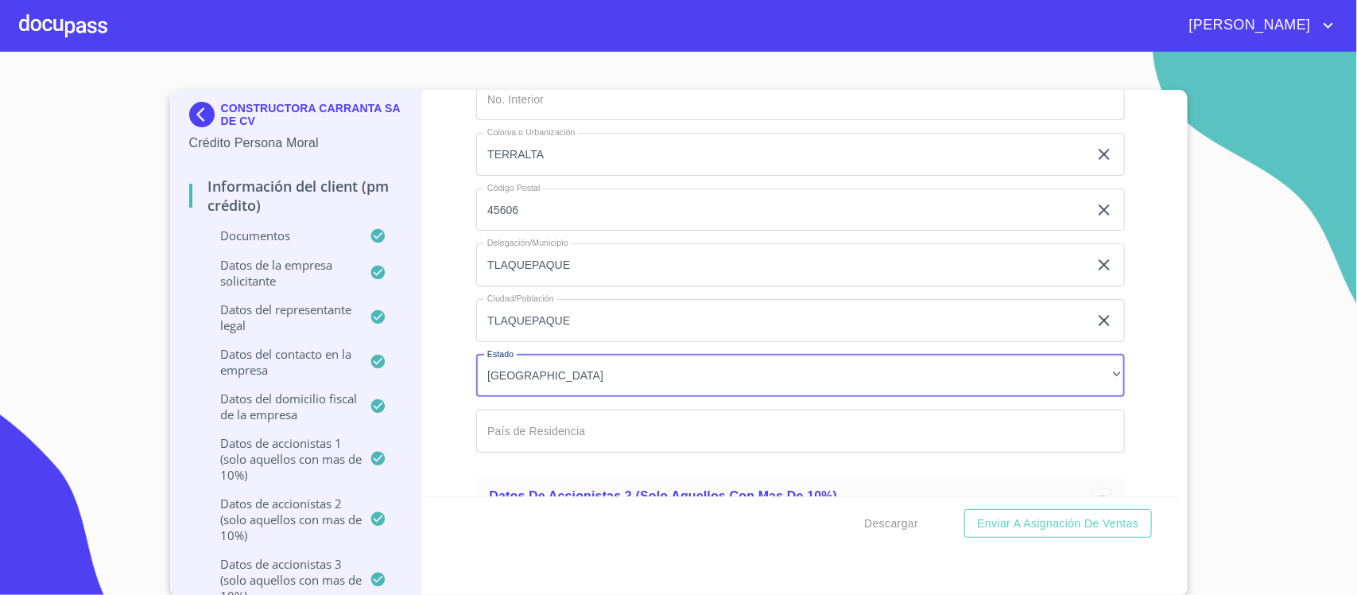
click at [518, 437] on input "Documento de identificación representante legal.   *" at bounding box center [800, 430] width 649 height 43
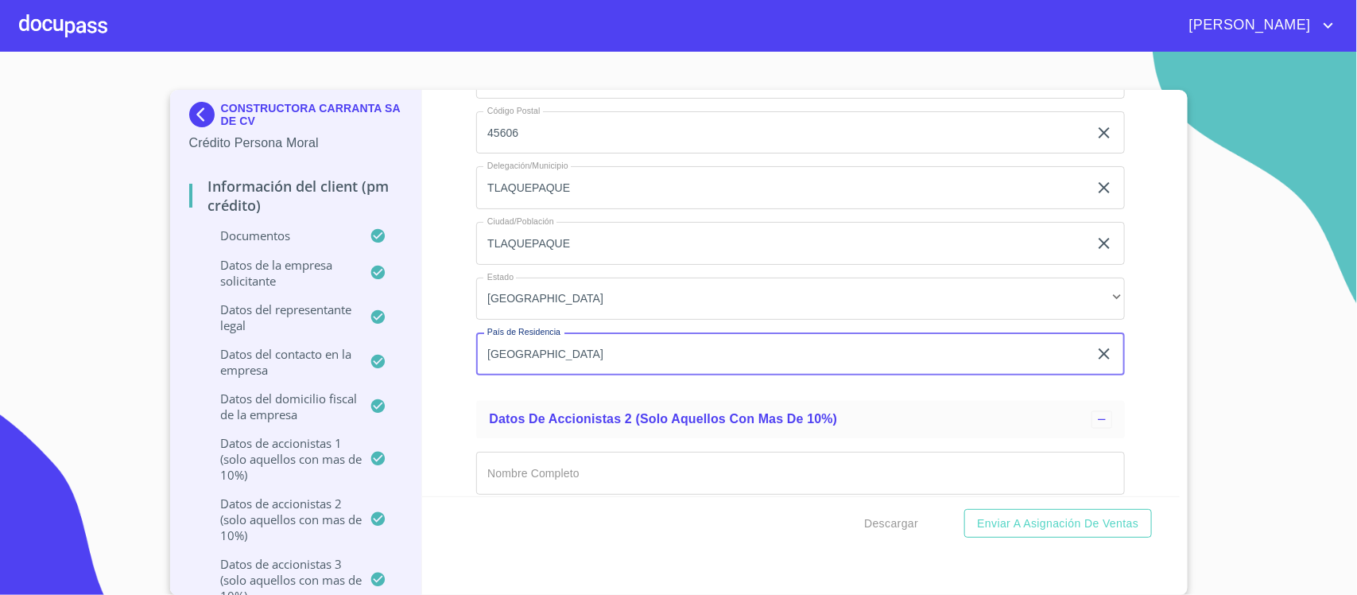
scroll to position [14889, 0]
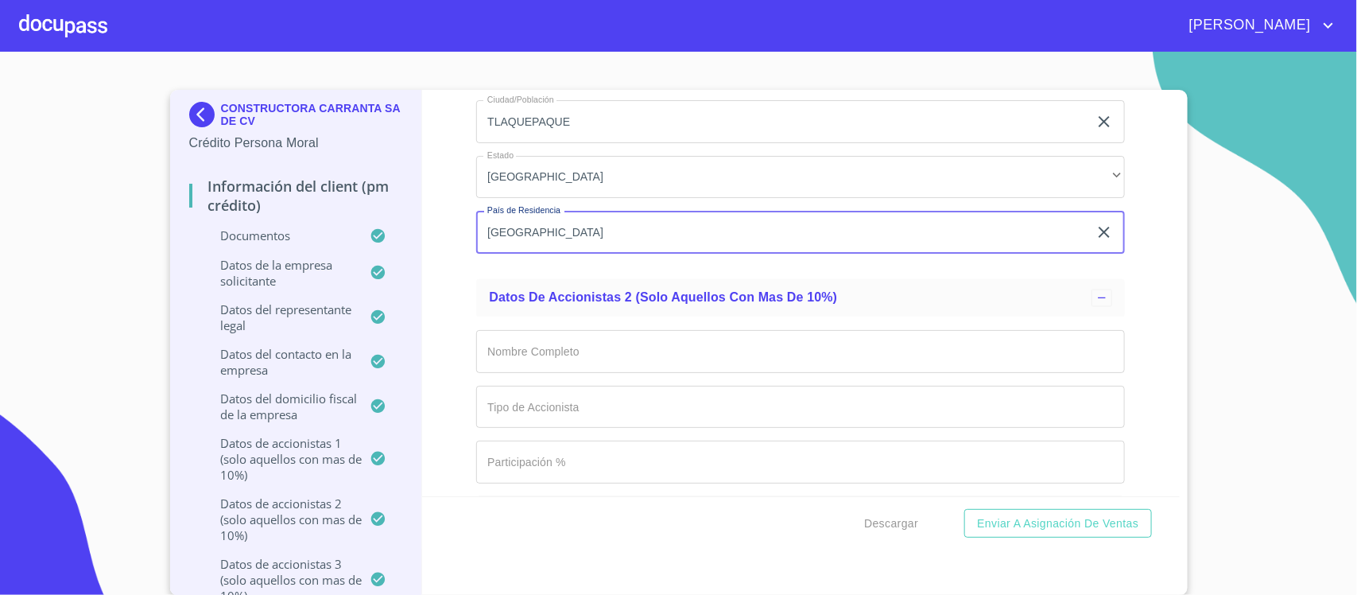
type input "[GEOGRAPHIC_DATA]"
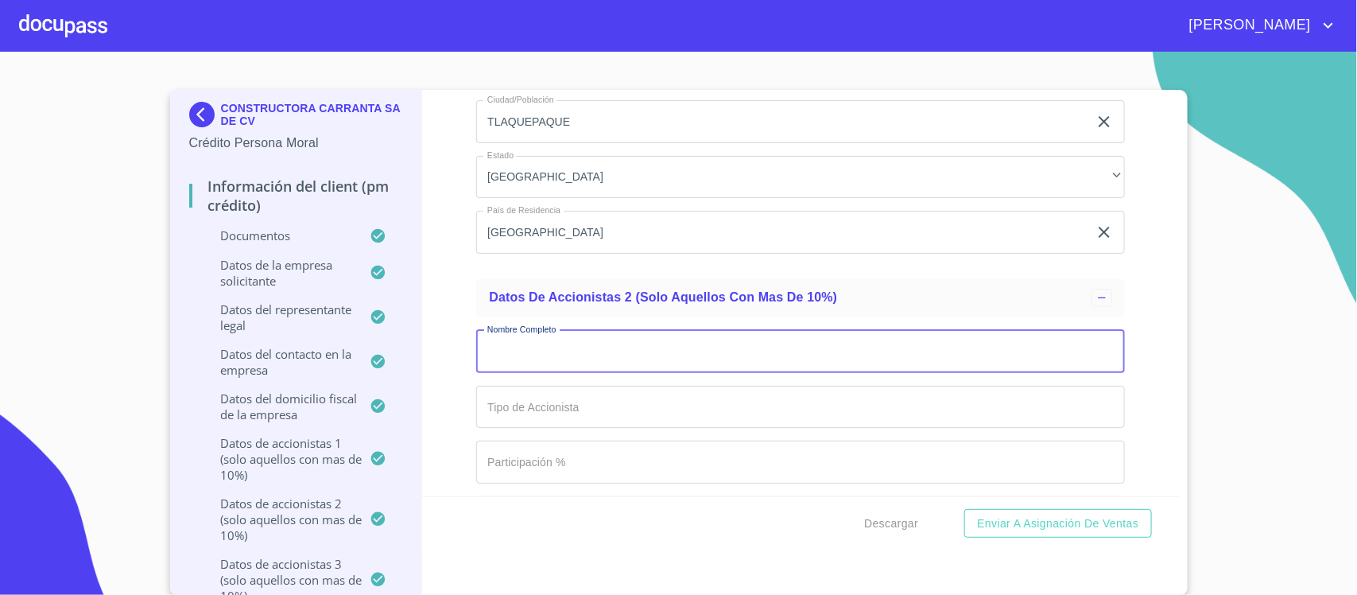
paste input "[PERSON_NAME] [PERSON_NAME]"
type input "[PERSON_NAME] [PERSON_NAME]"
click at [570, 416] on input "Documento de identificación representante legal.   *" at bounding box center [800, 407] width 649 height 43
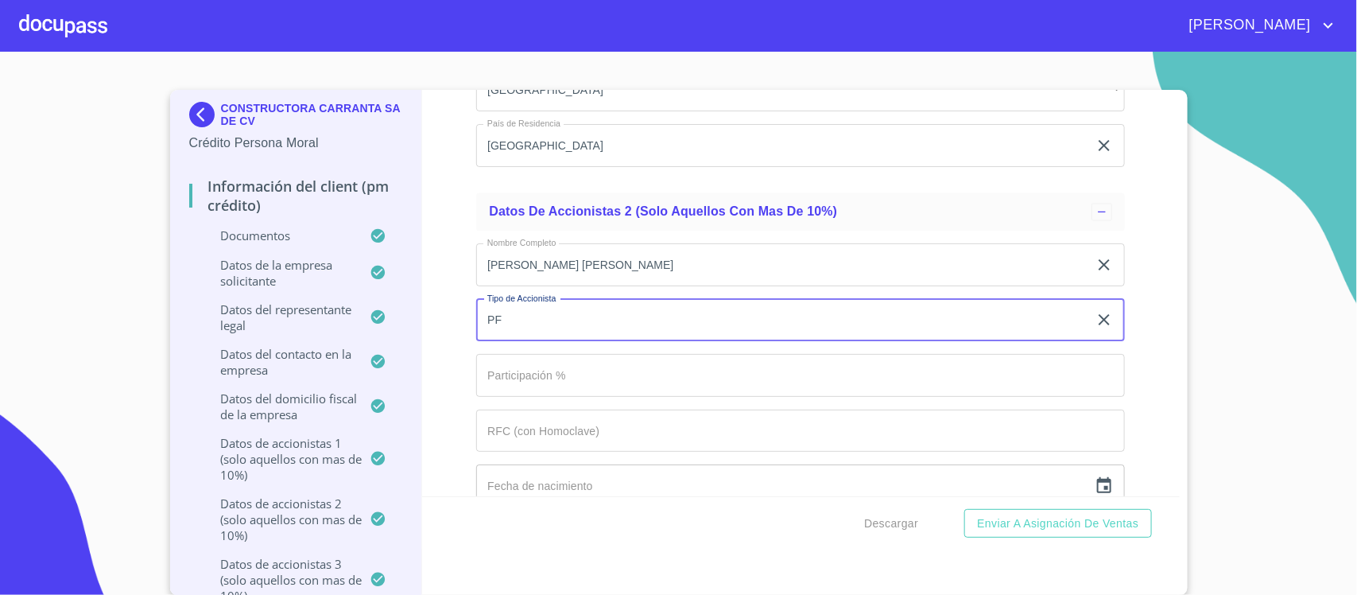
scroll to position [15088, 0]
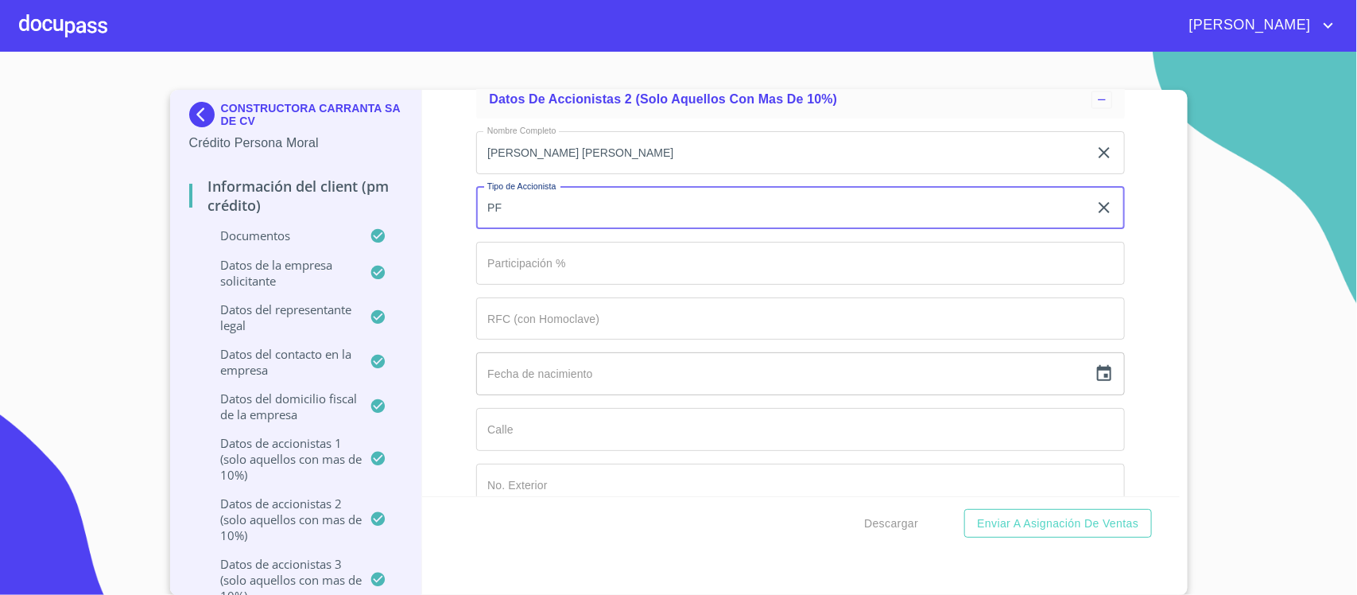
type input "PF"
click at [531, 252] on input "Documento de identificación representante legal.   *" at bounding box center [800, 263] width 649 height 43
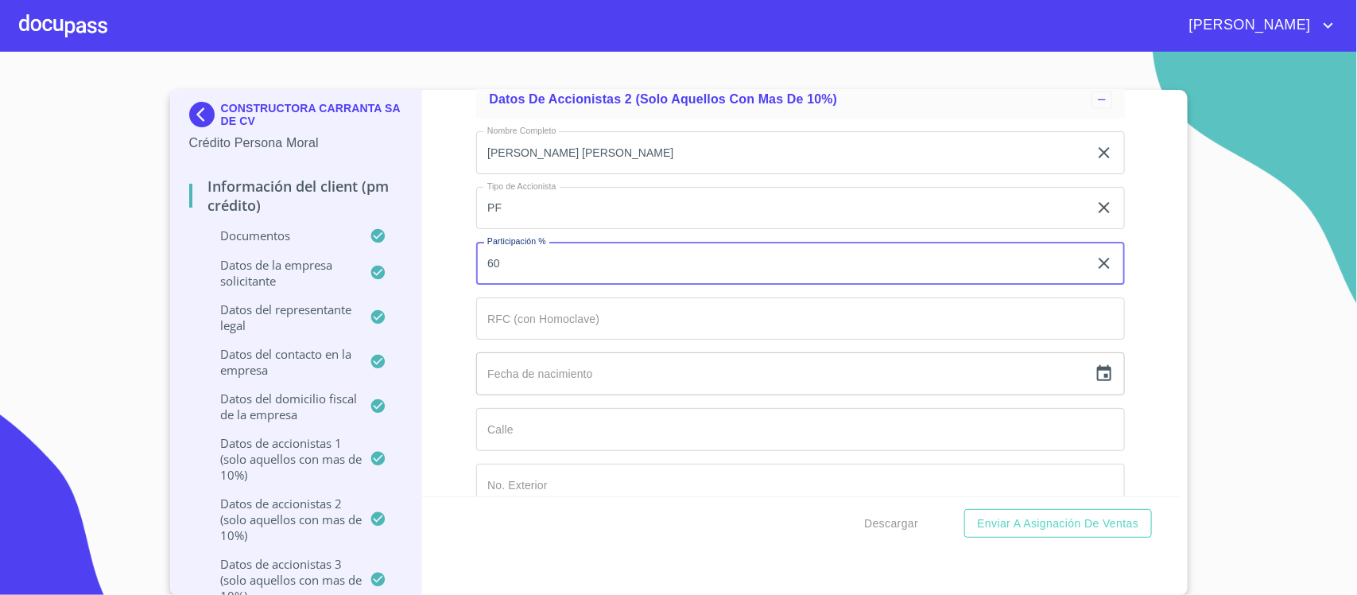
type input "60"
click at [547, 332] on input "Documento de identificación representante legal.   *" at bounding box center [800, 318] width 649 height 43
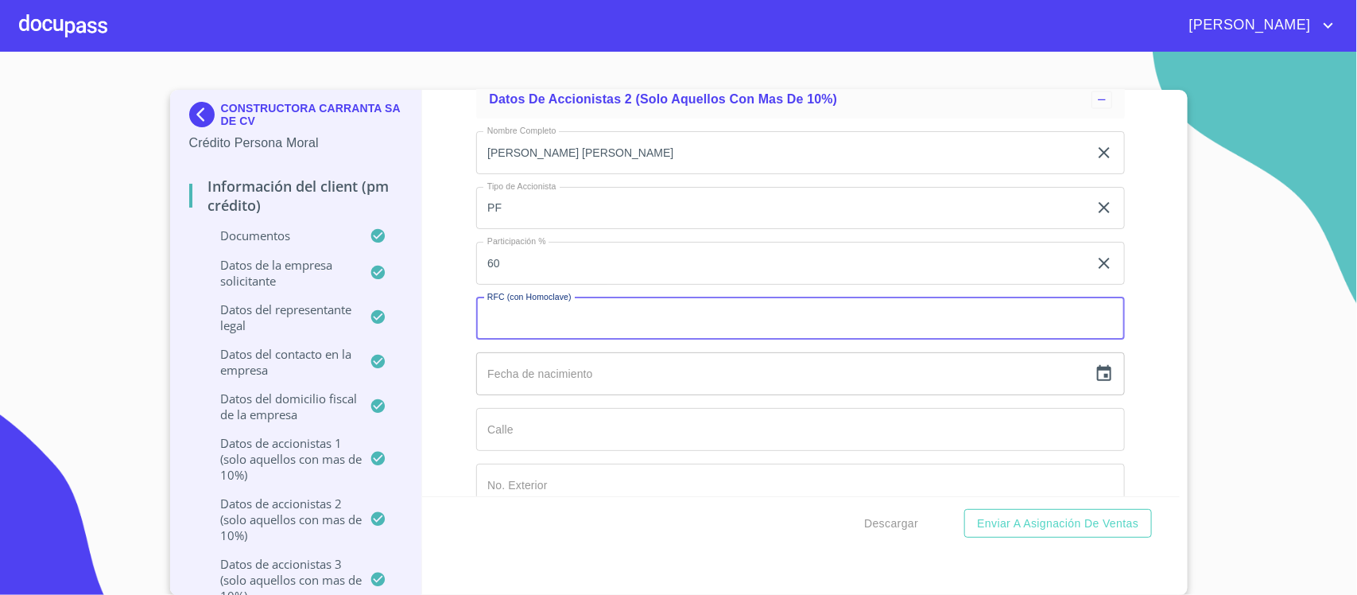
paste input "CACM780420Q18"
type input "CACM780420Q18"
click at [1095, 382] on icon "button" at bounding box center [1104, 373] width 19 height 19
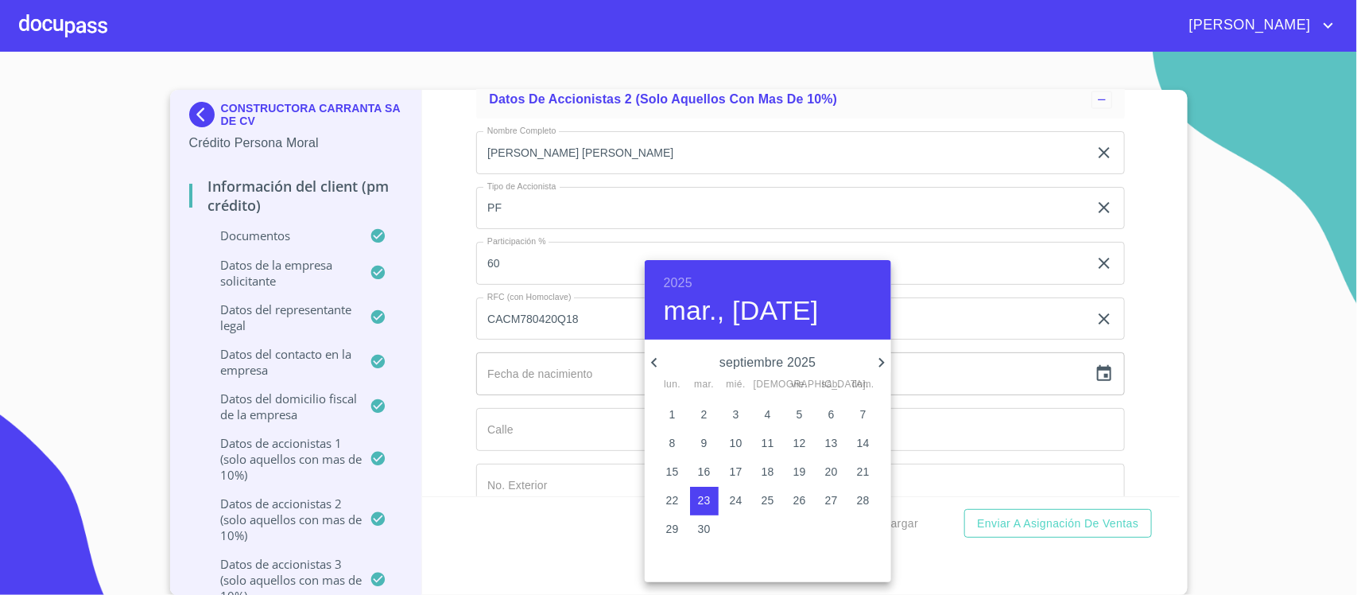
click at [673, 287] on h6 "2025" at bounding box center [678, 283] width 29 height 22
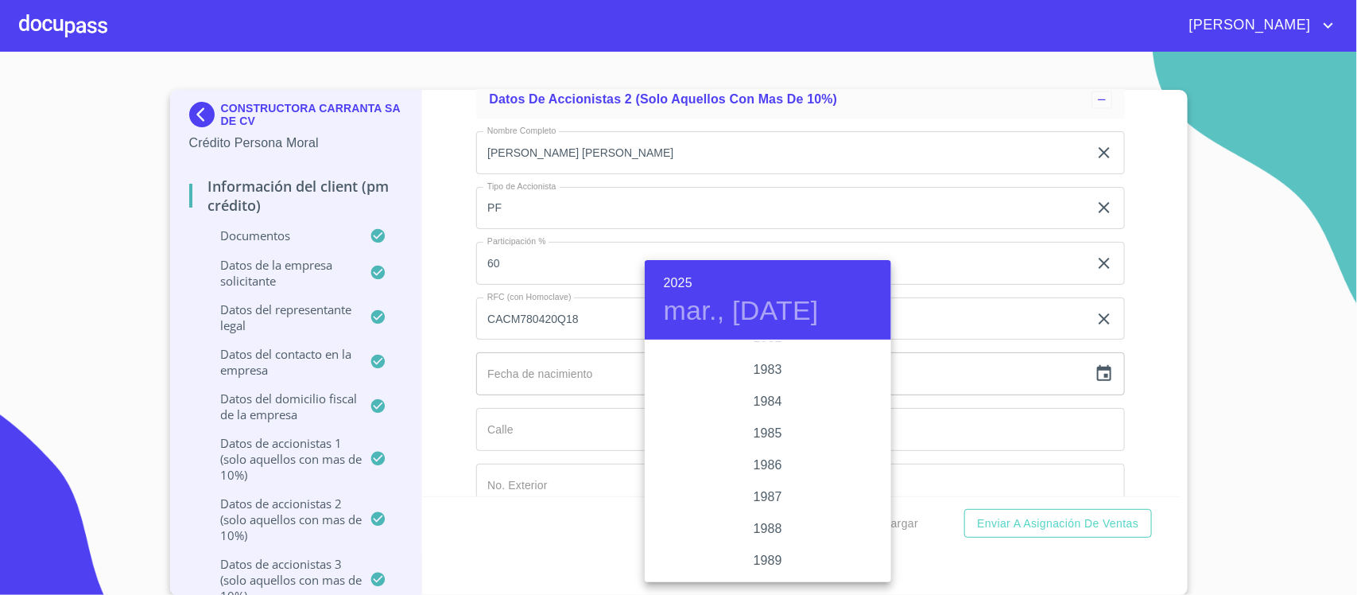
scroll to position [1624, 0]
click at [775, 417] on div "1978" at bounding box center [768, 420] width 246 height 32
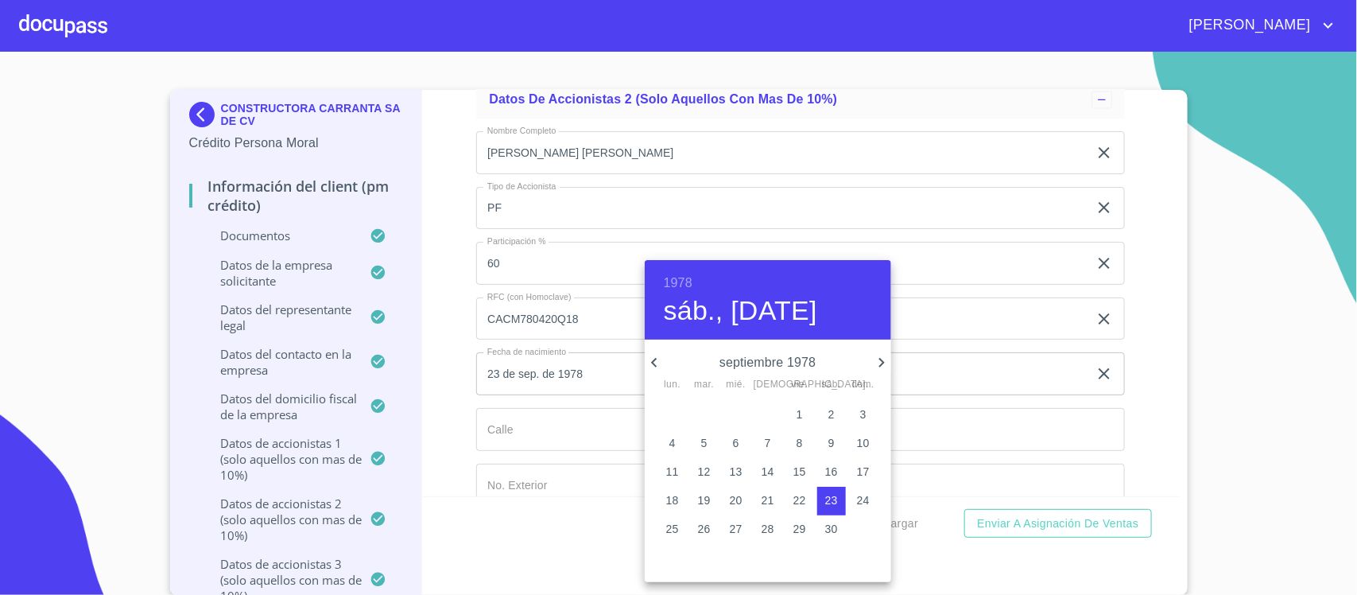
click at [654, 358] on icon "button" at bounding box center [654, 362] width 19 height 19
click at [653, 358] on icon "button" at bounding box center [654, 362] width 19 height 19
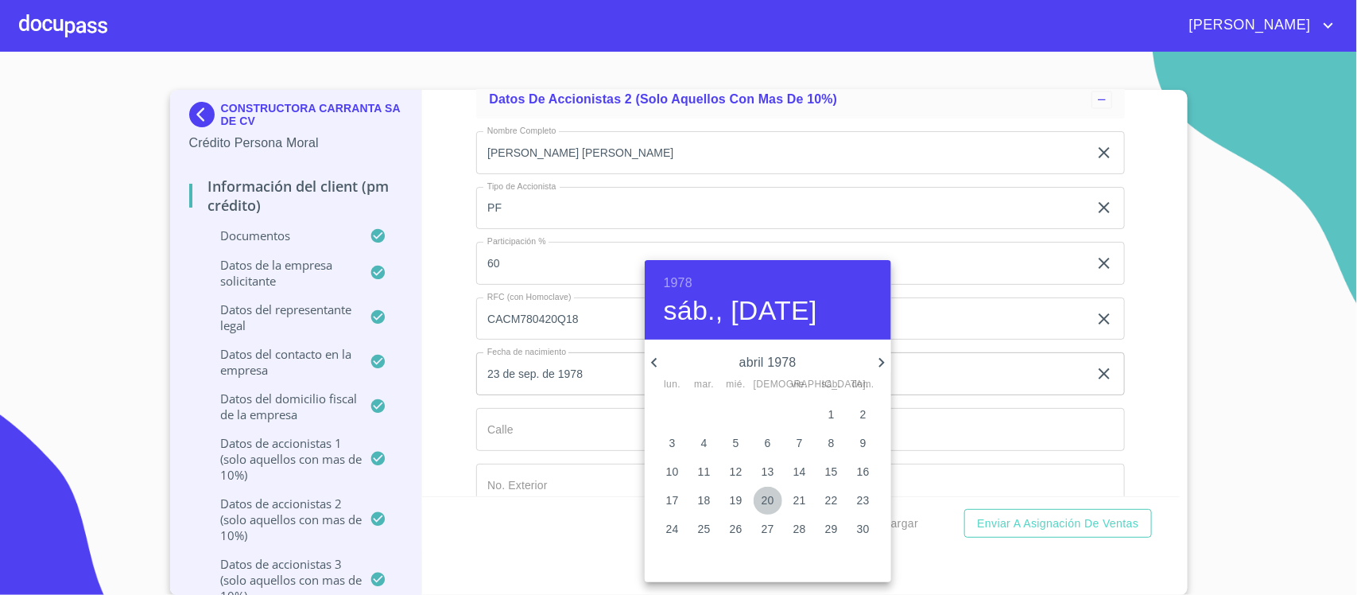
click at [764, 499] on p "20" at bounding box center [768, 500] width 13 height 16
type input "20 de abr. de 1978"
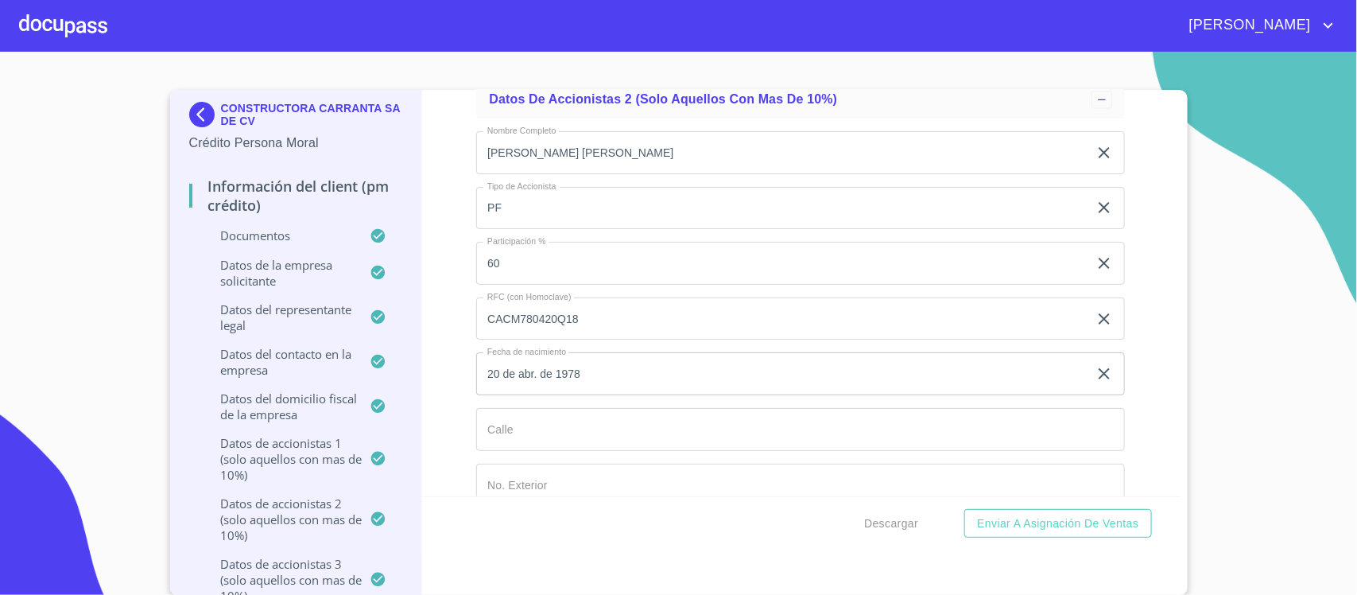
click at [498, 444] on input "Documento de identificación representante legal.   *" at bounding box center [800, 429] width 649 height 43
paste input "TIERRA DE UNICORNIO"
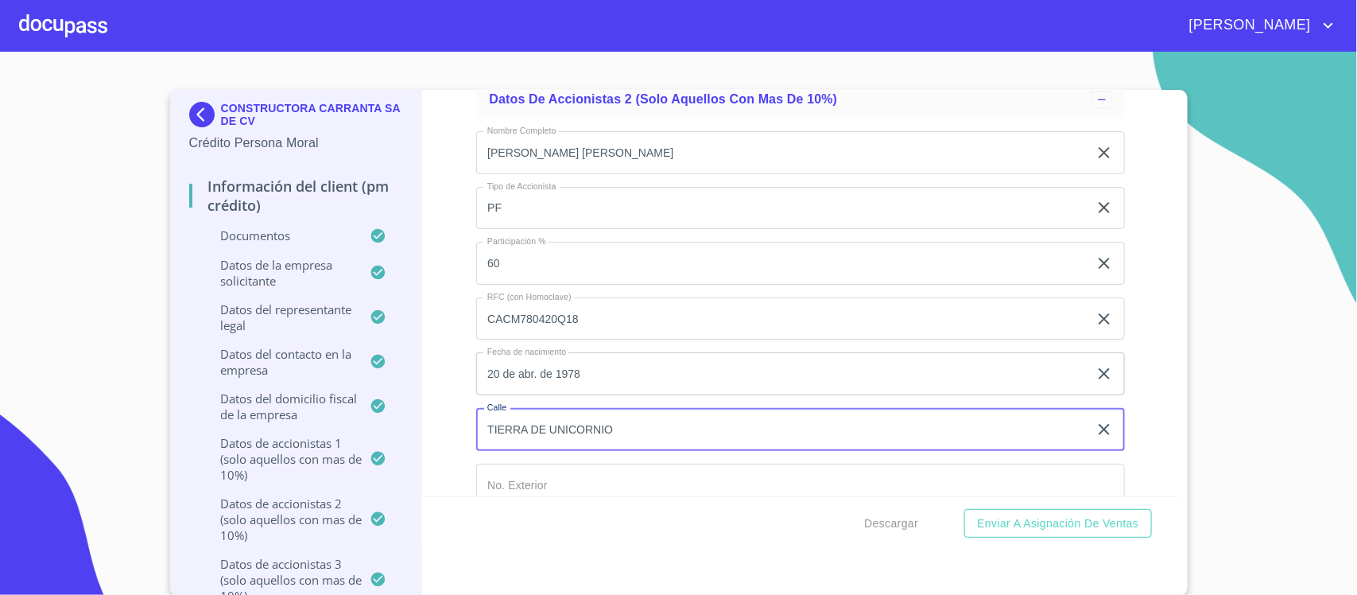
type input "TIERRA DE UNICORNIO"
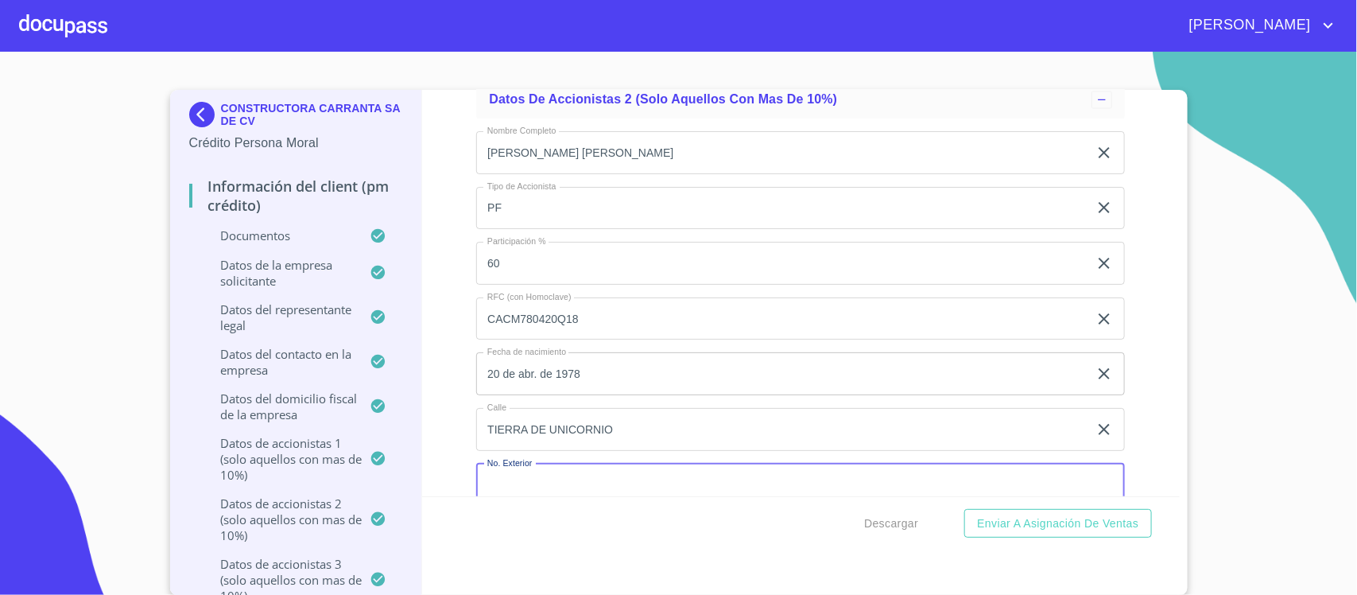
scroll to position [15108, 0]
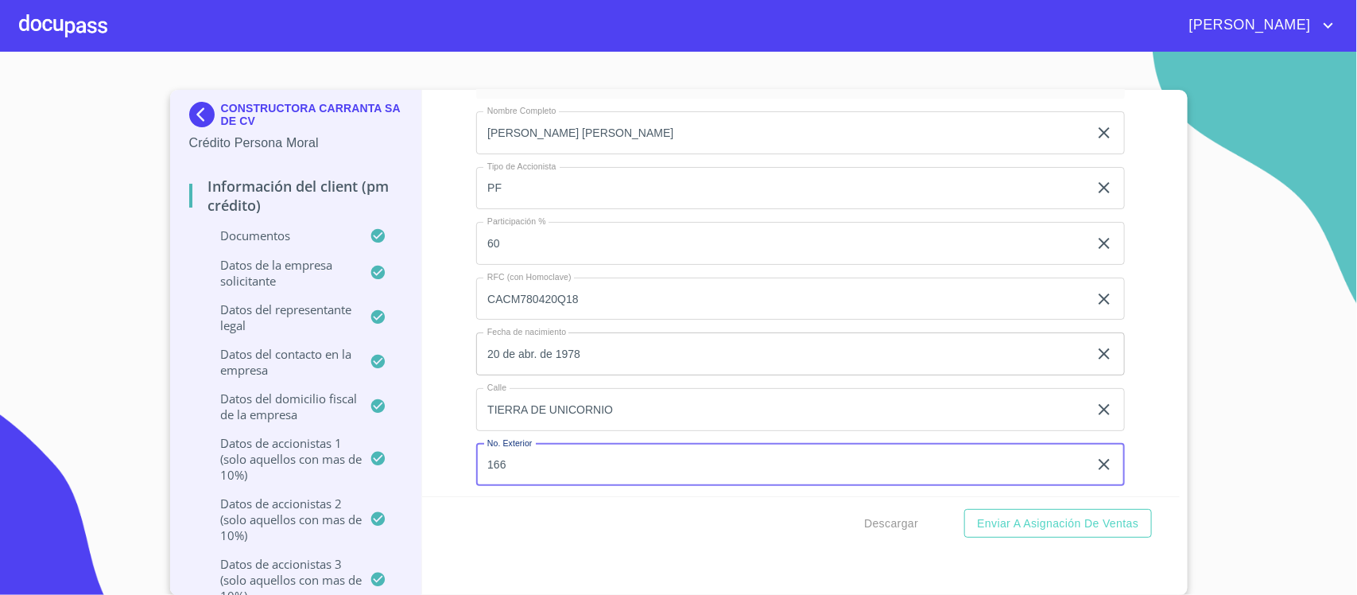
type input "166"
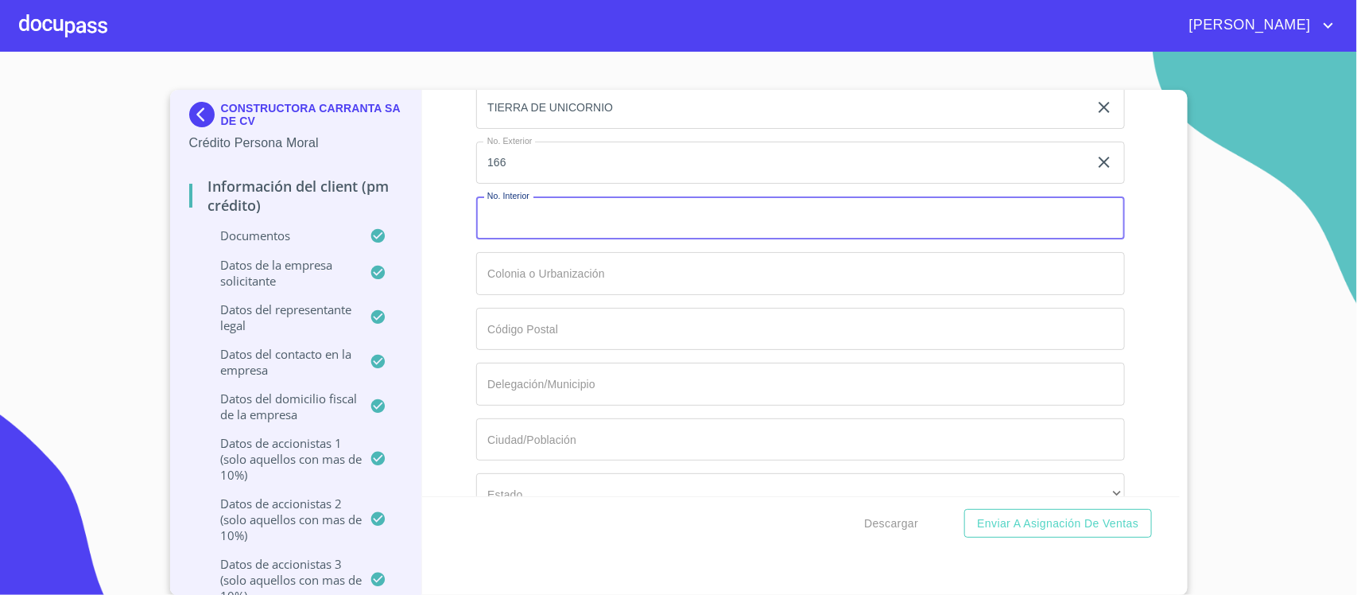
scroll to position [15445, 0]
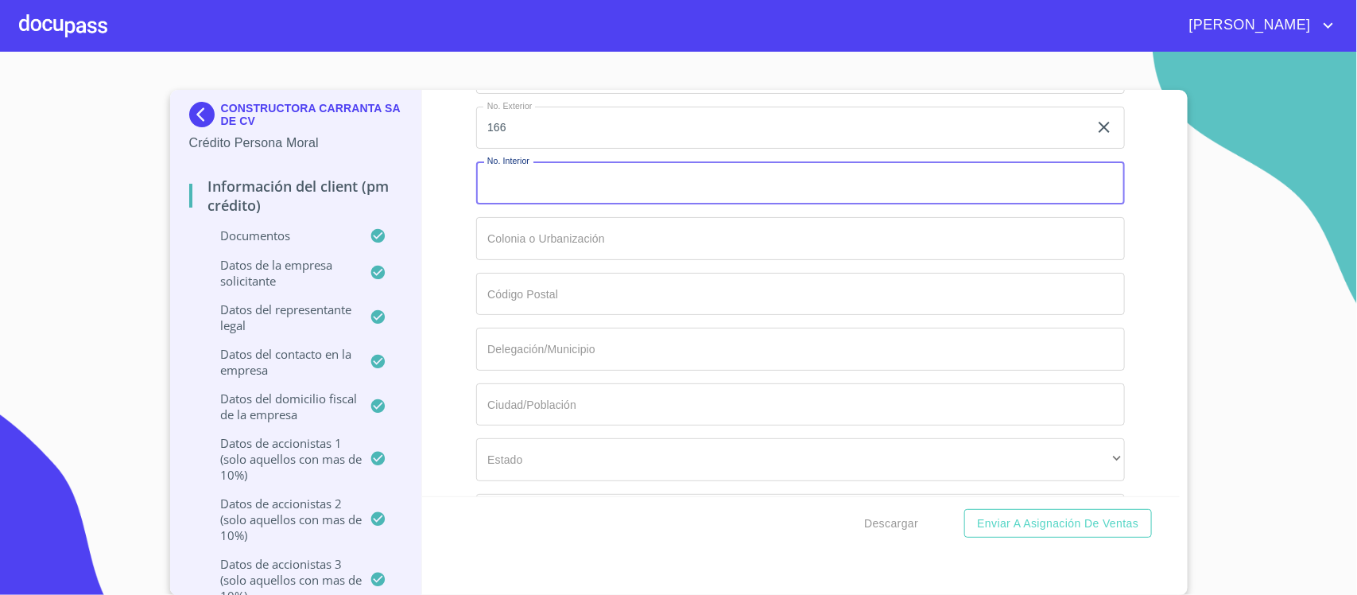
click at [525, 260] on input "Documento de identificación representante legal.   *" at bounding box center [800, 238] width 649 height 43
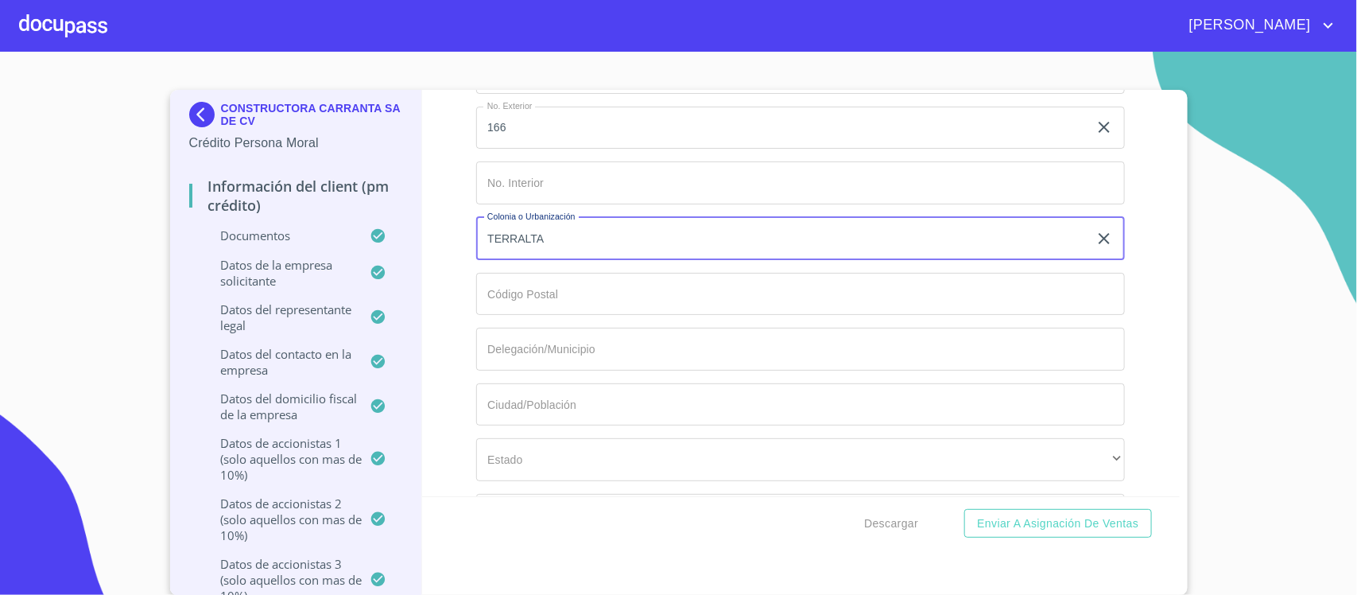
type input "TERRALTA"
click at [522, 303] on input "Documento de identificación representante legal.   *" at bounding box center [800, 294] width 649 height 43
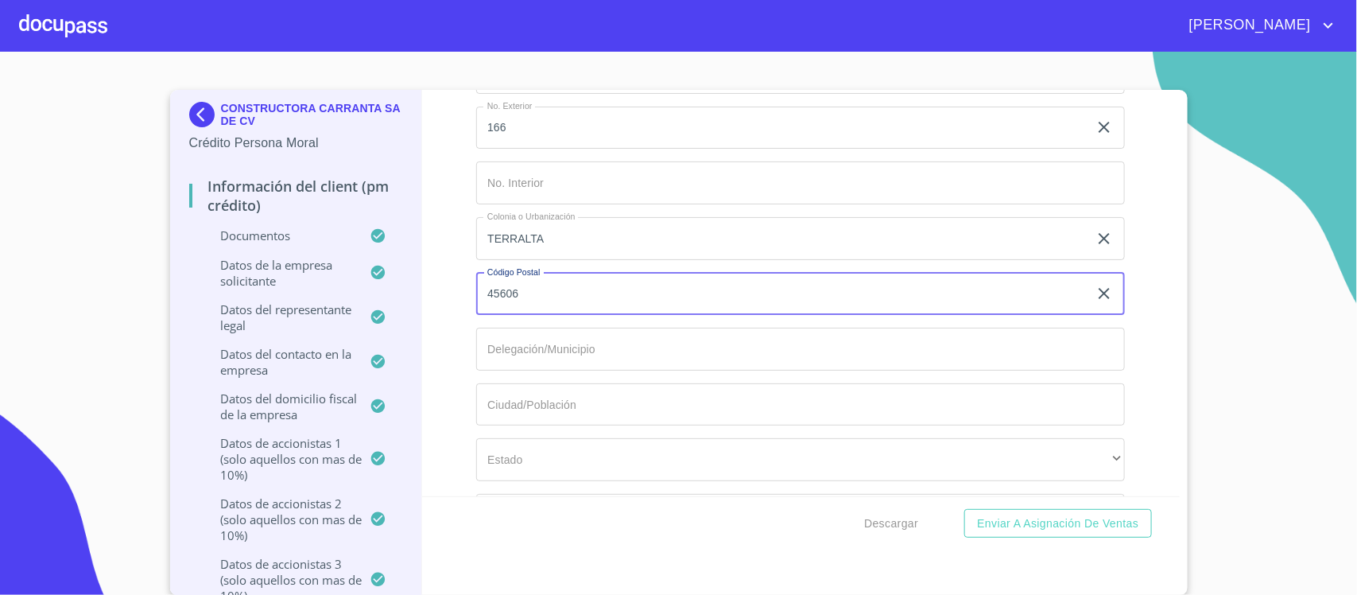
type input "45606"
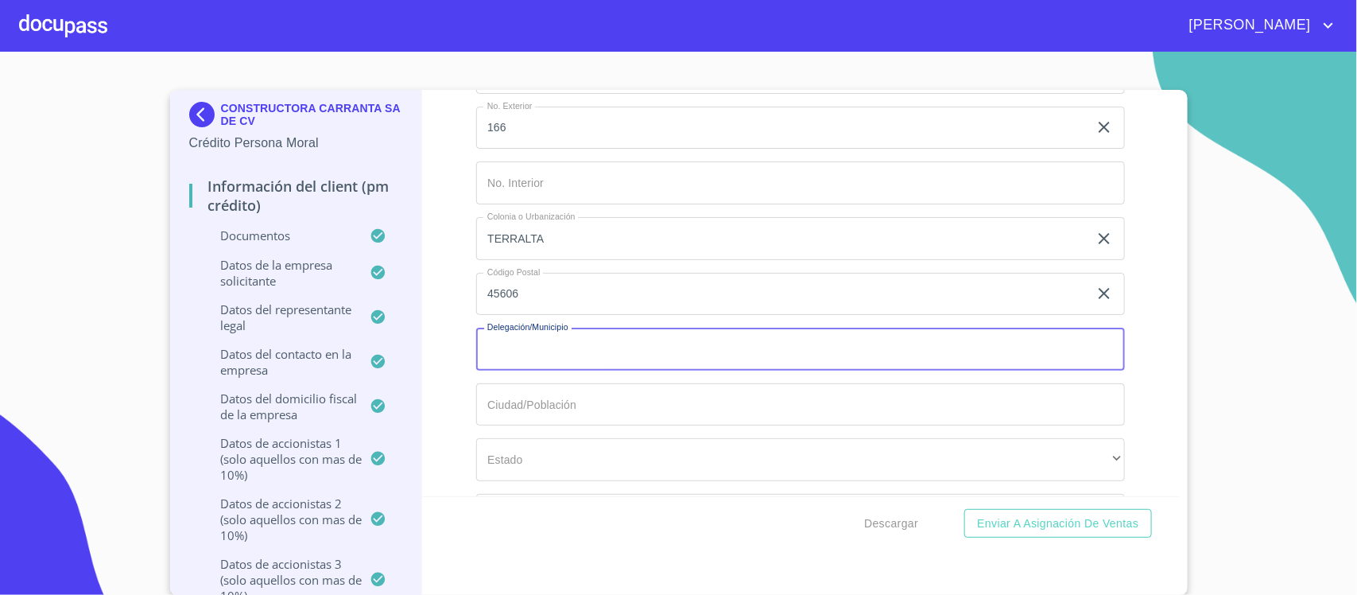
paste input "TLAQUEPAQUE"
type input "TLAQUEPAQUE"
click at [523, 425] on input "Documento de identificación representante legal.   *" at bounding box center [800, 404] width 649 height 43
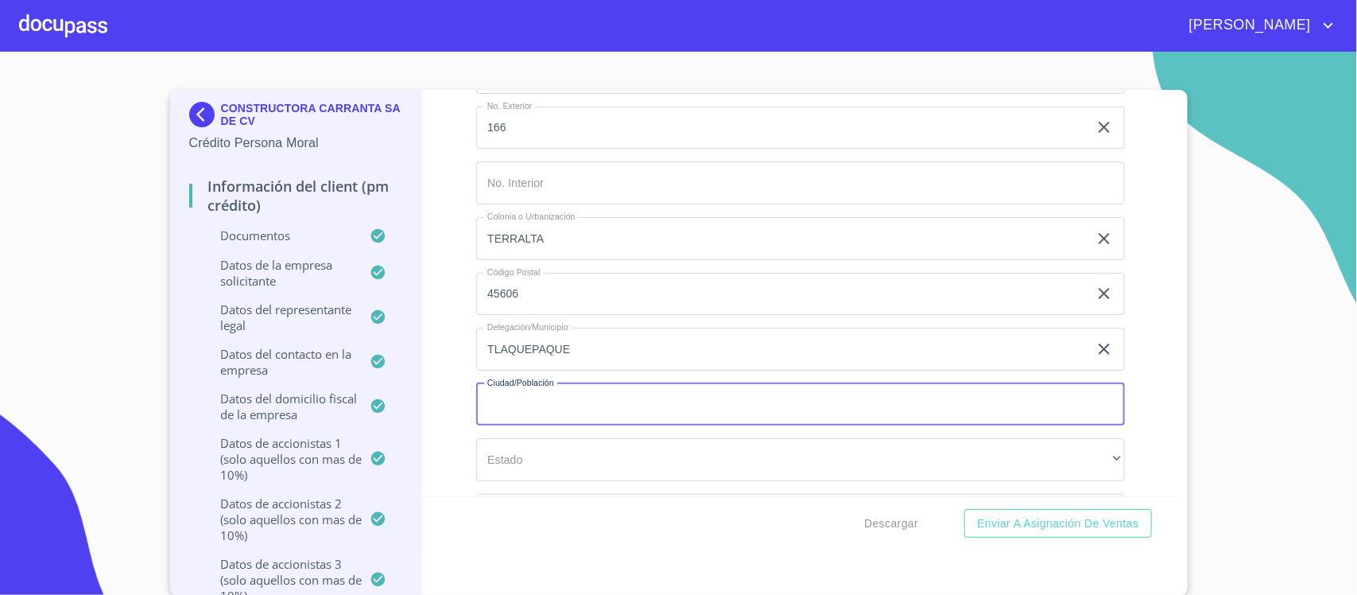
paste input "TLAQUEPAQUE"
type input "TLAQUEPAQUE"
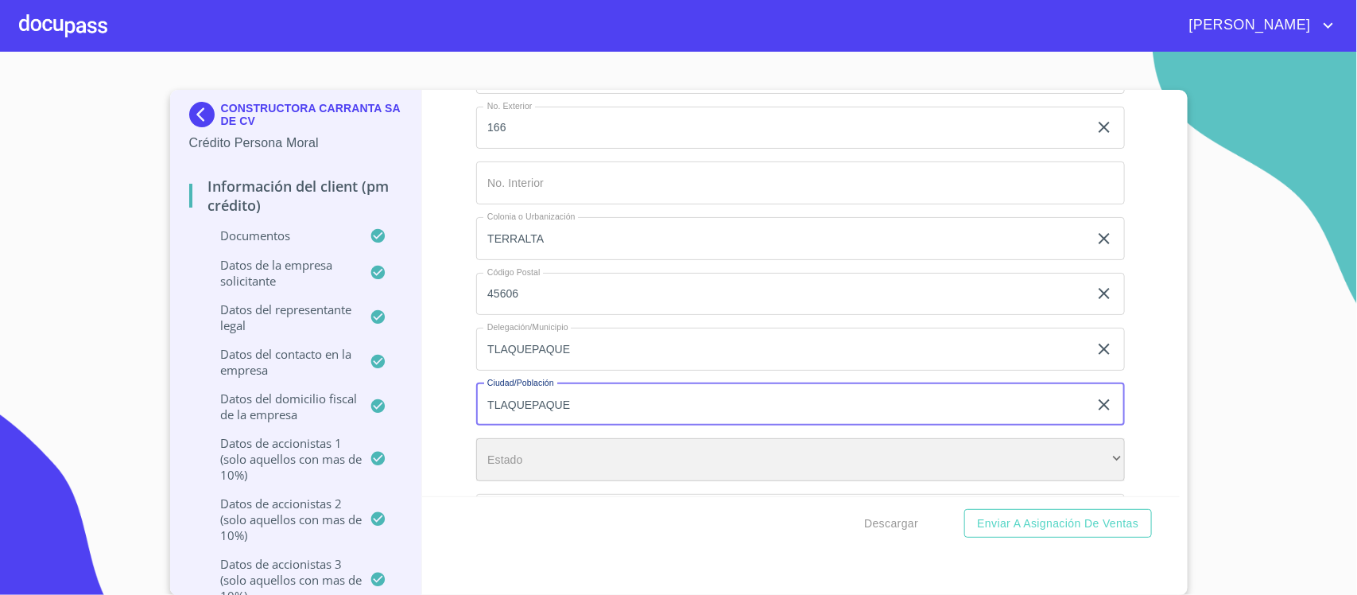
click at [510, 464] on div "​" at bounding box center [800, 459] width 649 height 43
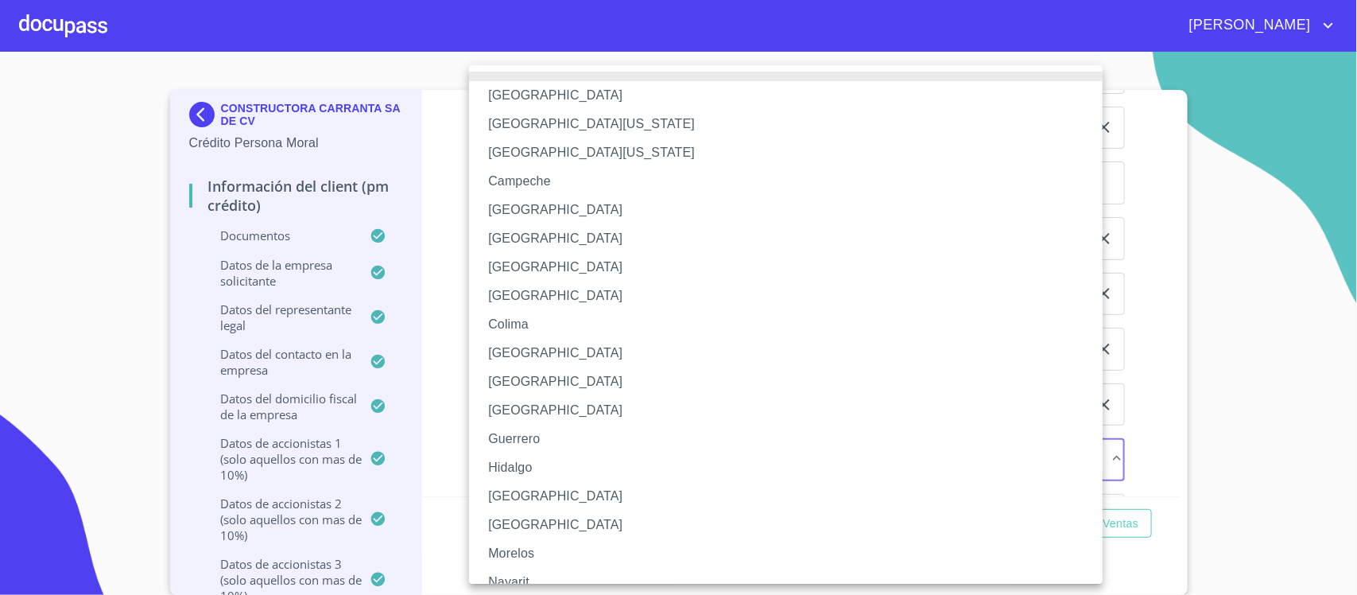
click at [503, 498] on li "[GEOGRAPHIC_DATA]" at bounding box center [793, 496] width 649 height 29
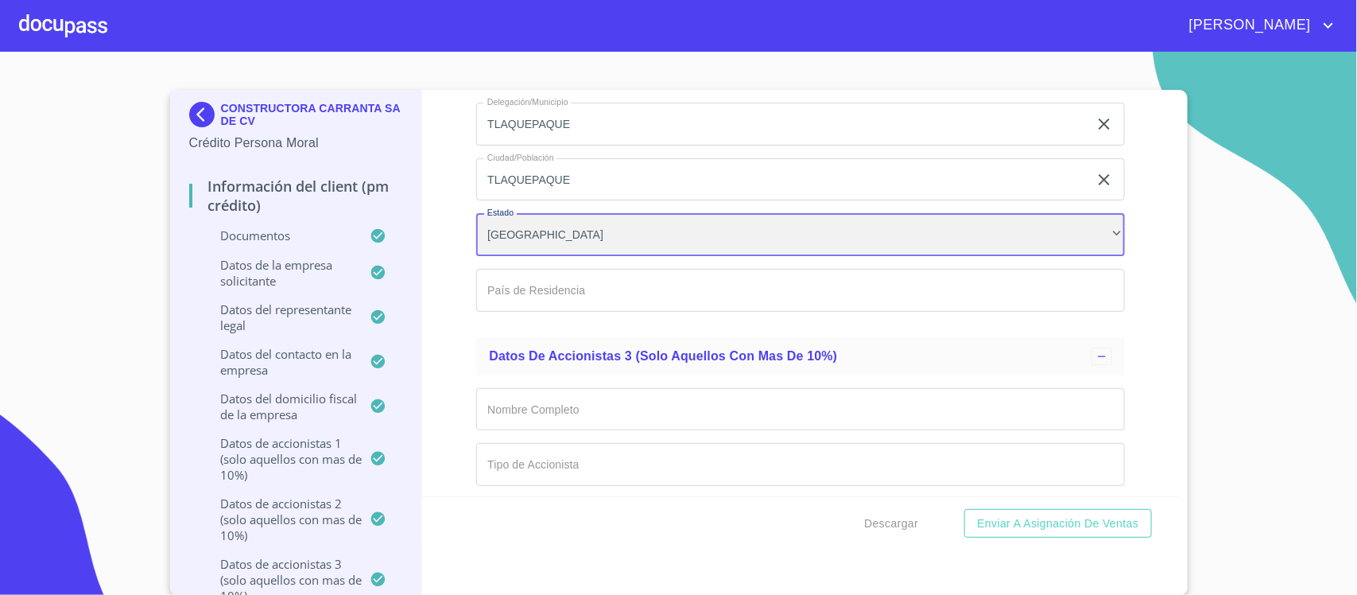
scroll to position [15743, 0]
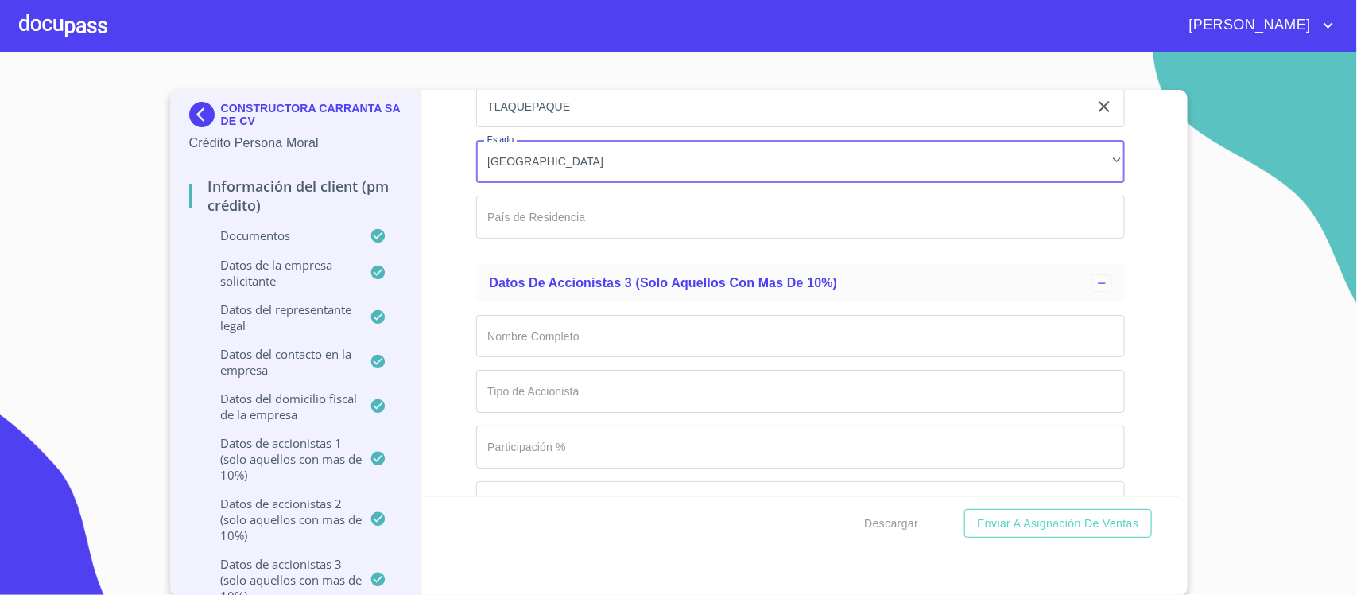
click at [575, 231] on input "Documento de identificación representante legal.   *" at bounding box center [800, 217] width 649 height 43
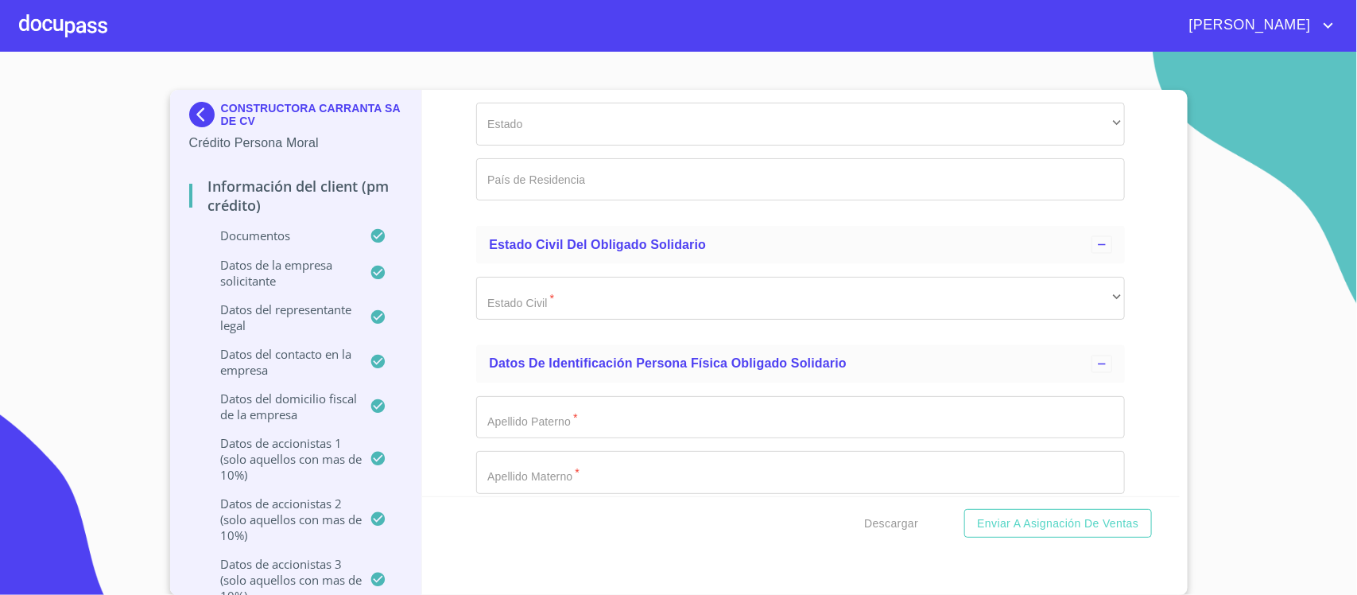
scroll to position [17532, 0]
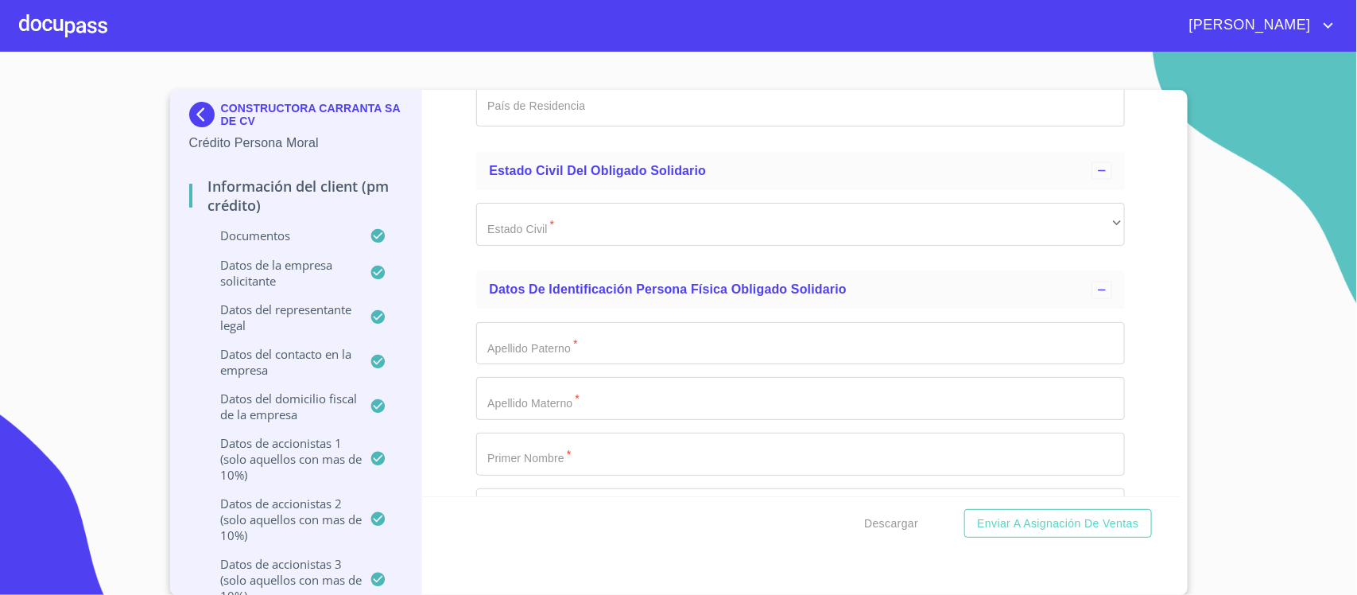
type input "[GEOGRAPHIC_DATA]"
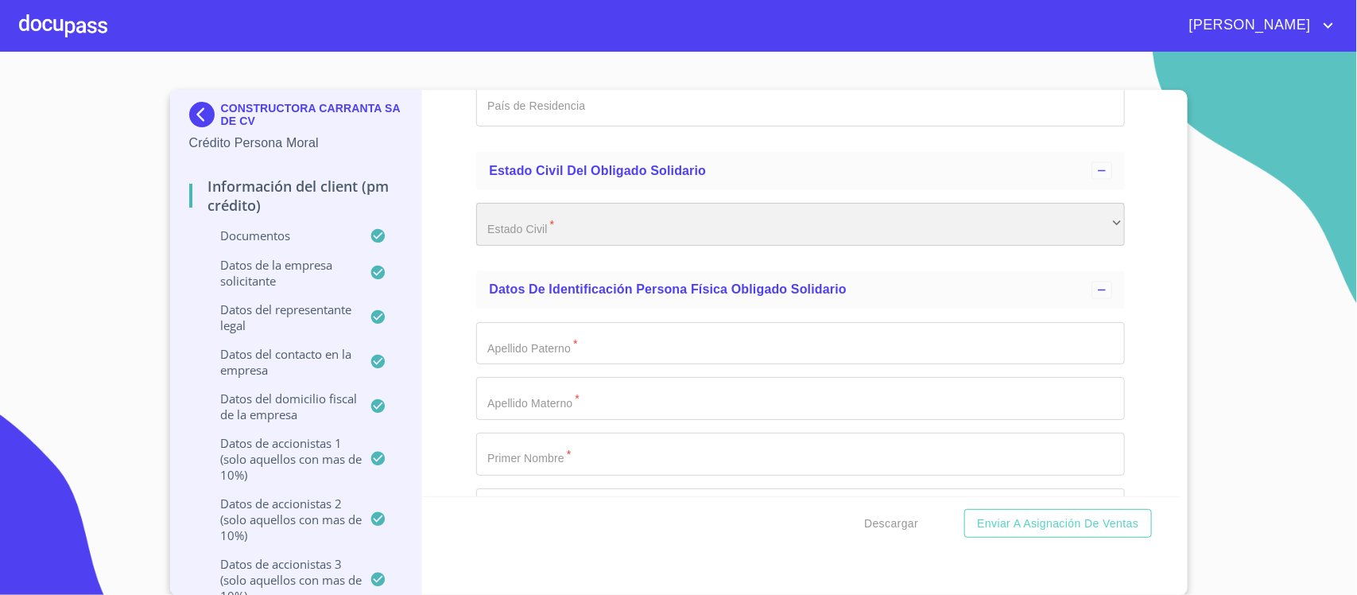
click at [579, 231] on div "​" at bounding box center [800, 224] width 649 height 43
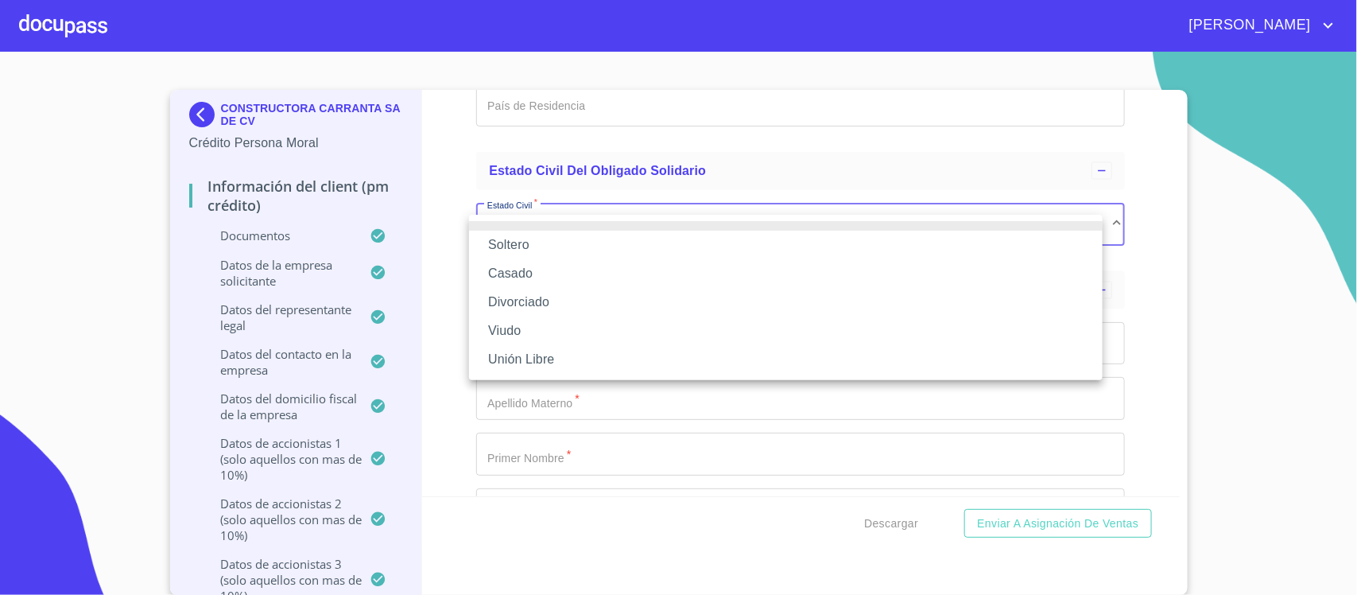
click at [522, 277] on li "Casado" at bounding box center [786, 273] width 634 height 29
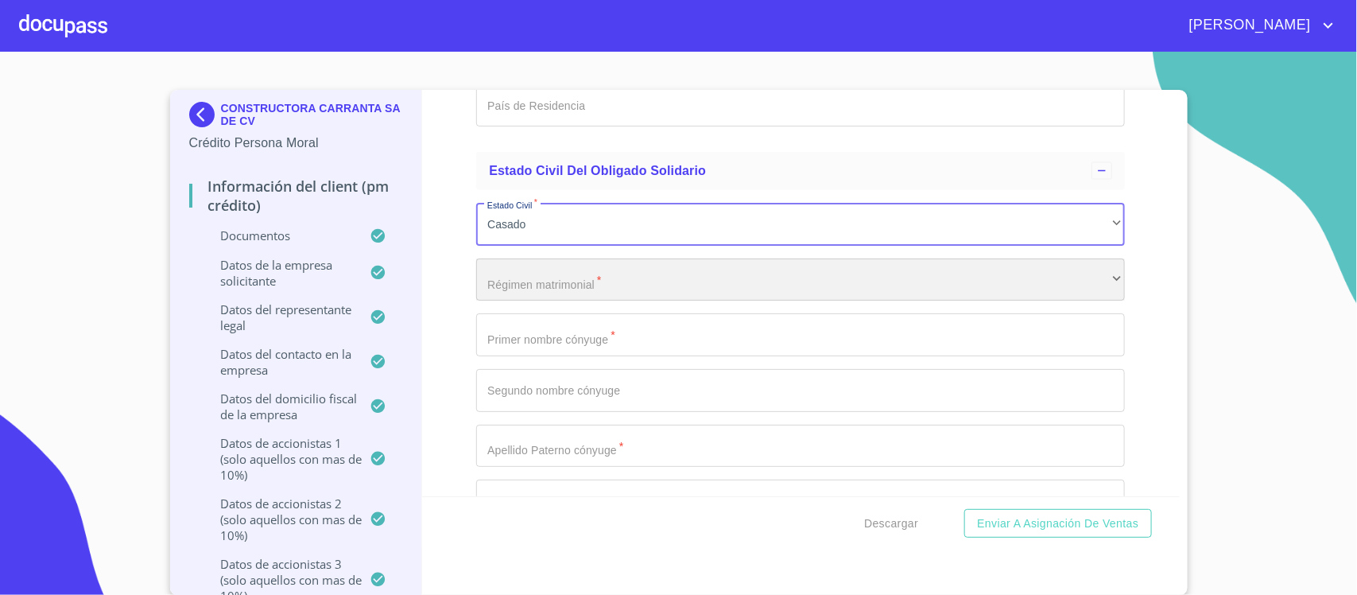
click at [519, 289] on div "​" at bounding box center [800, 279] width 649 height 43
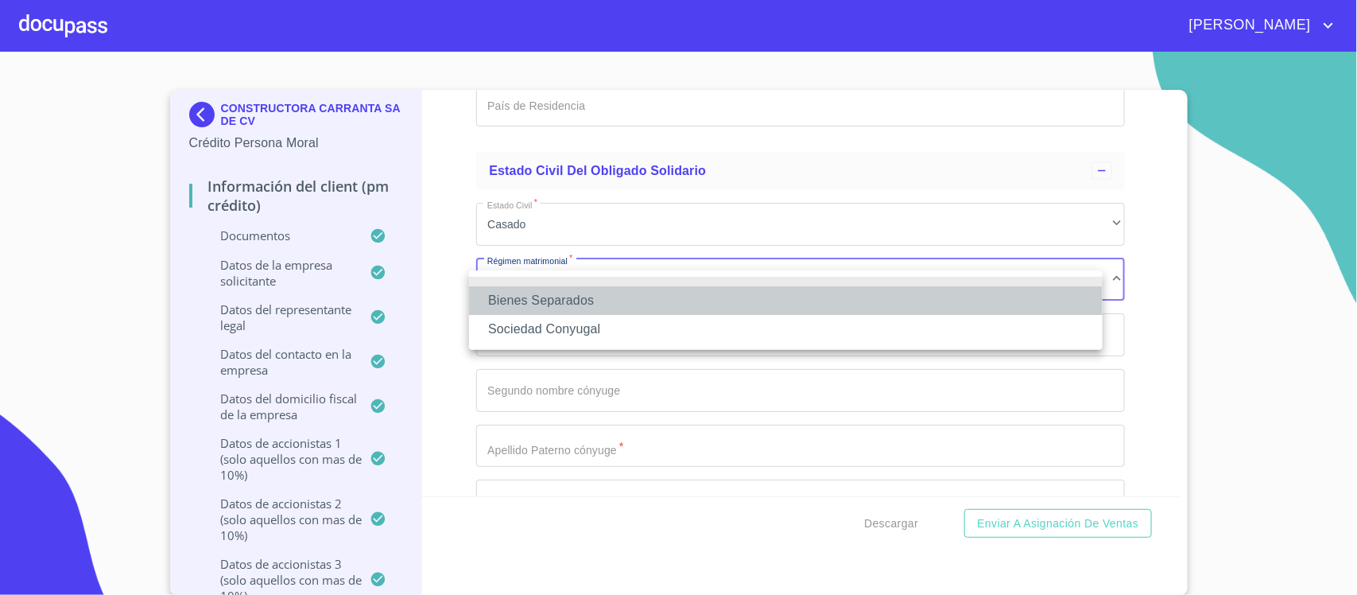
click at [522, 300] on li "Bienes Separados" at bounding box center [786, 300] width 634 height 29
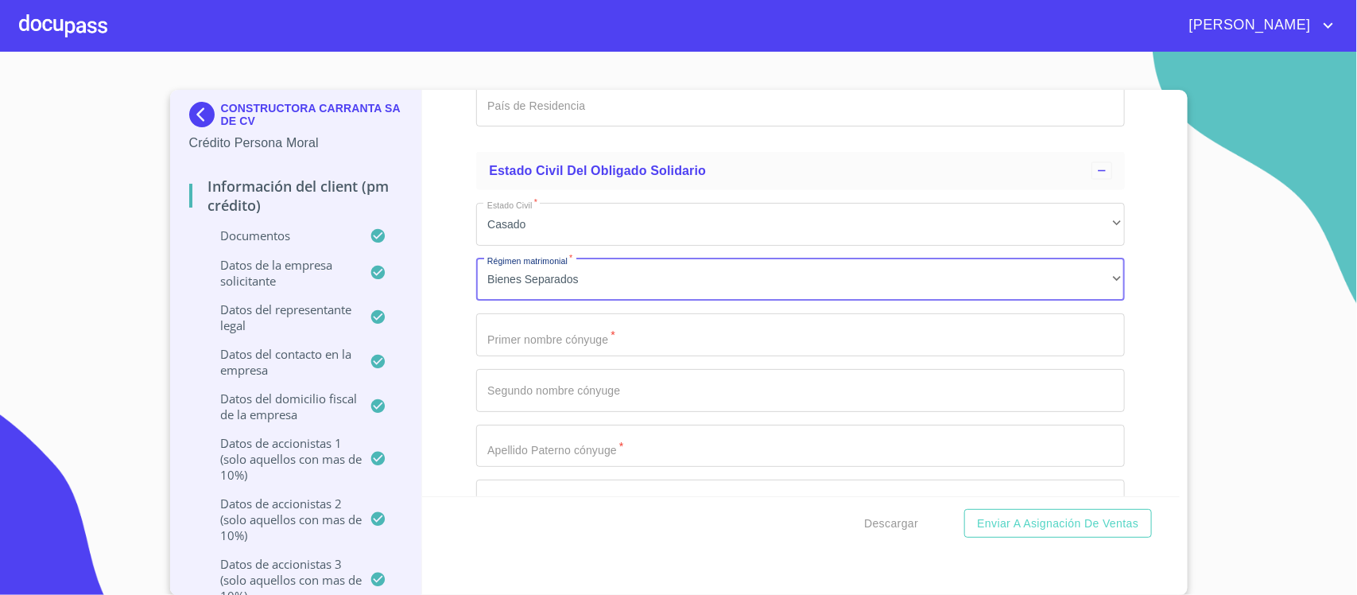
click at [526, 355] on input "Documento de identificación representante legal.   *" at bounding box center [800, 334] width 649 height 43
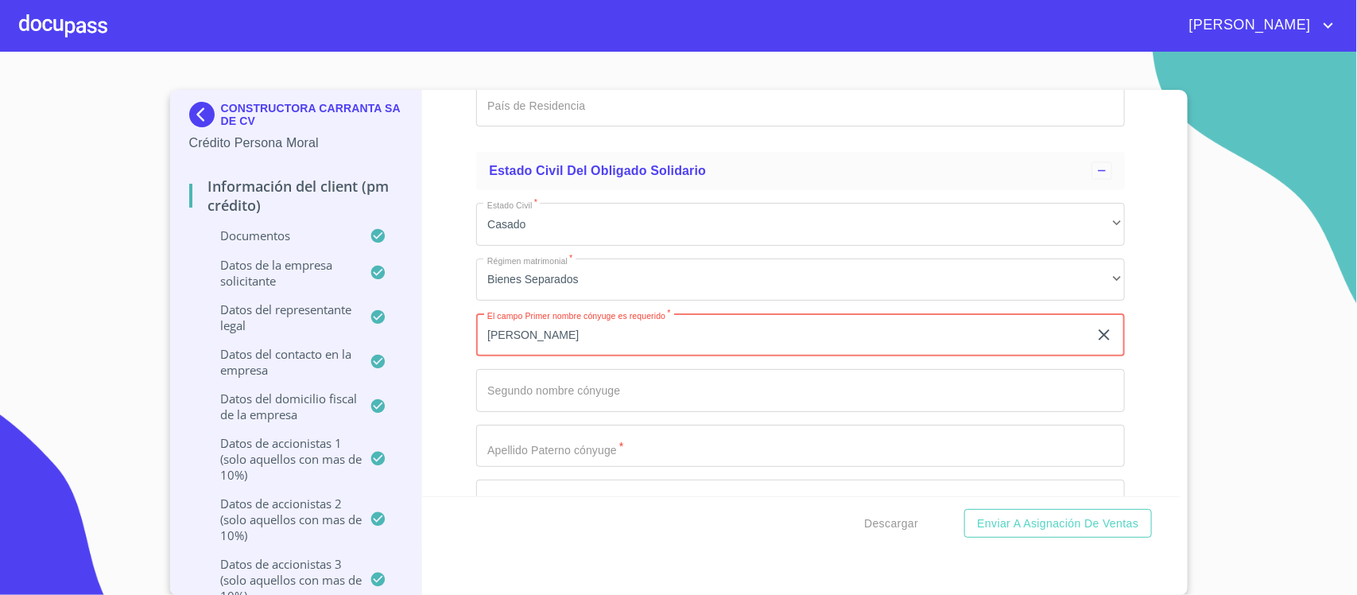
type input "[PERSON_NAME]"
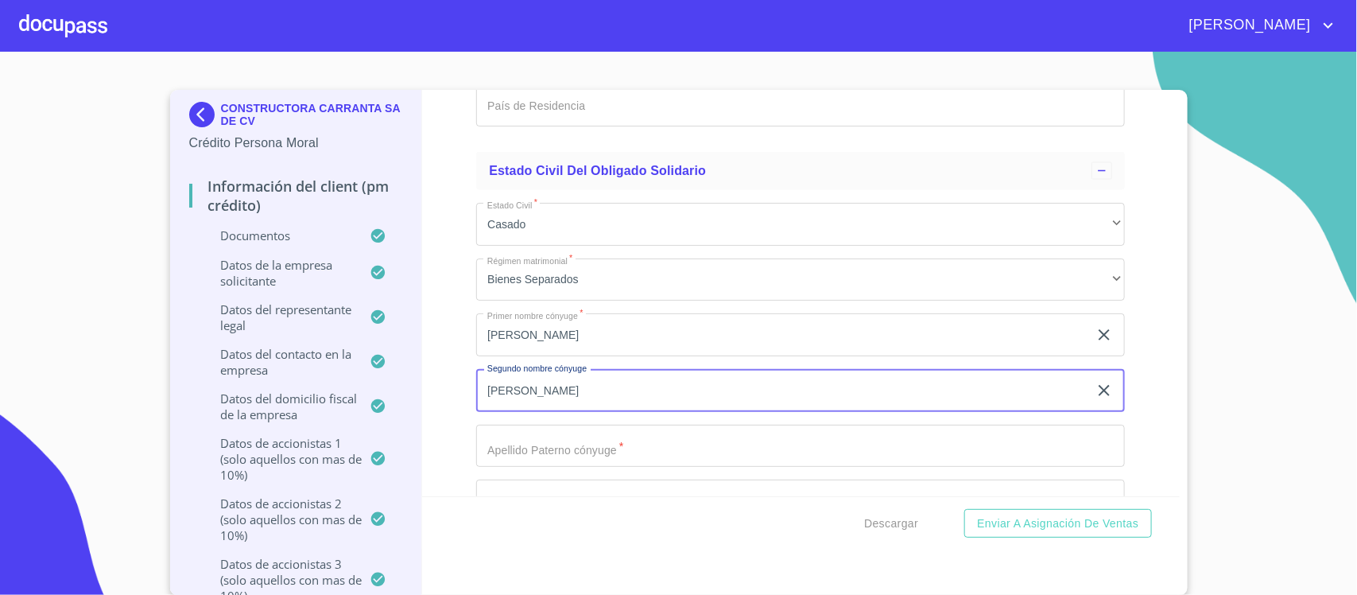
type input "[PERSON_NAME]"
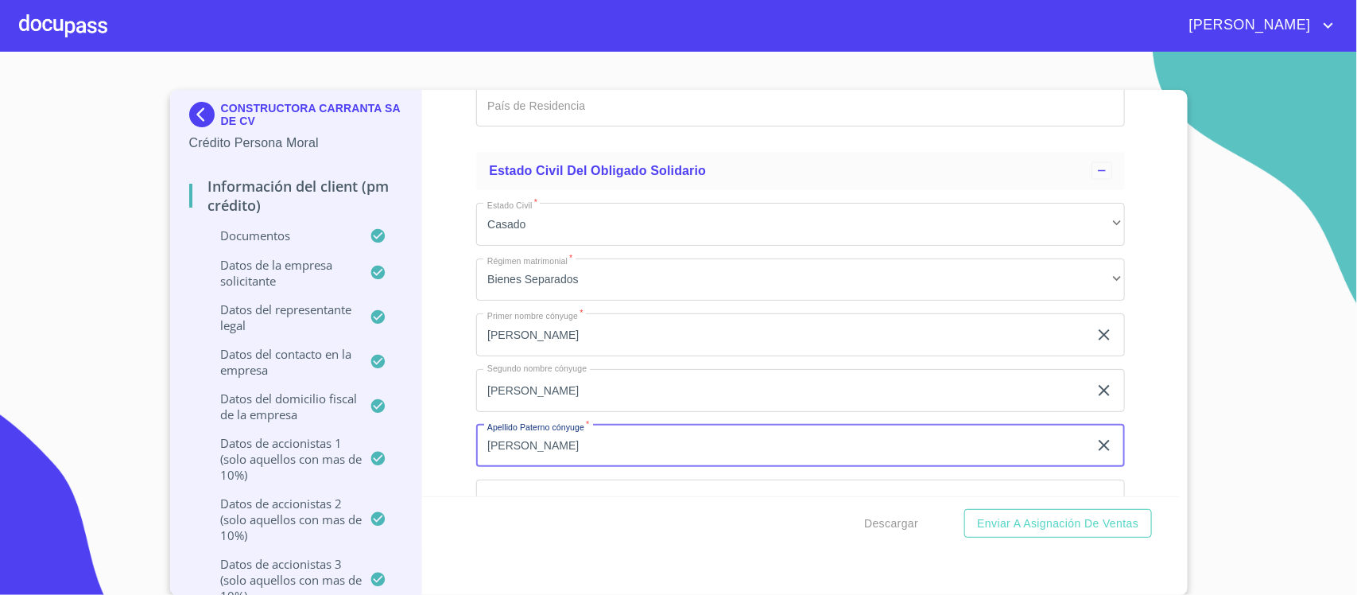
type input "[PERSON_NAME]"
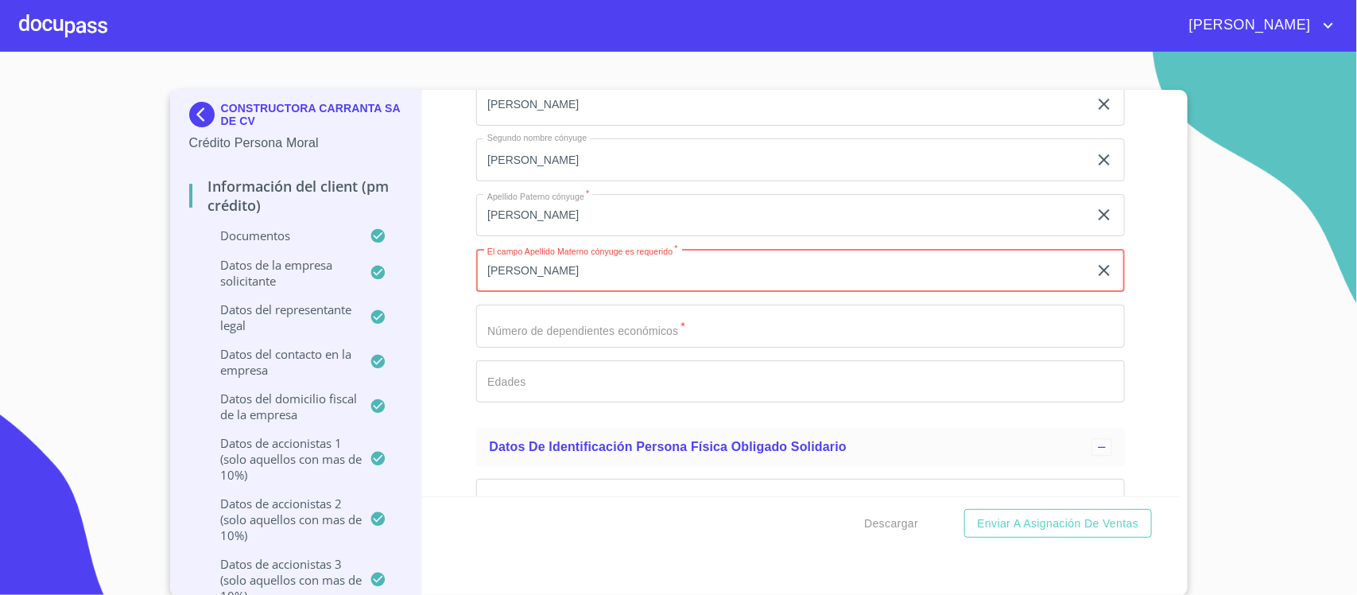
scroll to position [17767, 0]
type input "[PERSON_NAME]"
click at [502, 334] on input "Documento de identificación representante legal.   *" at bounding box center [800, 322] width 649 height 43
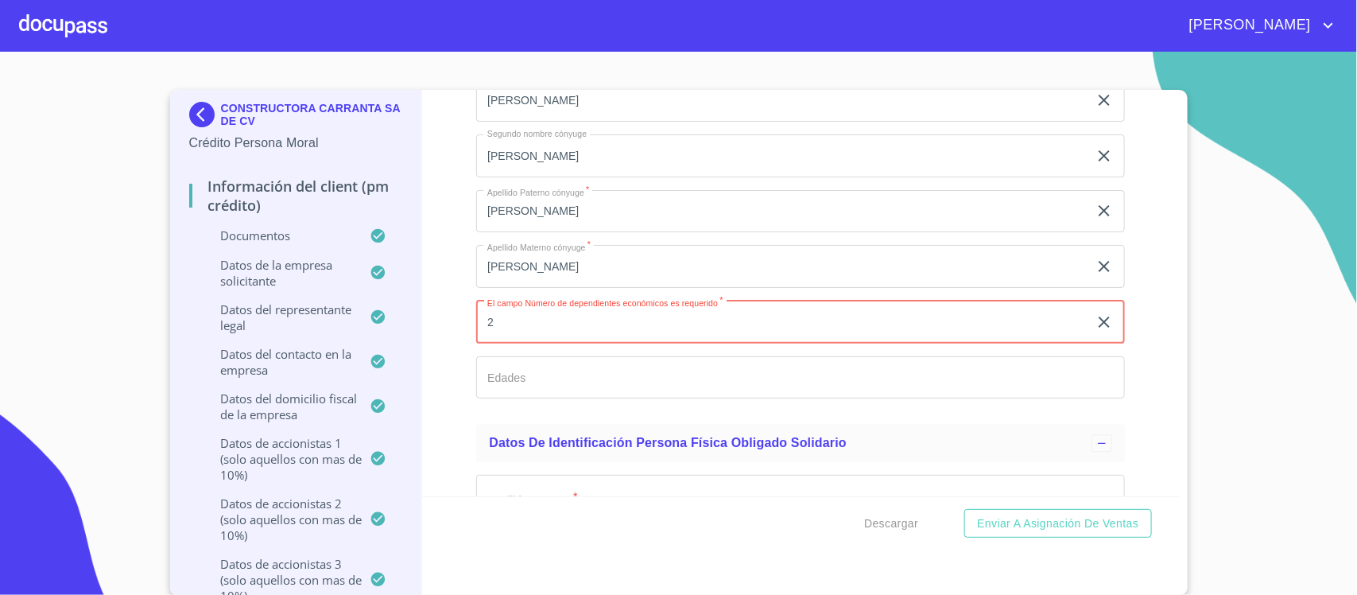
type input "2"
click at [522, 396] on input "Documento de identificación representante legal.   *" at bounding box center [800, 377] width 649 height 43
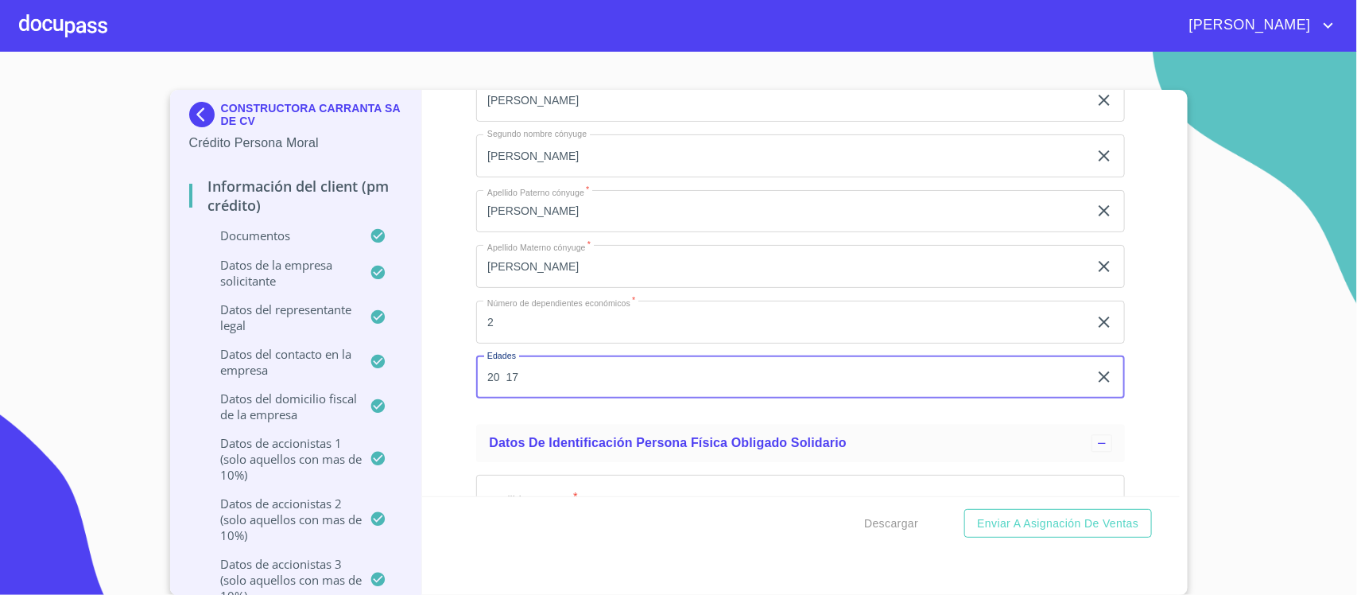
type input "20 17"
click at [452, 372] on div "Información del Client (PM crédito) Documentos Documento de identificación repr…" at bounding box center [801, 293] width 758 height 406
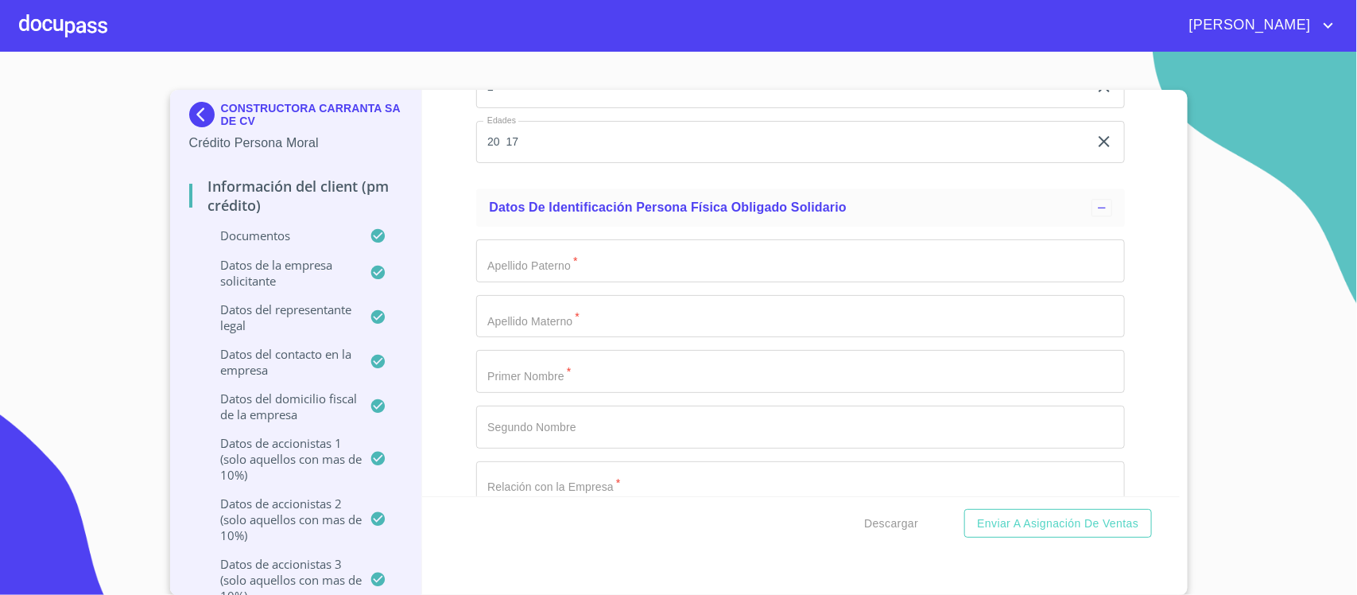
scroll to position [18065, 0]
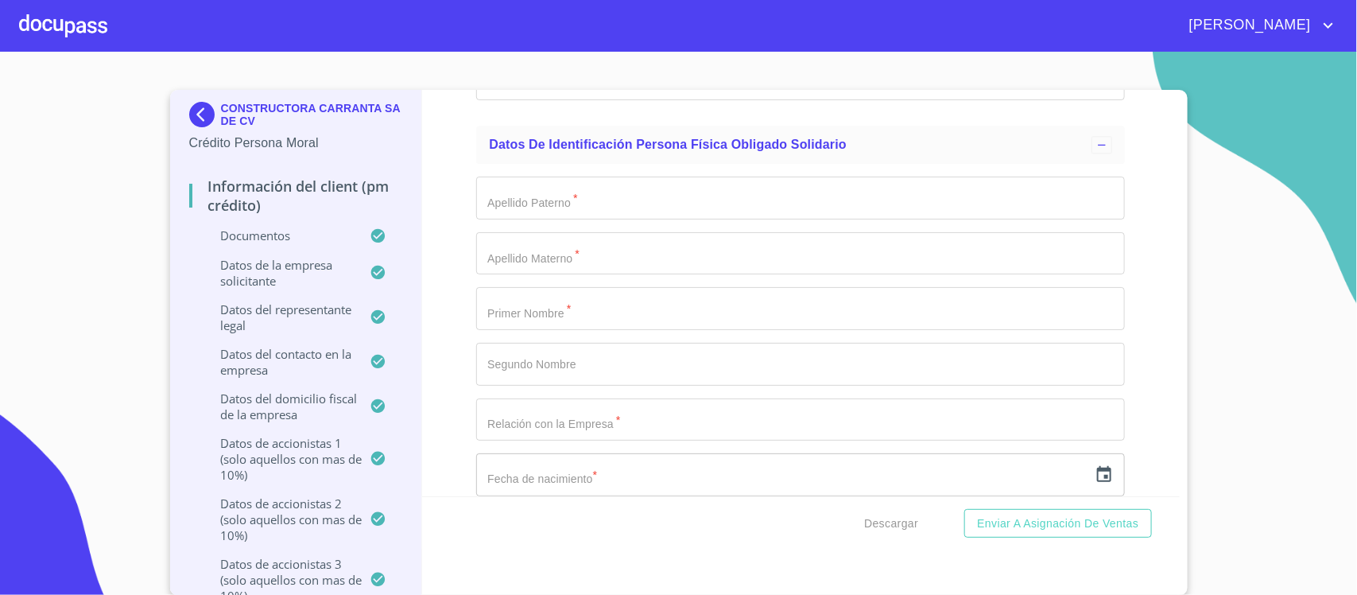
click at [513, 211] on input "Documento de identificación representante legal.   *" at bounding box center [800, 198] width 649 height 43
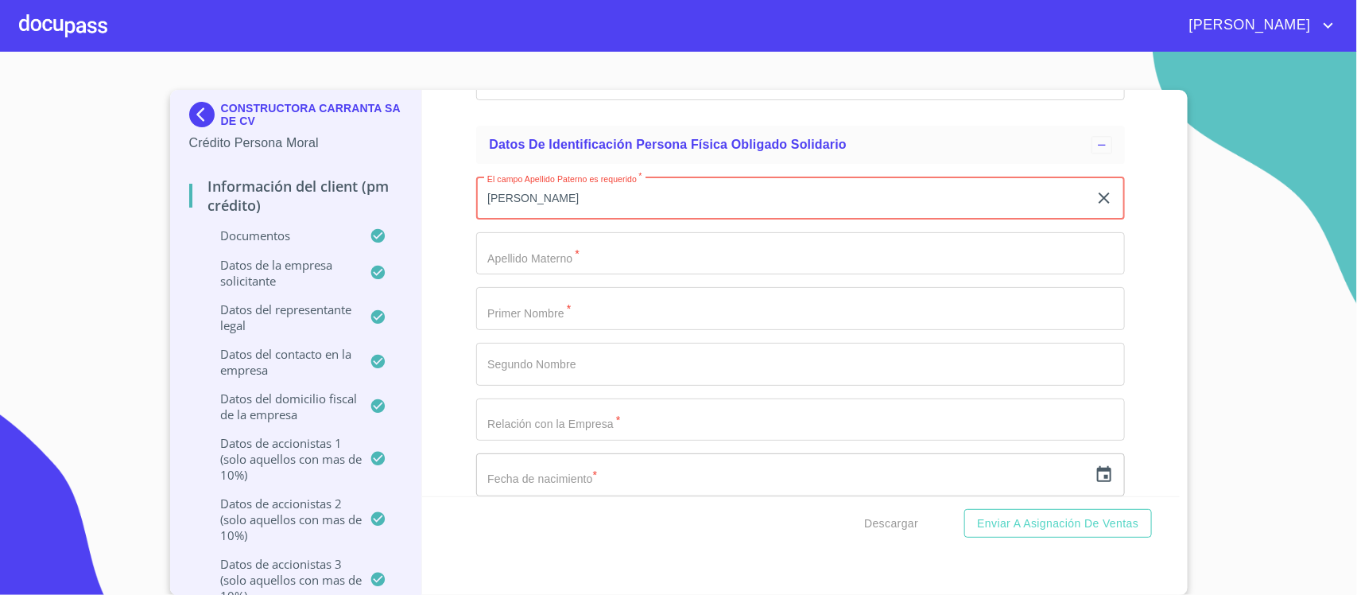
type input "[PERSON_NAME]"
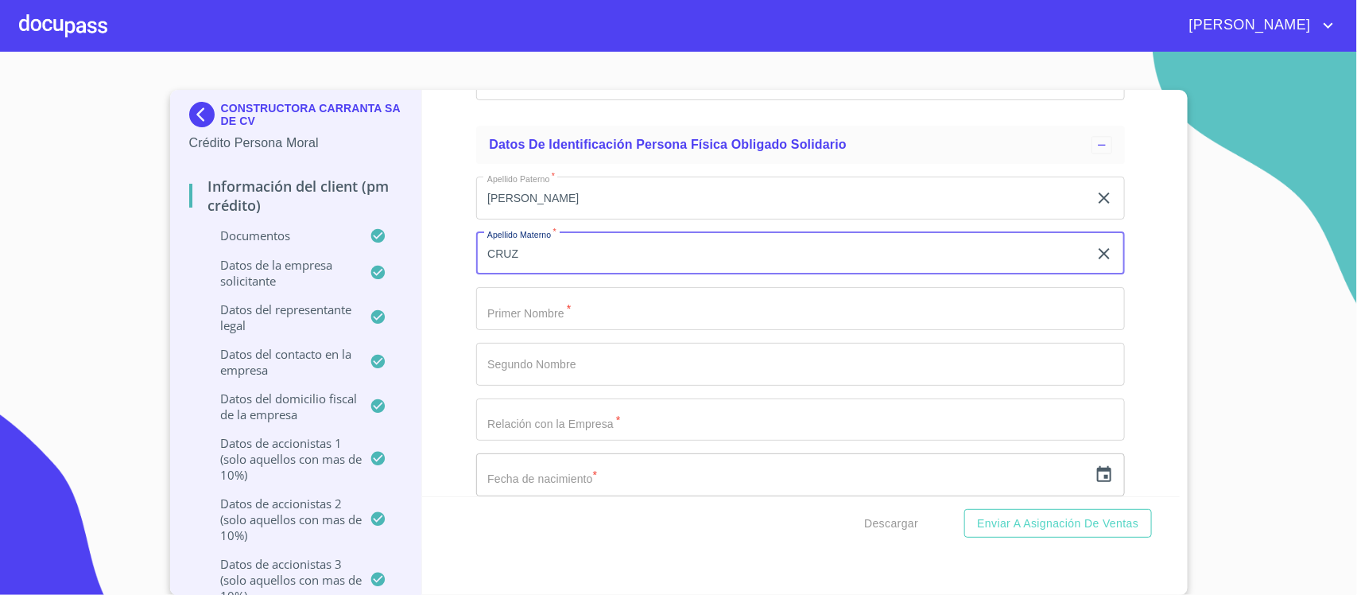
type input "CRUZ"
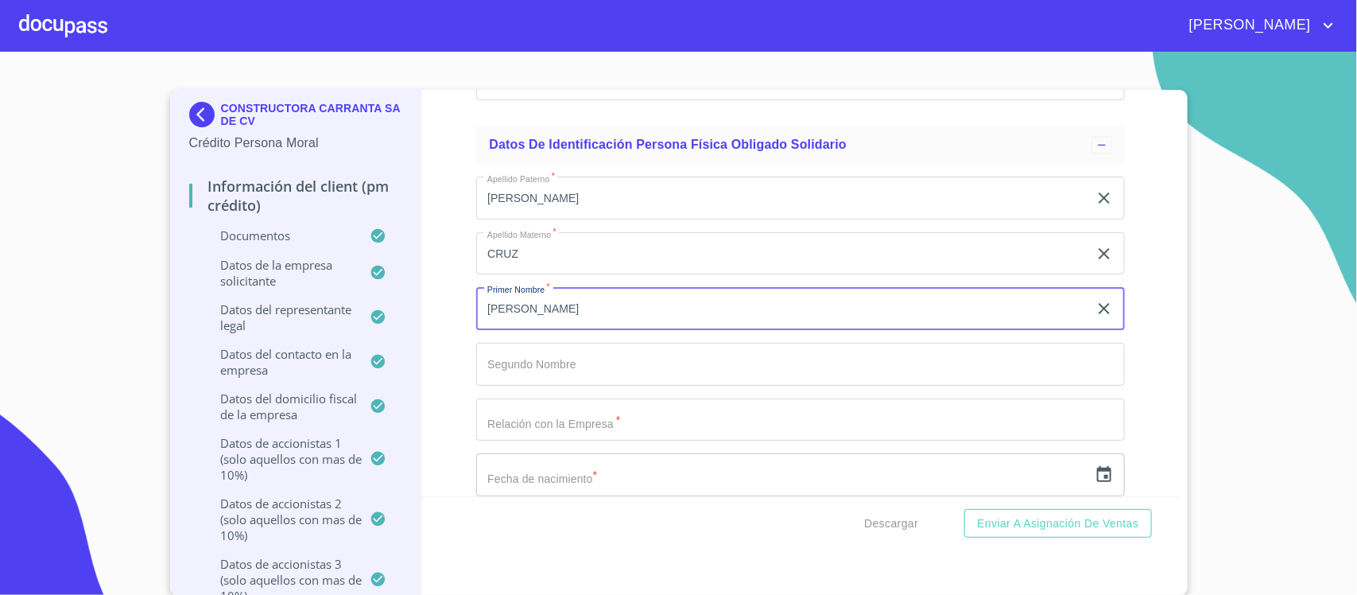
type input "[PERSON_NAME]"
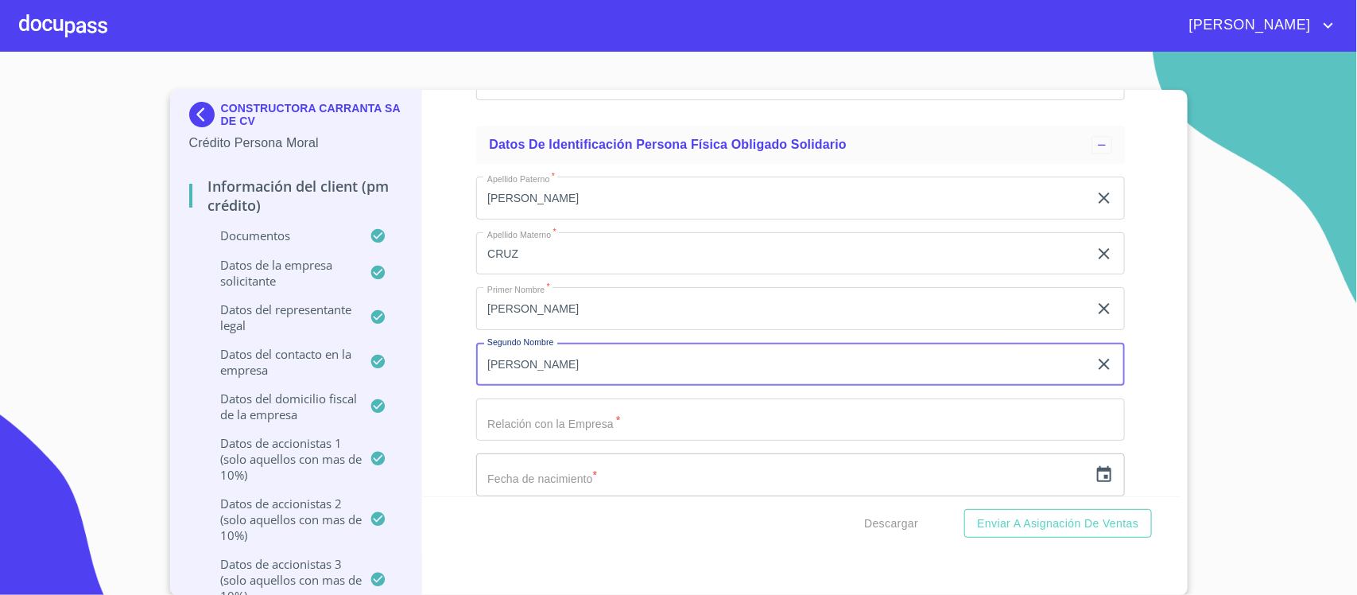
type input "[PERSON_NAME]"
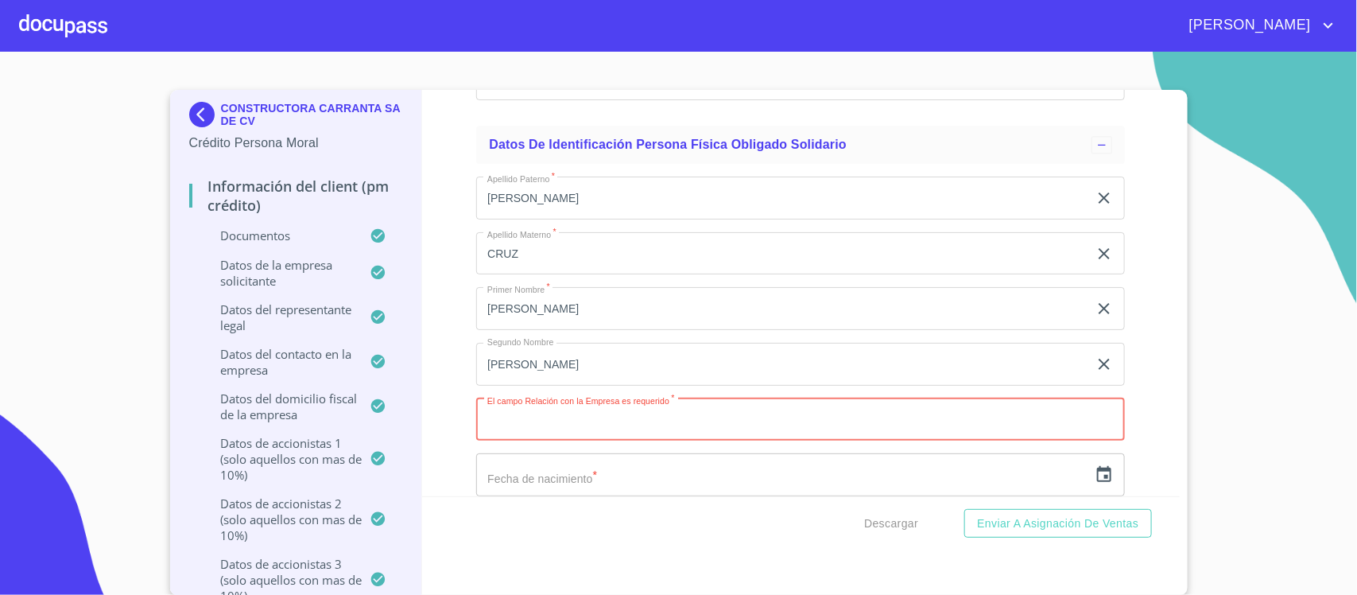
paste input "SOCIO - DIRECTOR"
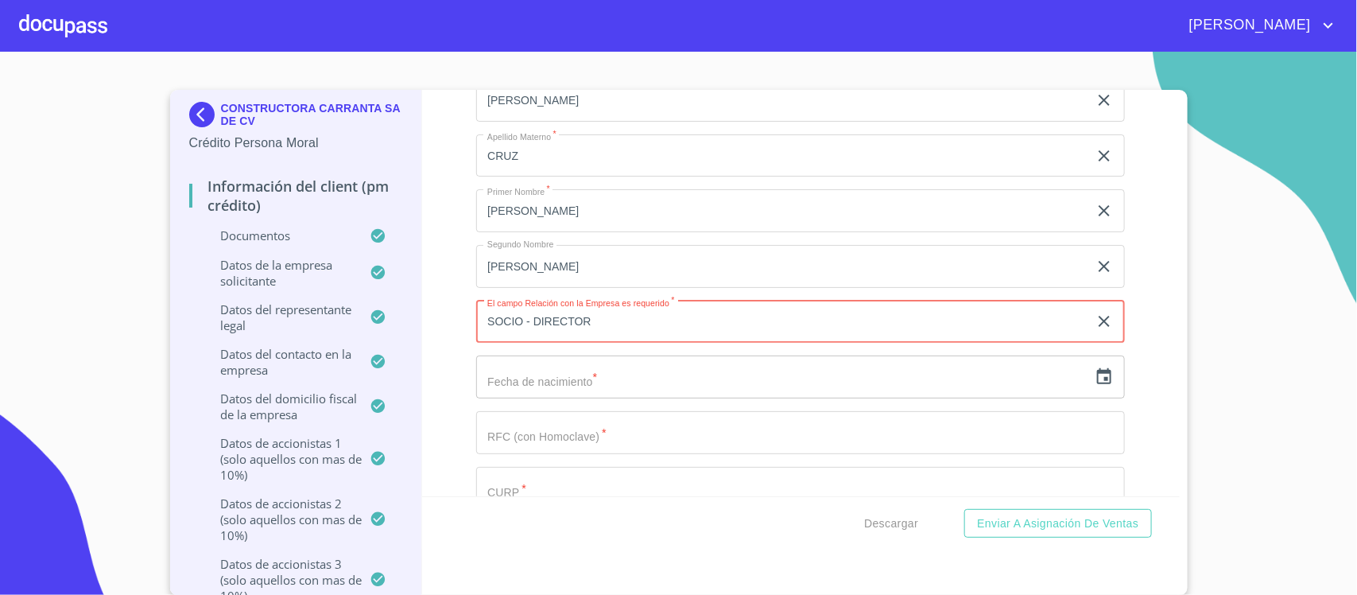
scroll to position [18164, 0]
type input "SOCIO - DIRECTOR"
click at [1095, 384] on icon "button" at bounding box center [1104, 375] width 19 height 19
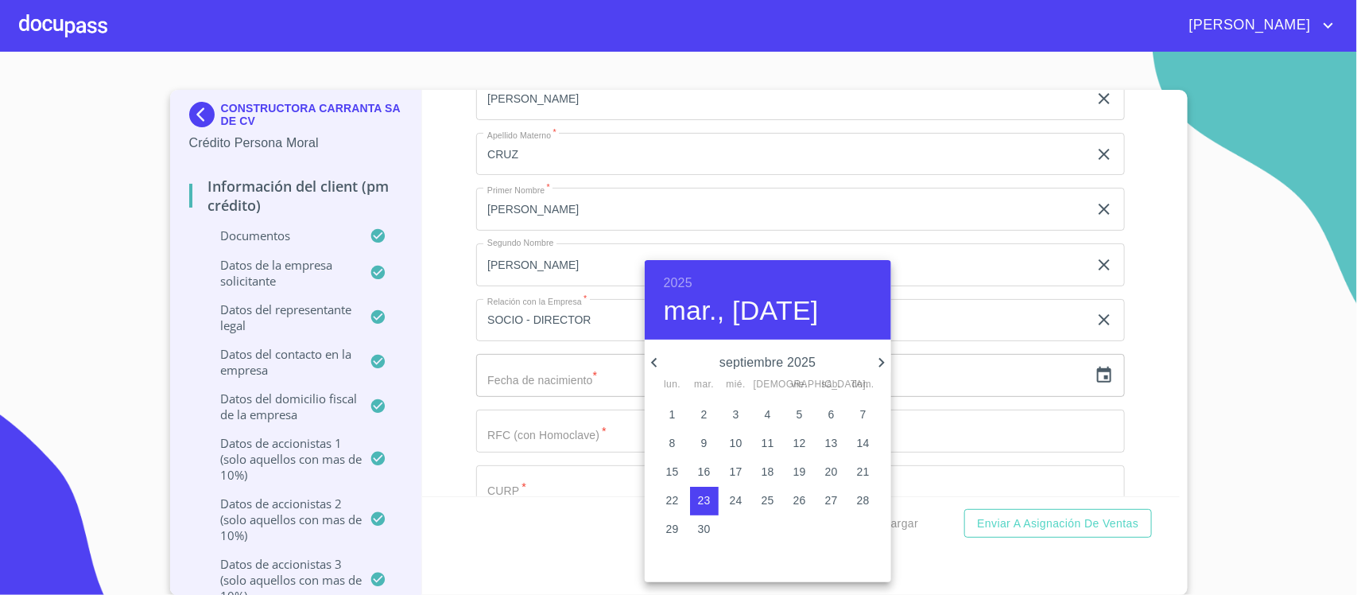
click at [670, 284] on h6 "2025" at bounding box center [678, 283] width 29 height 22
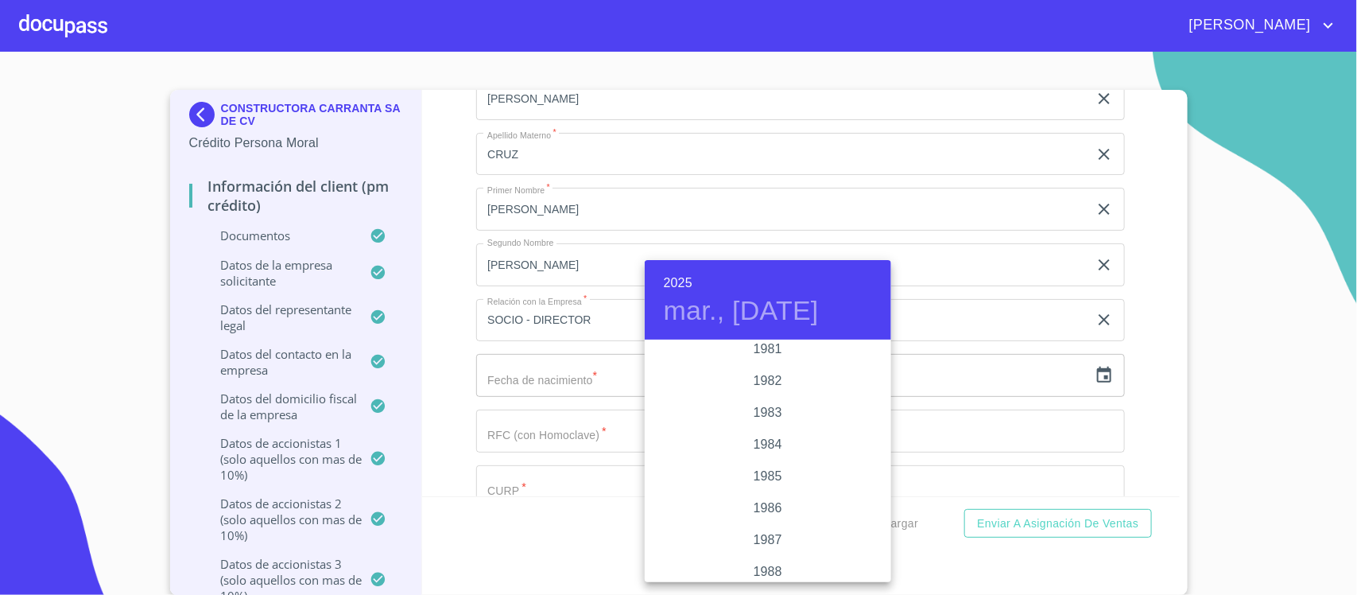
scroll to position [1624, 0]
click at [758, 415] on div "1978" at bounding box center [768, 420] width 246 height 32
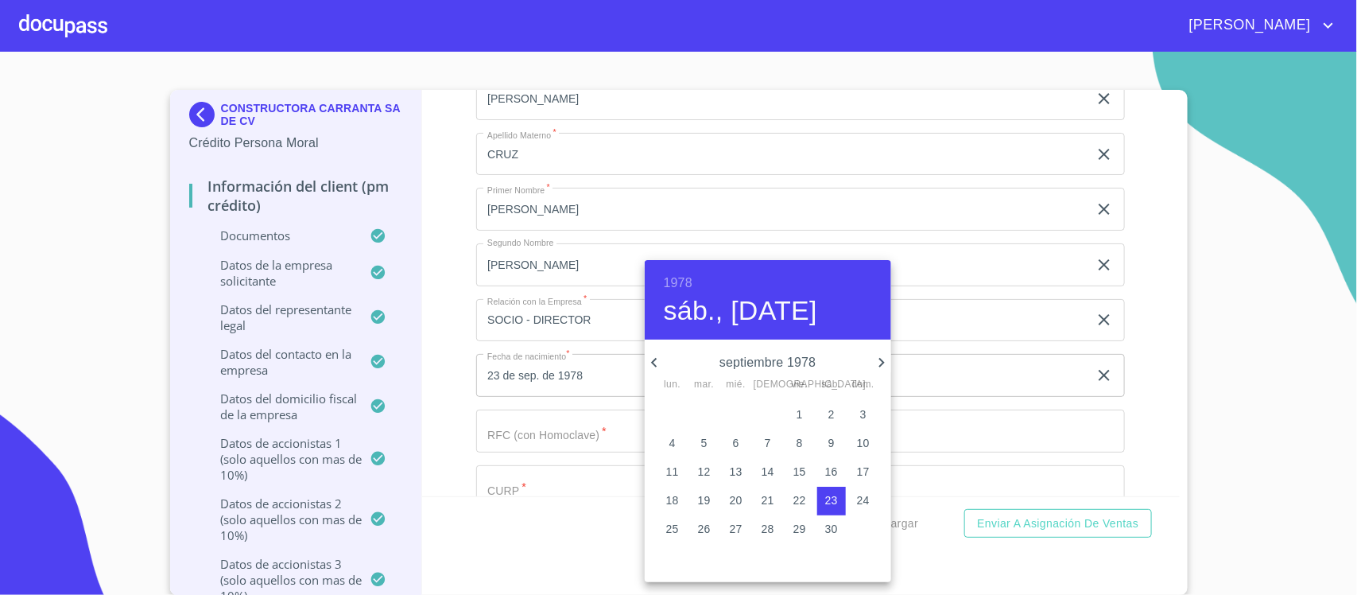
click at [650, 356] on icon "button" at bounding box center [654, 362] width 19 height 19
click at [652, 356] on icon "button" at bounding box center [654, 362] width 19 height 19
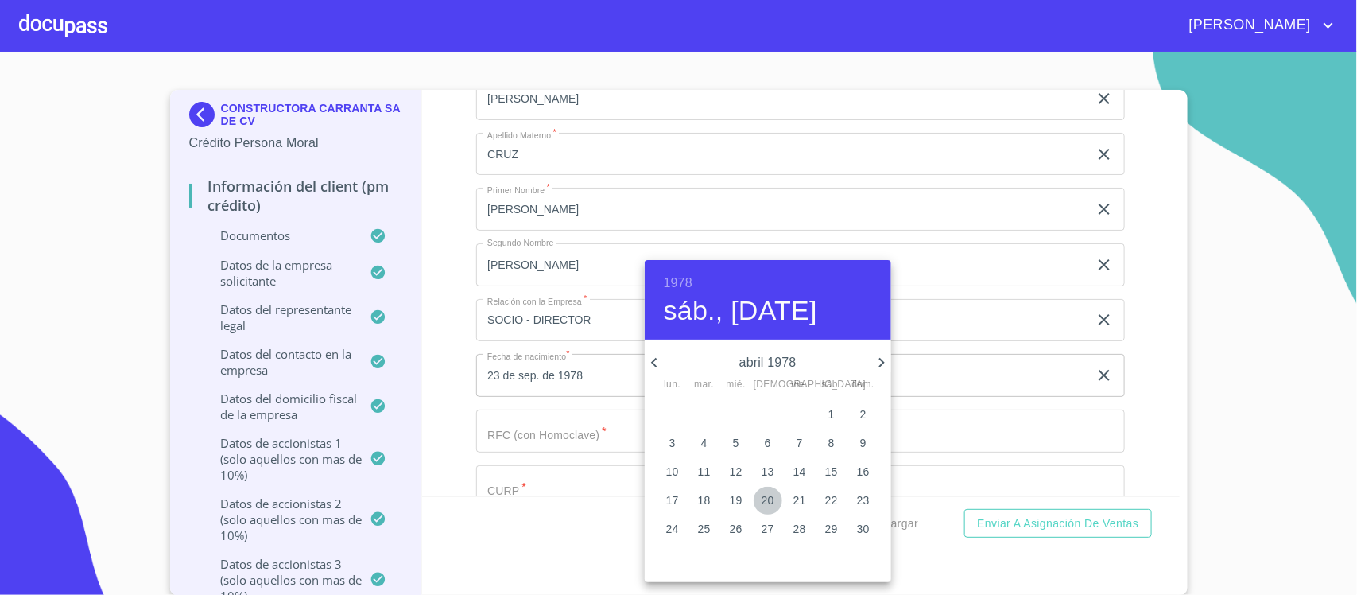
click at [768, 495] on p "20" at bounding box center [768, 500] width 13 height 16
type input "20 de abr. de 1978"
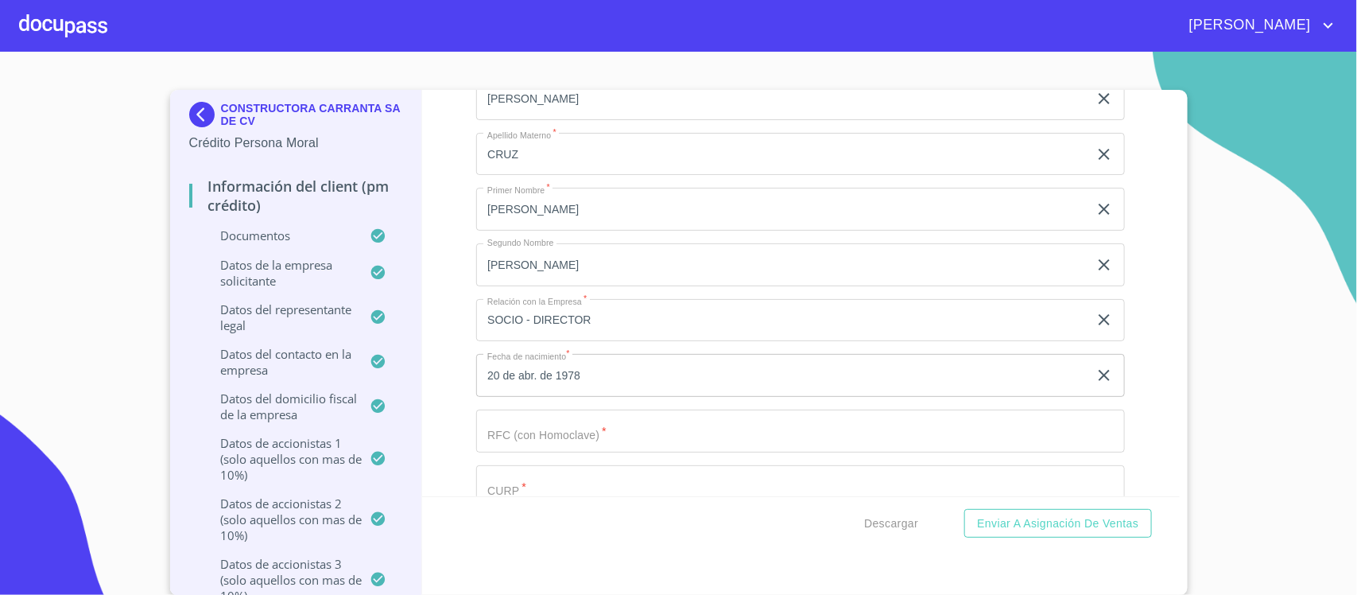
click at [534, 447] on input "Documento de identificación representante legal.   *" at bounding box center [800, 430] width 649 height 43
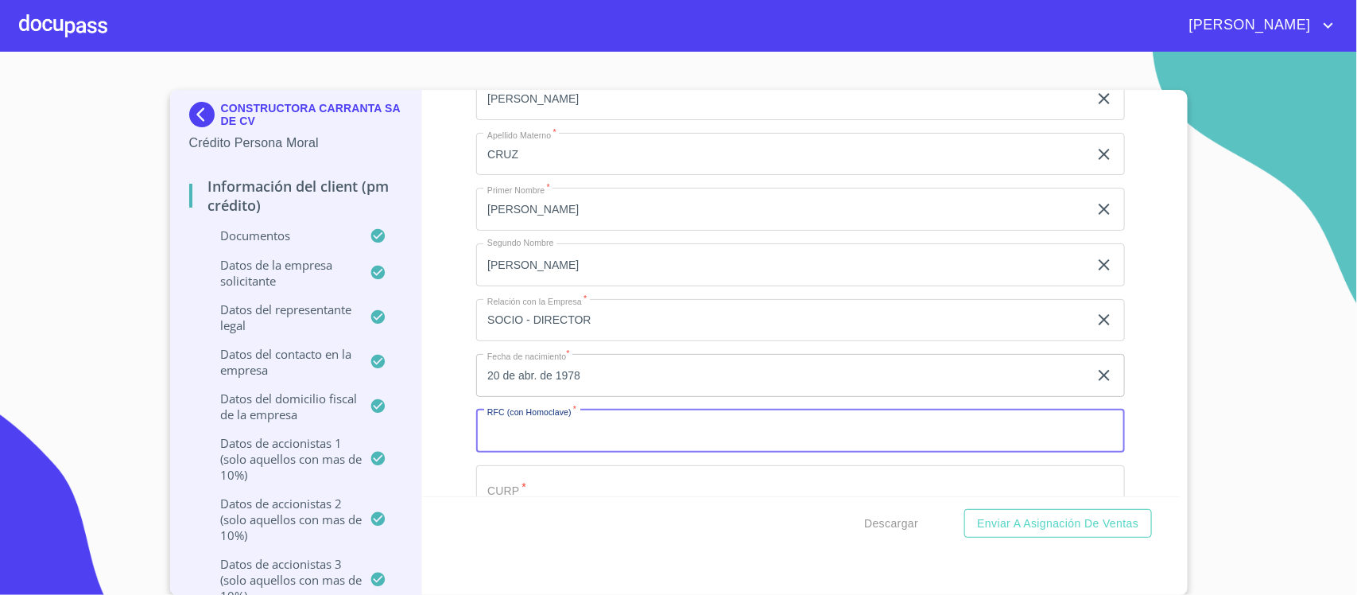
paste input "CACM780420Q18"
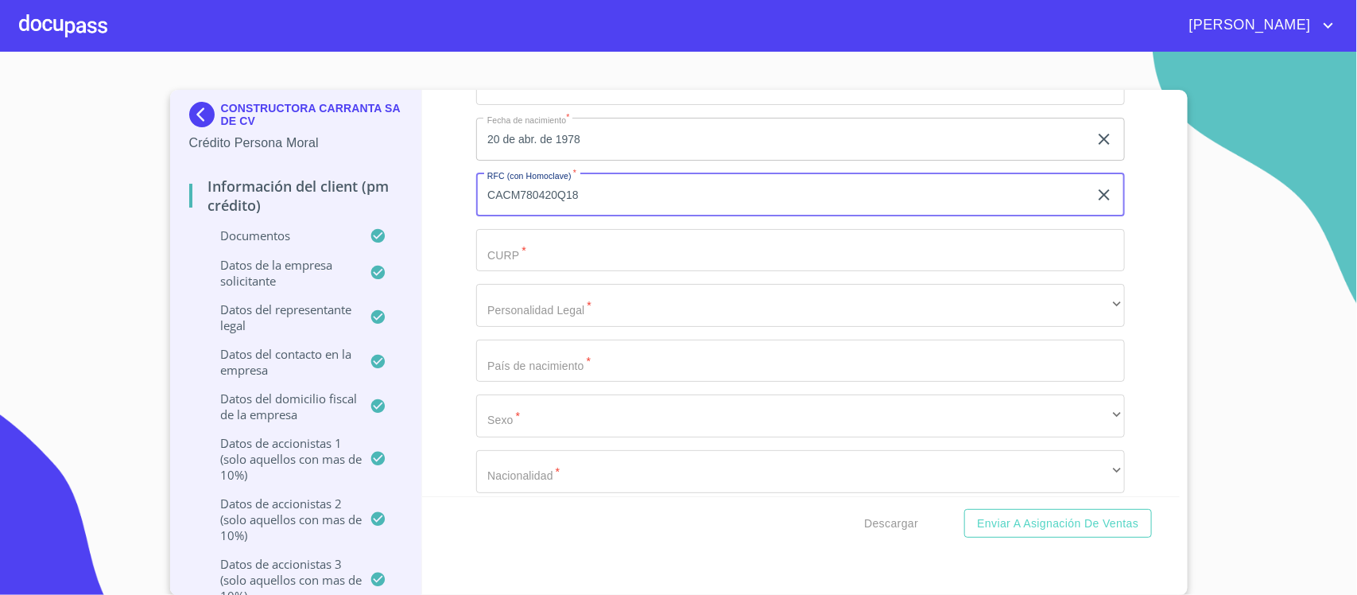
scroll to position [18462, 0]
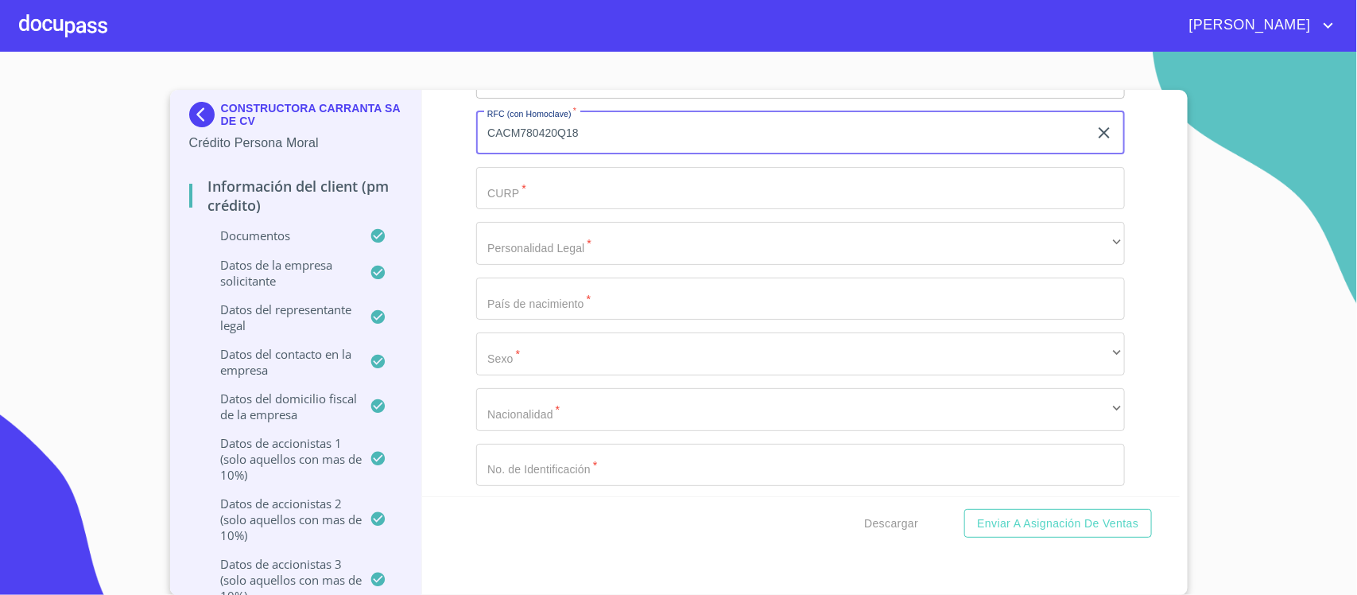
type input "CACM780420Q18"
click at [551, 196] on input "Documento de identificación representante legal.   *" at bounding box center [800, 188] width 649 height 43
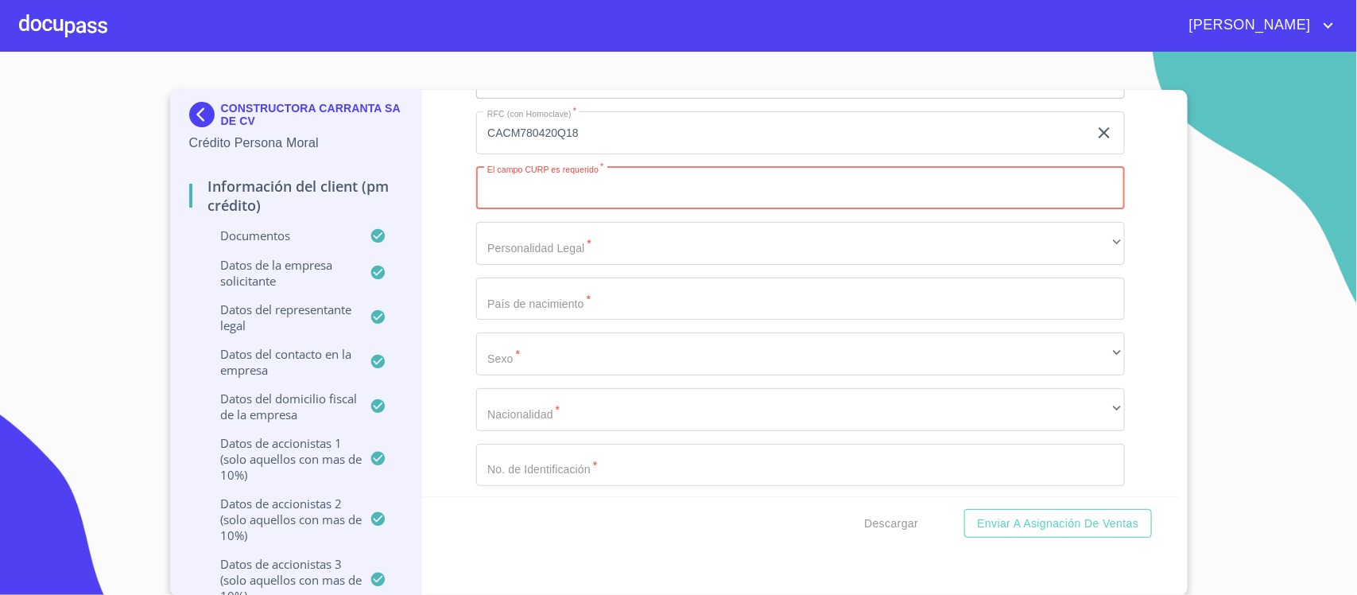
paste input "CACM780420HJCRRR09"
type input "CACM780420HJCRRR09"
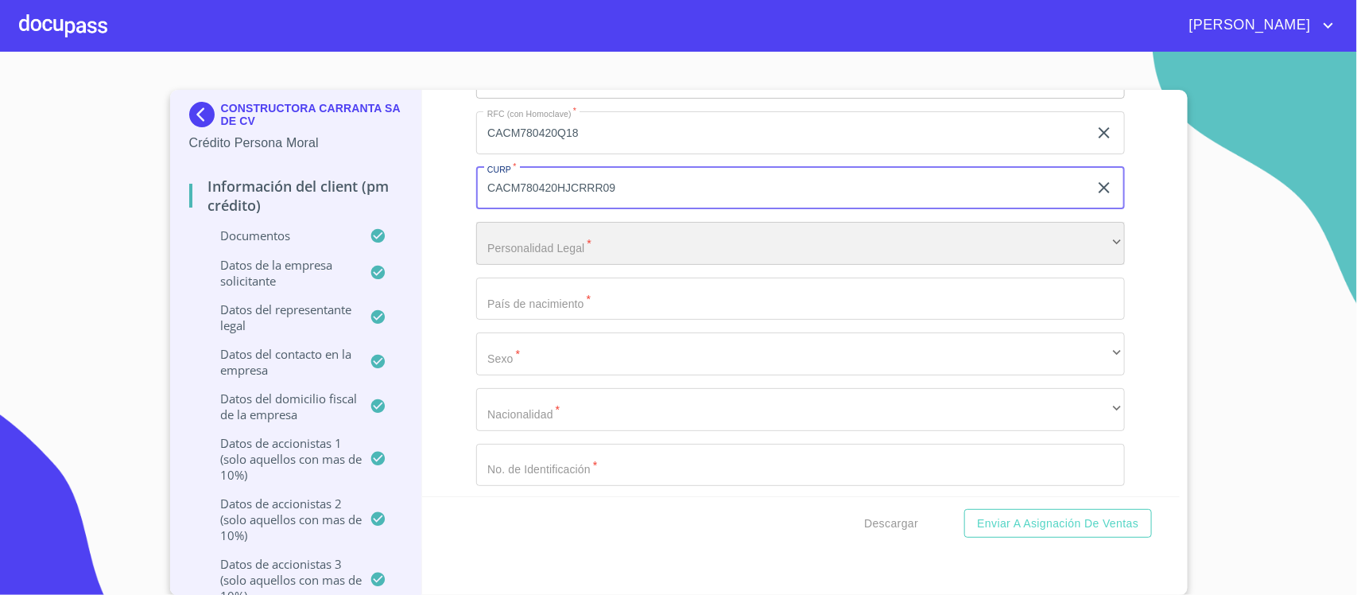
click at [558, 251] on div "​" at bounding box center [800, 243] width 649 height 43
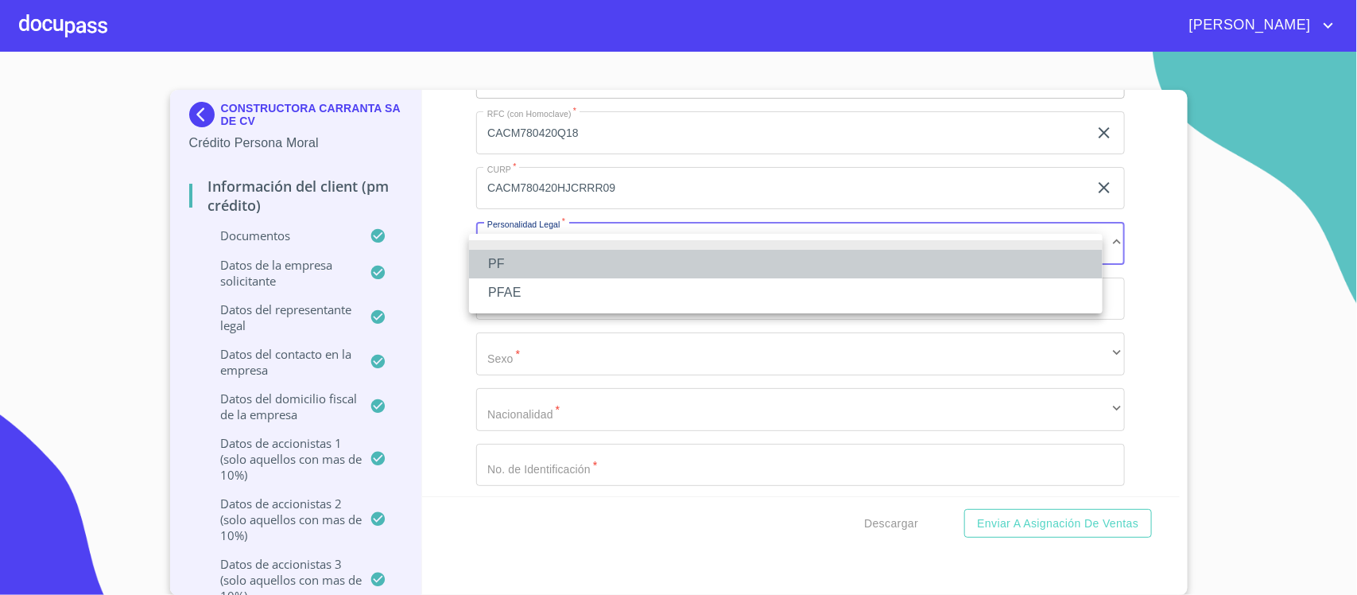
click at [530, 261] on li "PF" at bounding box center [786, 264] width 634 height 29
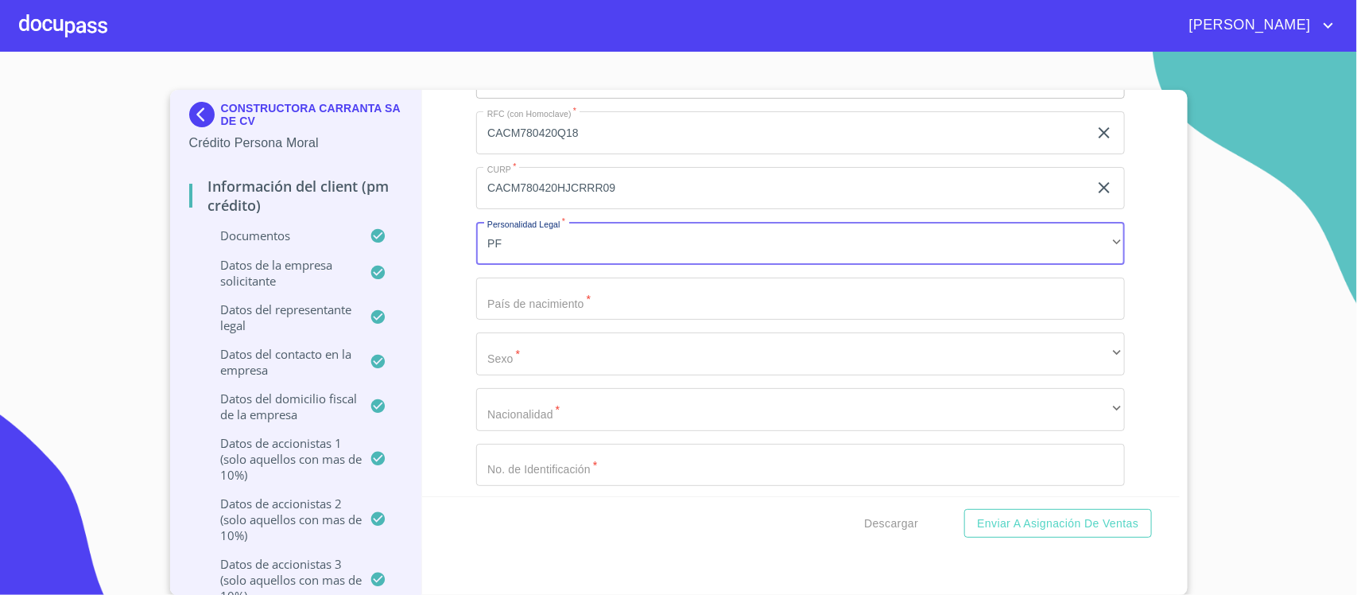
click at [535, 308] on input "Documento de identificación representante legal.   *" at bounding box center [800, 298] width 649 height 43
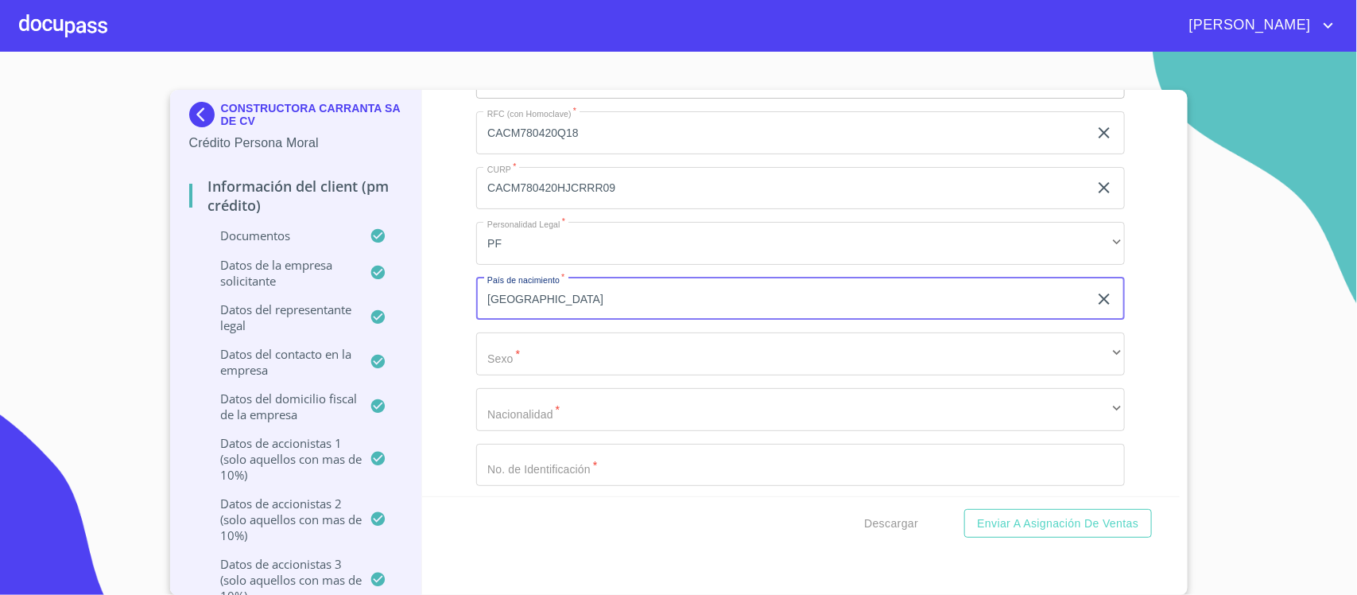
type input "[GEOGRAPHIC_DATA]"
click at [506, 386] on div "Apellido [PERSON_NAME]   * [PERSON_NAME] ​ Apellido Materno   * [PERSON_NAME] ​…" at bounding box center [800, 160] width 649 height 788
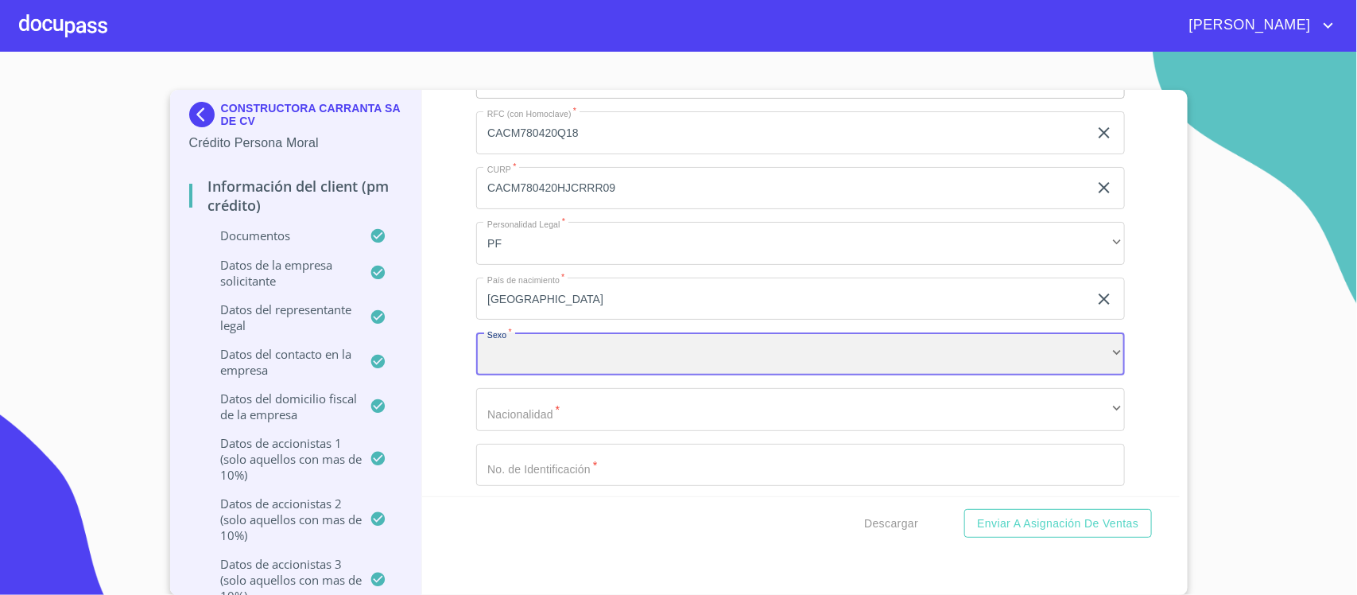
click at [506, 372] on div "​" at bounding box center [800, 353] width 649 height 43
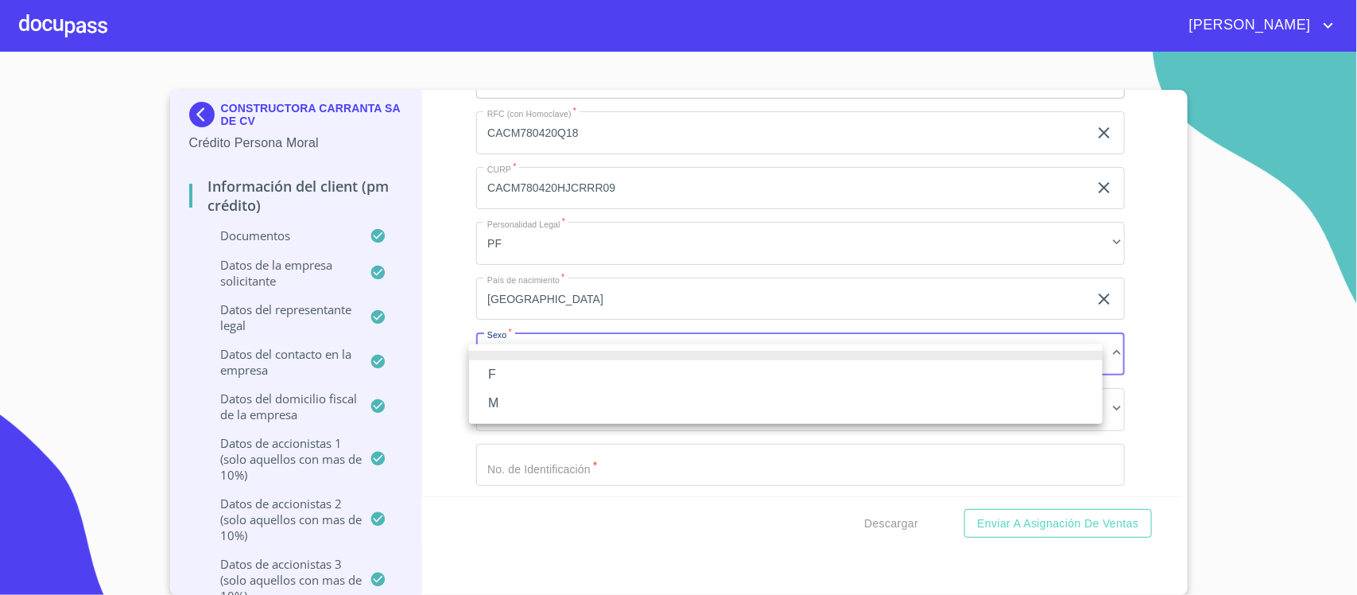
click at [505, 395] on li "M" at bounding box center [786, 403] width 634 height 29
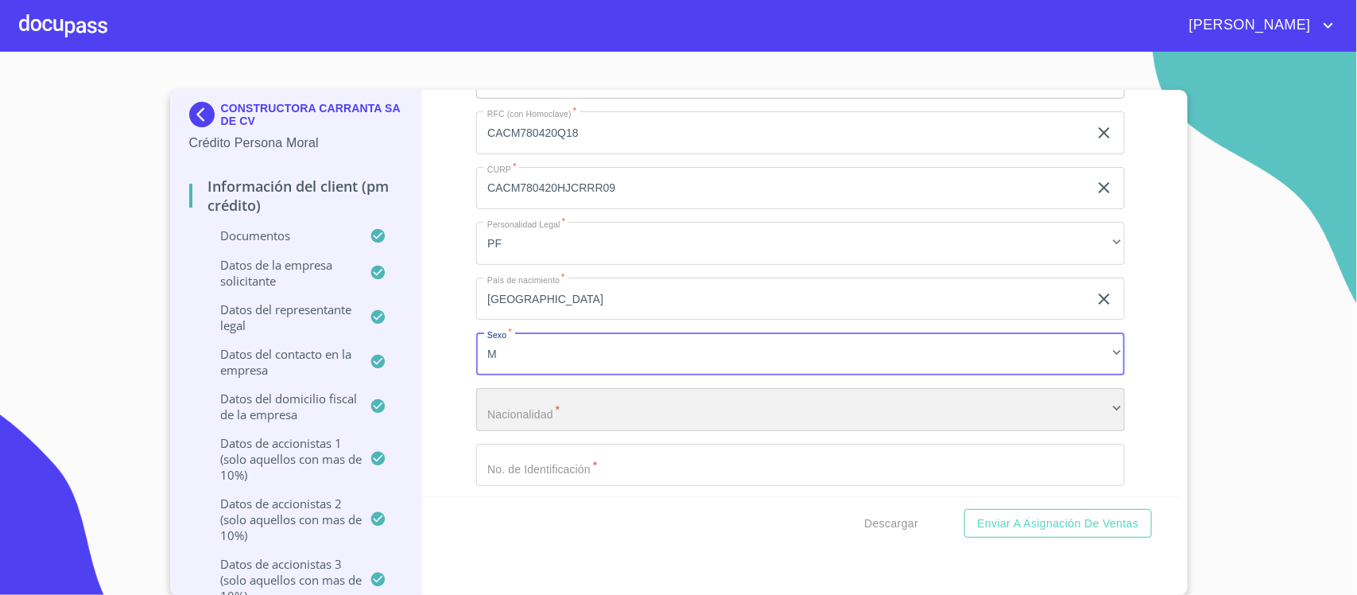
click at [513, 431] on div "​" at bounding box center [800, 409] width 649 height 43
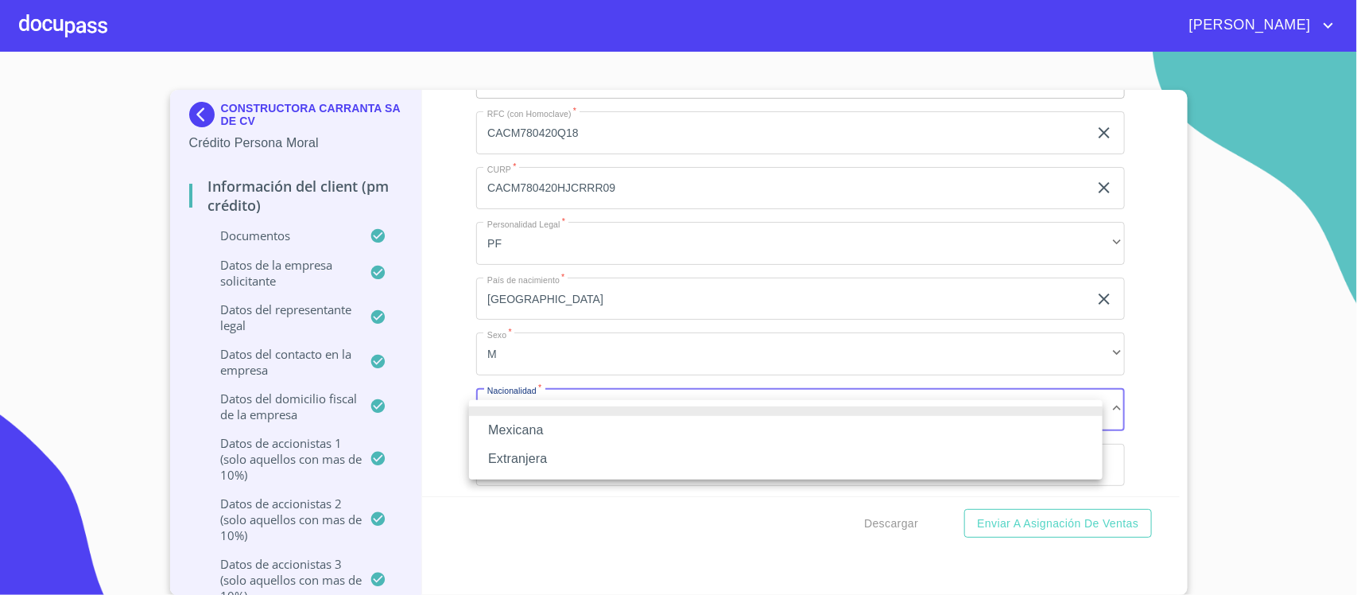
click at [519, 426] on li "Mexicana" at bounding box center [786, 430] width 634 height 29
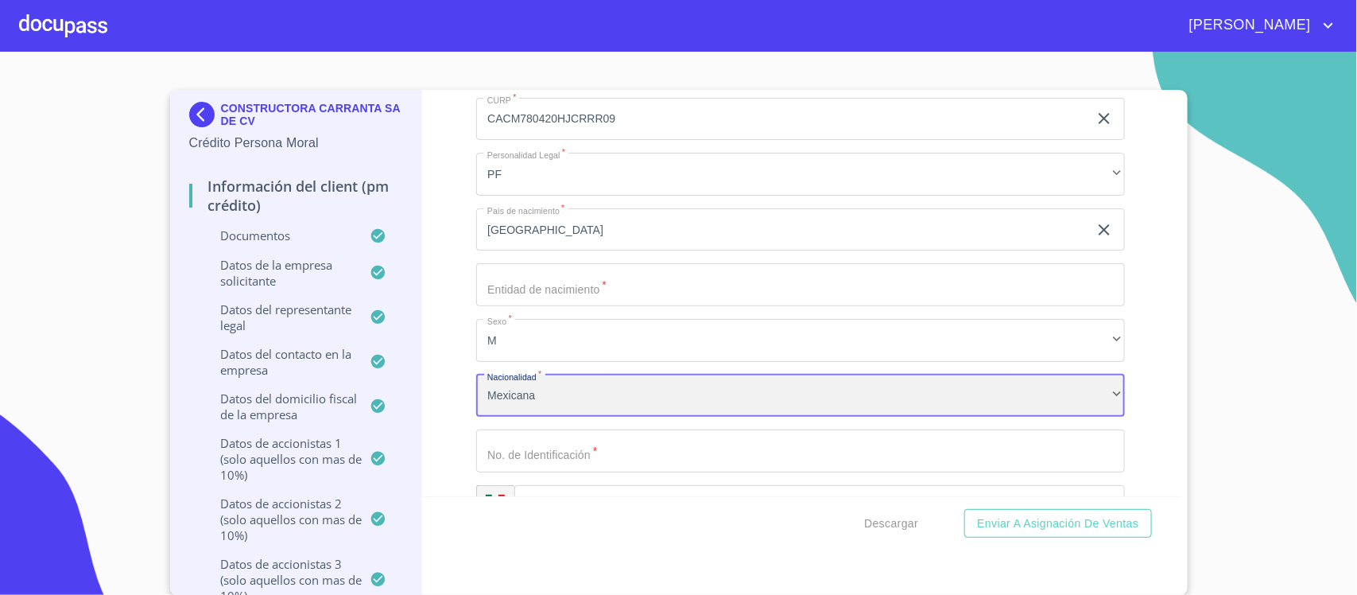
scroll to position [18562, 0]
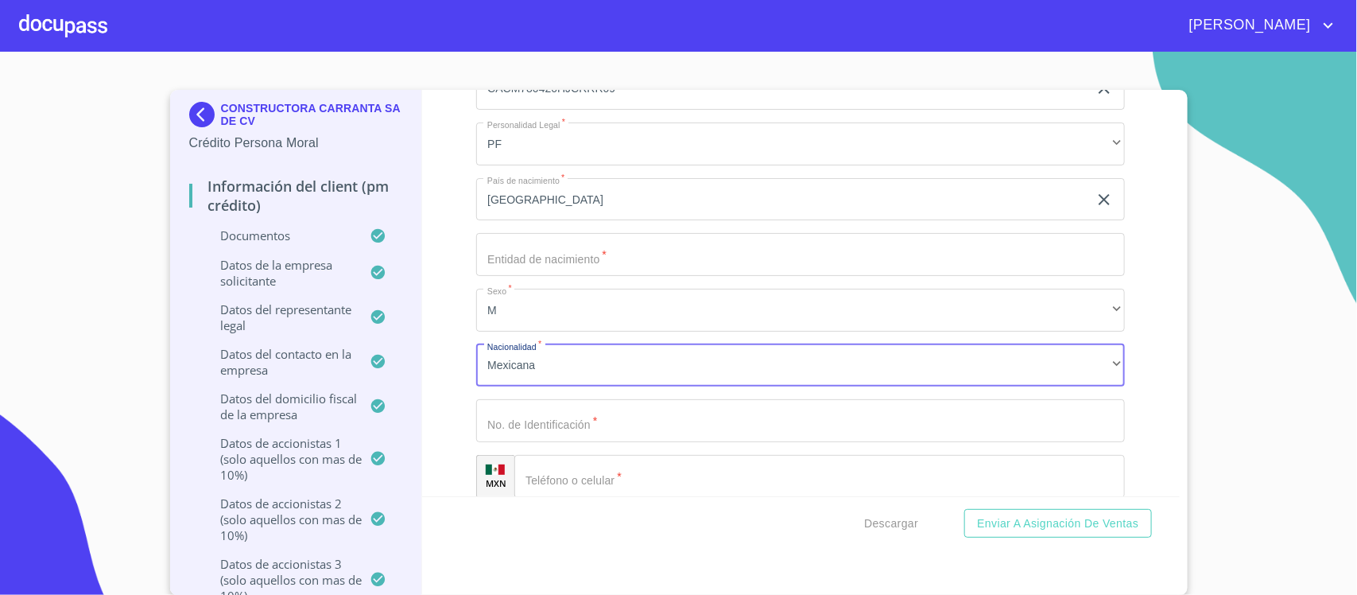
click at [514, 261] on input "Documento de identificación representante legal.   *" at bounding box center [800, 254] width 649 height 43
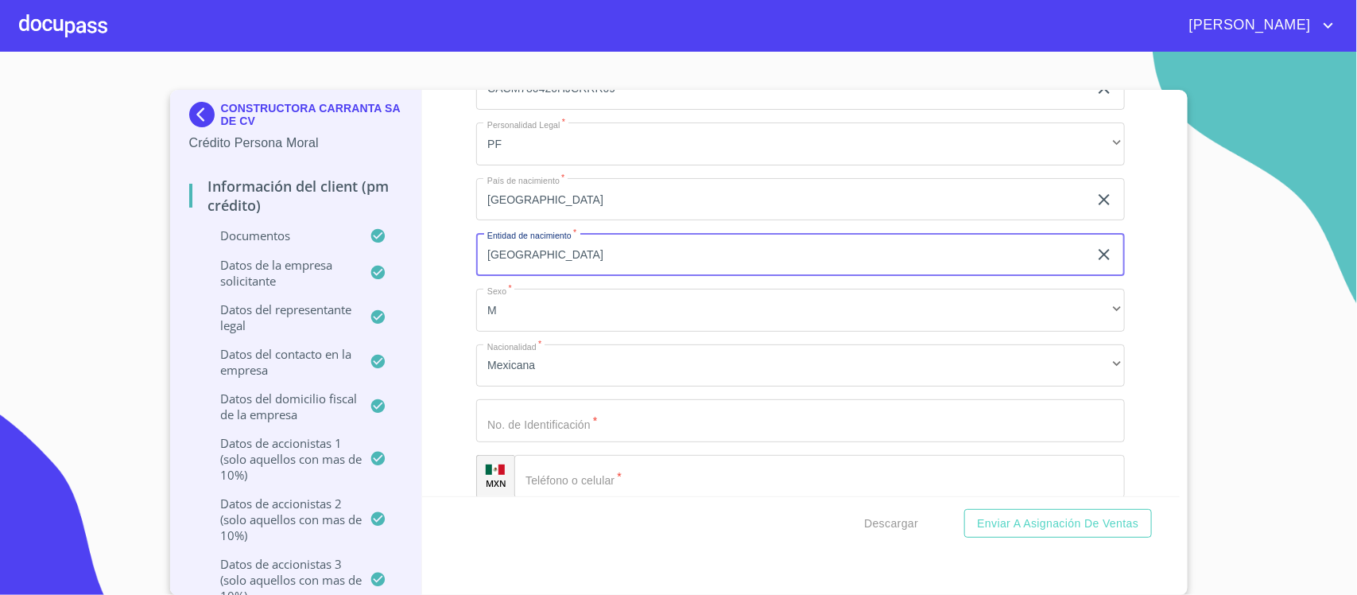
scroll to position [18661, 0]
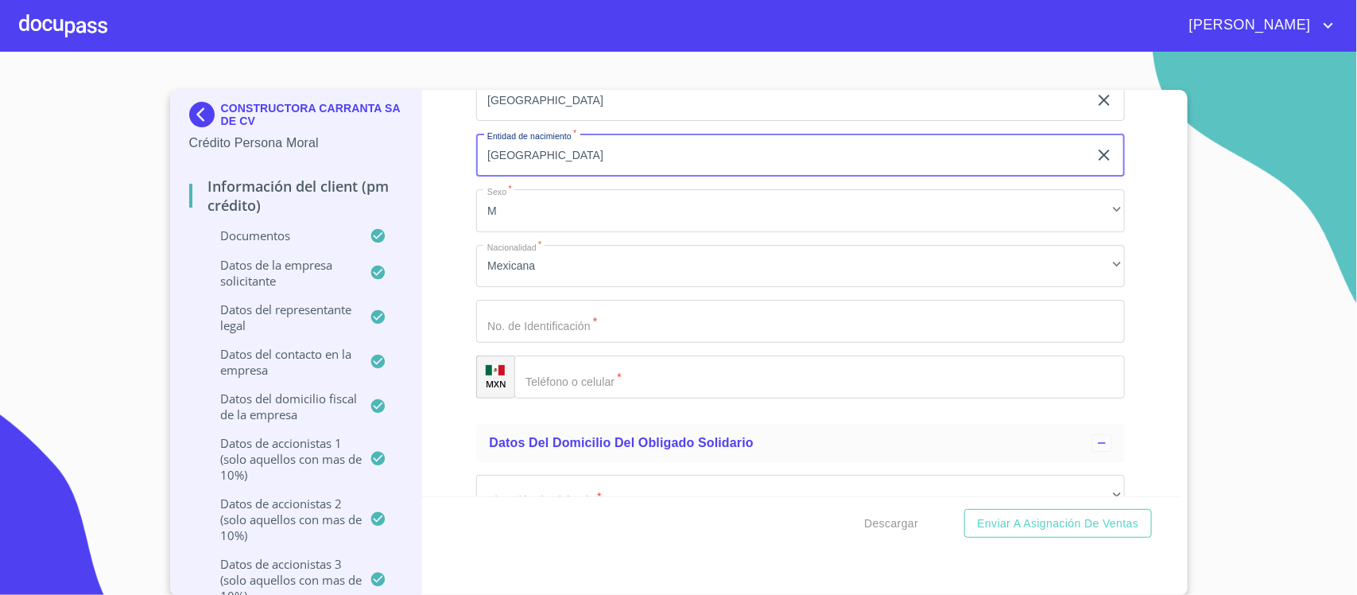
type input "[GEOGRAPHIC_DATA]"
click at [530, 335] on input "Documento de identificación representante legal.   *" at bounding box center [800, 321] width 649 height 43
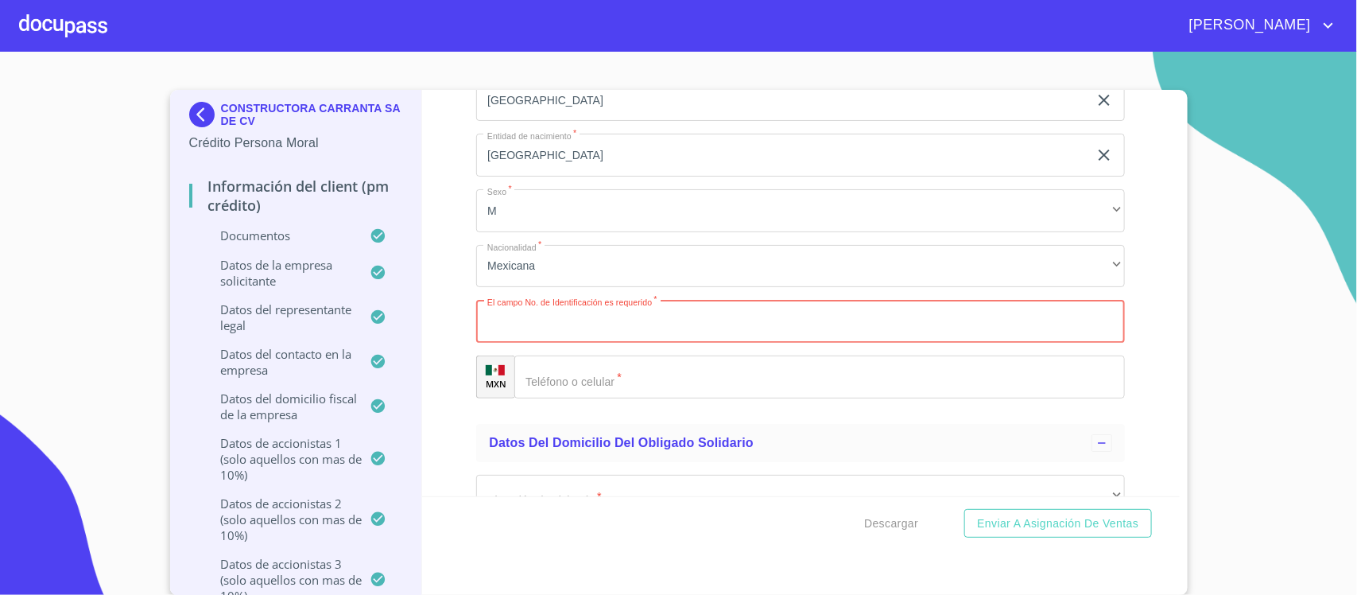
paste input "2077116028"
type input "2077116028"
click at [555, 386] on input "Documento de identificación representante legal.   *" at bounding box center [819, 376] width 611 height 43
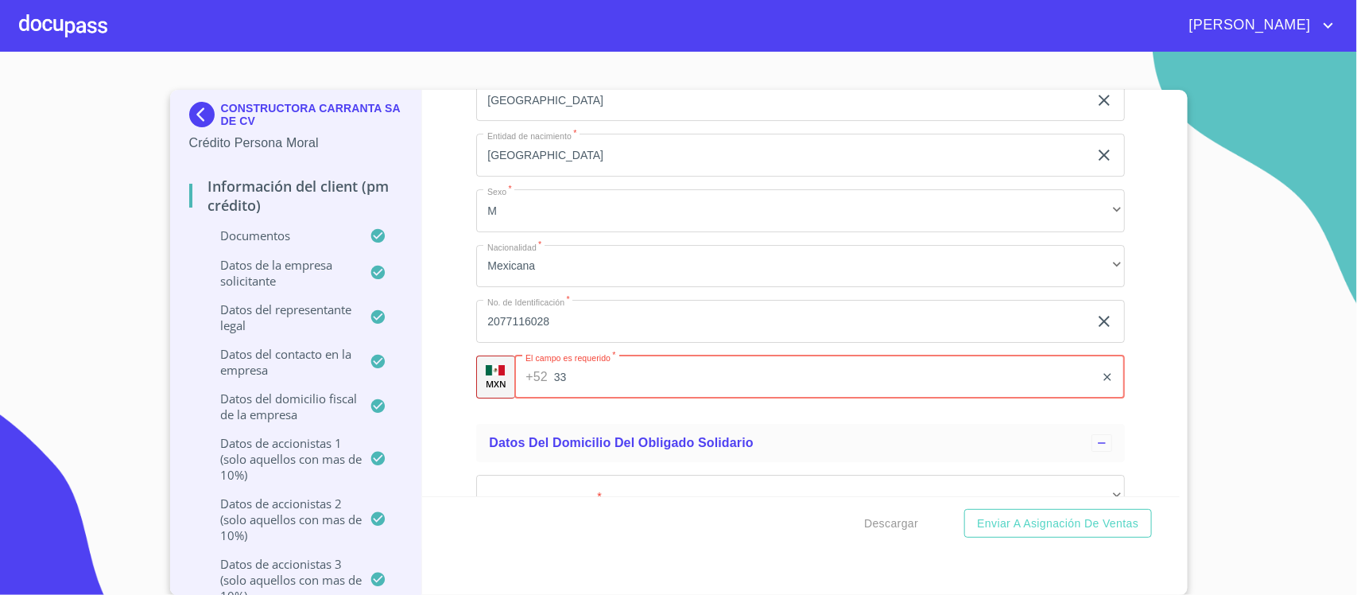
paste input "[PHONE_NUMBER]"
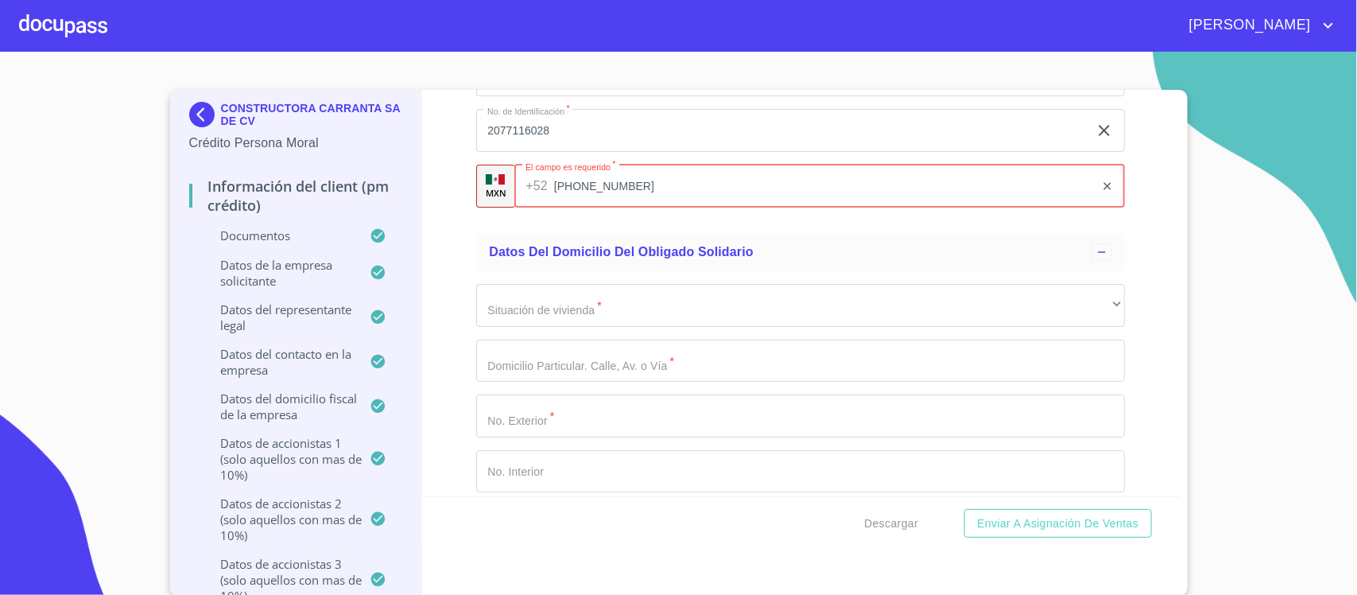
scroll to position [18860, 0]
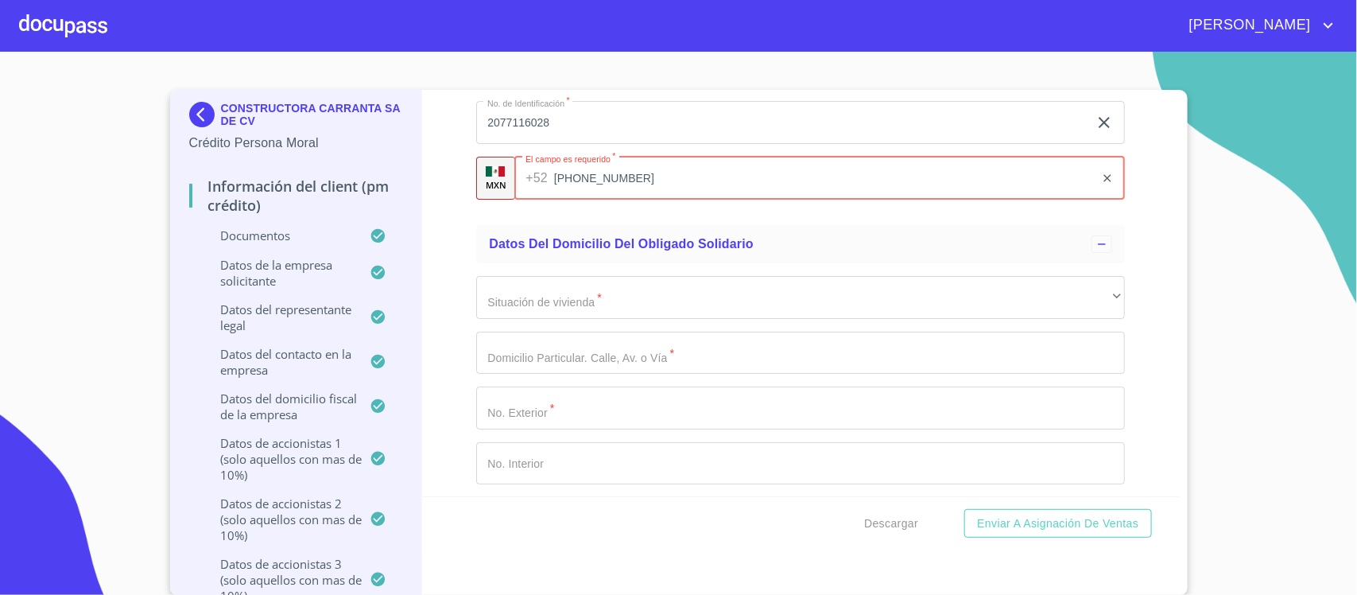
type input "[PHONE_NUMBER]"
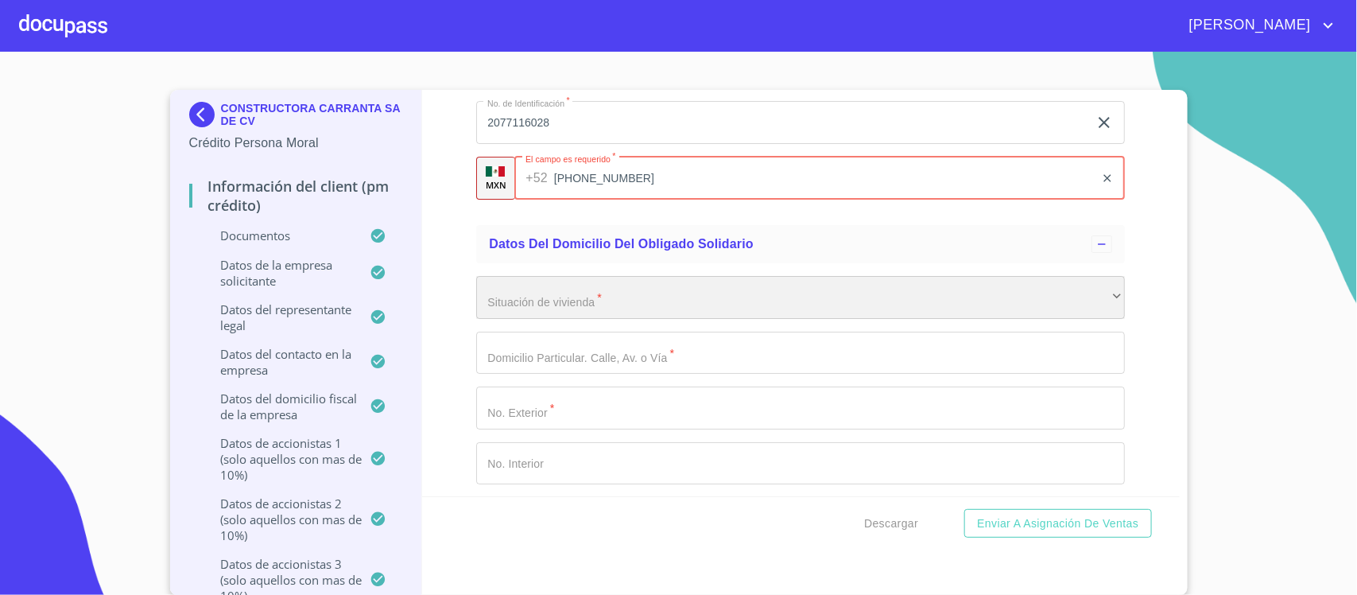
click at [641, 310] on div "​" at bounding box center [800, 297] width 649 height 43
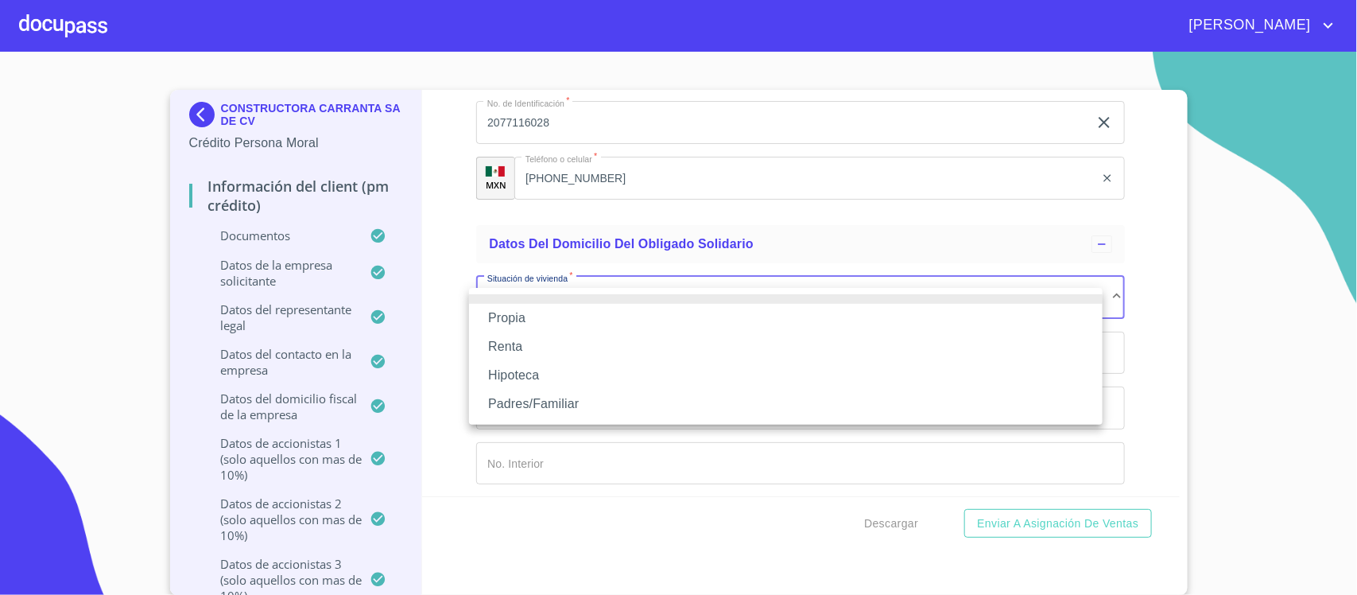
click at [525, 316] on li "Propia" at bounding box center [786, 318] width 634 height 29
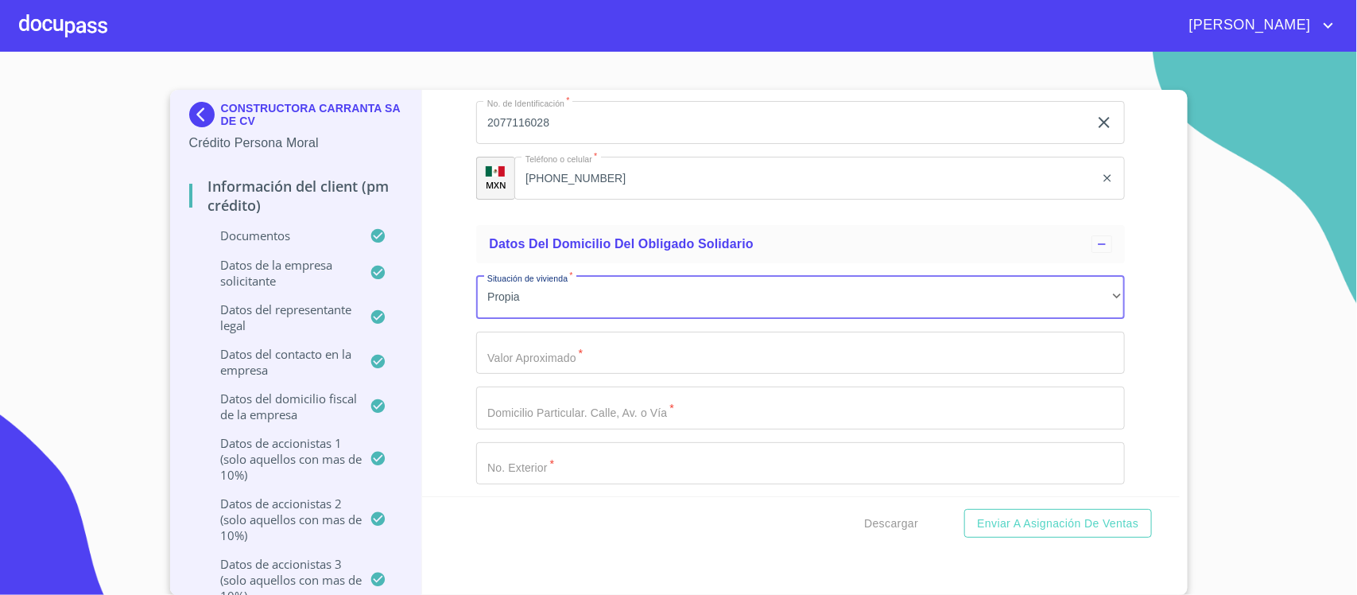
click at [525, 362] on input "Documento de identificación representante legal.   *" at bounding box center [800, 353] width 649 height 43
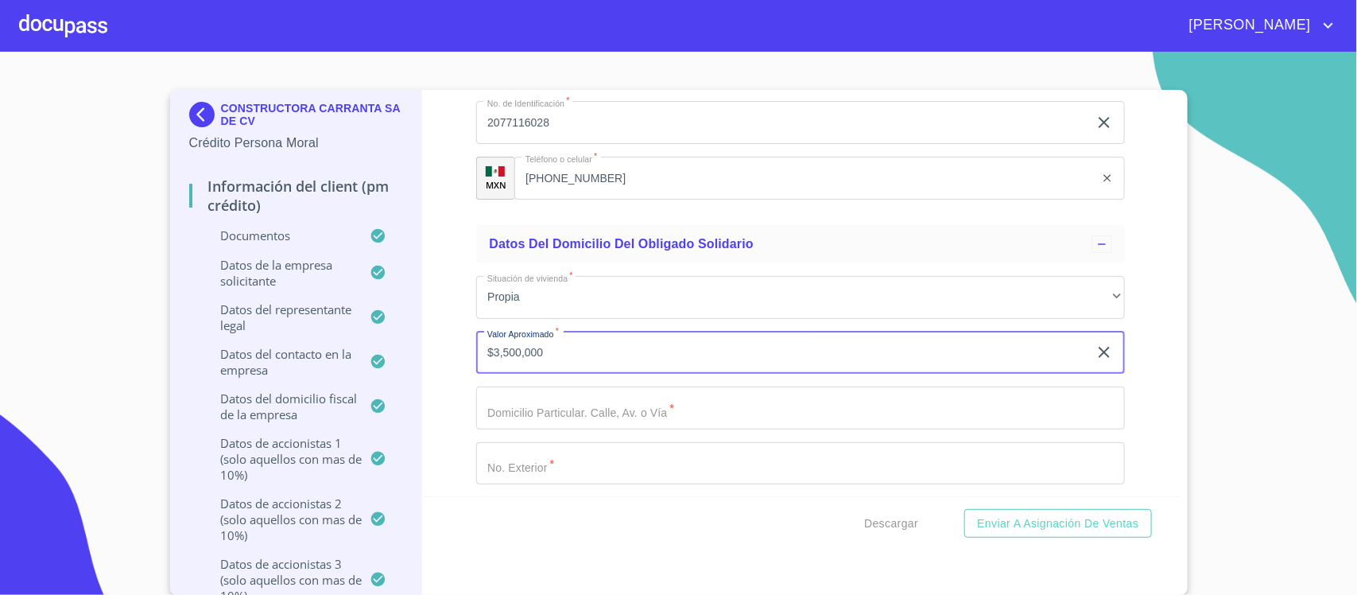
type input "$3,500,000"
click at [517, 414] on input "Documento de identificación representante legal.   *" at bounding box center [800, 407] width 649 height 43
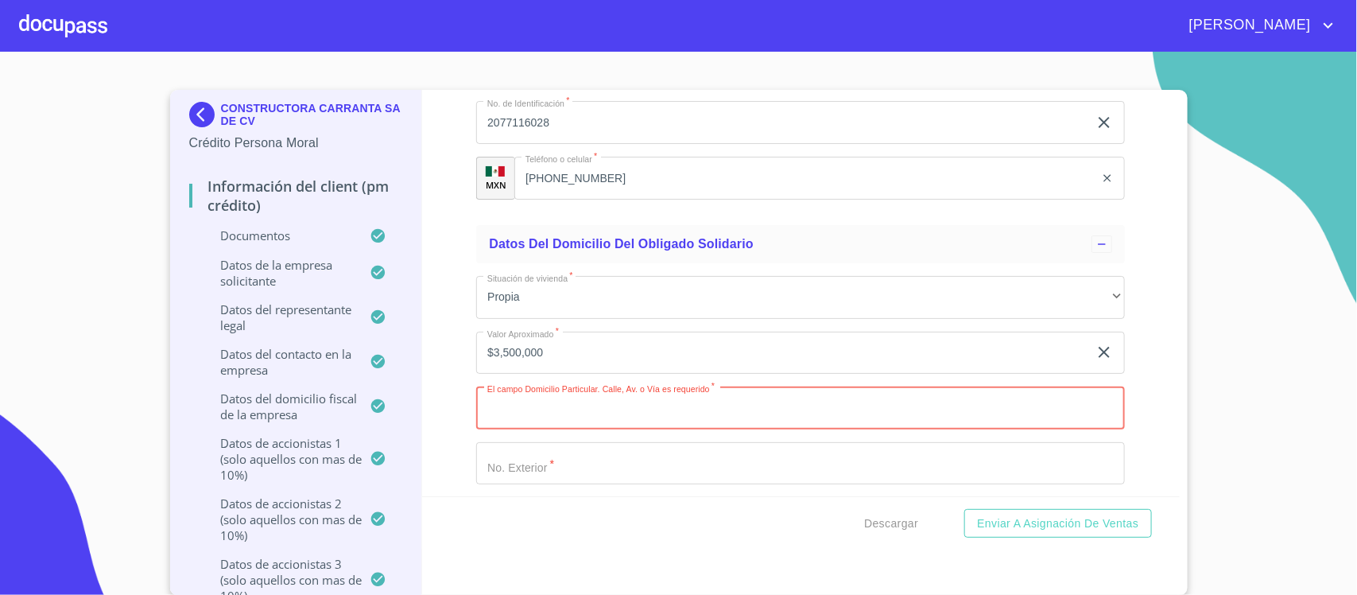
paste input "TIERRA DE UNICORNIOS"
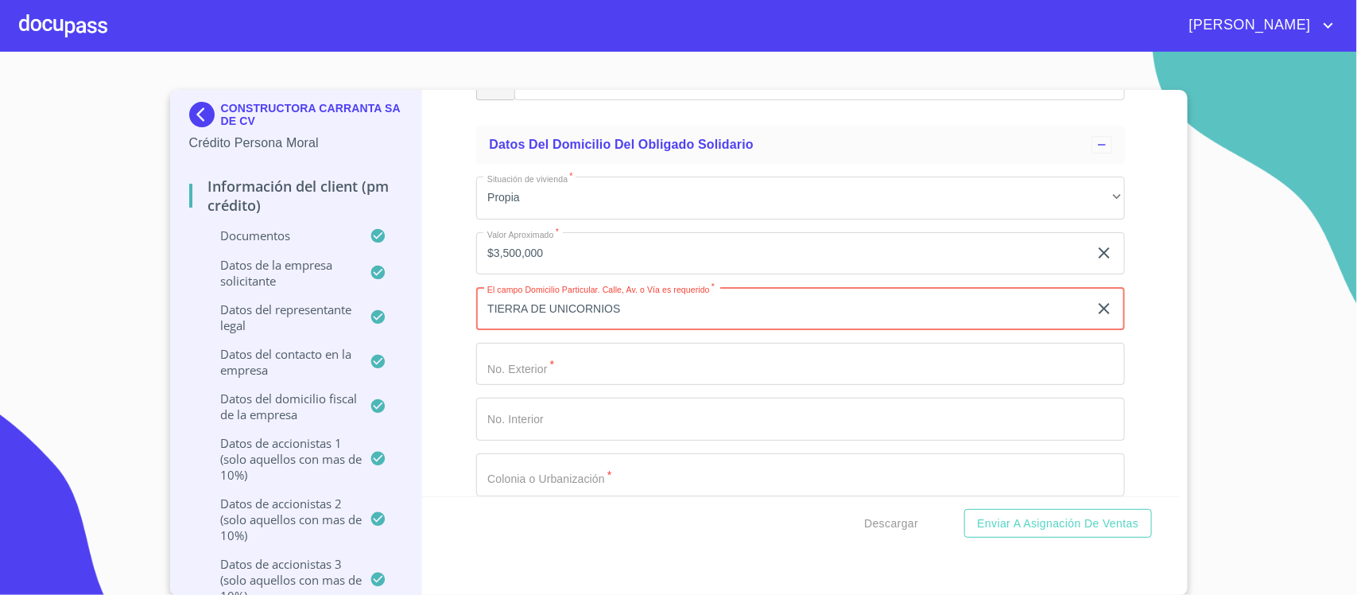
type input "TIERRA DE UNICORNIOS"
click at [535, 382] on input "Documento de identificación representante legal.   *" at bounding box center [800, 364] width 649 height 43
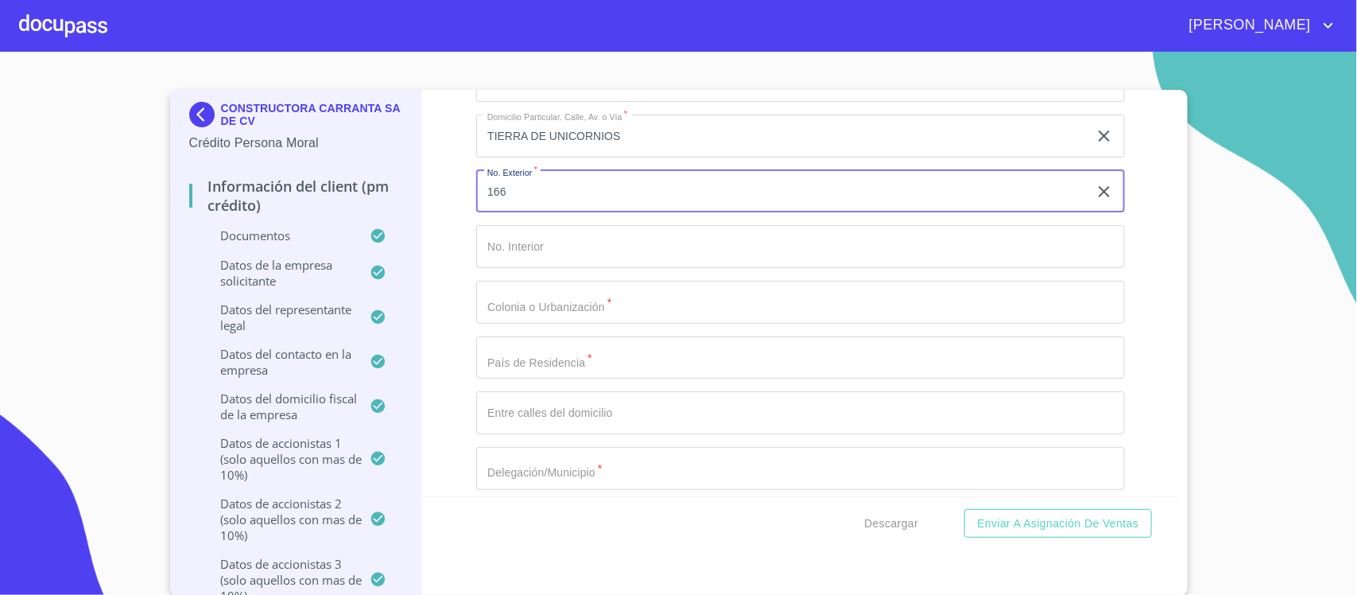
scroll to position [19158, 0]
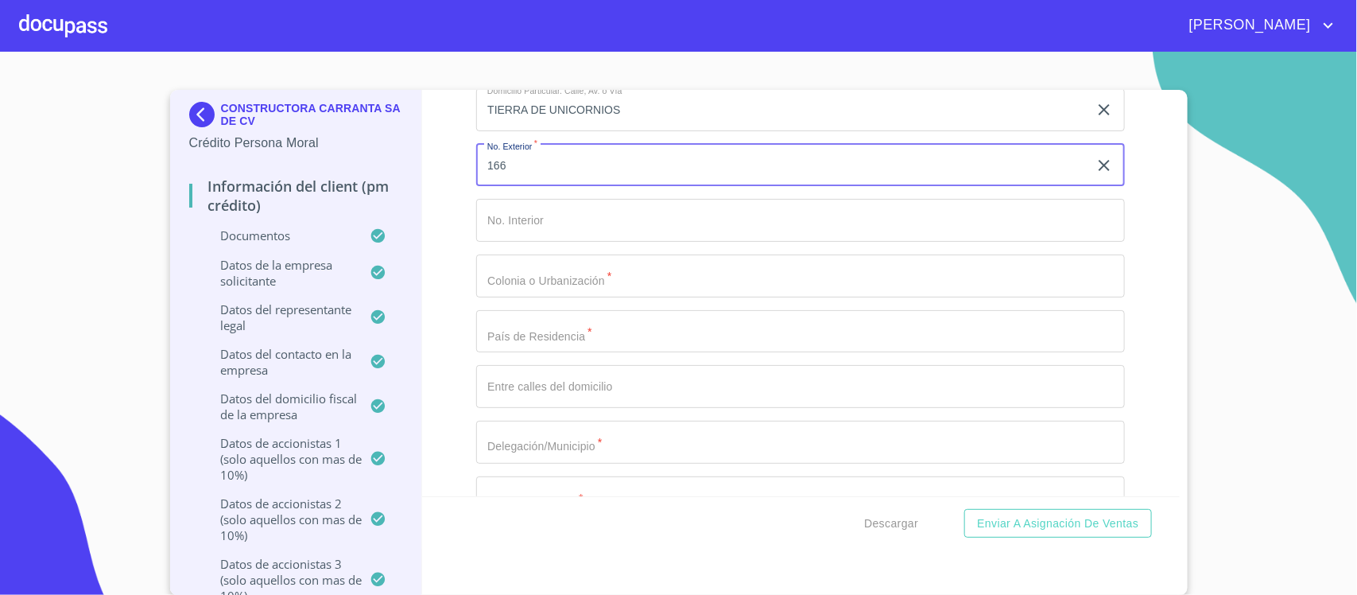
type input "166"
click at [510, 285] on input "Documento de identificación representante legal.   *" at bounding box center [800, 275] width 649 height 43
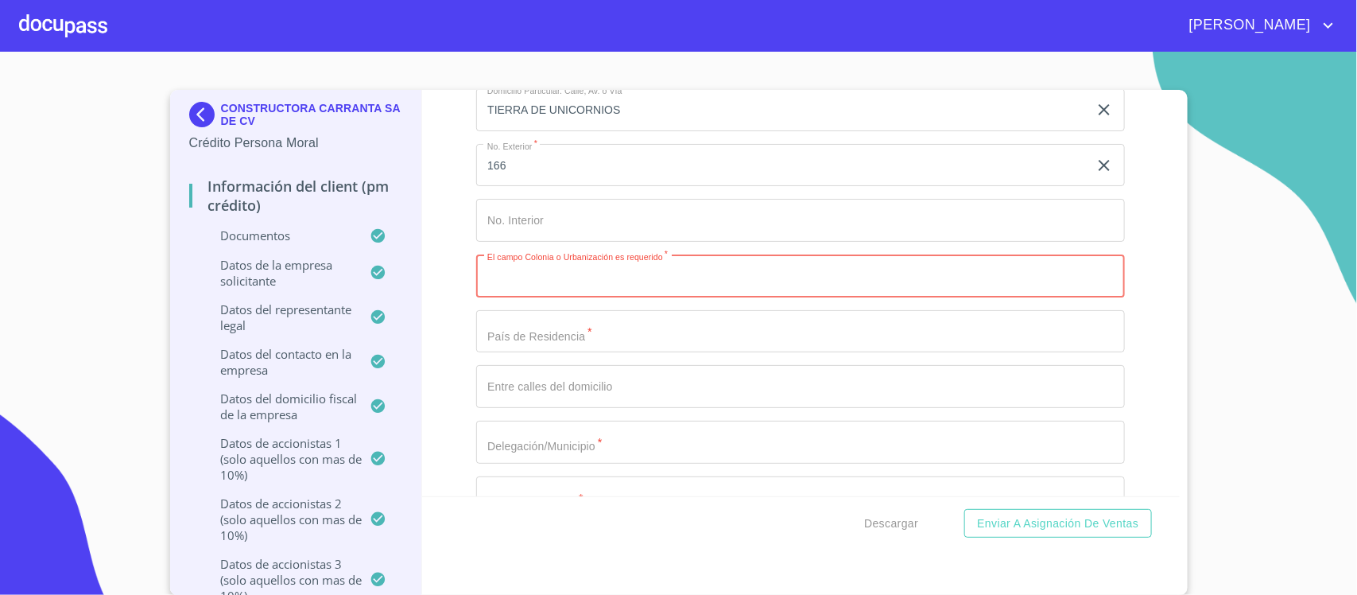
paste input "TERRALTA"
type input "TERRALTA"
click at [607, 340] on input "Documento de identificación representante legal.   *" at bounding box center [800, 331] width 649 height 43
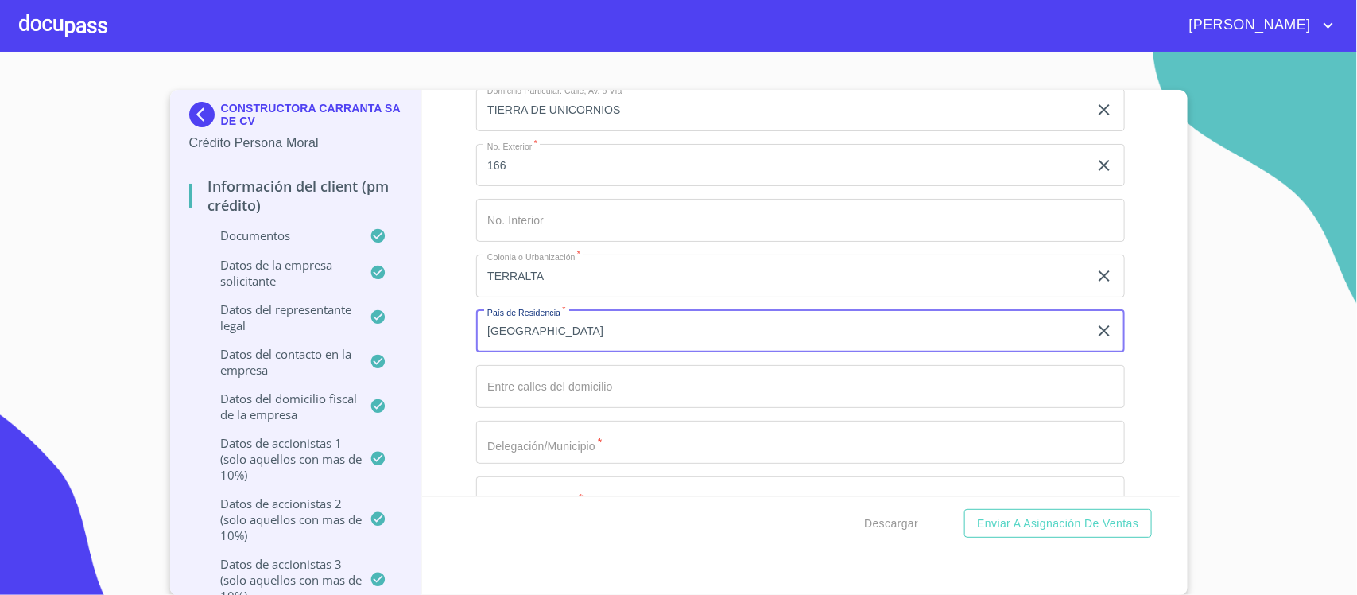
type input "[GEOGRAPHIC_DATA]"
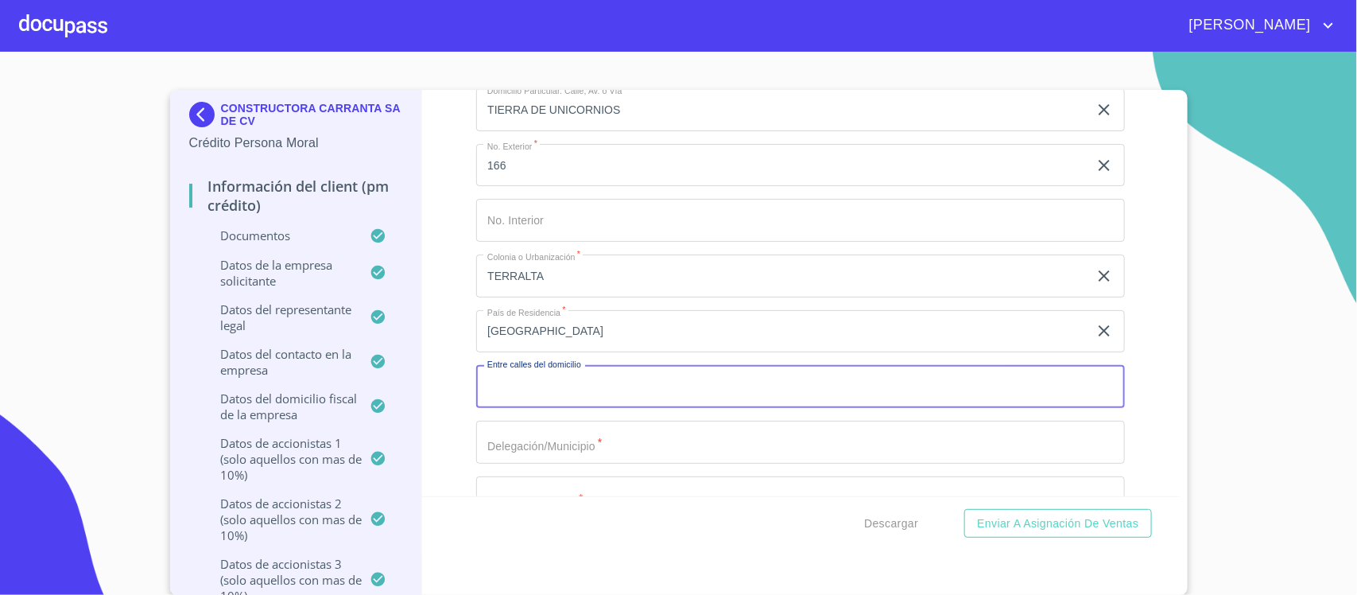
paste input "PROL AV GUADALUPE Y LAS [PERSON_NAME]"
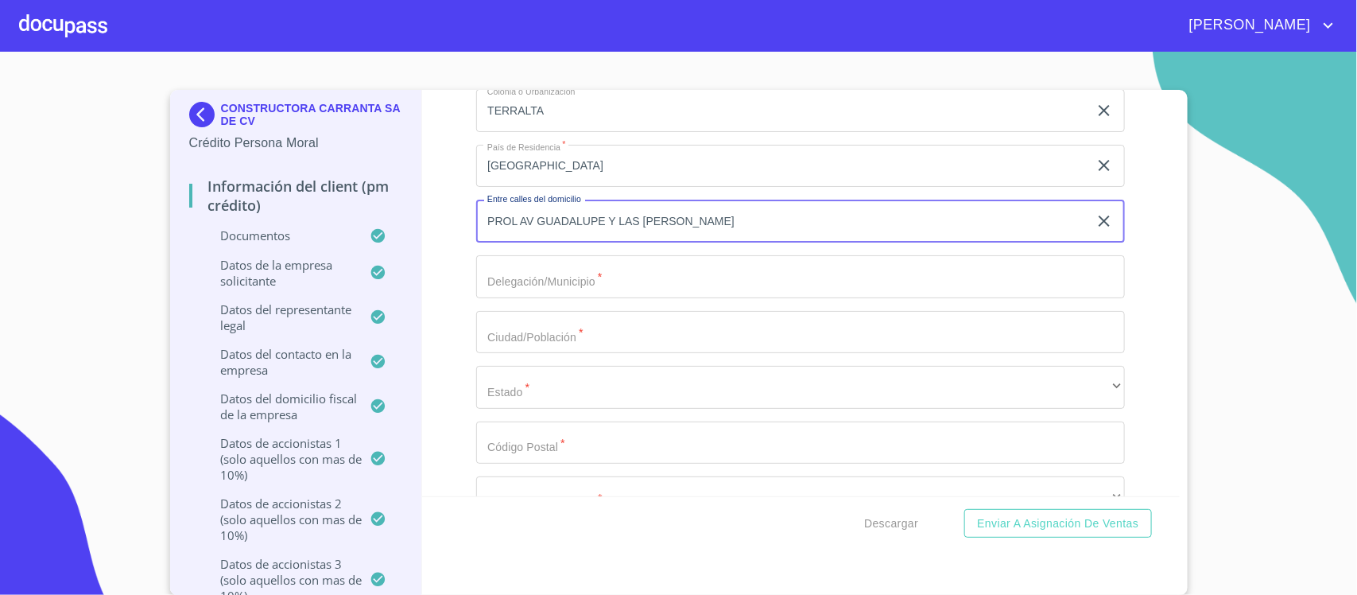
scroll to position [19357, 0]
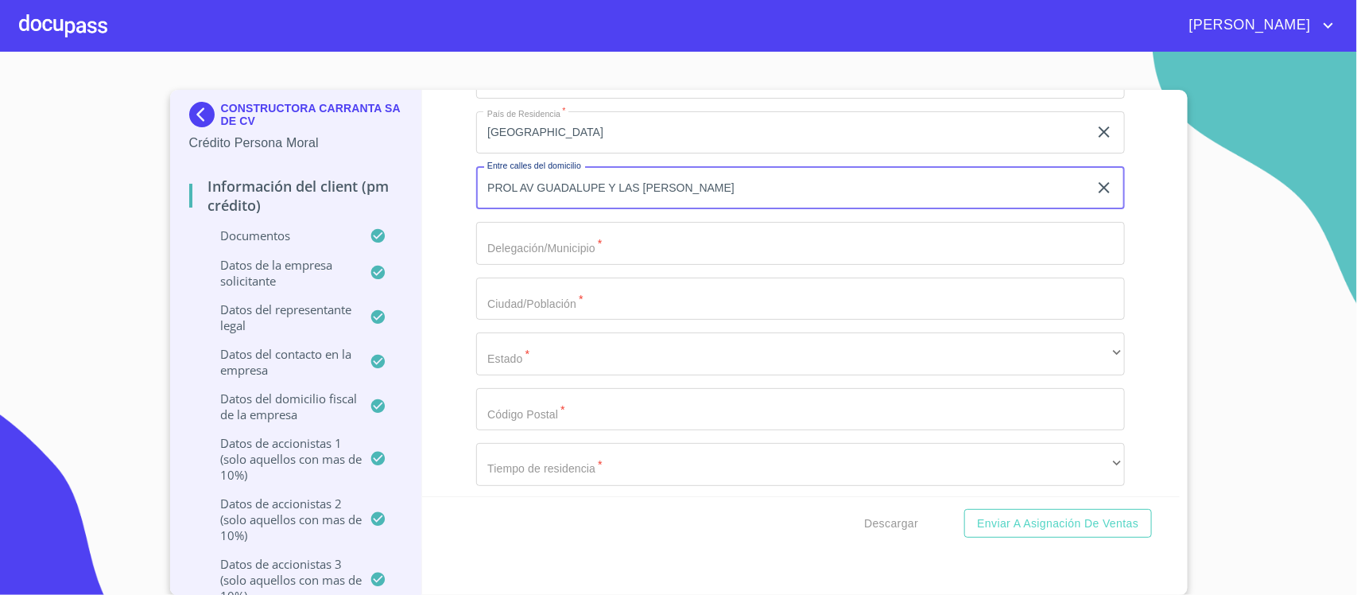
type input "PROL AV GUADALUPE Y LAS [PERSON_NAME]"
click at [521, 260] on input "Documento de identificación representante legal.   *" at bounding box center [800, 243] width 649 height 43
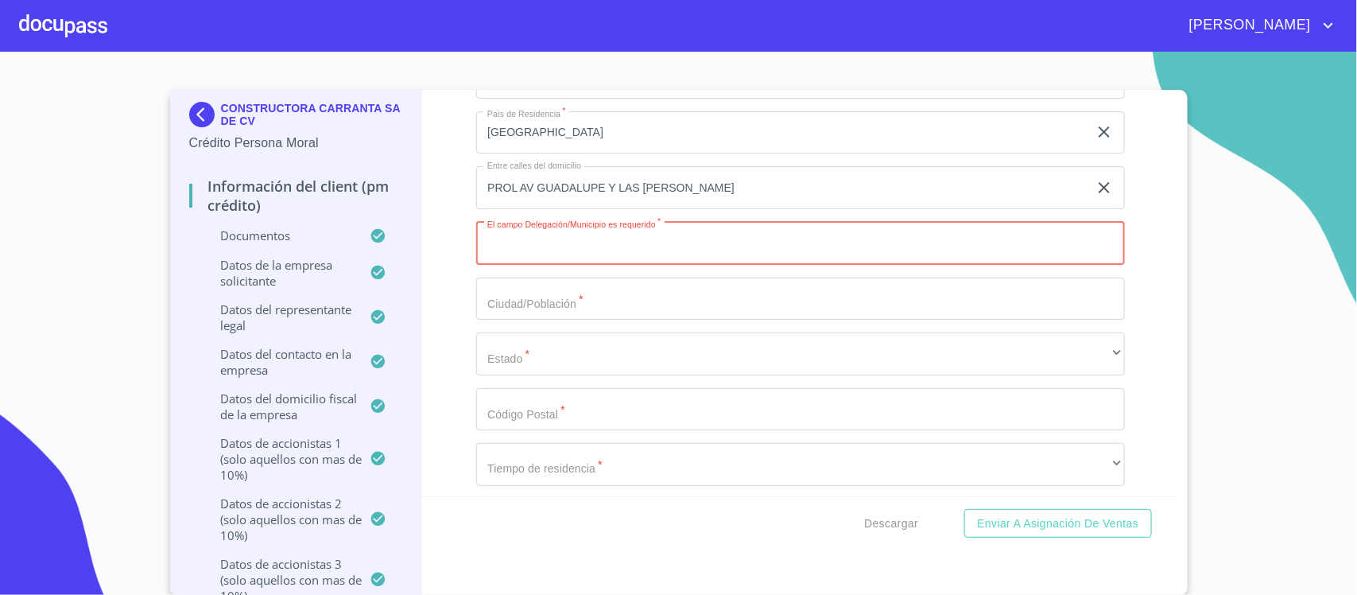
paste input "ZAPOPAN"
type input "ZAPOPAN"
click at [503, 304] on input "Documento de identificación representante legal.   *" at bounding box center [800, 298] width 649 height 43
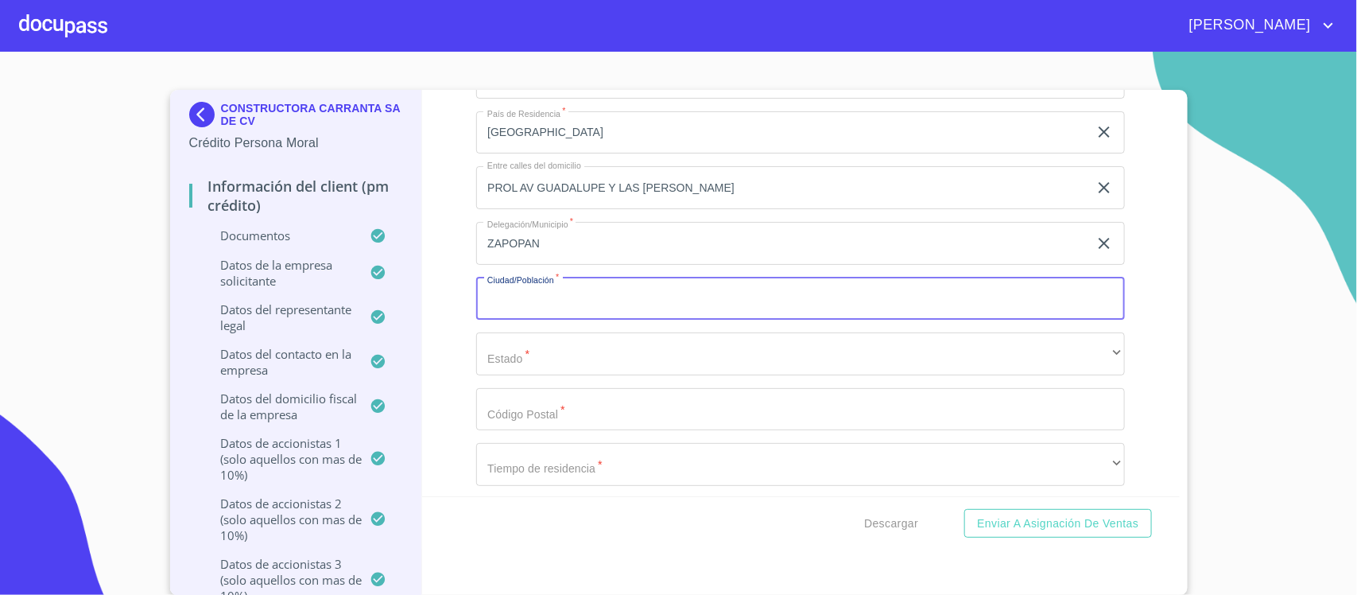
paste input "ZAPOPAN"
type input "ZAPOPAN"
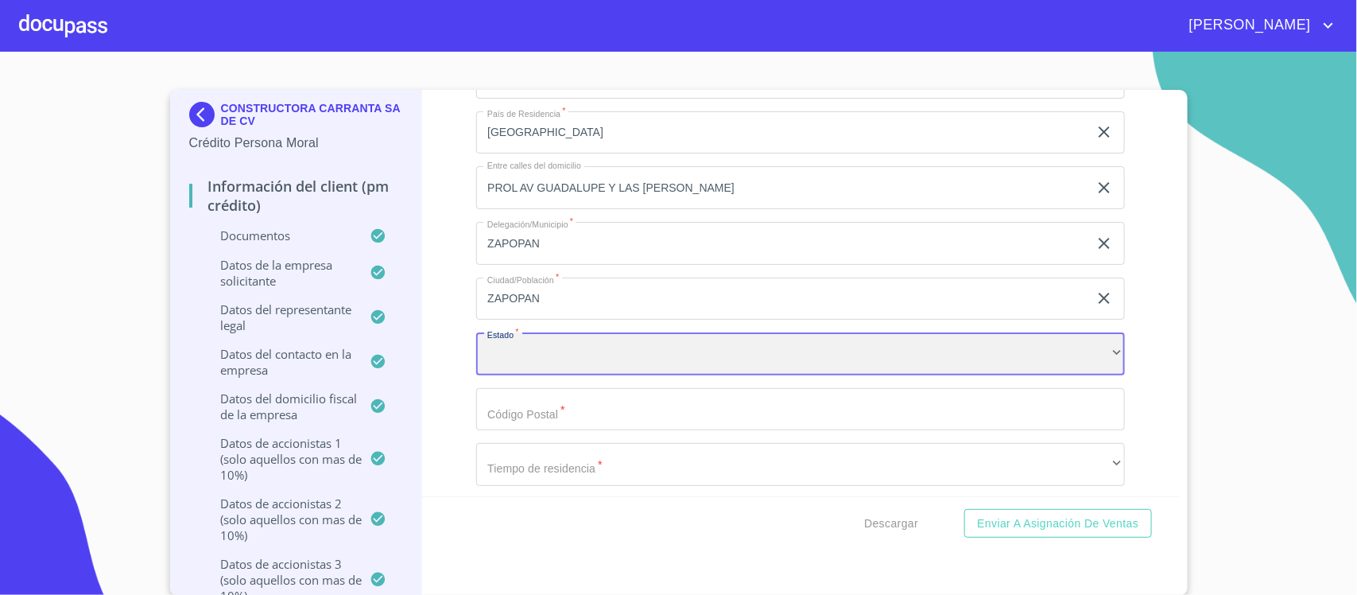
click at [507, 356] on div "​" at bounding box center [800, 353] width 649 height 43
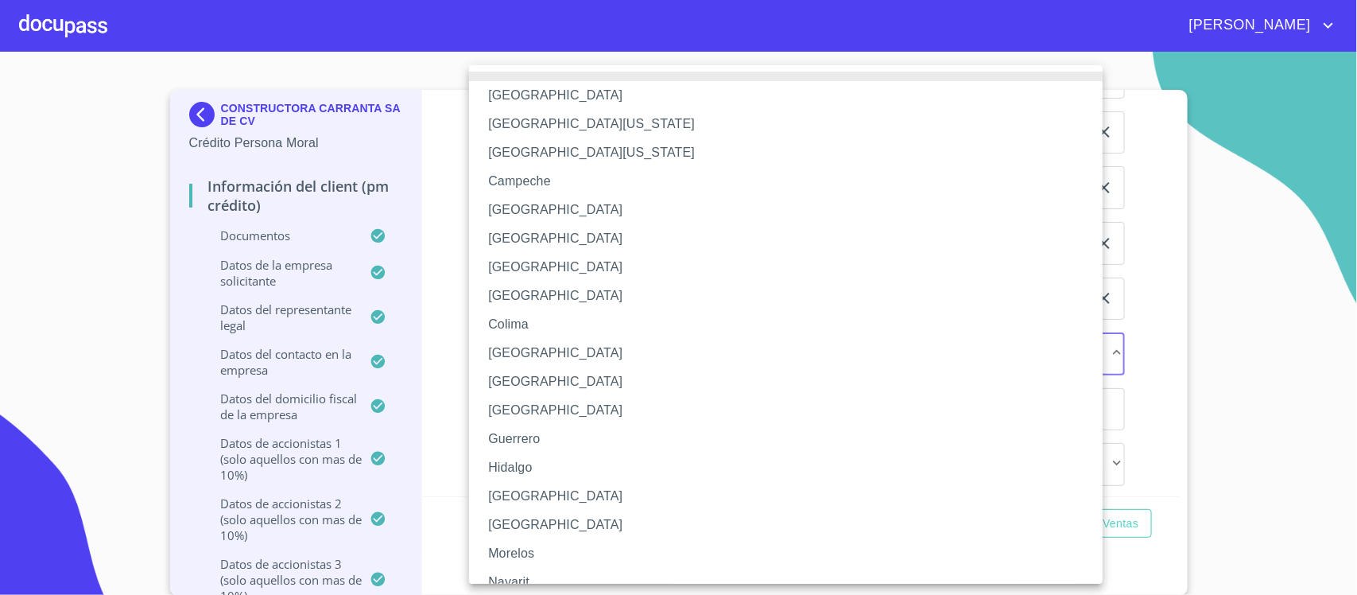
click at [495, 495] on li "[GEOGRAPHIC_DATA]" at bounding box center [793, 496] width 649 height 29
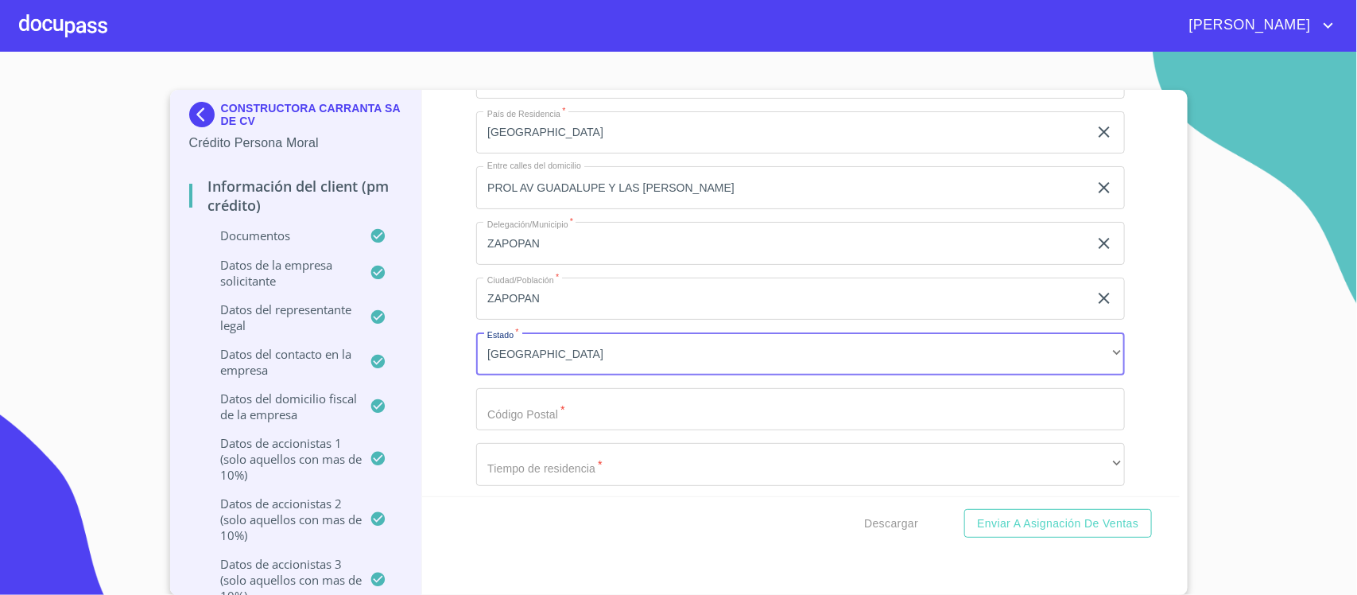
click at [522, 419] on input "Documento de identificación representante legal.   *" at bounding box center [800, 409] width 649 height 43
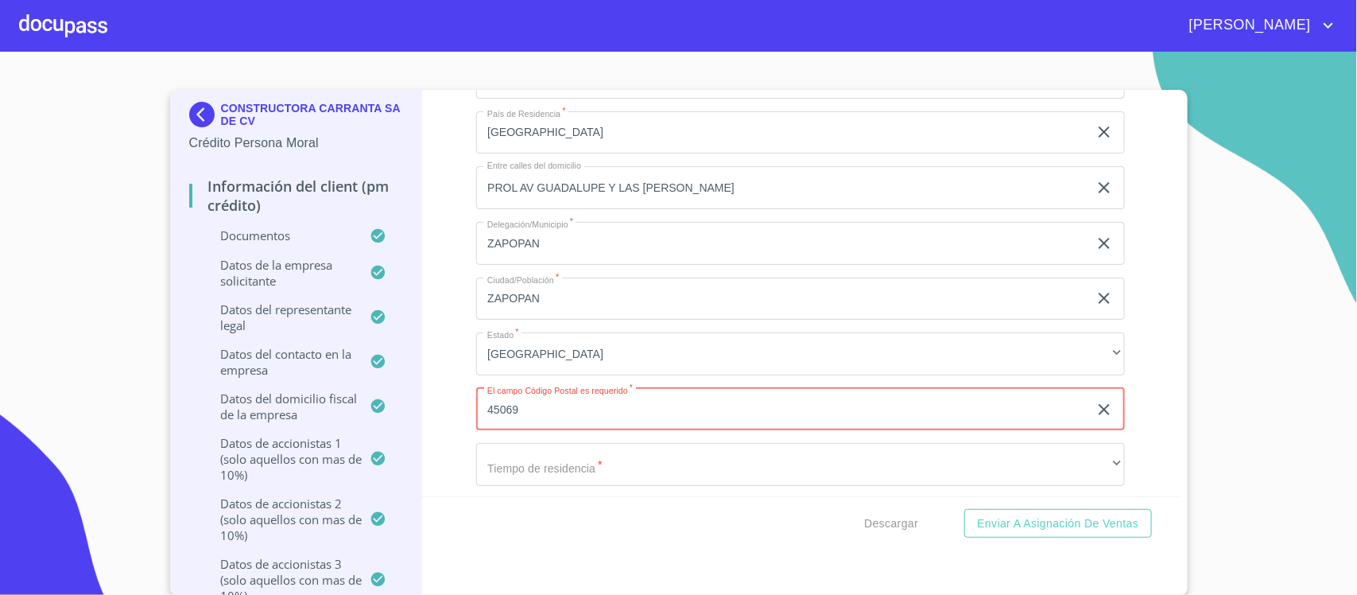
type input "45069"
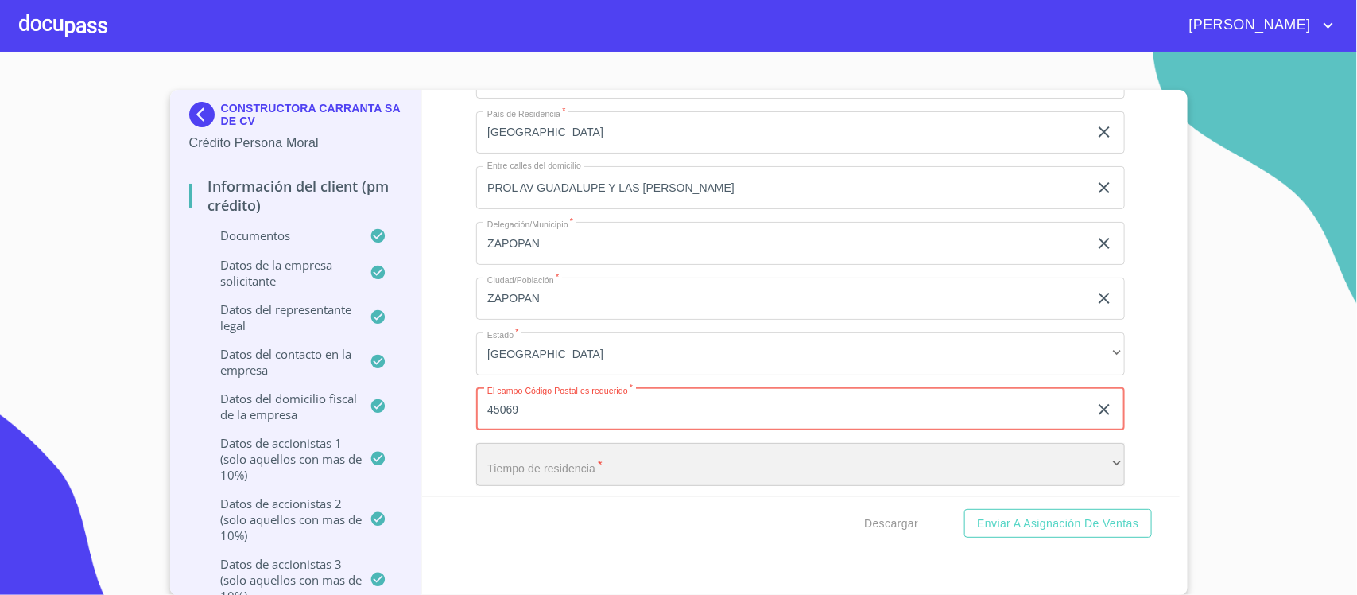
click at [515, 471] on div "​" at bounding box center [800, 464] width 649 height 43
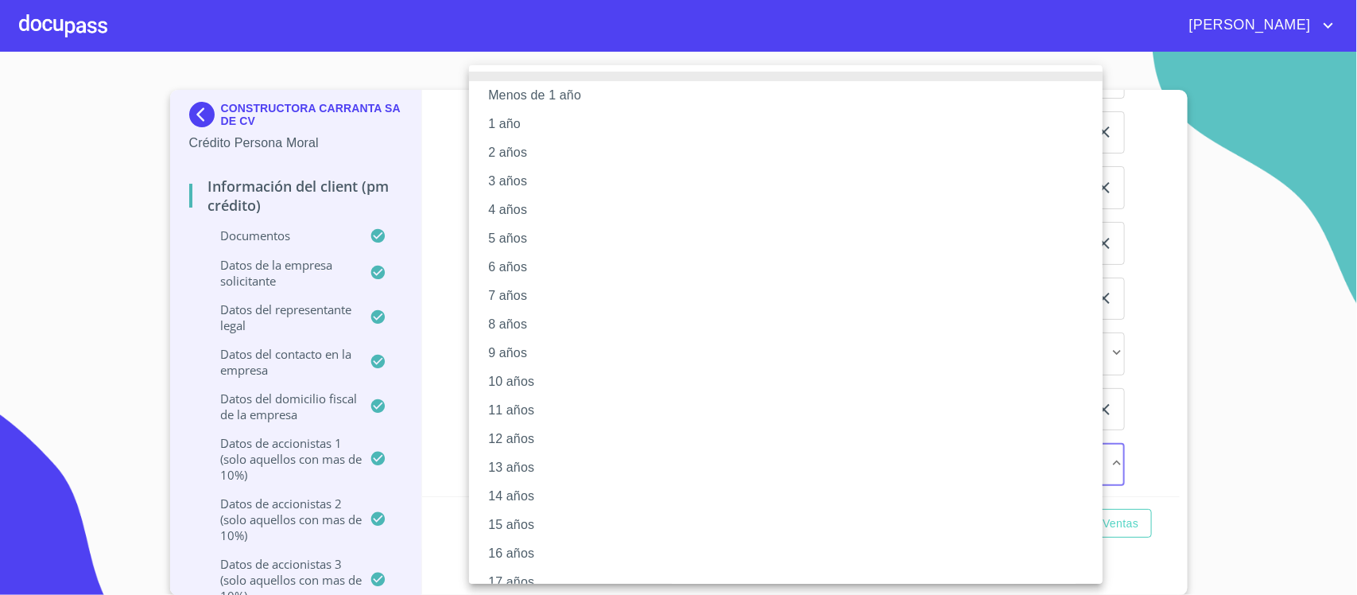
scroll to position [99, 0]
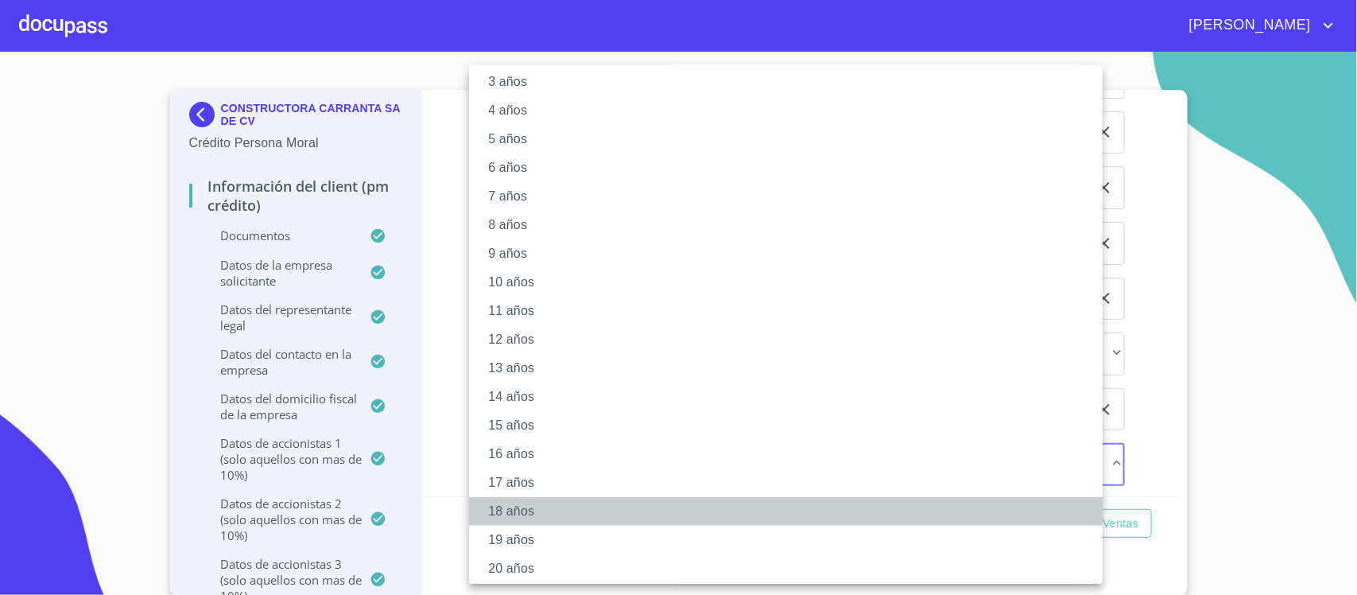
click at [503, 518] on li "18 años" at bounding box center [793, 511] width 649 height 29
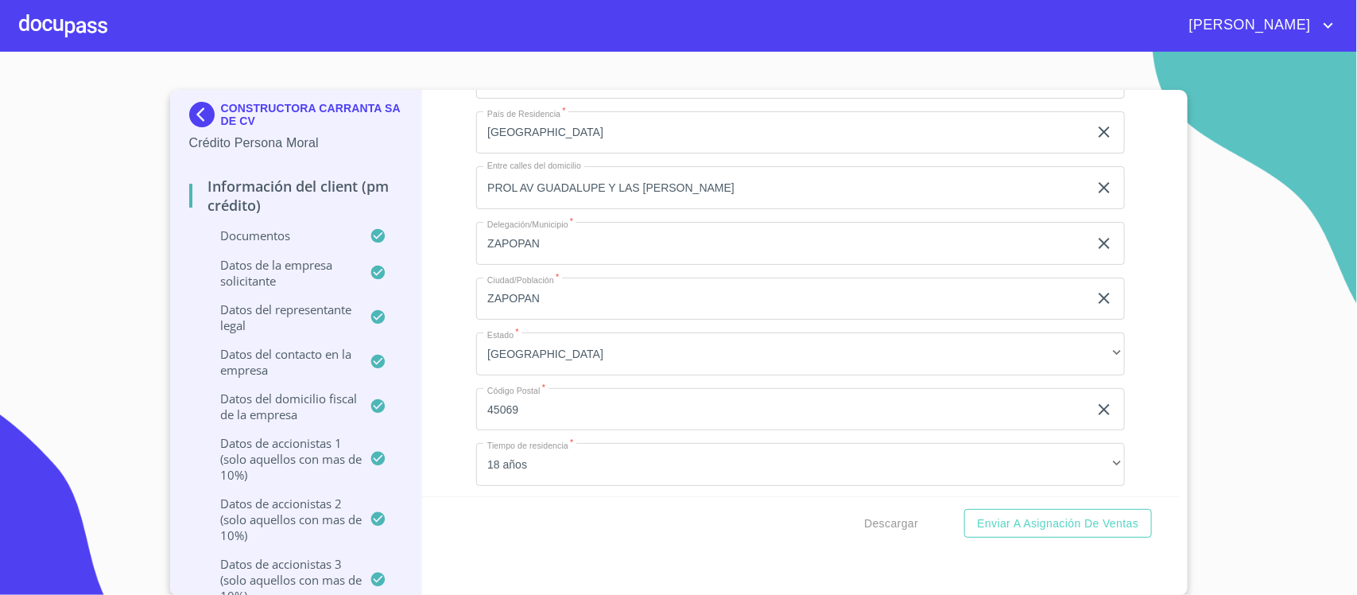
click at [429, 481] on div "Información del Client (PM crédito) Documentos Documento de identificación repr…" at bounding box center [801, 293] width 758 height 406
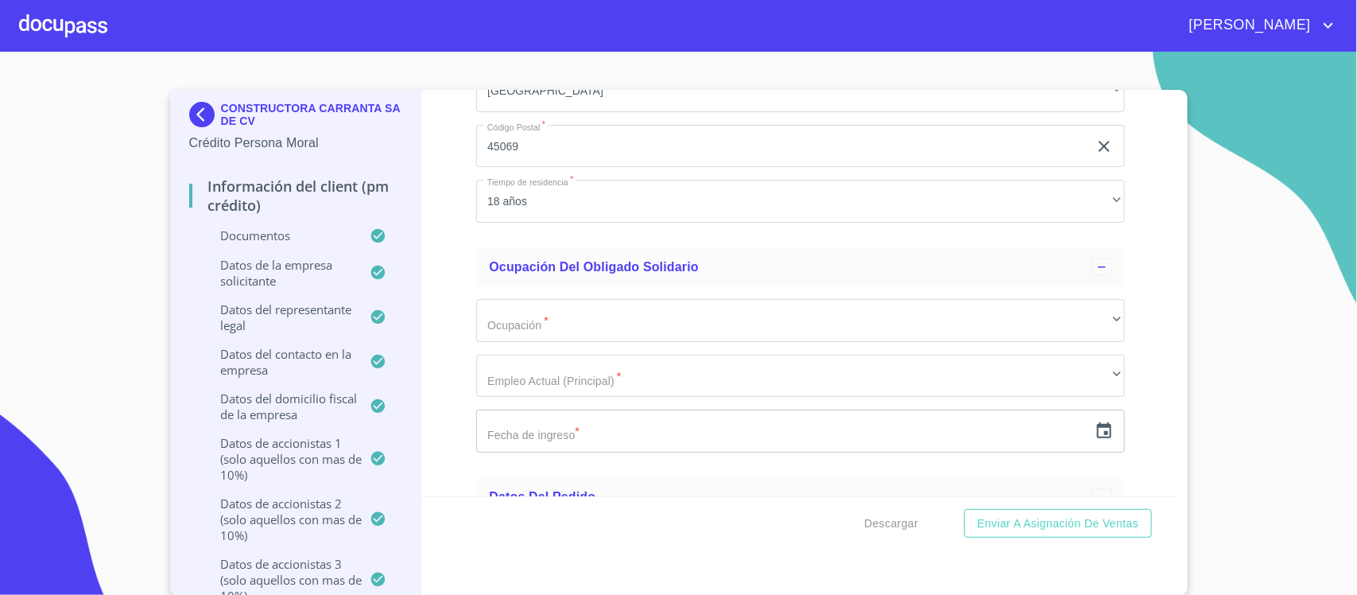
scroll to position [19655, 0]
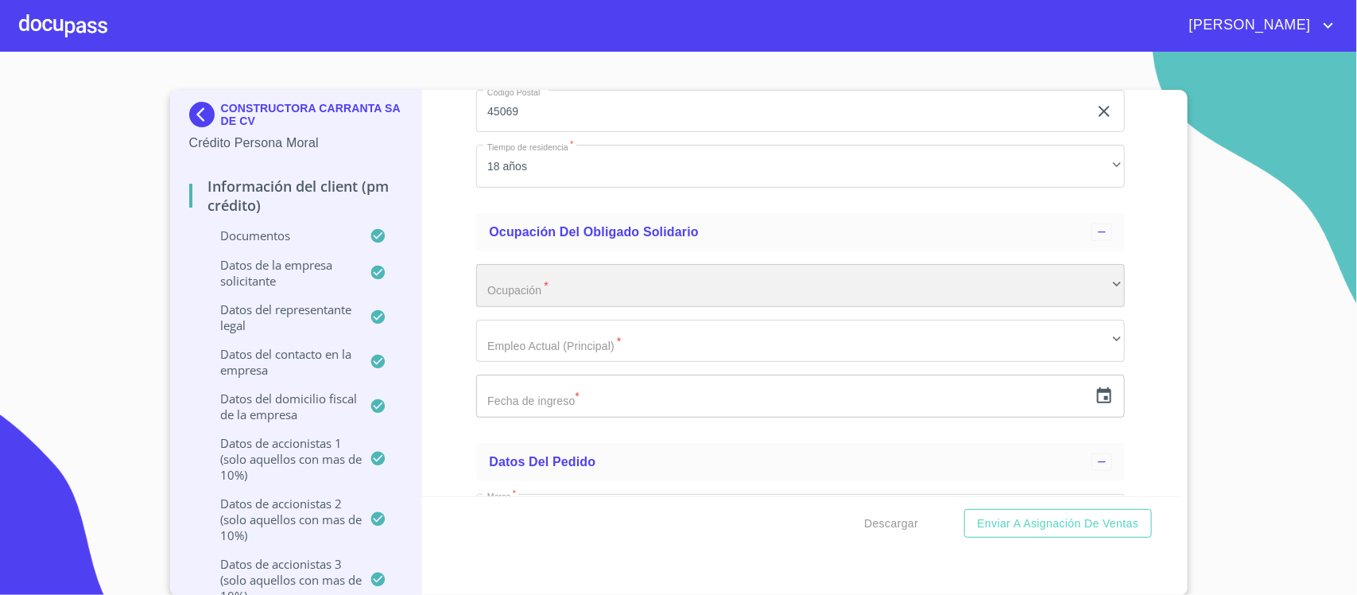
click at [521, 301] on div "​" at bounding box center [800, 285] width 649 height 43
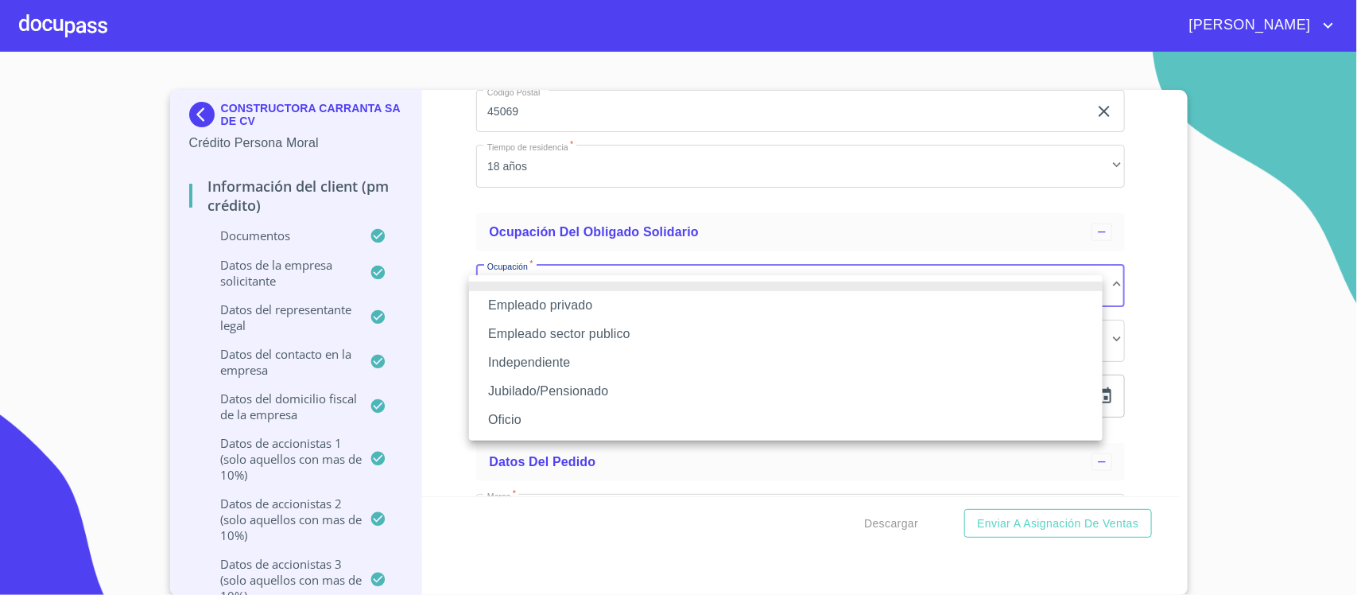
click at [518, 360] on li "Independiente" at bounding box center [786, 362] width 634 height 29
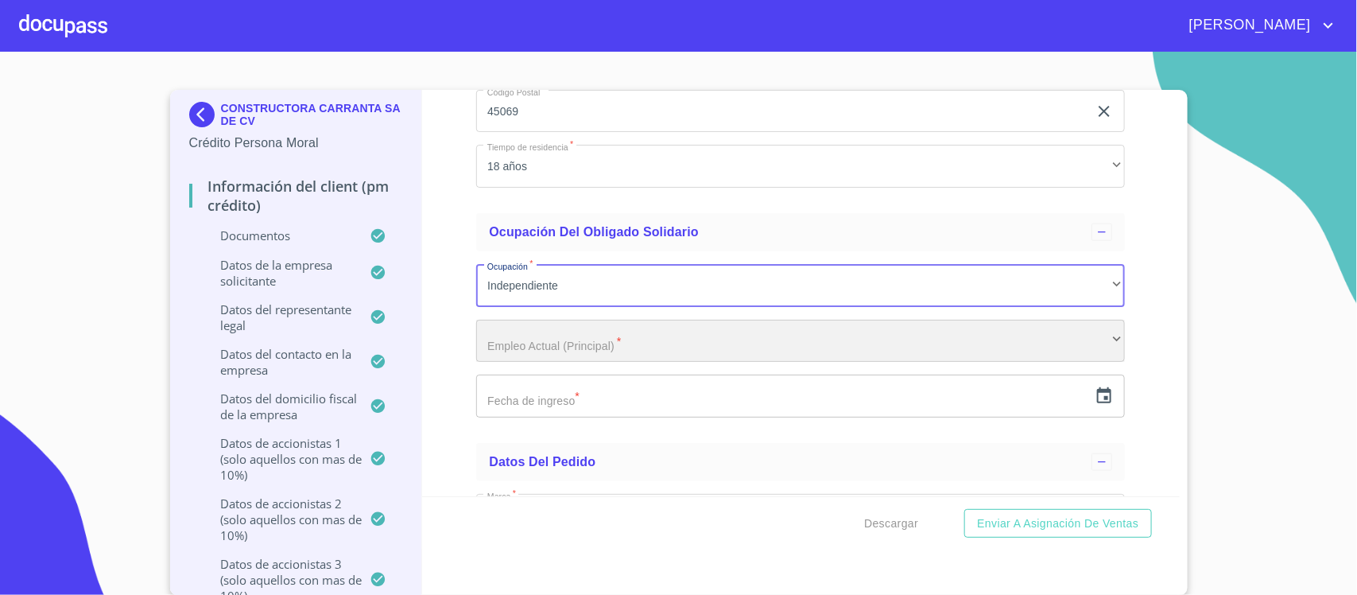
click at [519, 352] on div "​" at bounding box center [800, 341] width 649 height 43
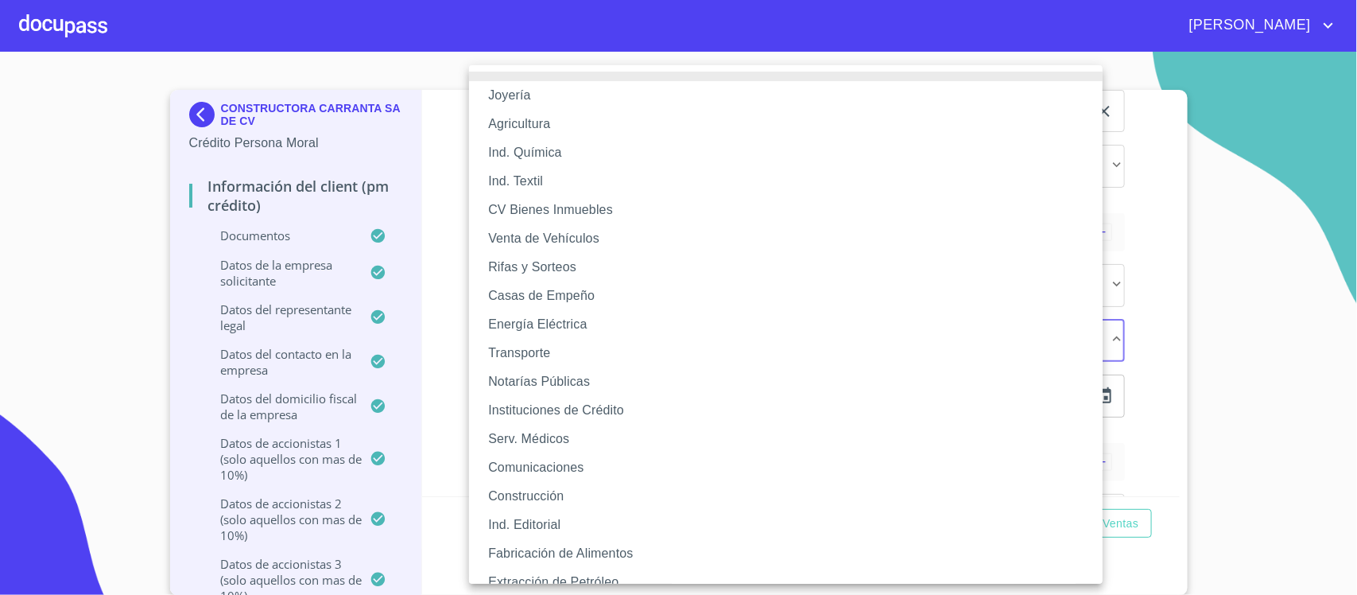
click at [515, 494] on li "Construcción" at bounding box center [793, 496] width 649 height 29
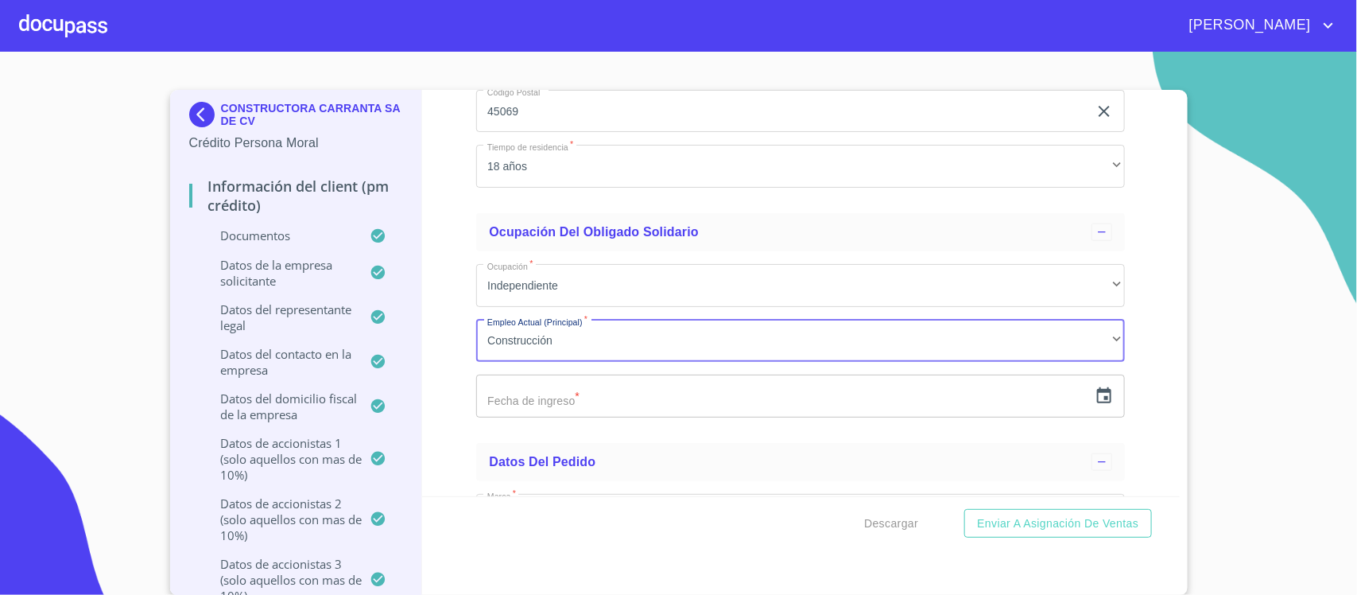
click at [1097, 402] on icon "button" at bounding box center [1104, 395] width 14 height 16
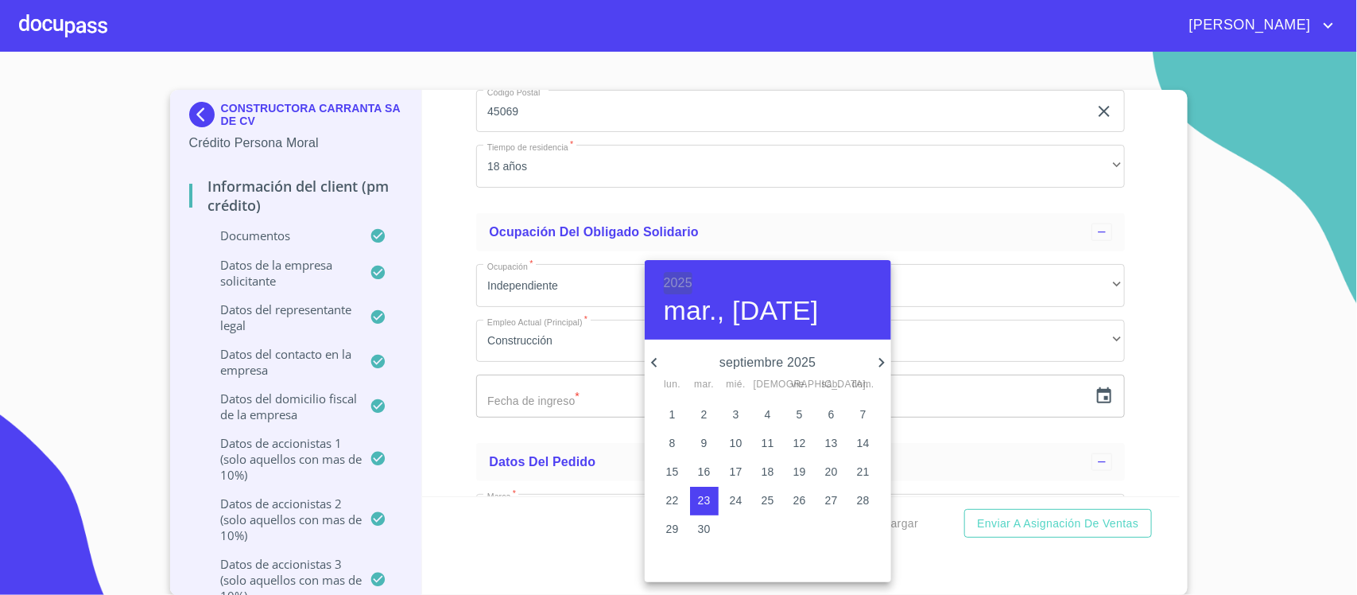
click at [677, 277] on h6 "2025" at bounding box center [678, 283] width 29 height 22
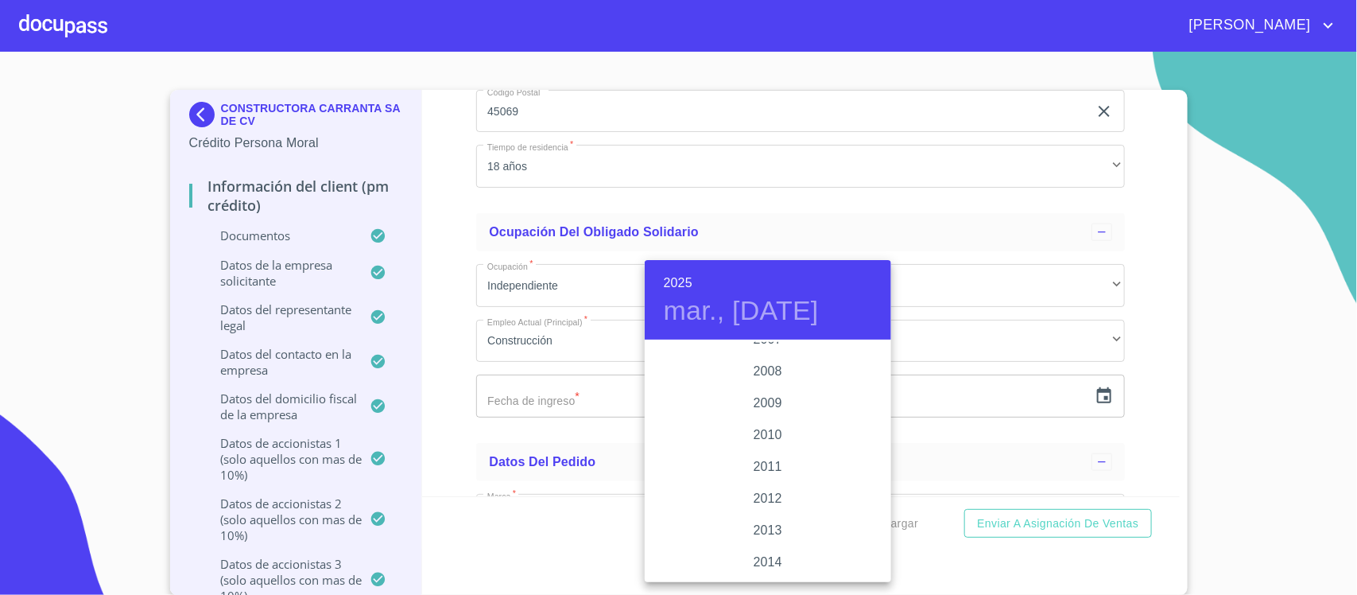
scroll to position [2668, 0]
drag, startPoint x: 760, startPoint y: 487, endPoint x: 775, endPoint y: 491, distance: 15.6
click at [775, 491] on div "2013" at bounding box center [768, 489] width 246 height 32
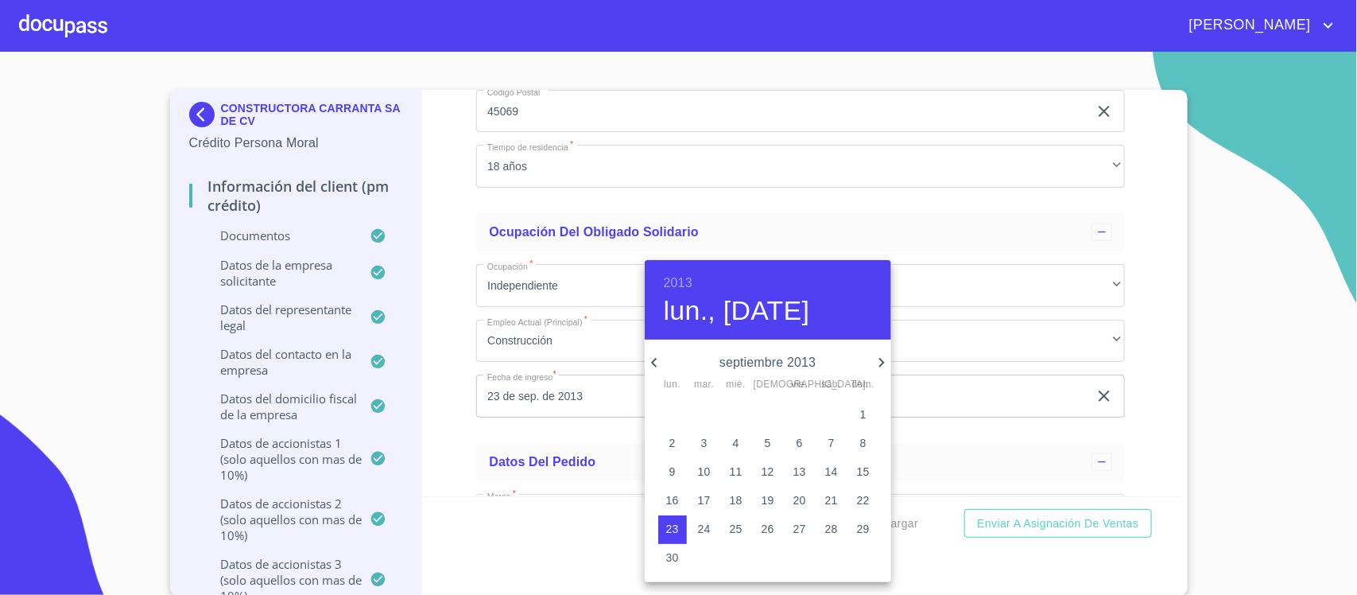
click at [879, 358] on icon "button" at bounding box center [881, 362] width 19 height 19
click at [702, 442] on p "5" at bounding box center [704, 443] width 6 height 16
type input "5 de nov. de 2013"
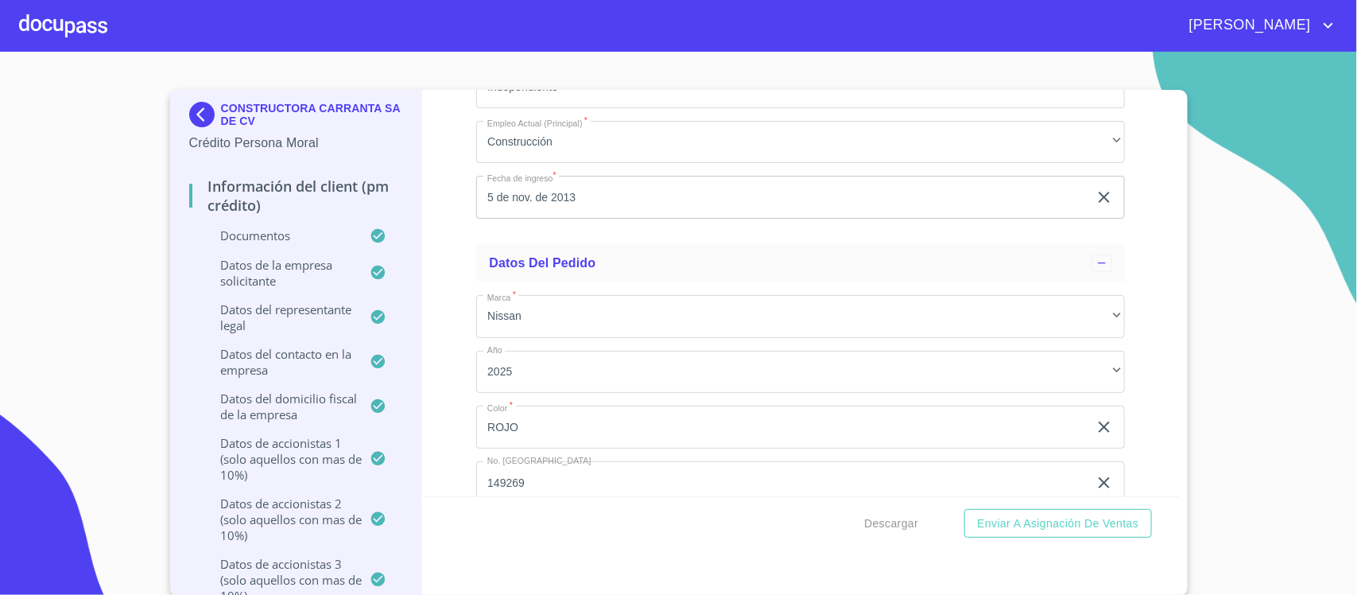
scroll to position [19944, 0]
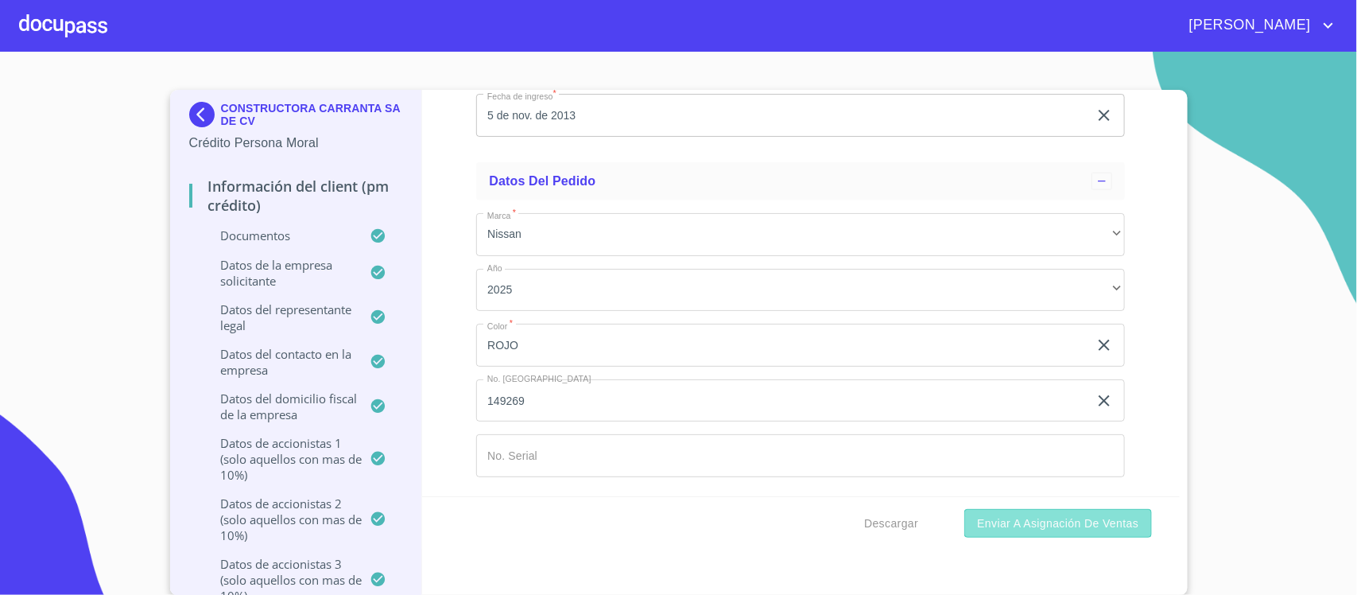
click at [1062, 527] on span "Enviar a Asignación de Ventas" at bounding box center [1057, 524] width 161 height 20
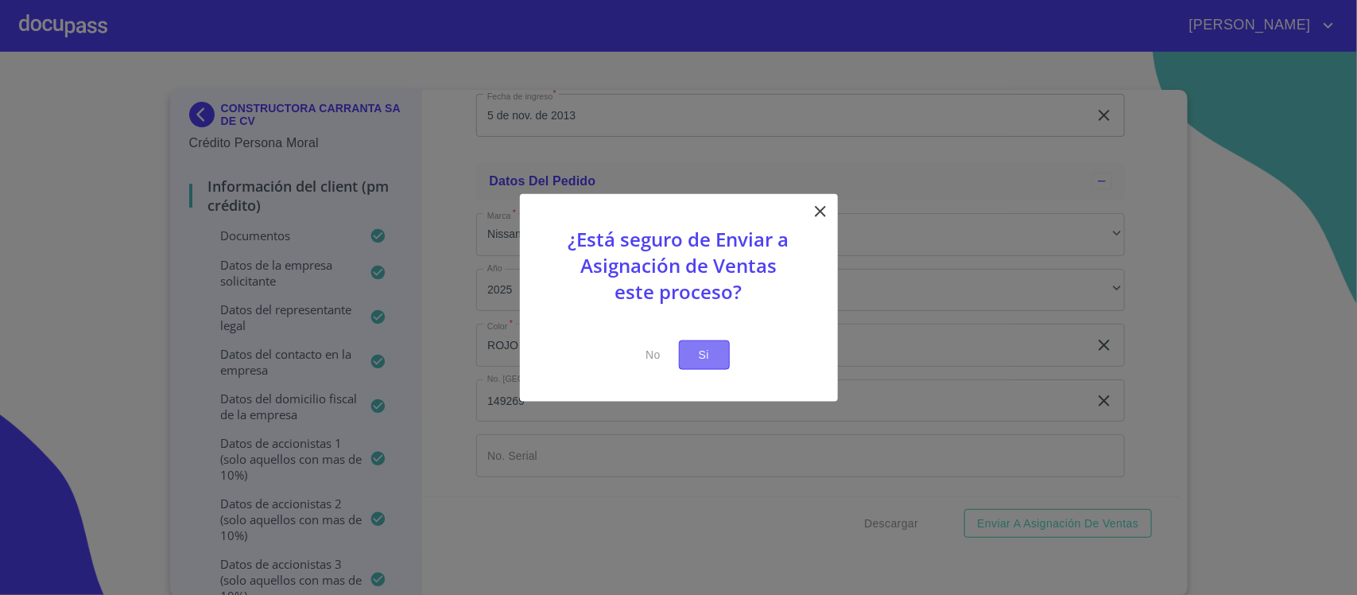
click at [693, 364] on span "Si" at bounding box center [704, 355] width 25 height 20
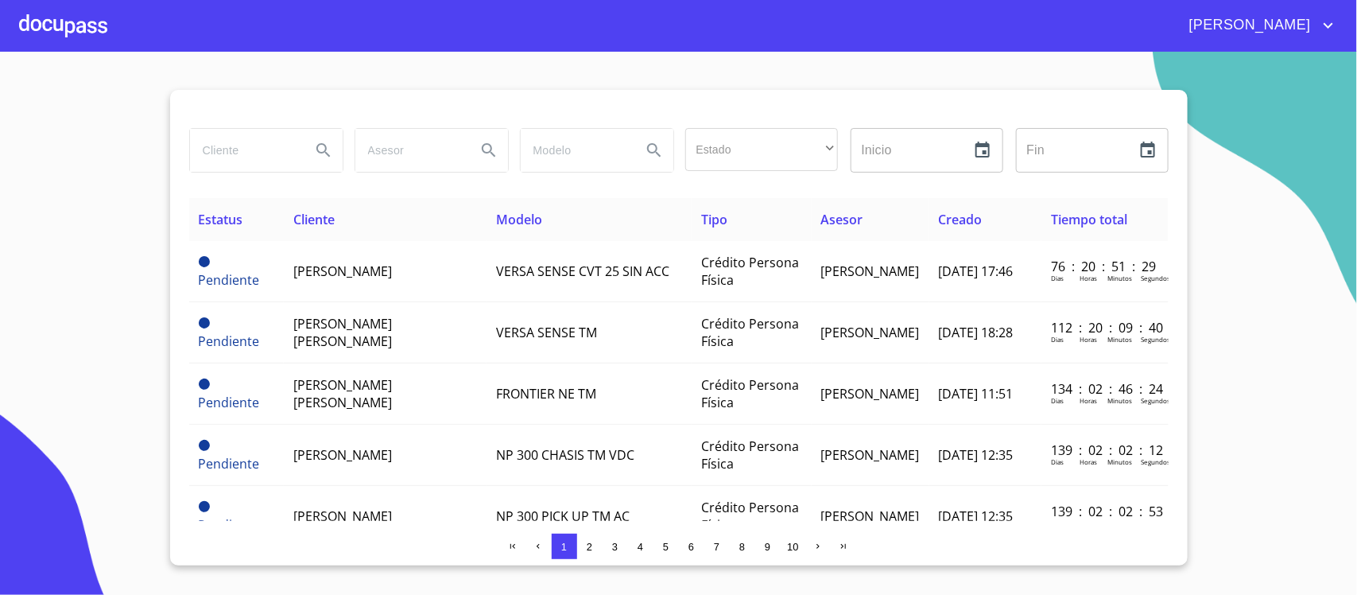
click at [40, 26] on div at bounding box center [63, 25] width 88 height 51
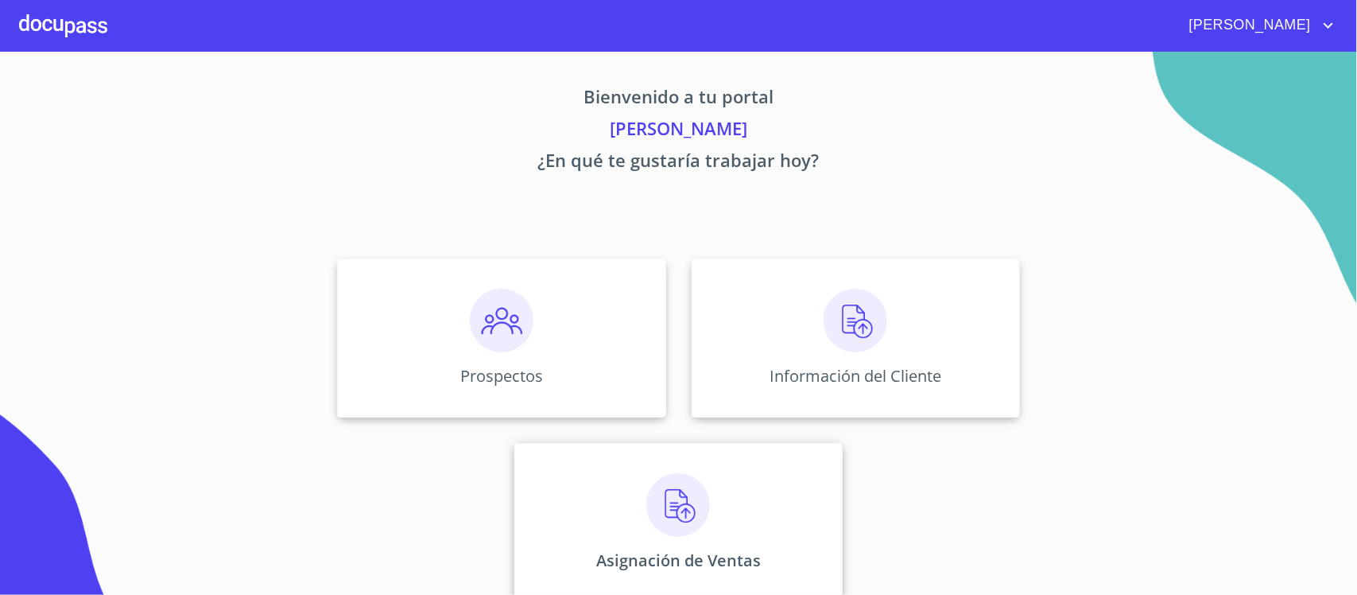
click at [653, 505] on img at bounding box center [678, 505] width 64 height 64
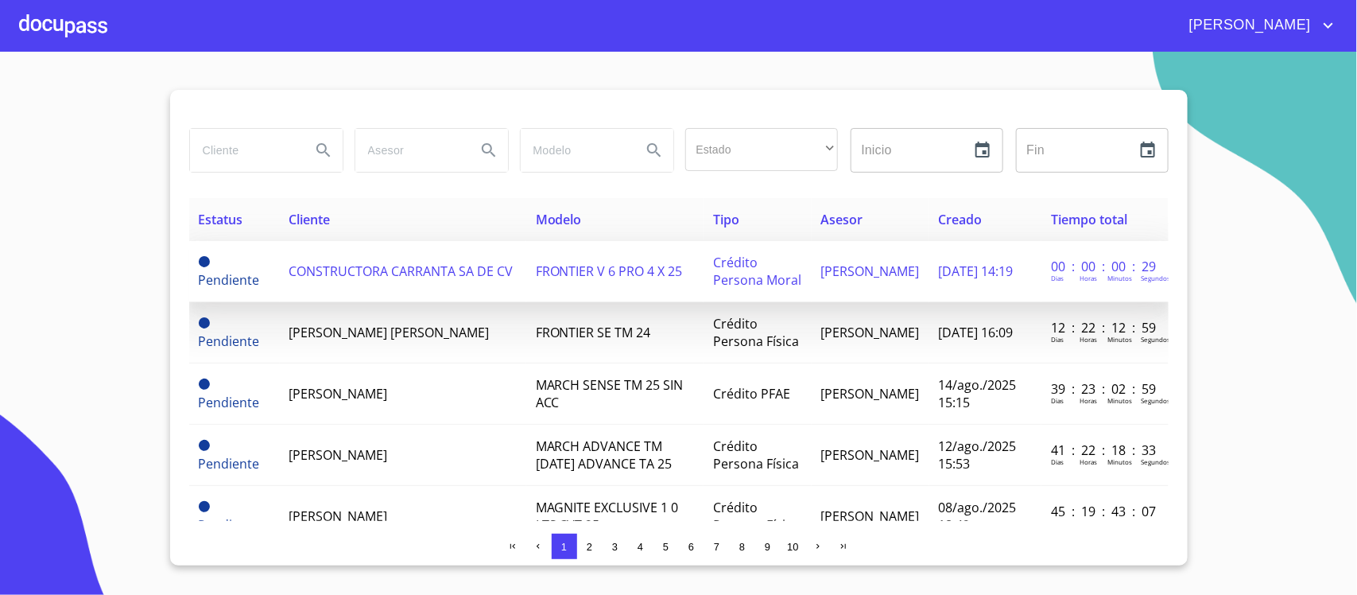
click at [436, 271] on span "CONSTRUCTORA CARRANTA SA DE CV" at bounding box center [401, 270] width 224 height 17
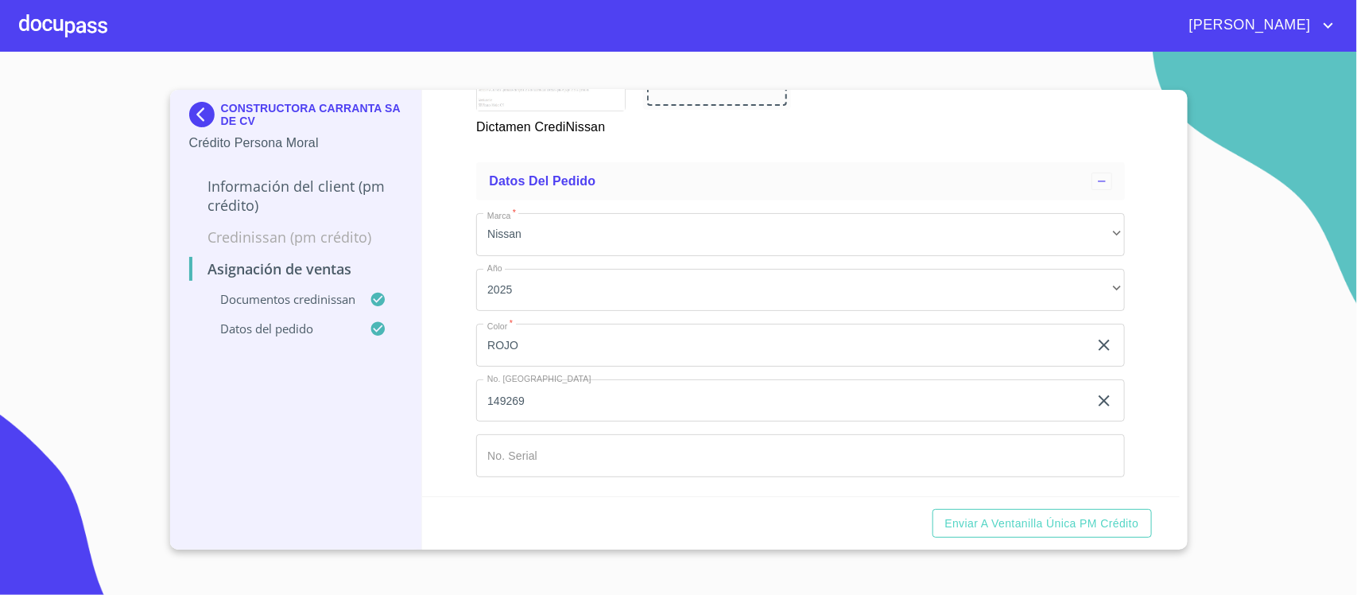
scroll to position [607, 0]
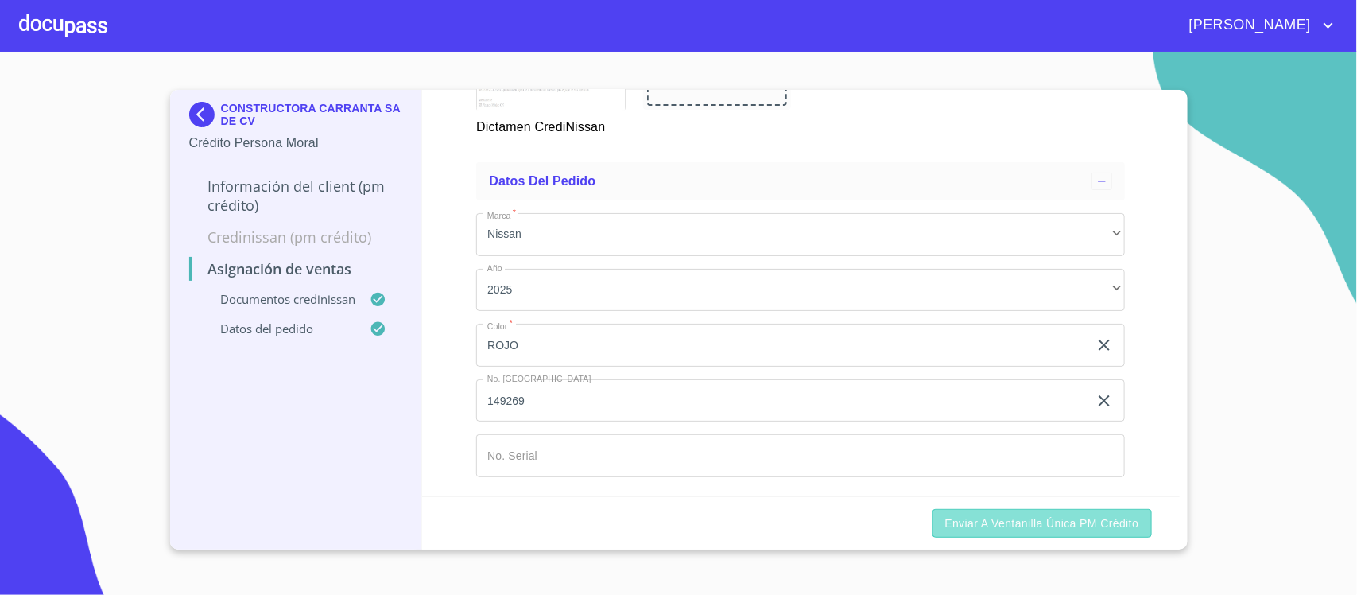
click at [1031, 525] on span "Enviar a Ventanilla única PM crédito" at bounding box center [1042, 524] width 194 height 20
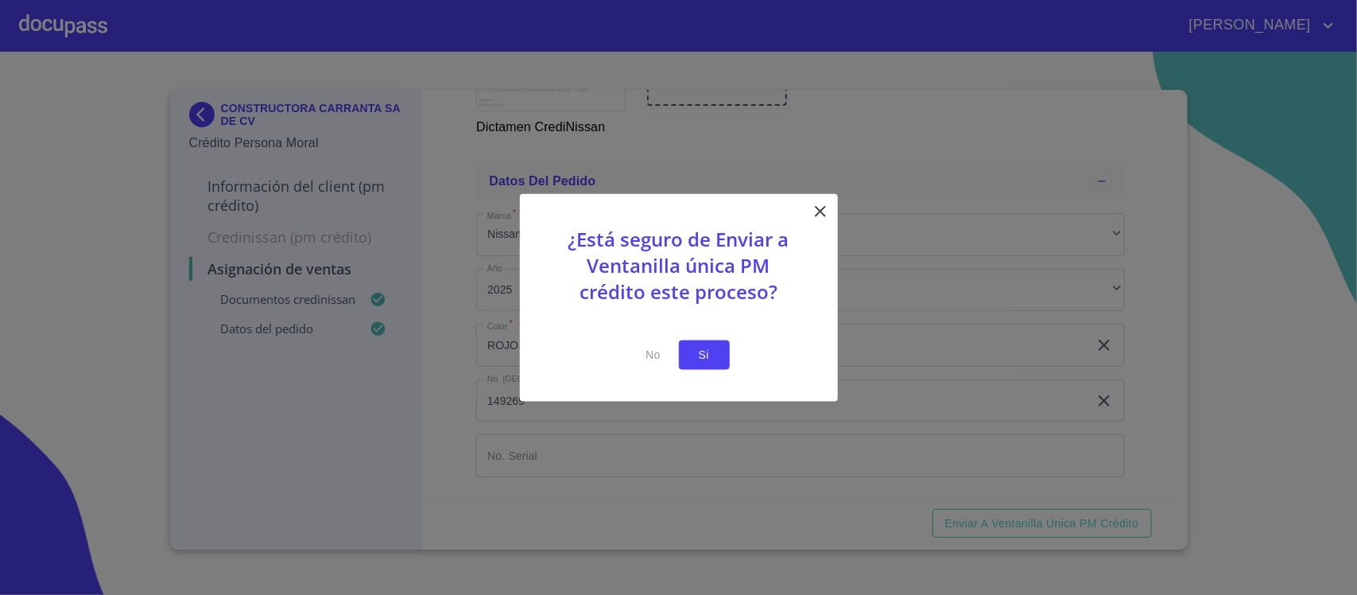
click at [697, 351] on span "Si" at bounding box center [704, 355] width 25 height 20
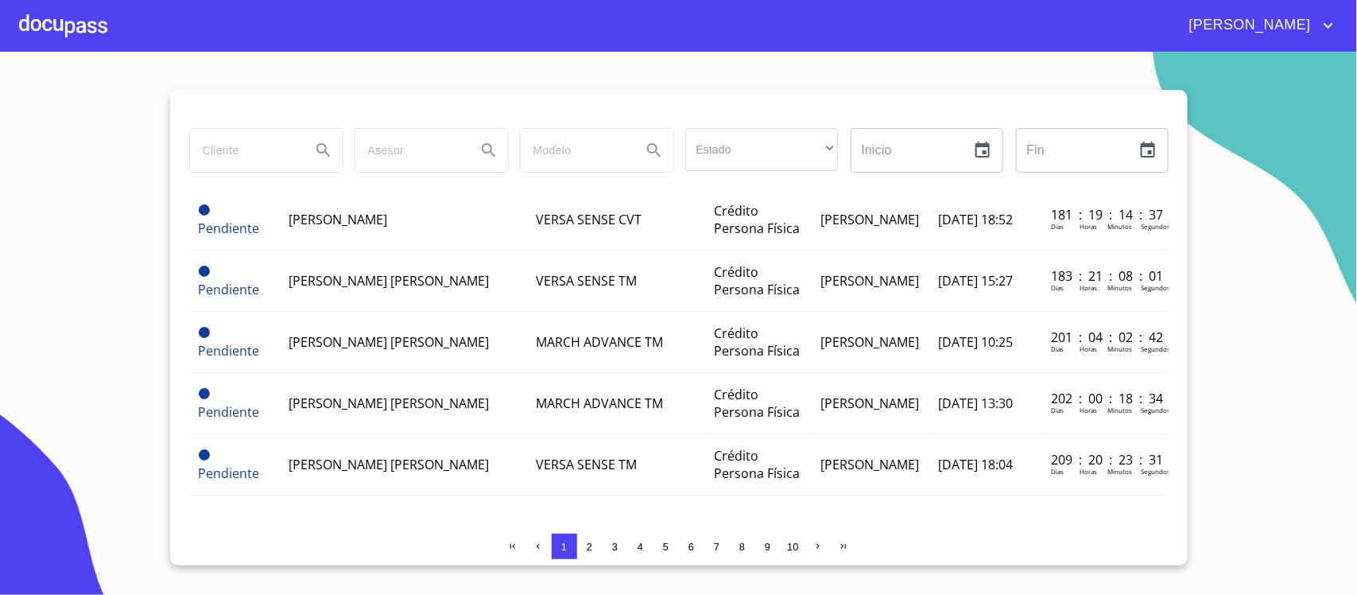
scroll to position [1316, 0]
click at [33, 24] on div at bounding box center [63, 25] width 88 height 51
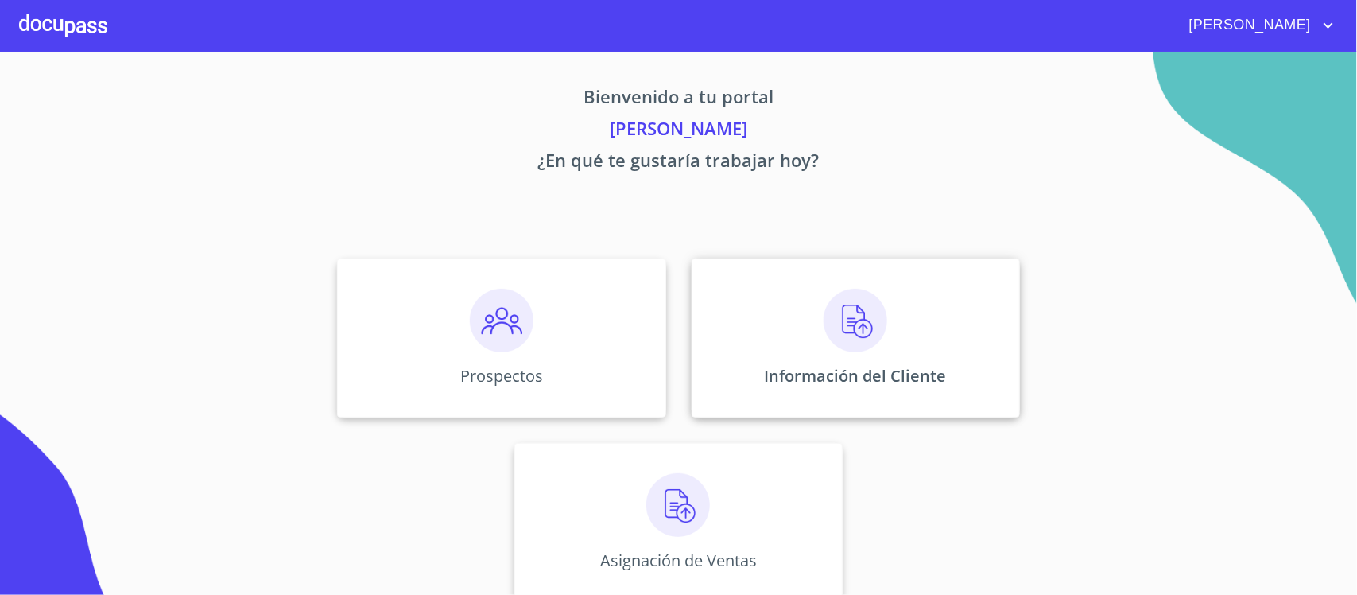
click at [824, 324] on img at bounding box center [856, 321] width 64 height 64
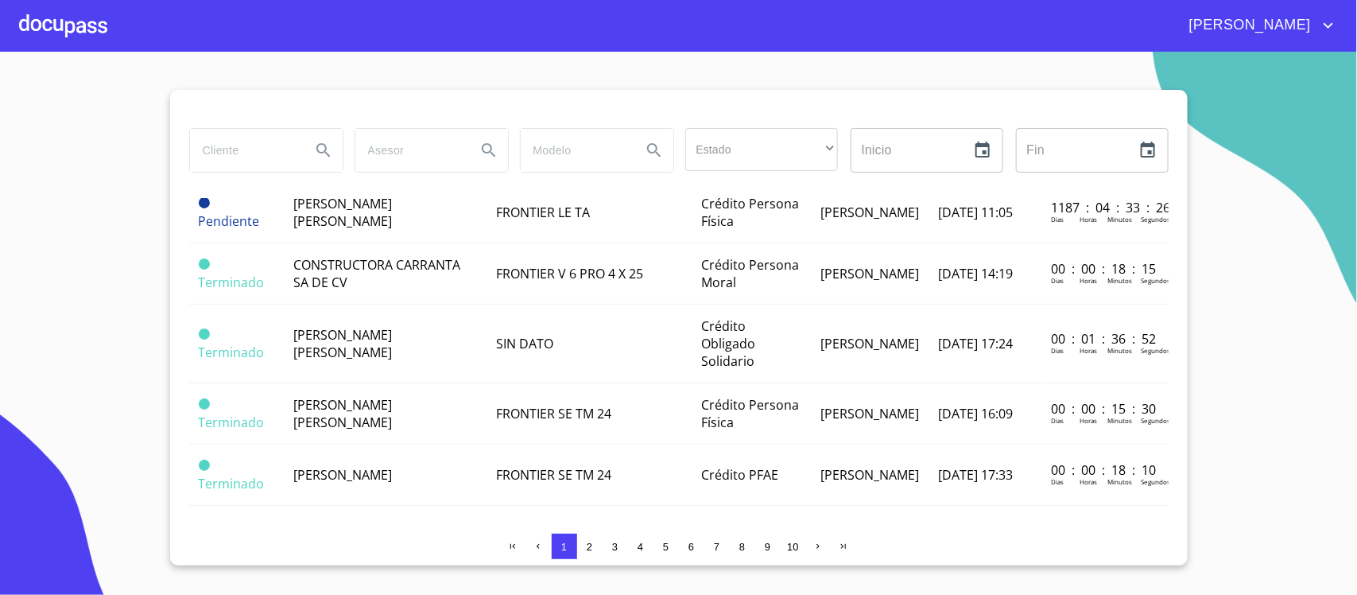
scroll to position [994, 0]
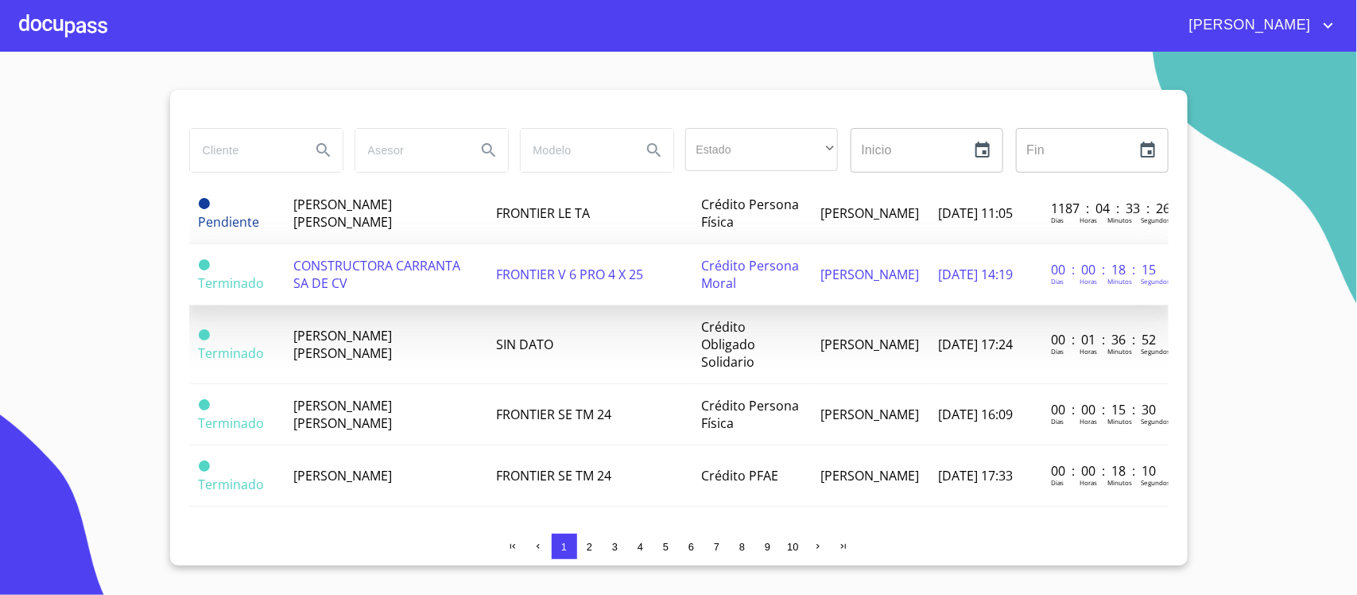
click at [363, 281] on td "CONSTRUCTORA CARRANTA SA DE CV" at bounding box center [385, 274] width 202 height 61
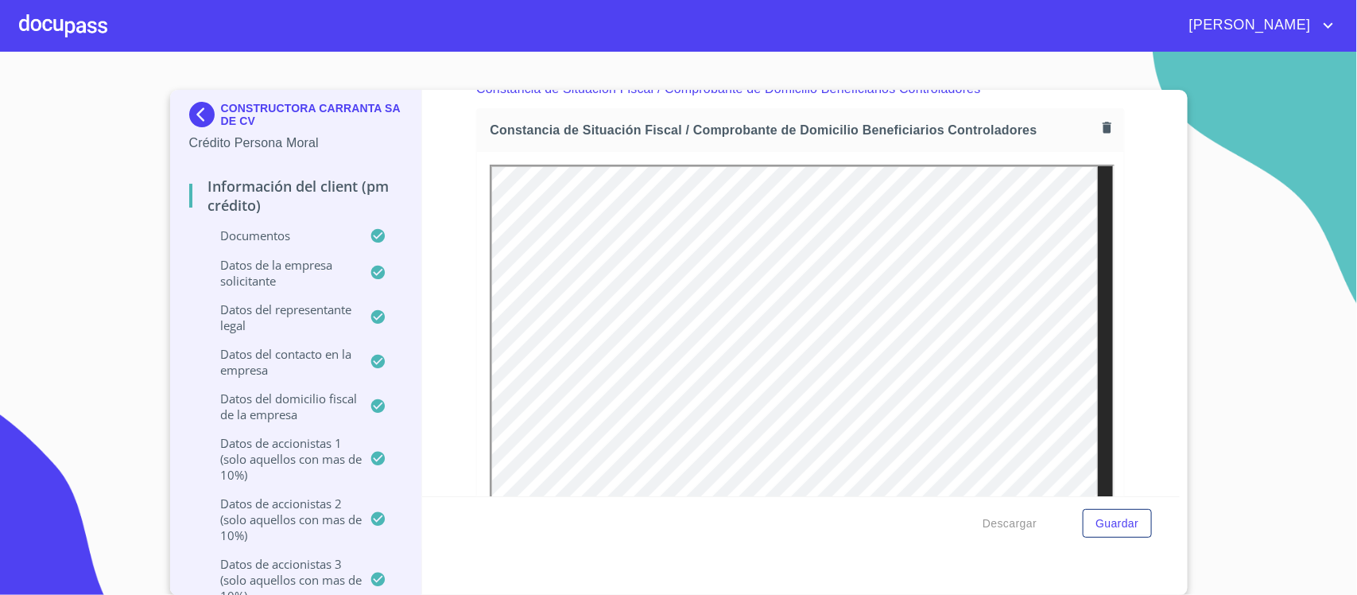
scroll to position [10955, 0]
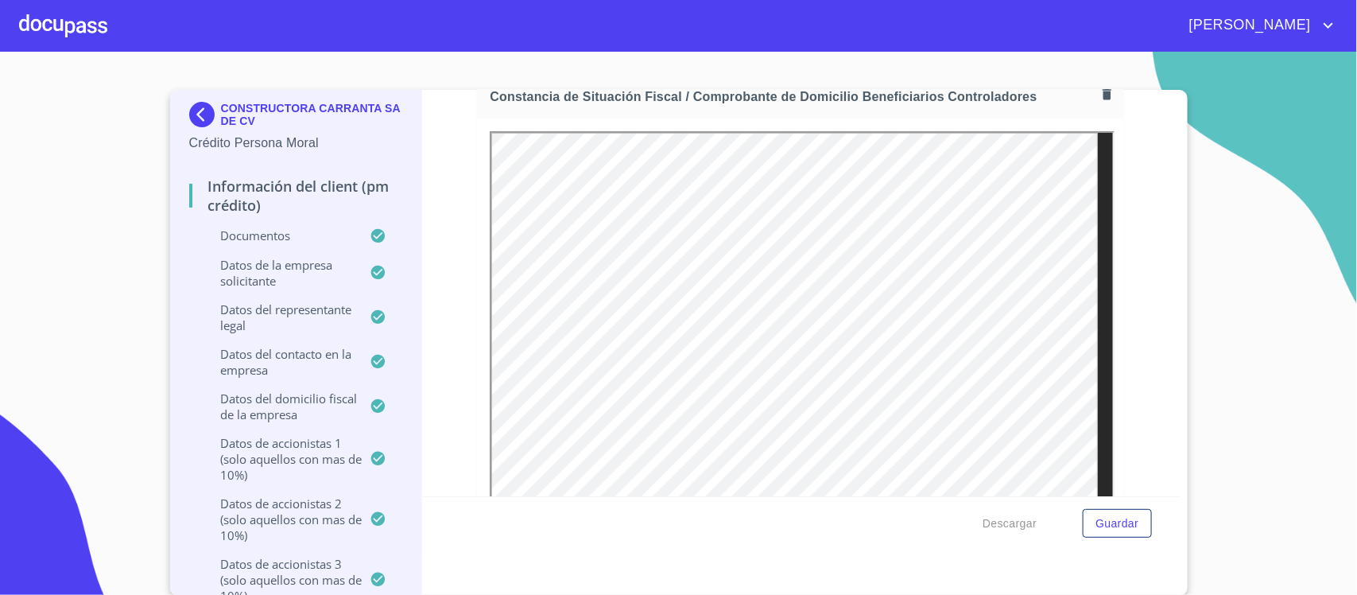
click at [1103, 100] on icon "button" at bounding box center [1107, 94] width 9 height 11
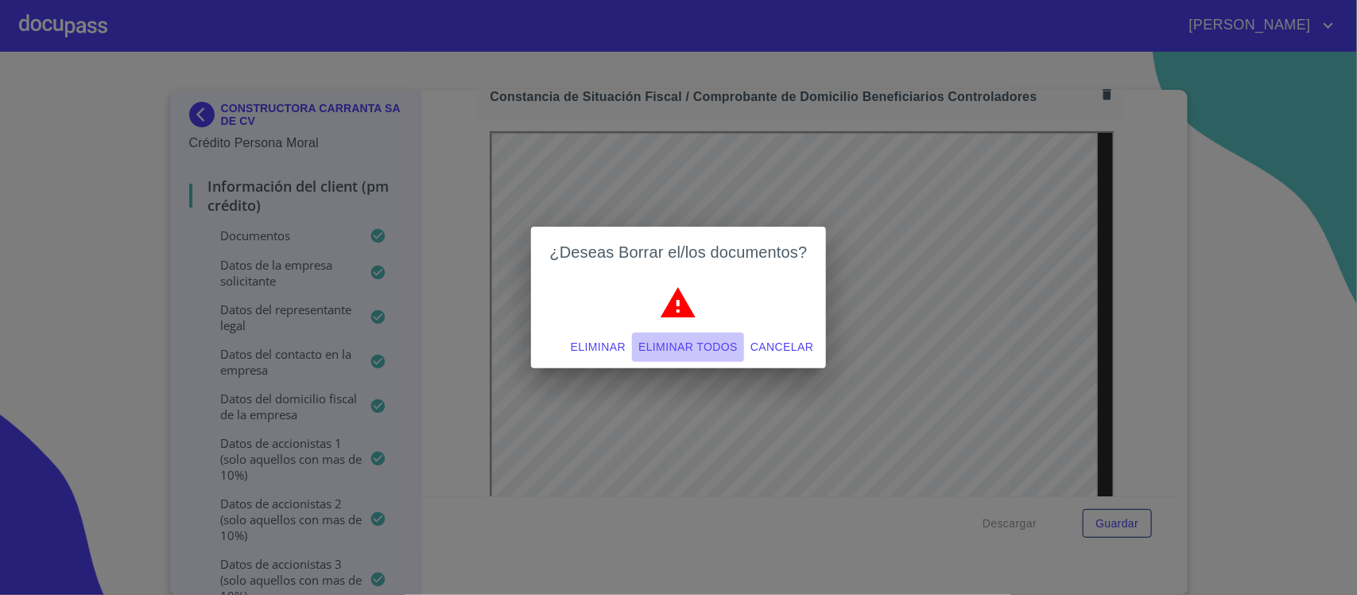
click at [654, 344] on span "Eliminar todos" at bounding box center [687, 347] width 99 height 20
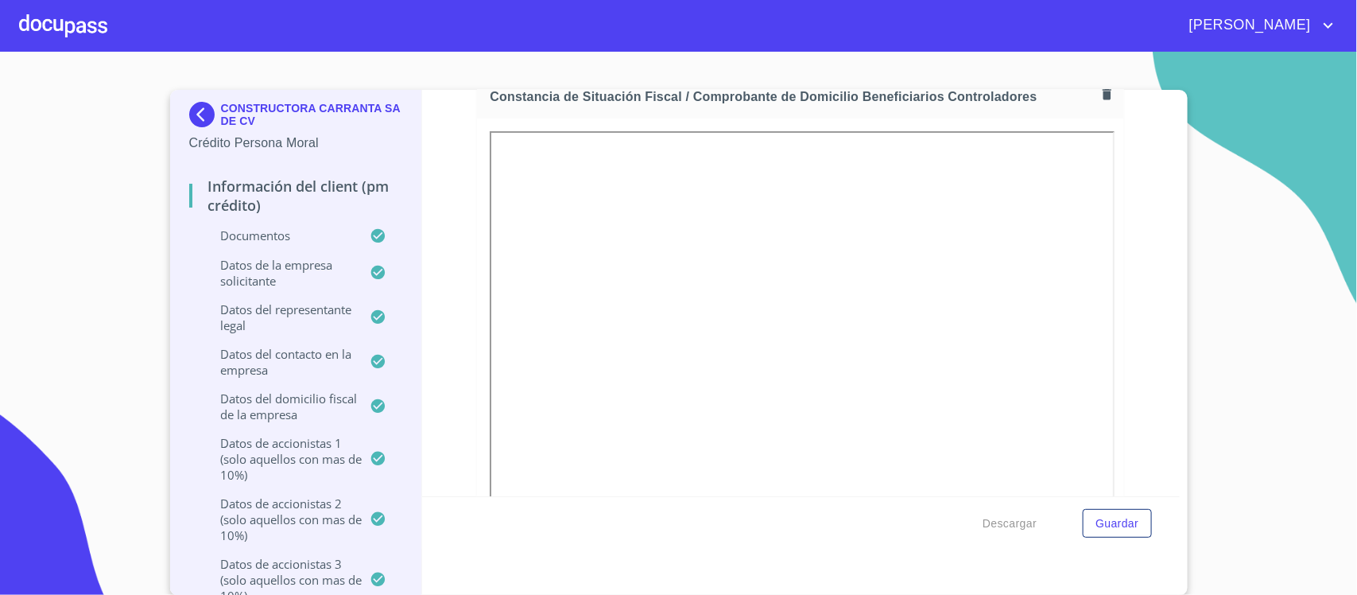
click at [1135, 324] on div "Información del Client (PM crédito) Documentos Documento de identificación repr…" at bounding box center [801, 293] width 758 height 406
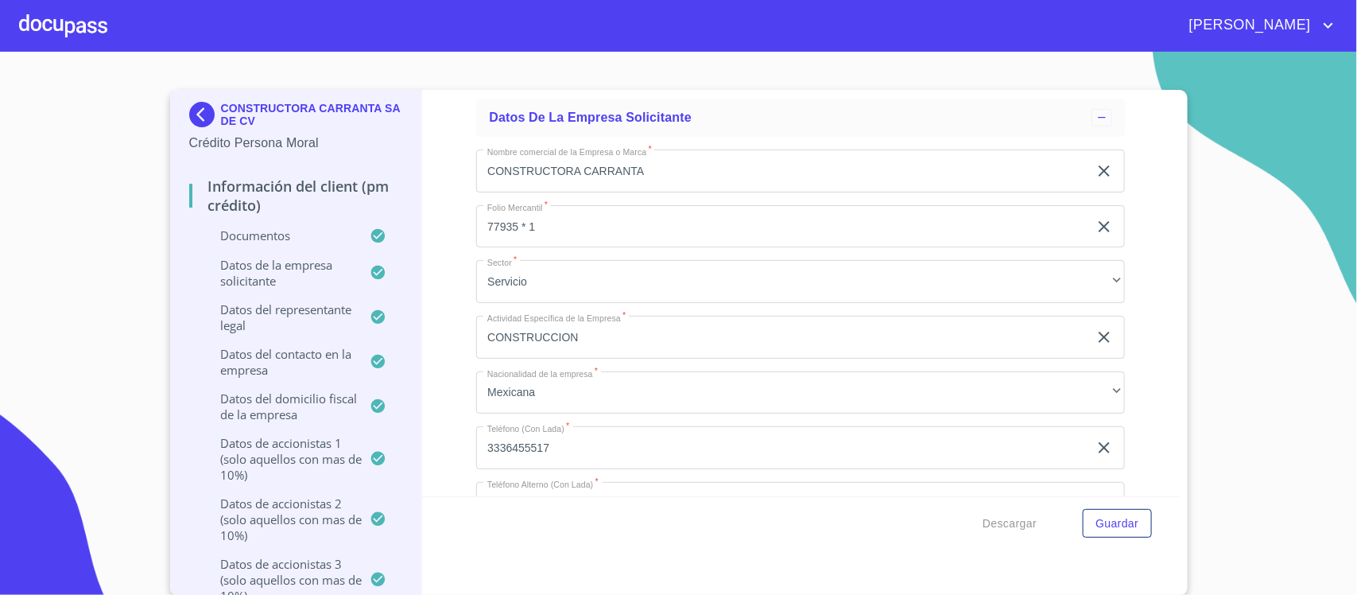
scroll to position [11750, 0]
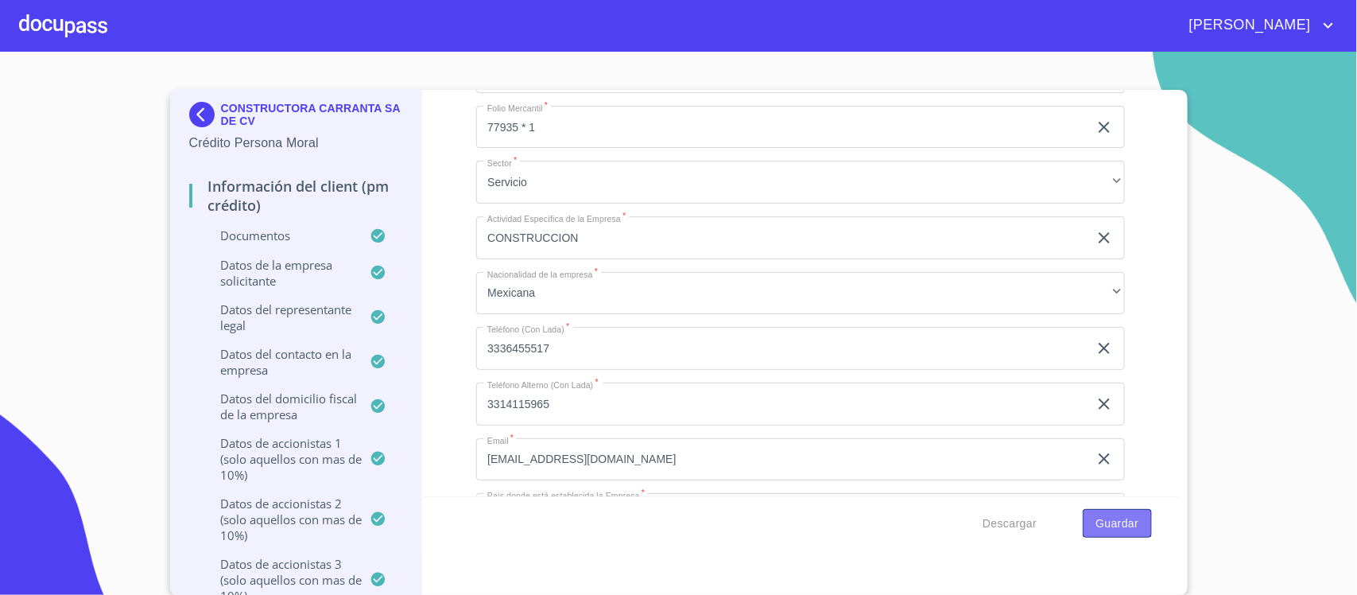
click at [1111, 534] on button "Guardar" at bounding box center [1117, 523] width 68 height 29
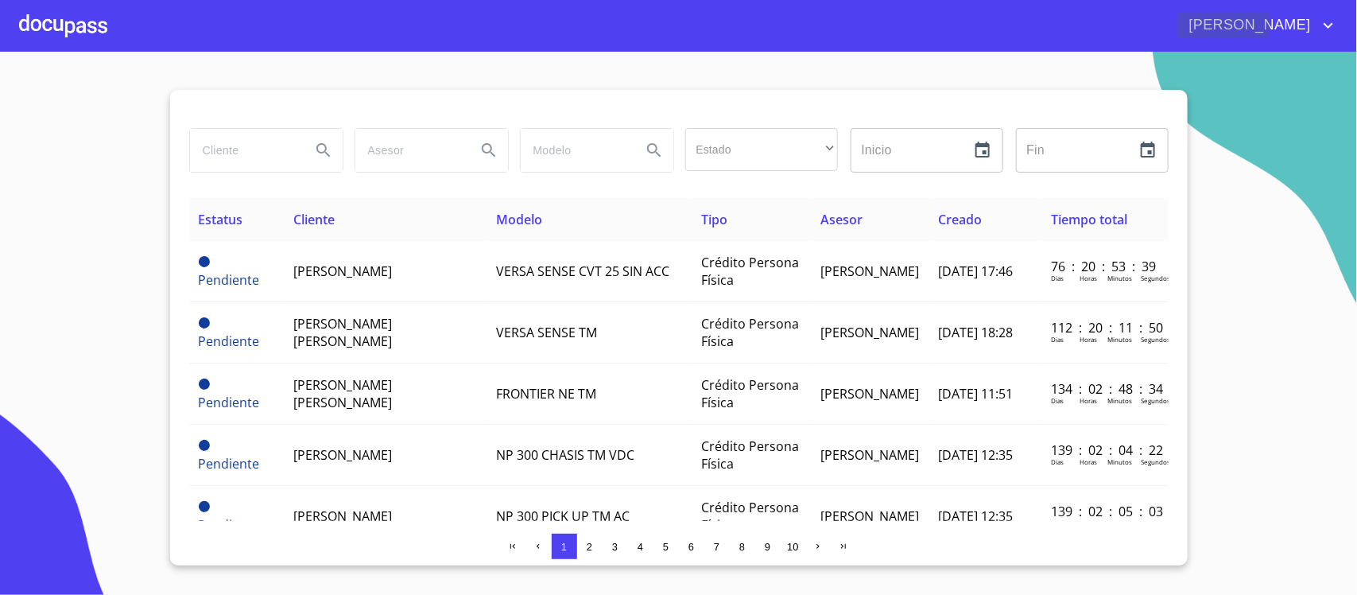
click at [1284, 25] on span "[PERSON_NAME]" at bounding box center [1249, 25] width 142 height 25
click at [1302, 33] on li "Salir" at bounding box center [1313, 33] width 52 height 29
